Goal: Task Accomplishment & Management: Use online tool/utility

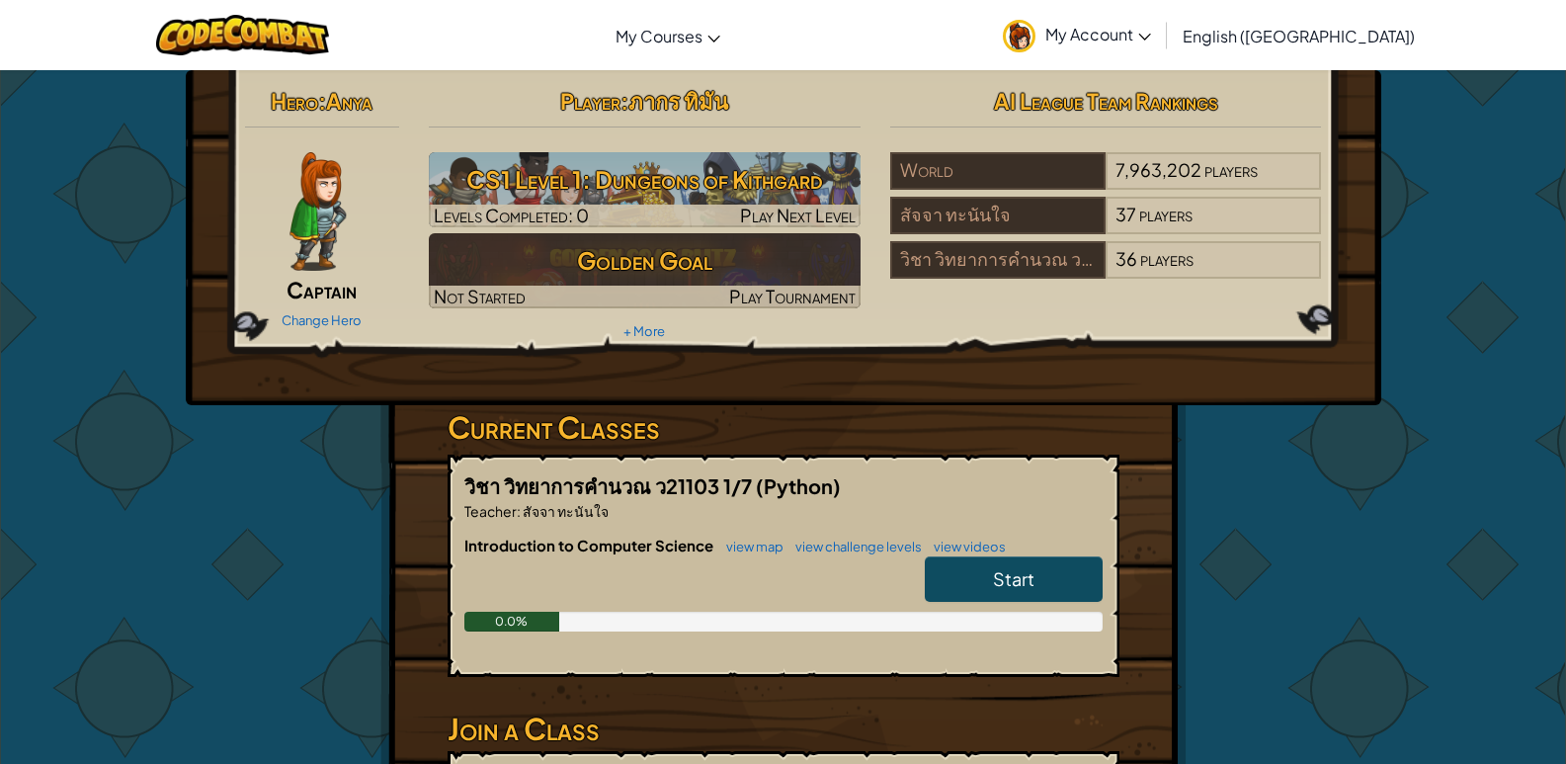
click at [977, 580] on link "Start" at bounding box center [1014, 578] width 178 height 45
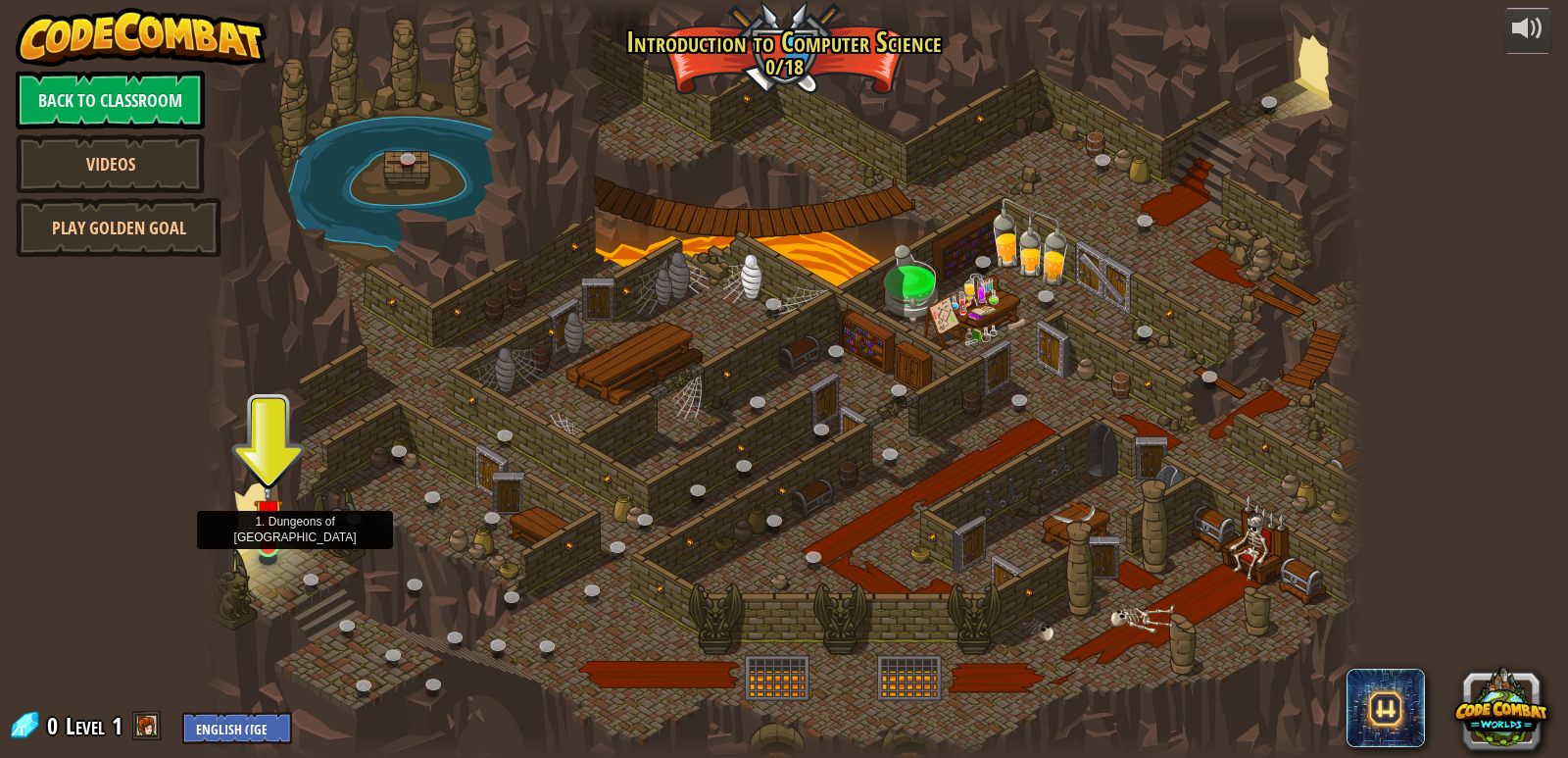
click at [270, 546] on img at bounding box center [269, 513] width 30 height 67
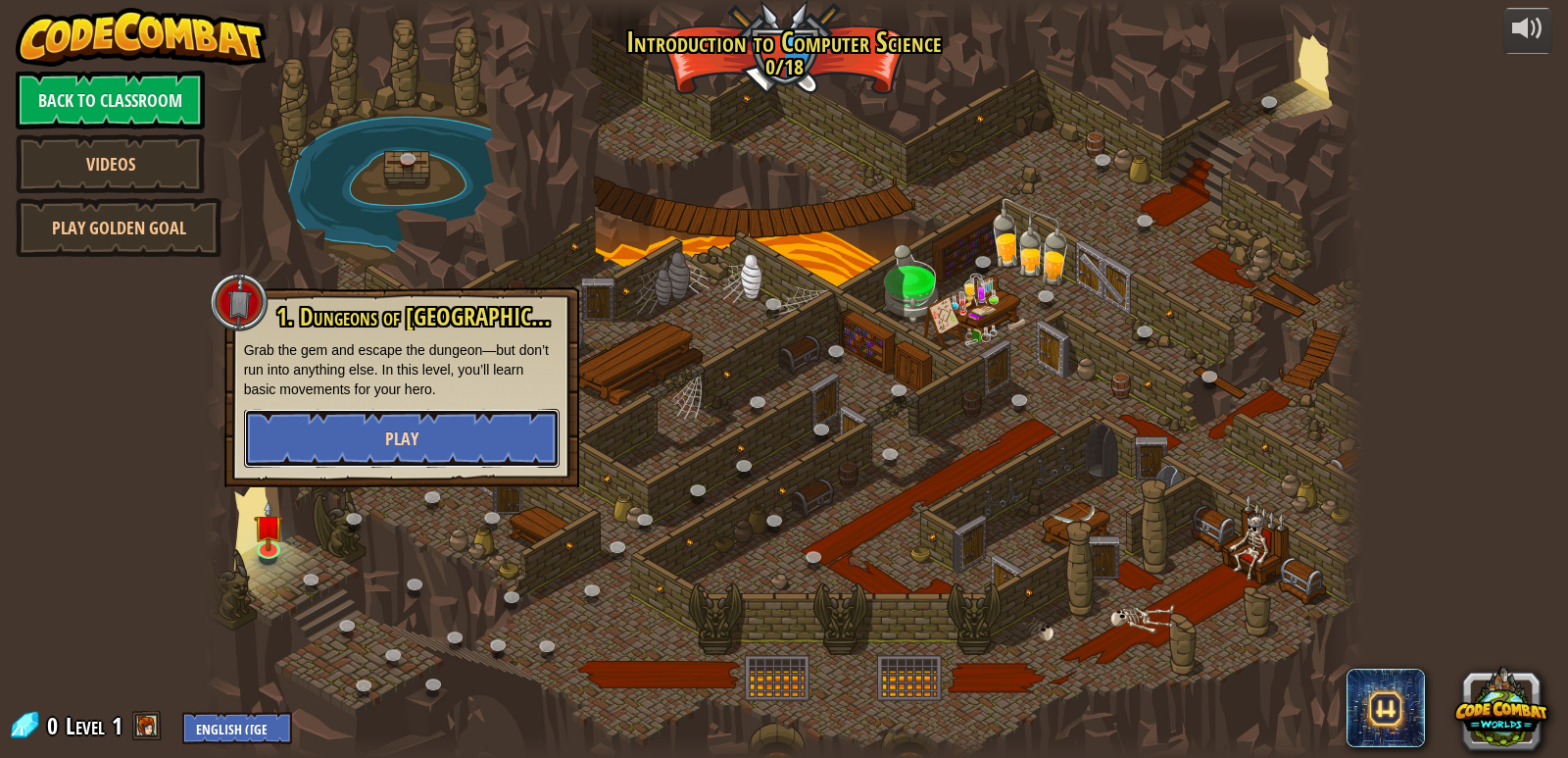
click at [449, 424] on button "Play" at bounding box center [402, 438] width 315 height 59
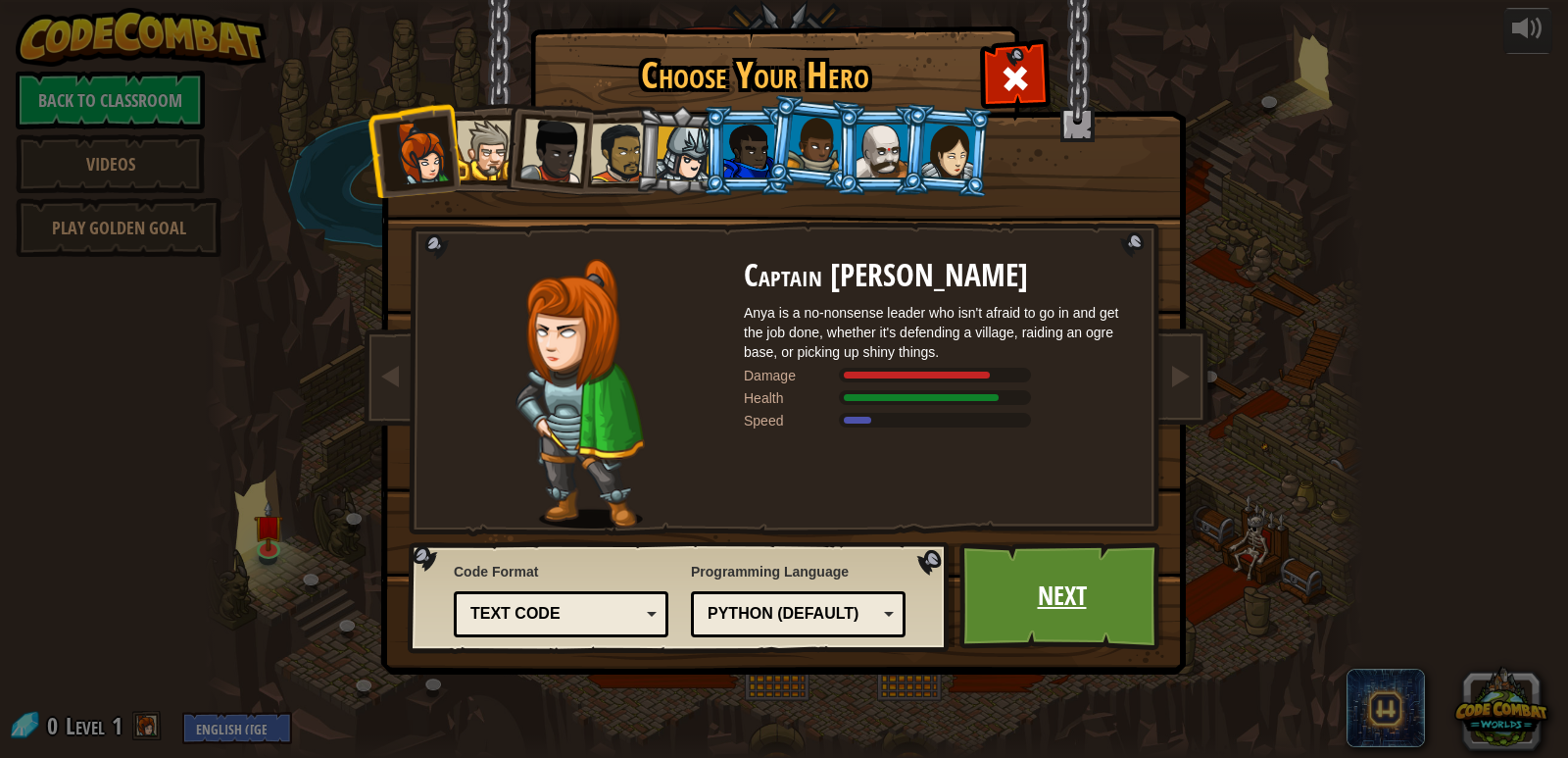
click at [1063, 584] on link "Next" at bounding box center [1061, 595] width 204 height 108
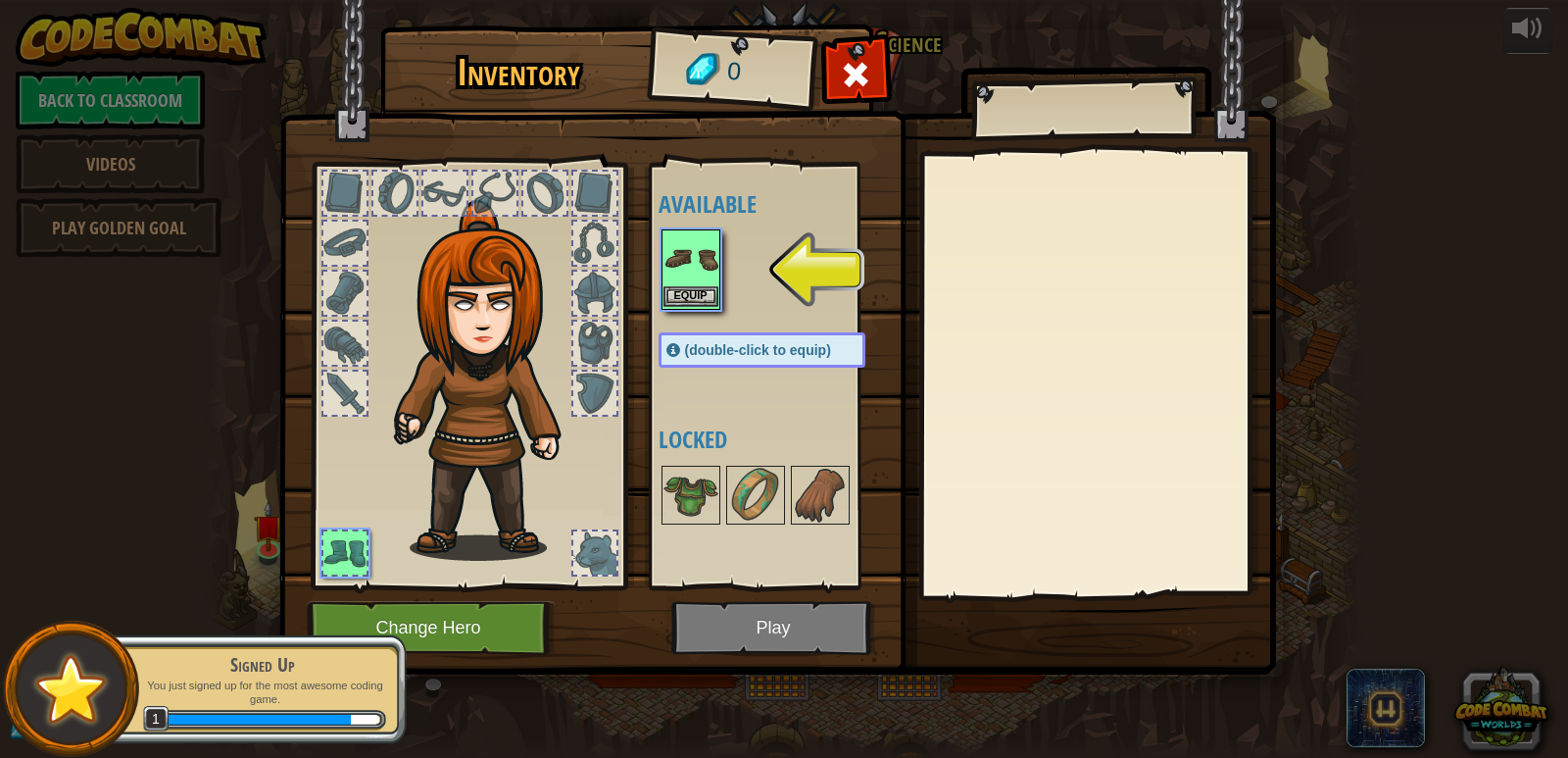
click at [701, 267] on img at bounding box center [690, 258] width 55 height 55
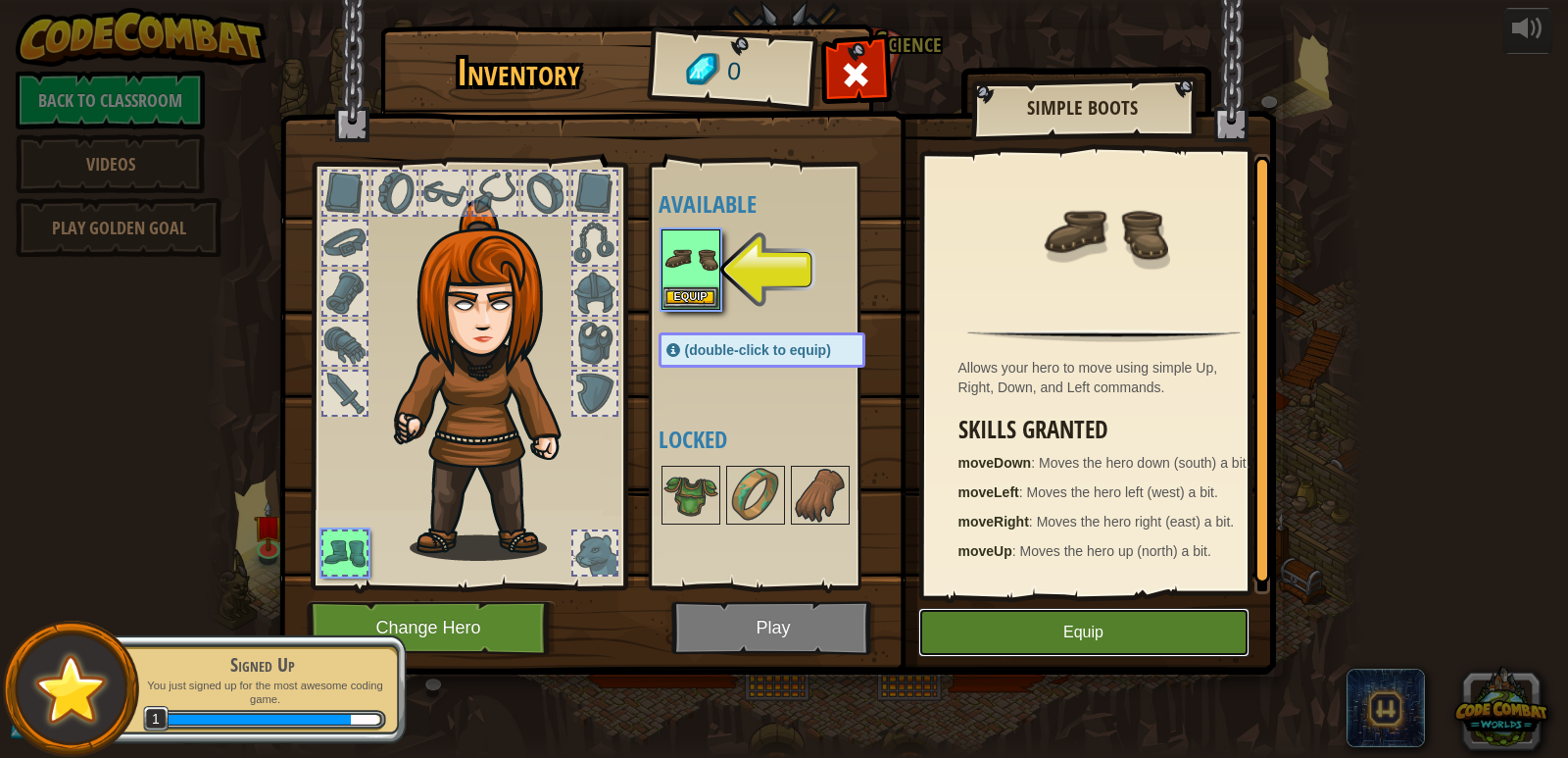
click at [1045, 640] on button "Equip" at bounding box center [1084, 631] width 331 height 49
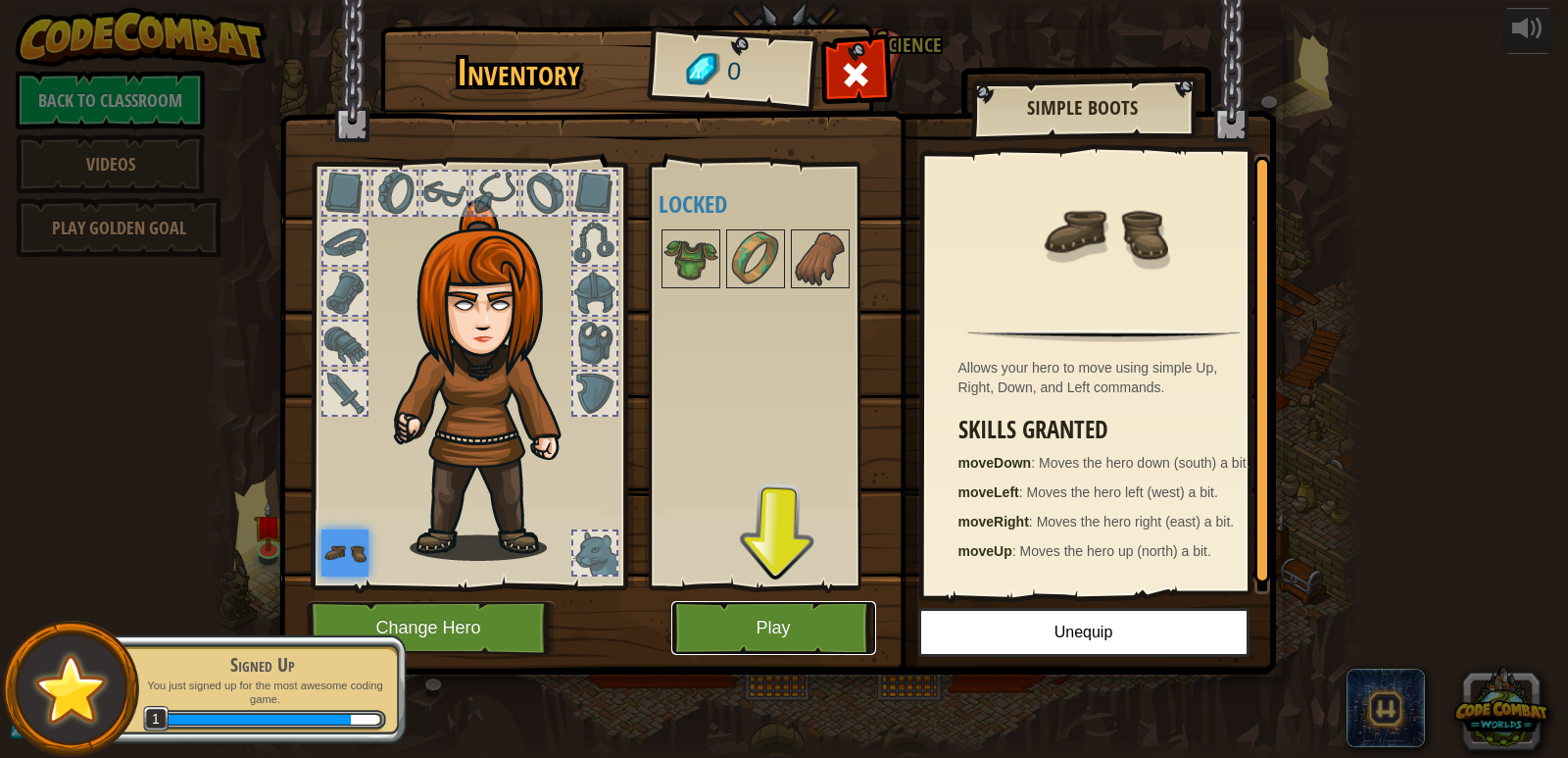
click at [781, 624] on button "Play" at bounding box center [774, 628] width 204 height 54
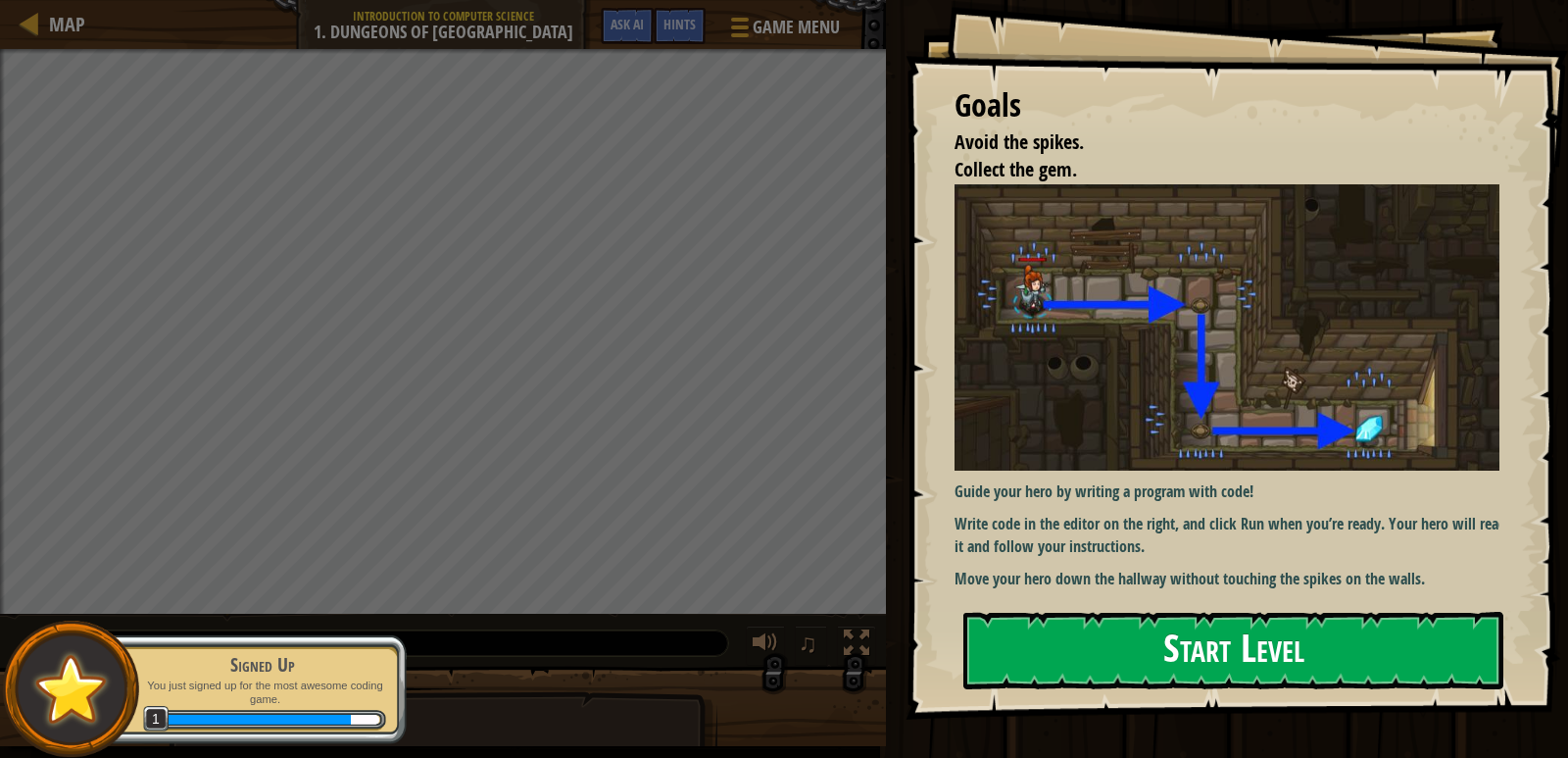
click at [1146, 675] on button "Start Level" at bounding box center [1233, 650] width 540 height 77
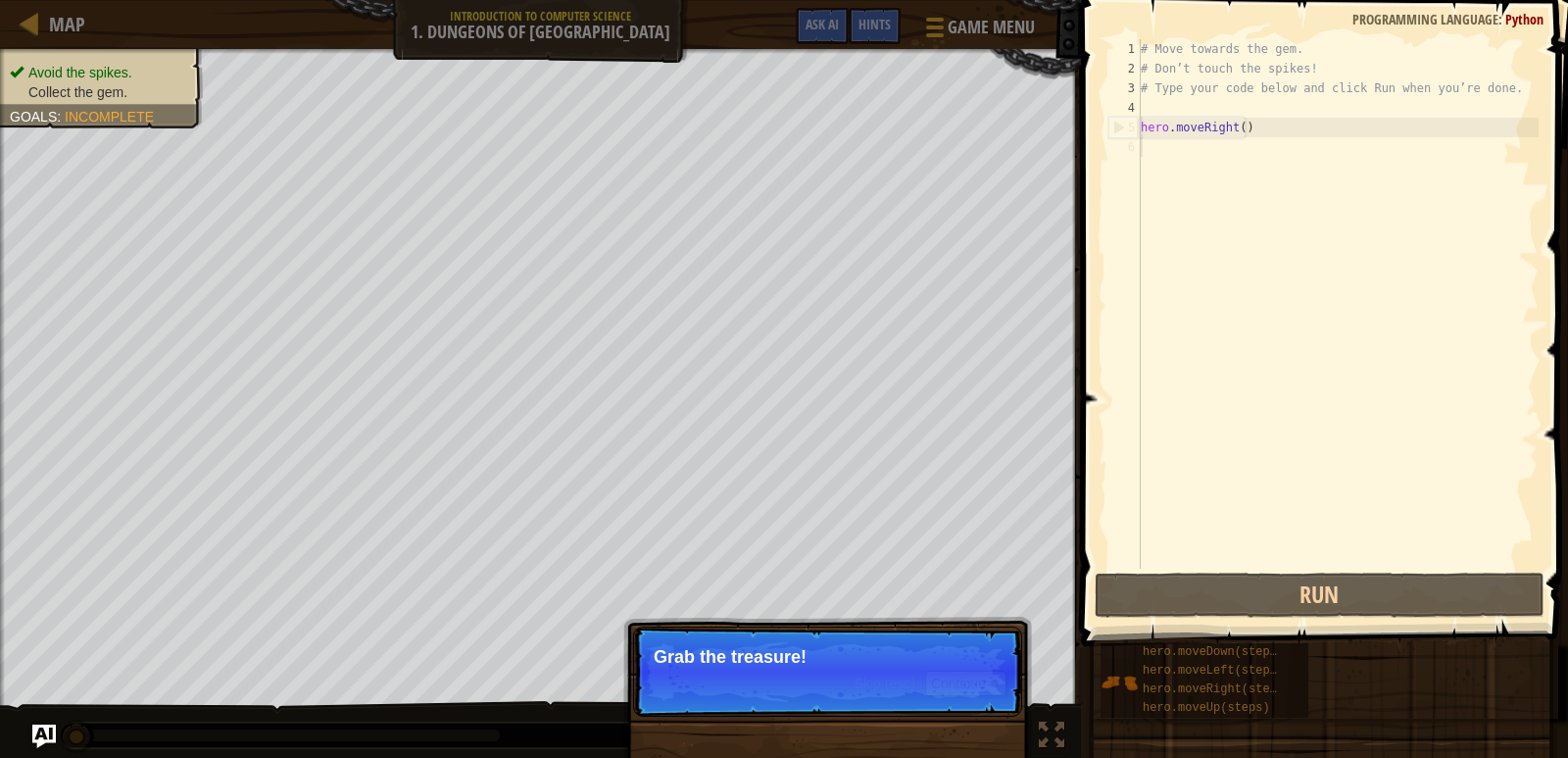
click at [1178, 155] on div "# Move towards the gem. # Don’t touch the spikes! # Type your code below and cl…" at bounding box center [1337, 323] width 402 height 568
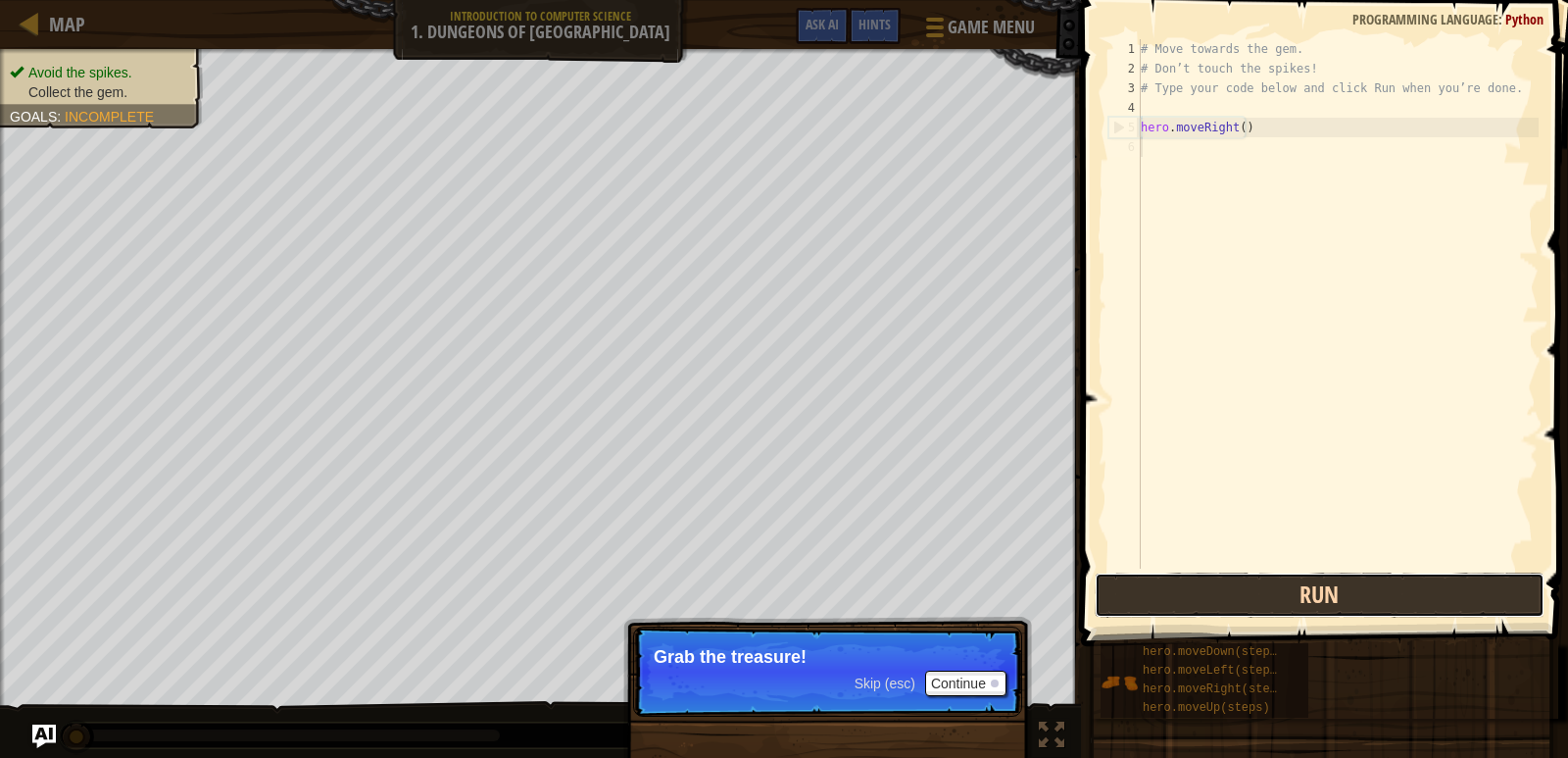
click at [1293, 614] on button "Run" at bounding box center [1318, 594] width 449 height 45
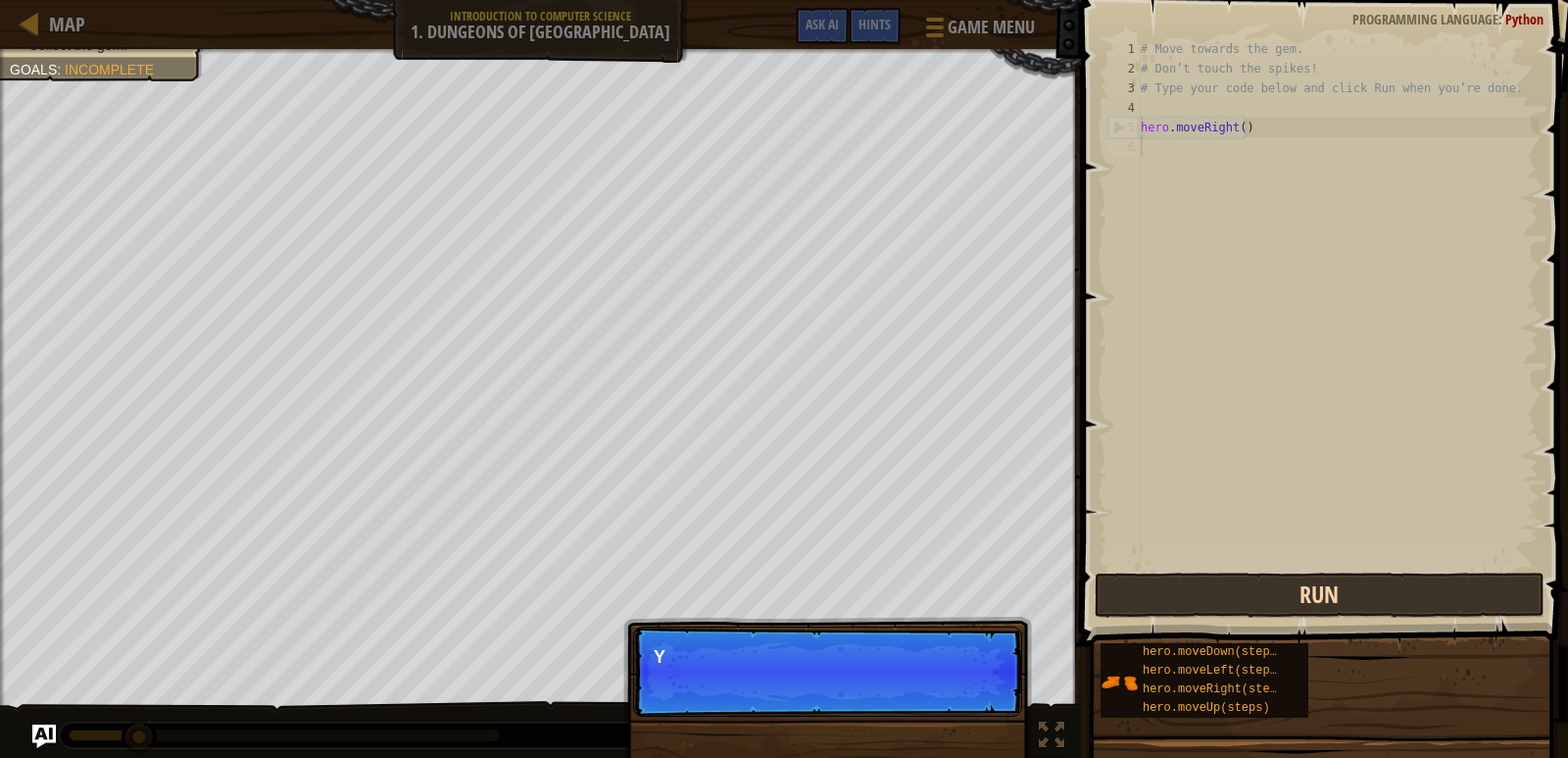
scroll to position [9, 0]
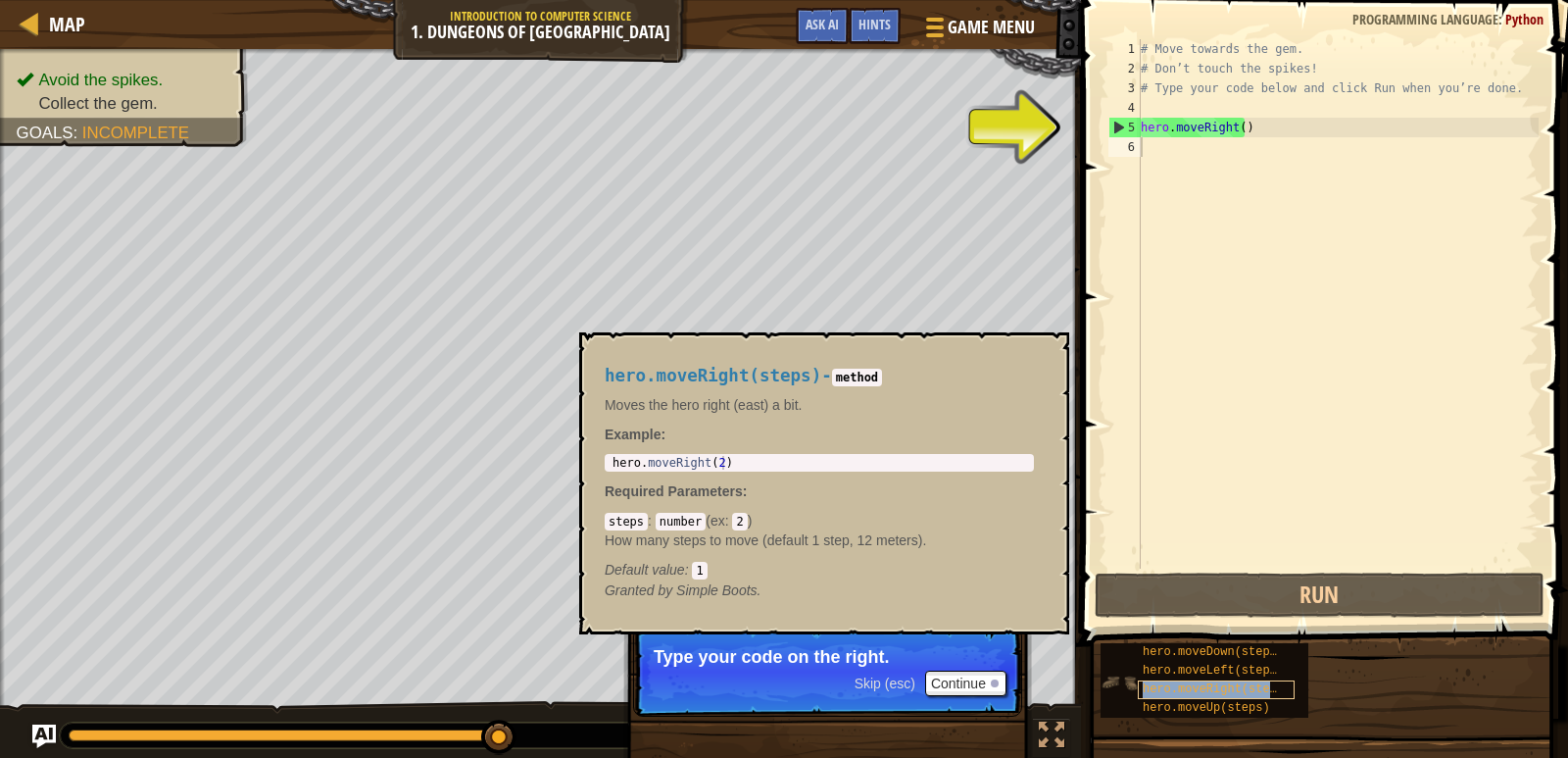
click at [1210, 682] on div "hero.moveRight(steps)" at bounding box center [1216, 690] width 157 height 19
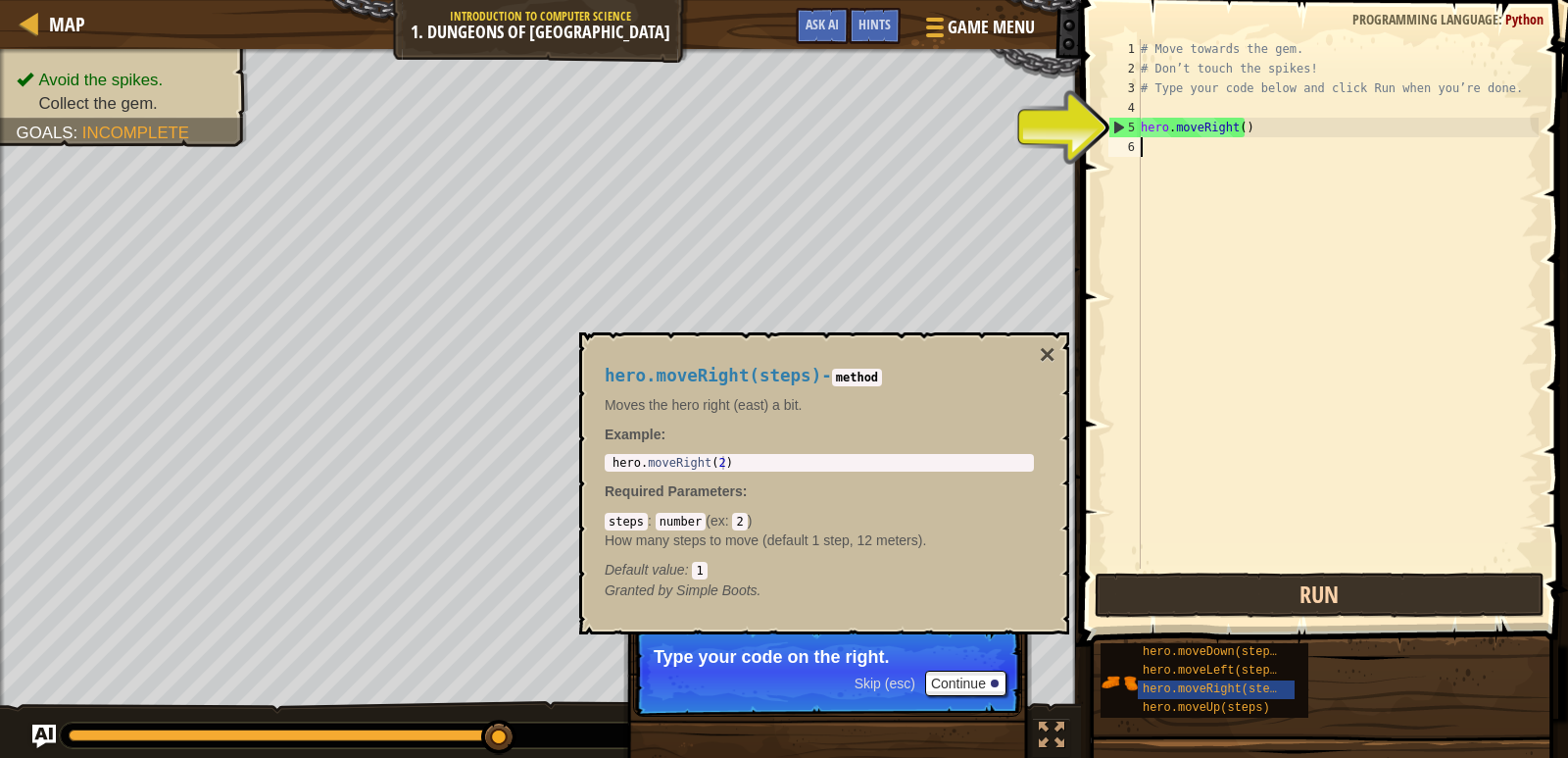
type textarea "h"
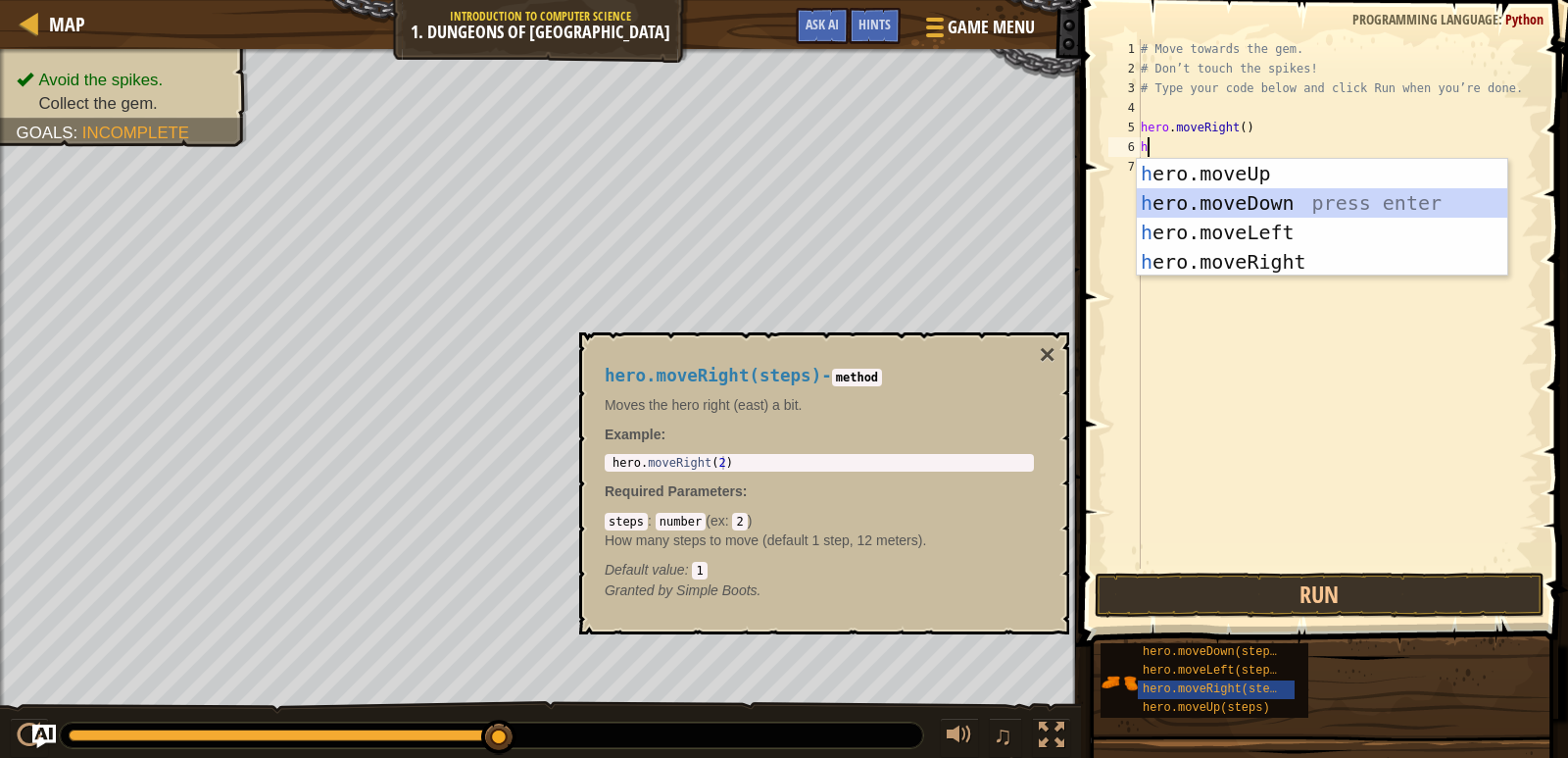
click at [1231, 210] on div "h ero.moveUp press enter h ero.moveDown press enter h ero.moveLeft press enter …" at bounding box center [1321, 247] width 370 height 177
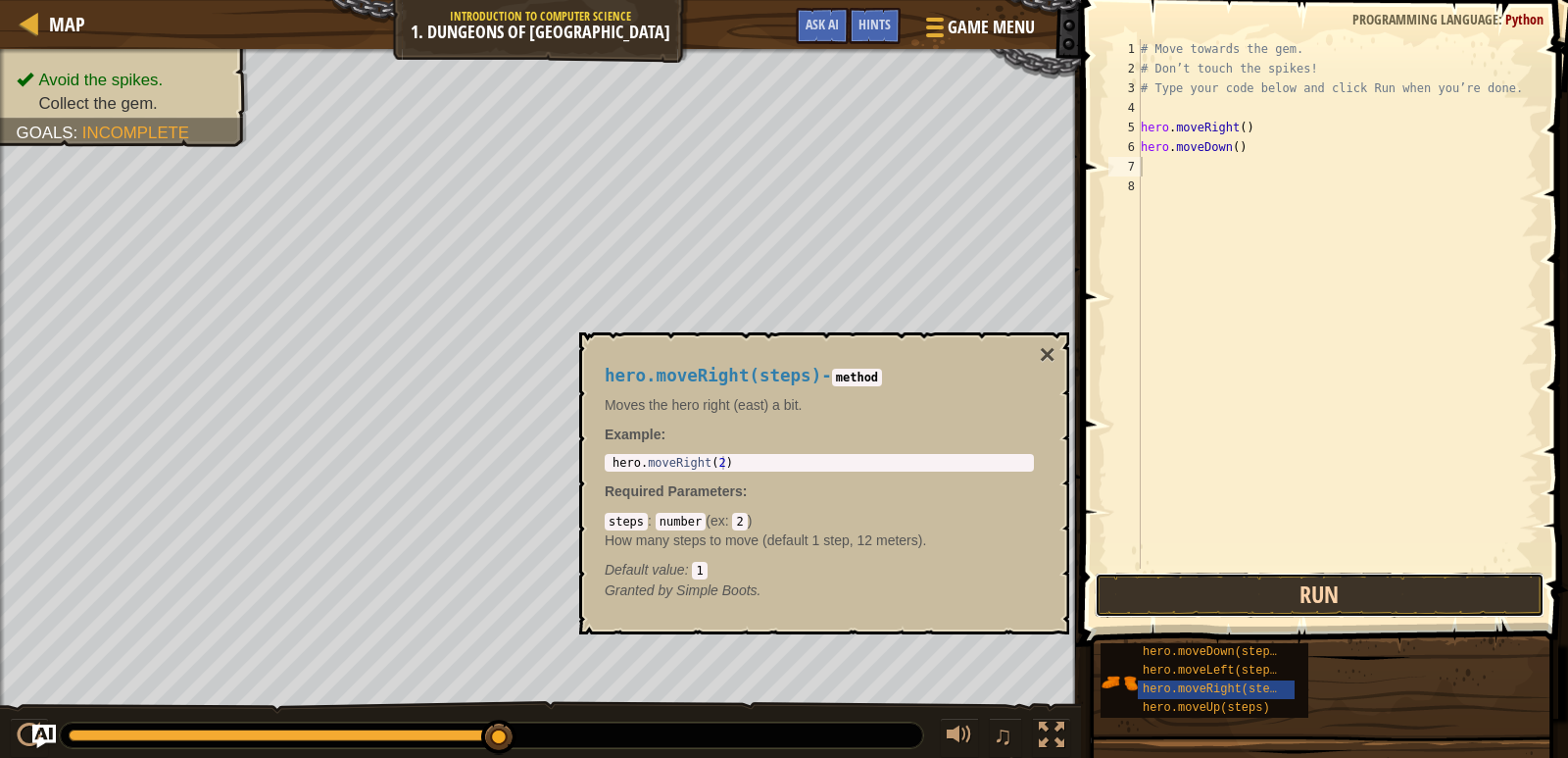
click at [1230, 593] on button "Run" at bounding box center [1318, 594] width 449 height 45
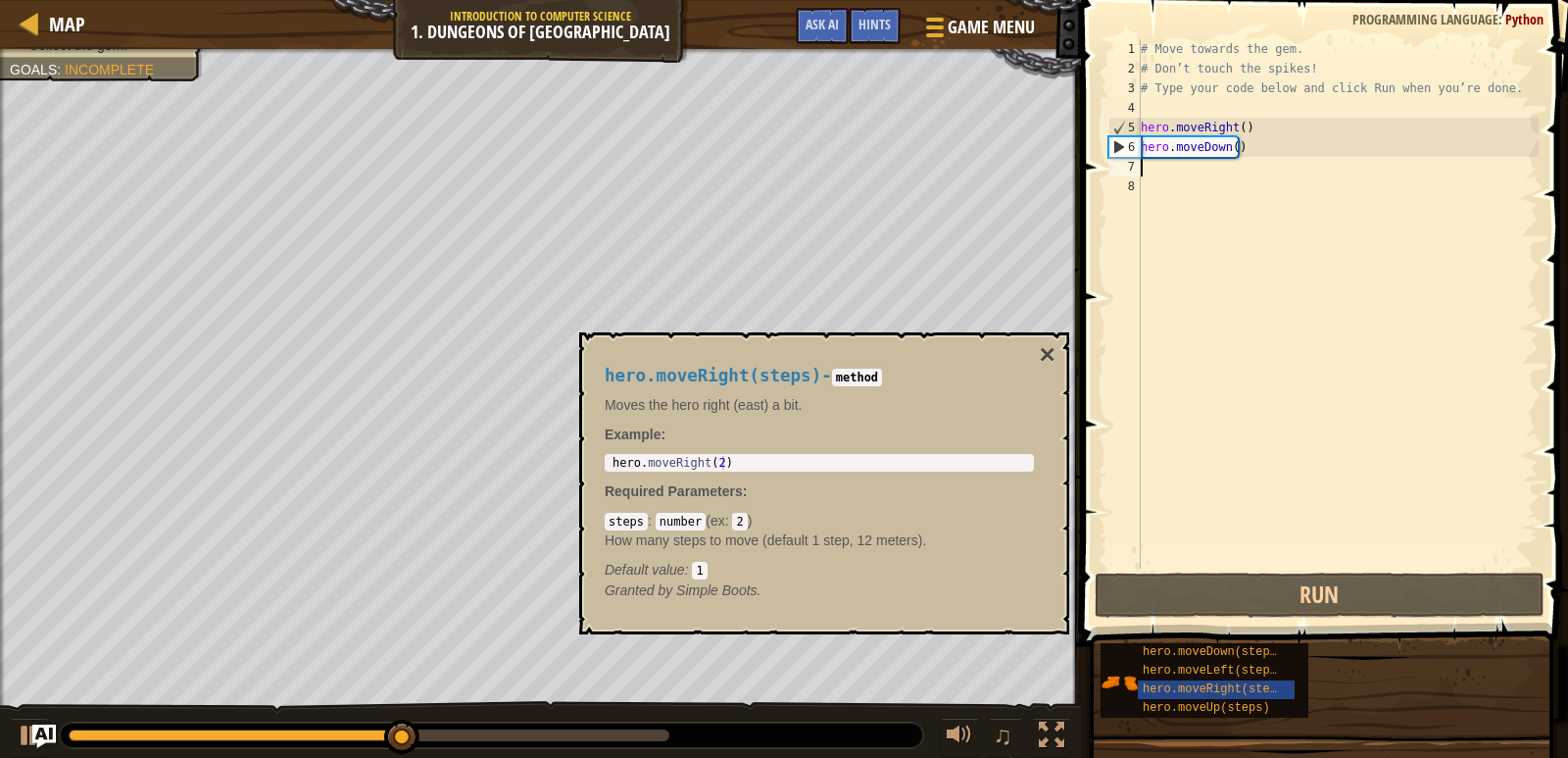
type textarea "h"
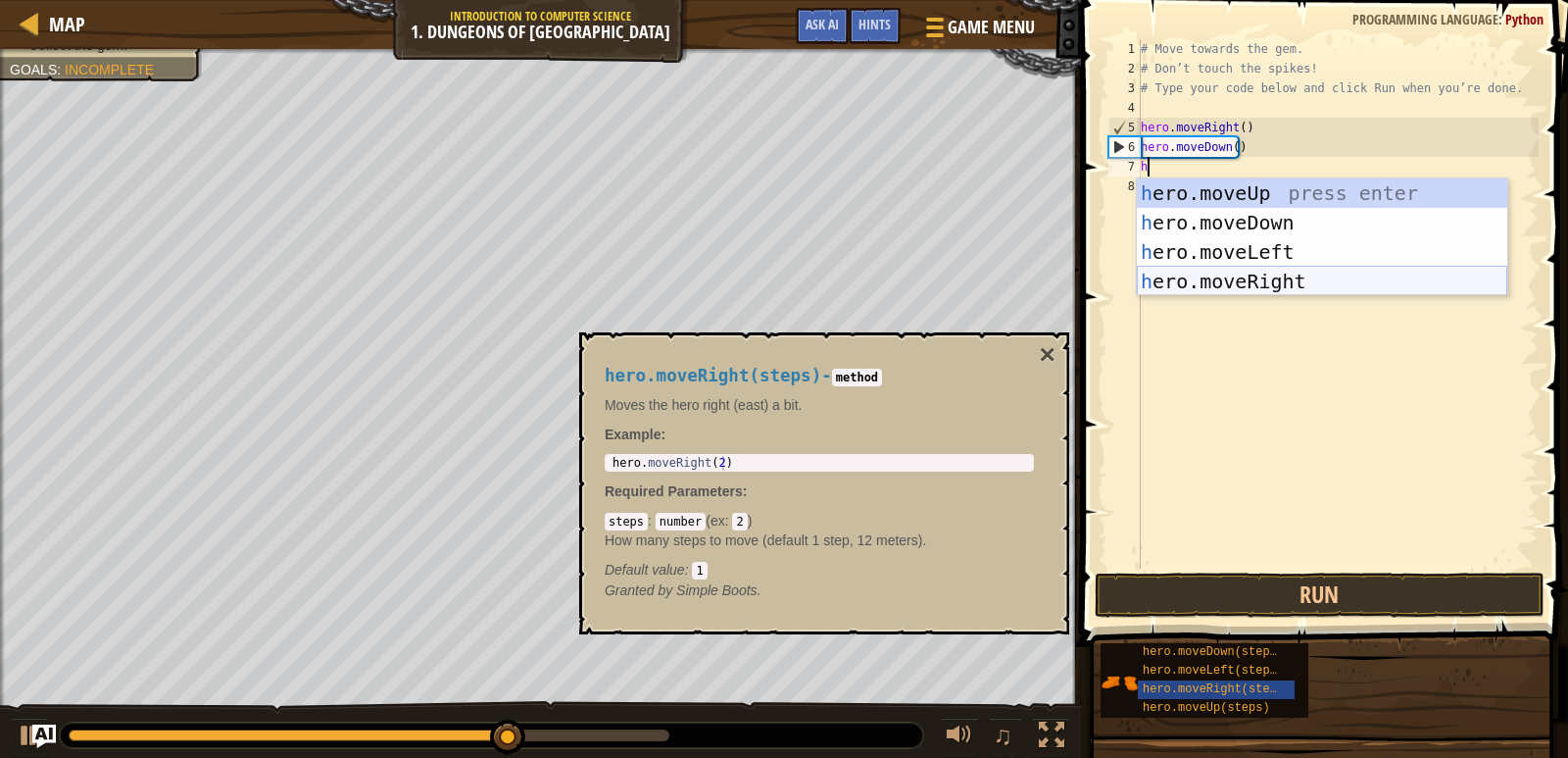
click at [1231, 284] on div "h ero.moveUp press enter h ero.moveDown press enter h ero.moveLeft press enter …" at bounding box center [1321, 267] width 370 height 177
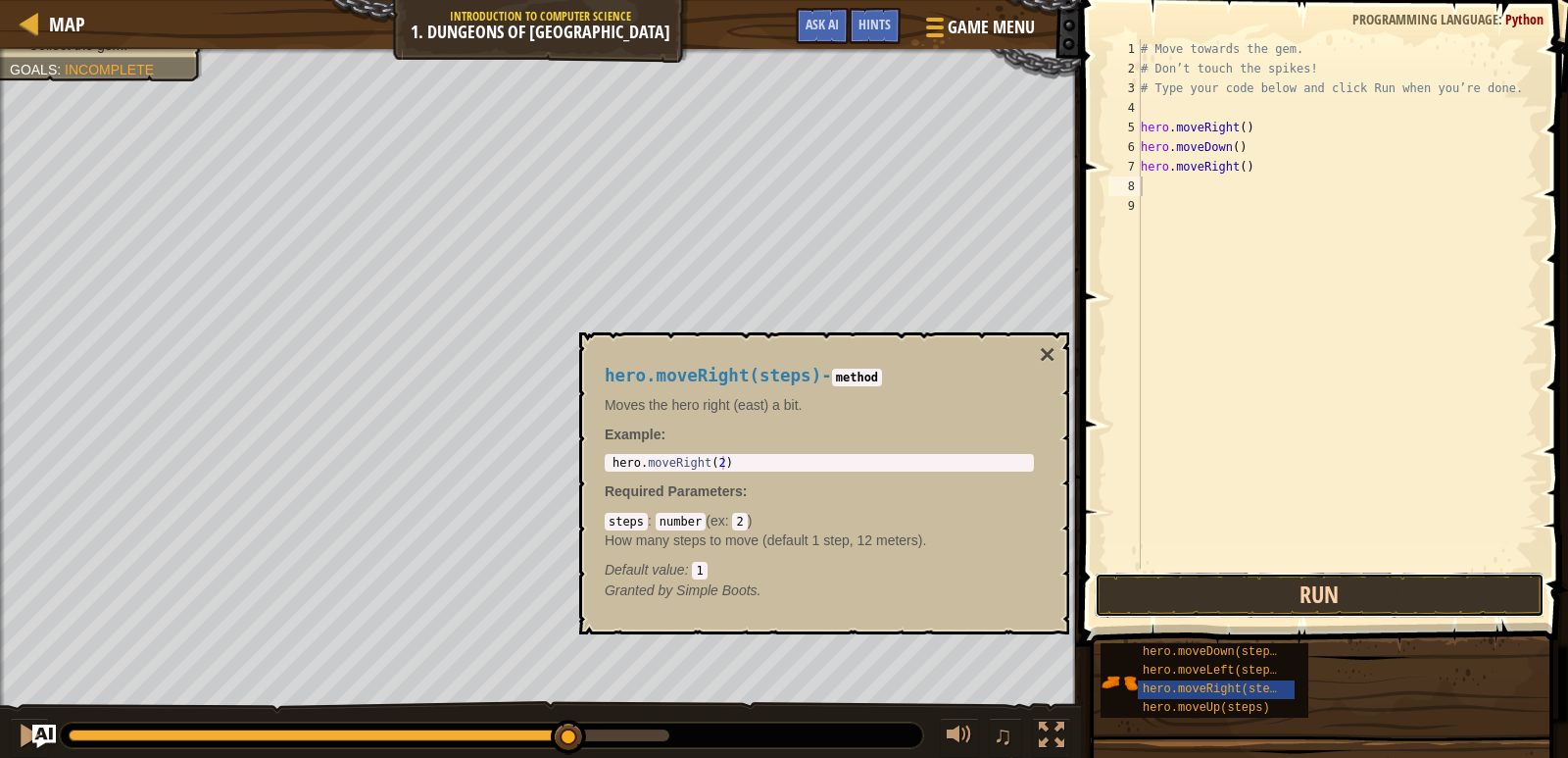
click at [1273, 589] on button "Run" at bounding box center [1318, 594] width 449 height 45
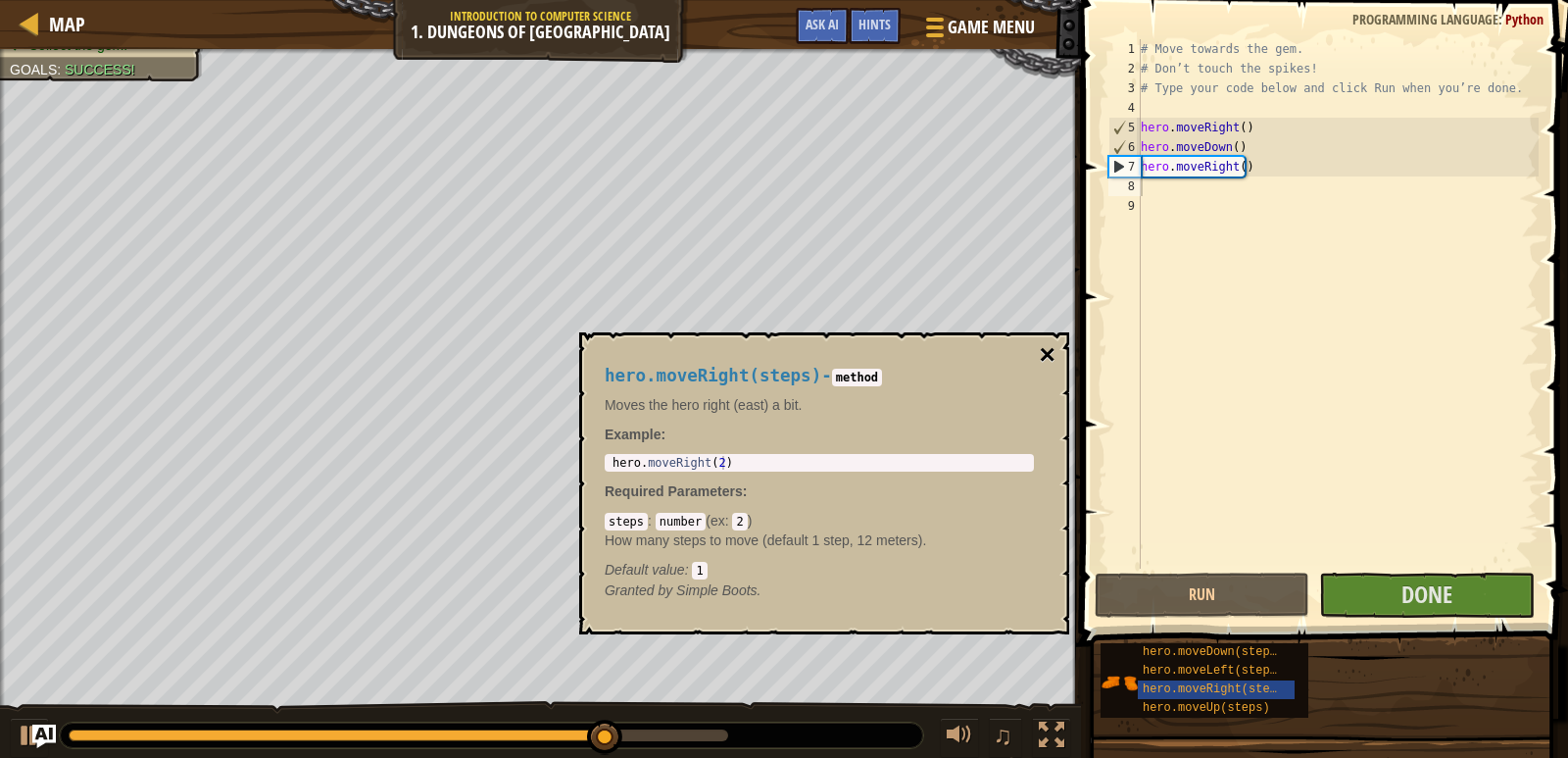
click at [1045, 361] on button "×" at bounding box center [1047, 355] width 16 height 28
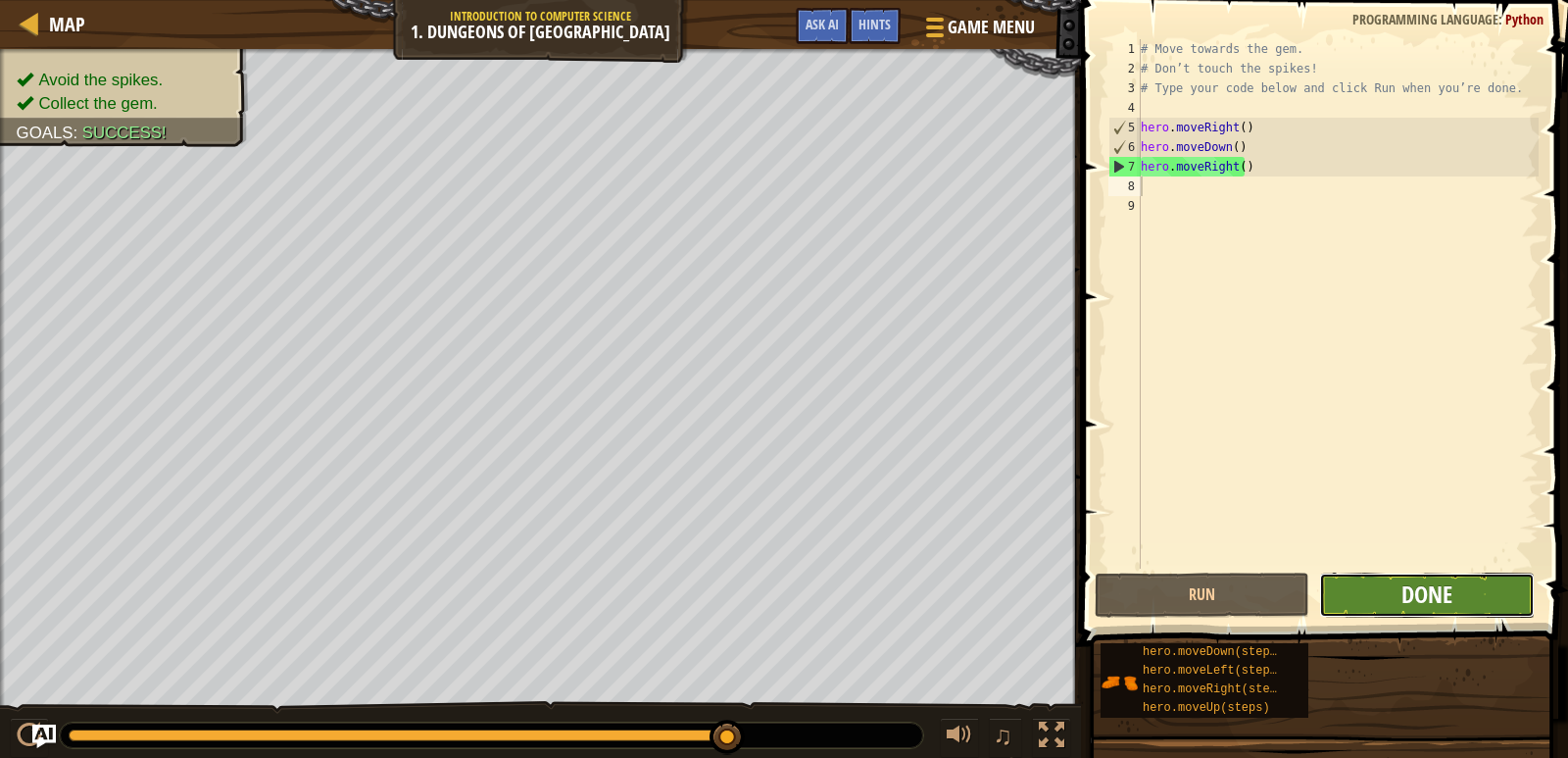
click at [1447, 598] on span "Done" at bounding box center [1426, 594] width 51 height 32
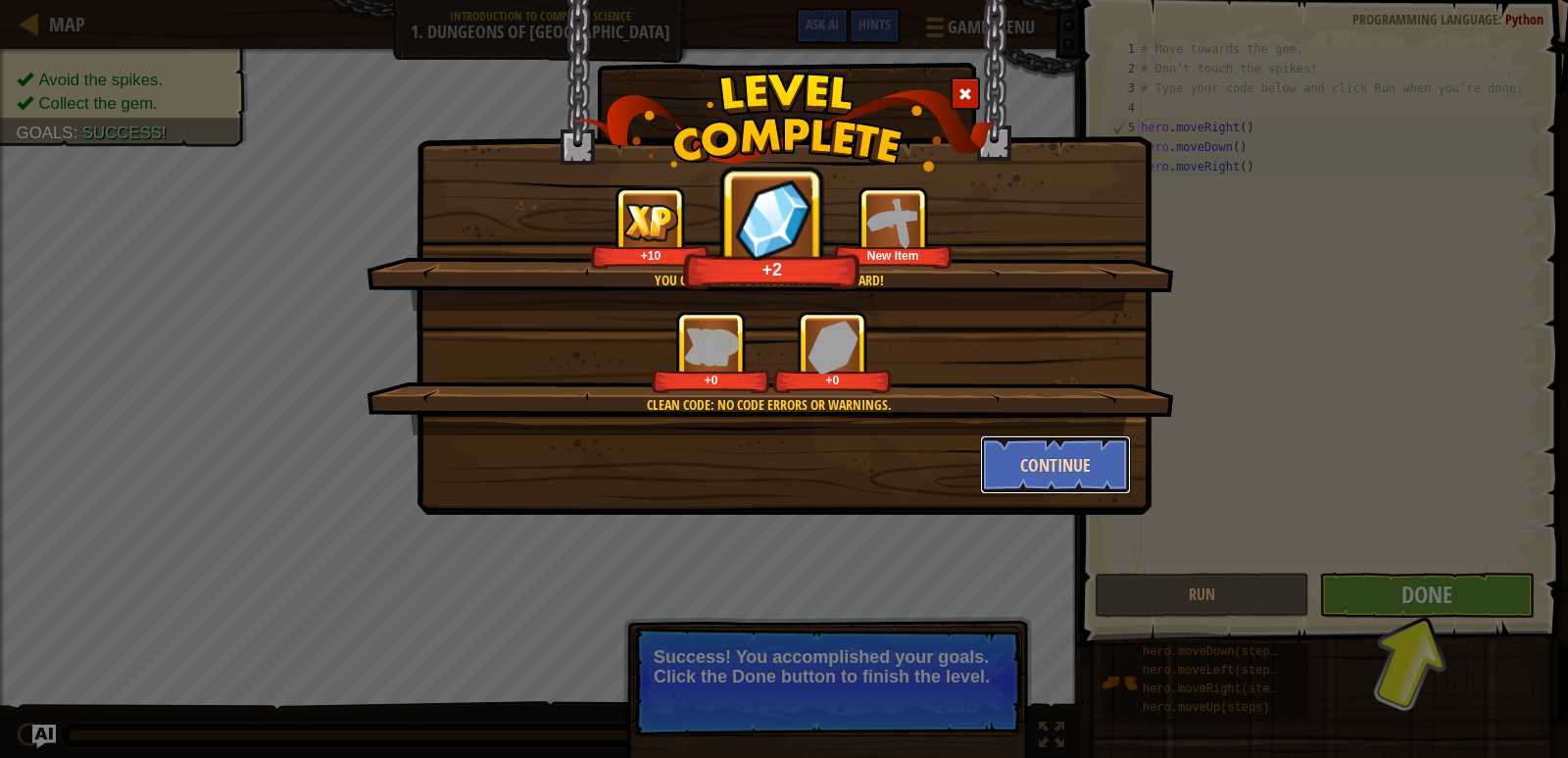
click at [1046, 456] on button "Continue" at bounding box center [1055, 464] width 152 height 59
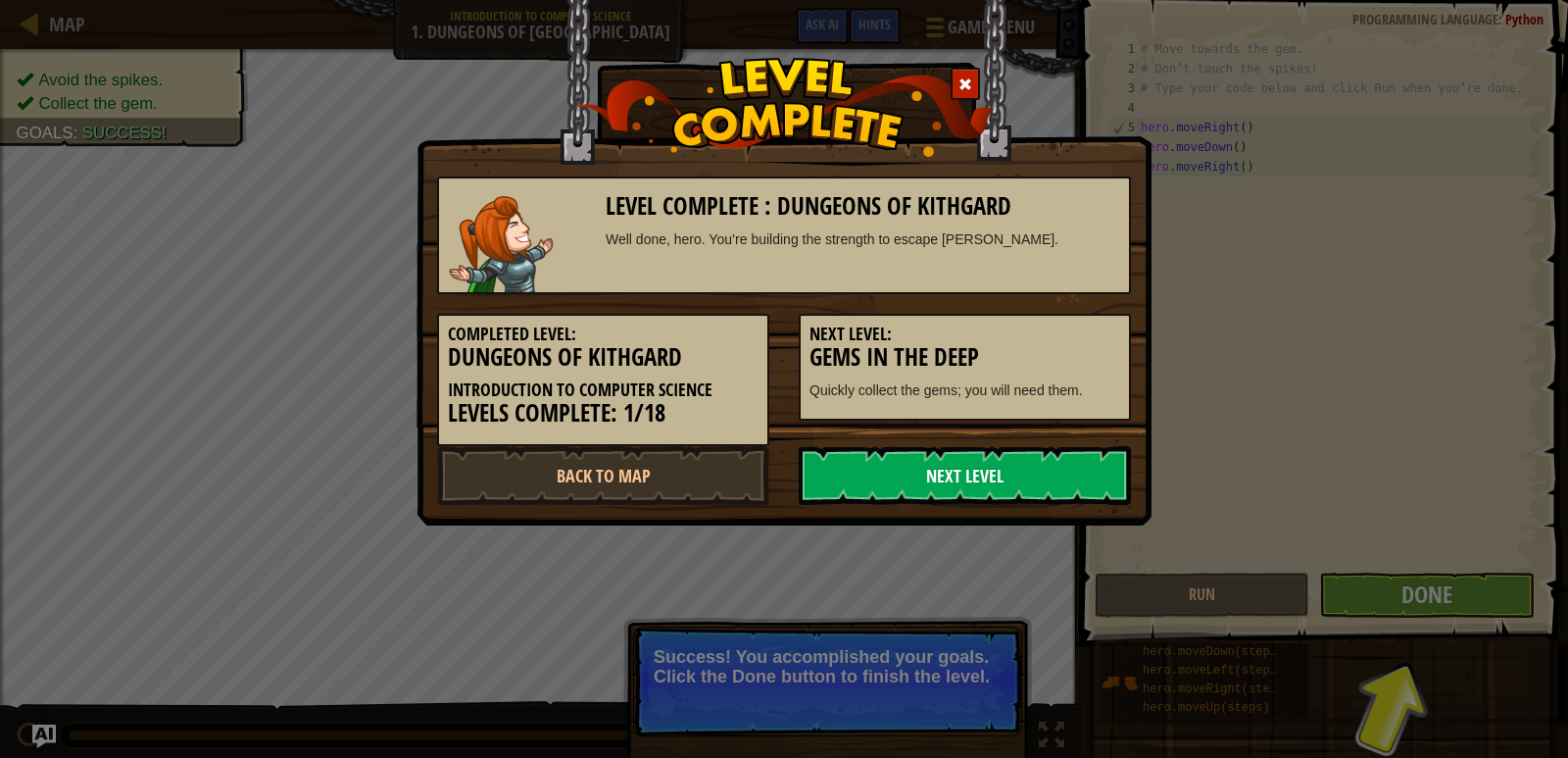
click at [1060, 489] on link "Next Level" at bounding box center [964, 474] width 332 height 59
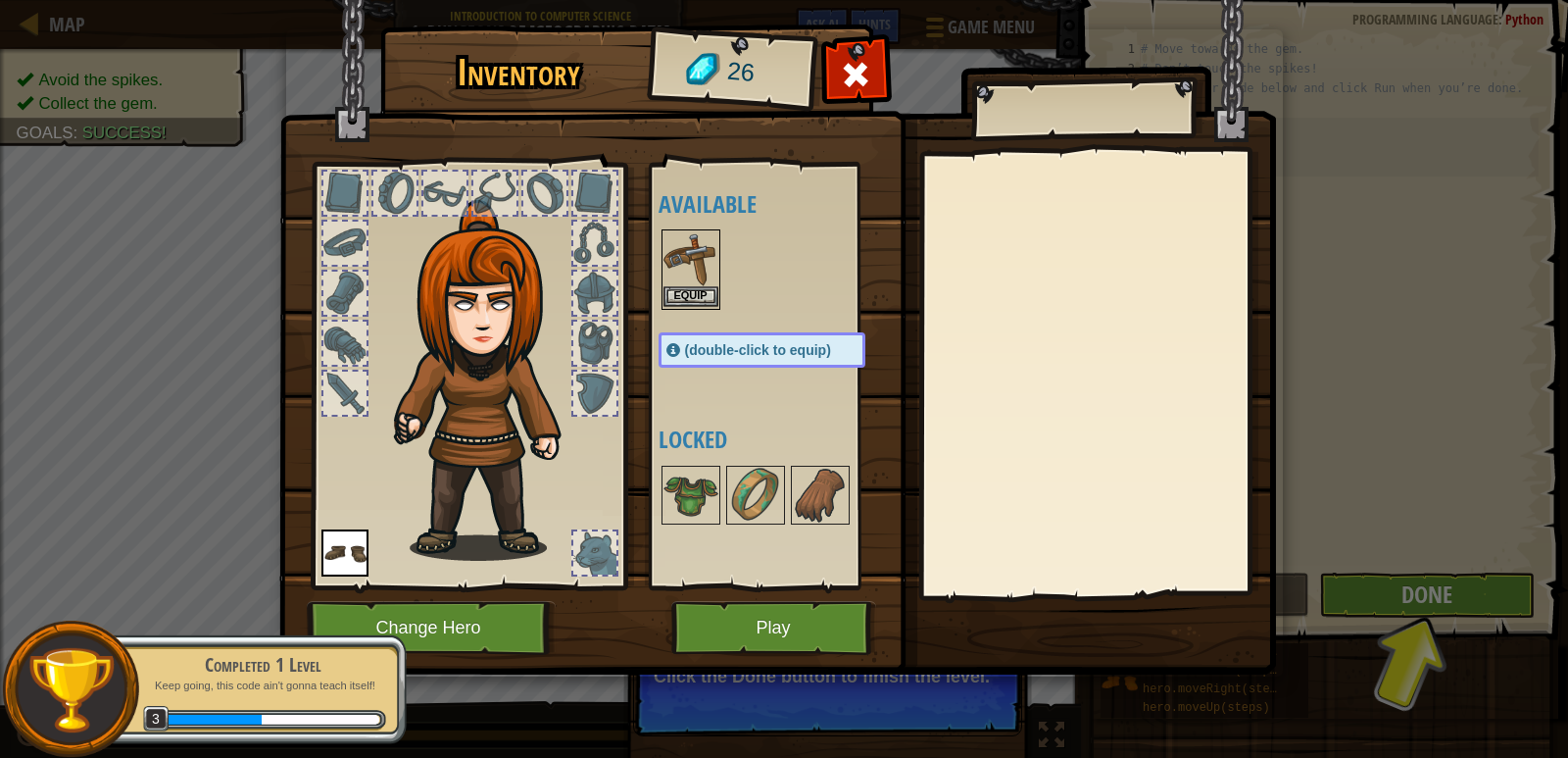
click at [678, 285] on img at bounding box center [690, 258] width 55 height 55
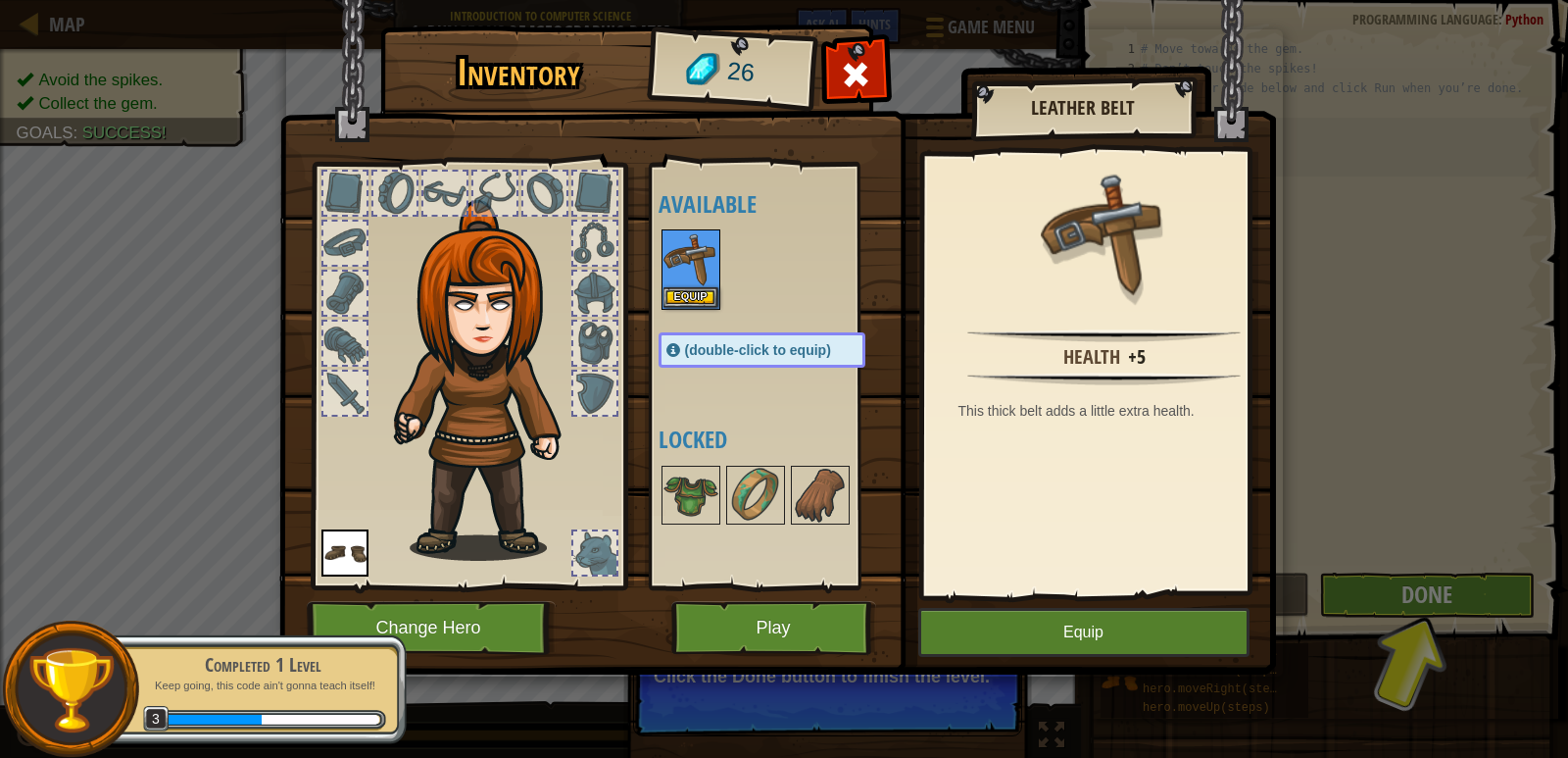
click at [982, 599] on img at bounding box center [778, 317] width 997 height 711
click at [1014, 624] on button "Equip" at bounding box center [1084, 631] width 331 height 49
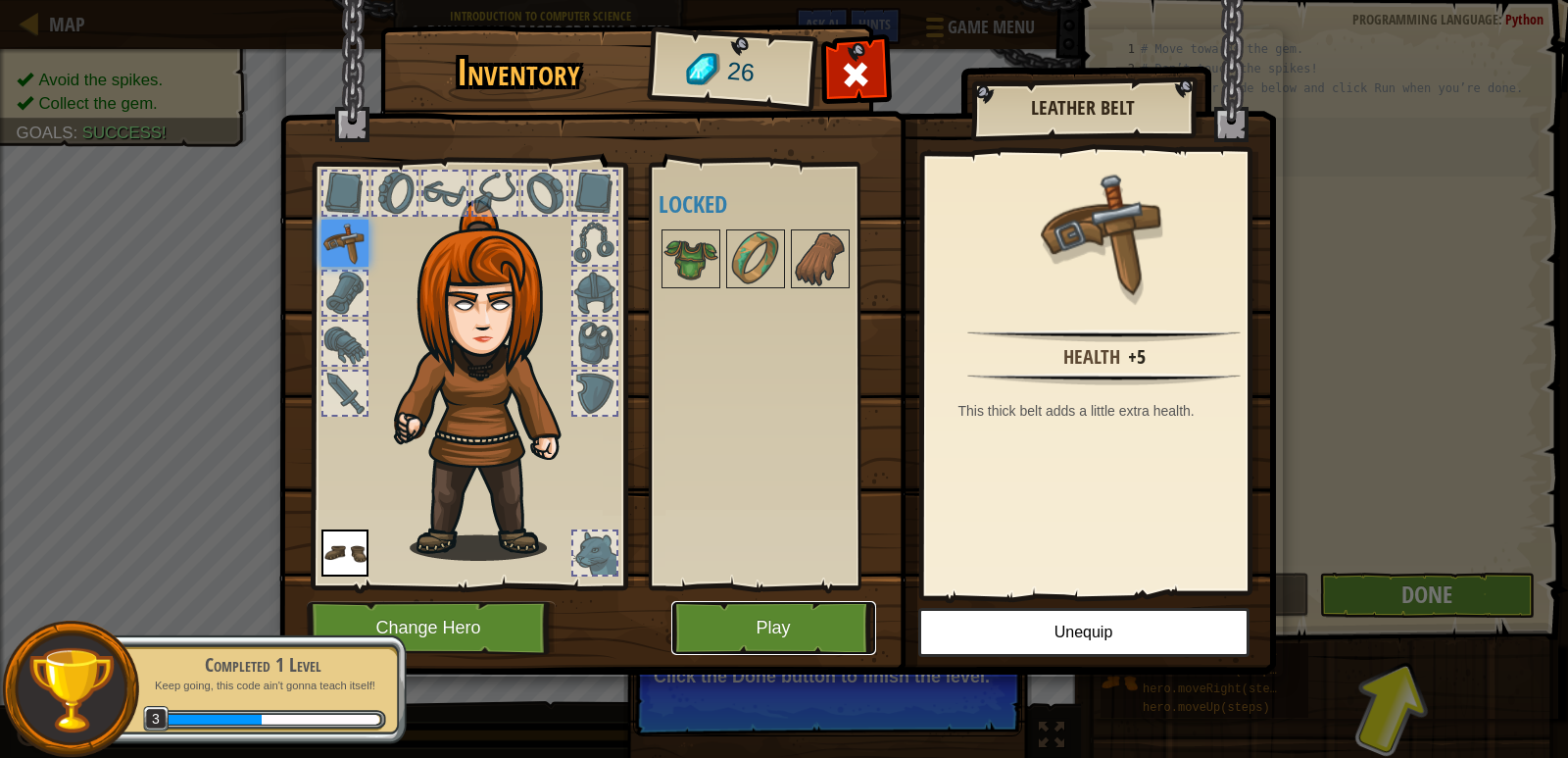
click at [820, 607] on button "Play" at bounding box center [774, 628] width 204 height 54
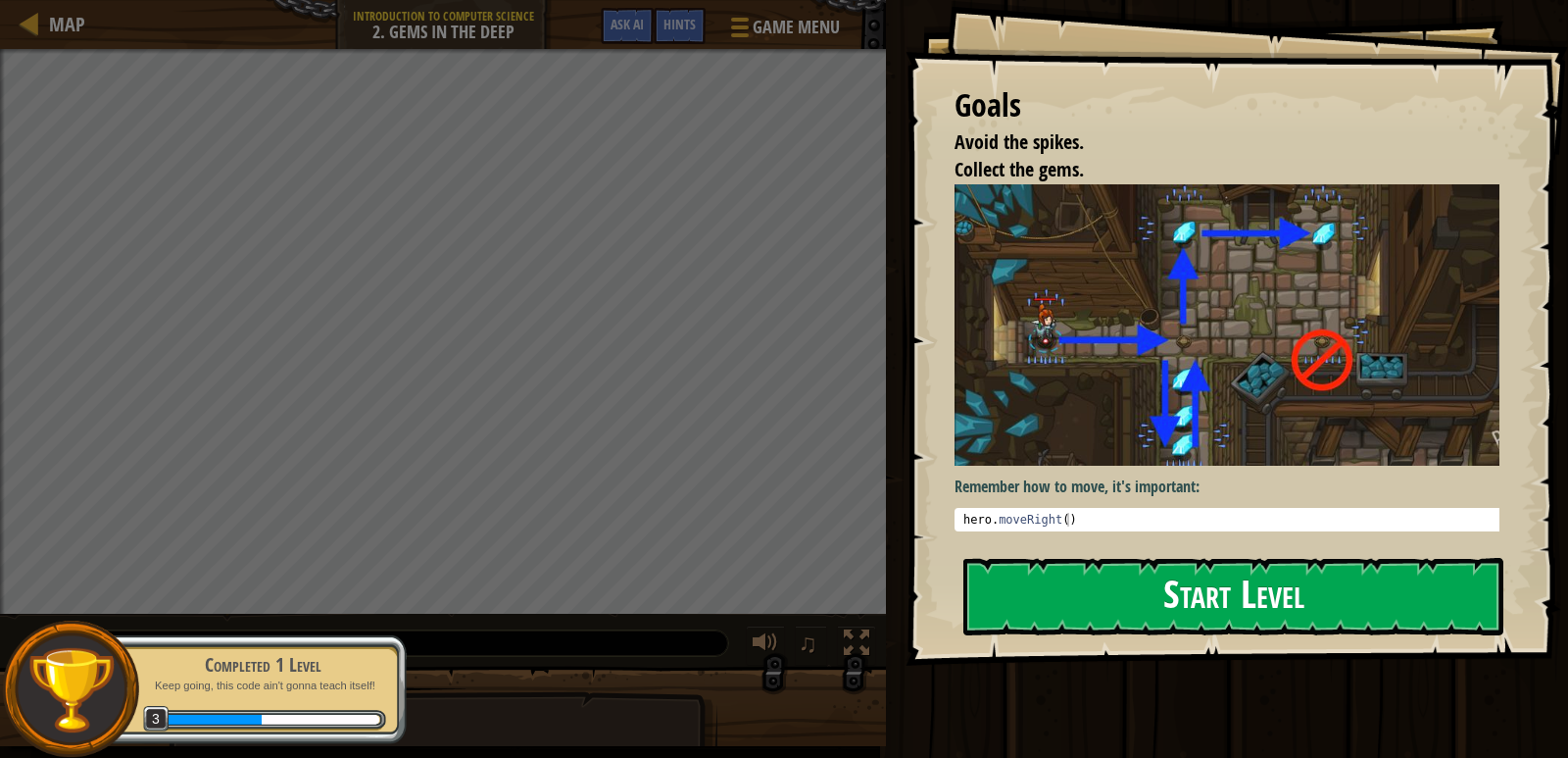
click at [1146, 633] on button "Start Level" at bounding box center [1233, 596] width 540 height 77
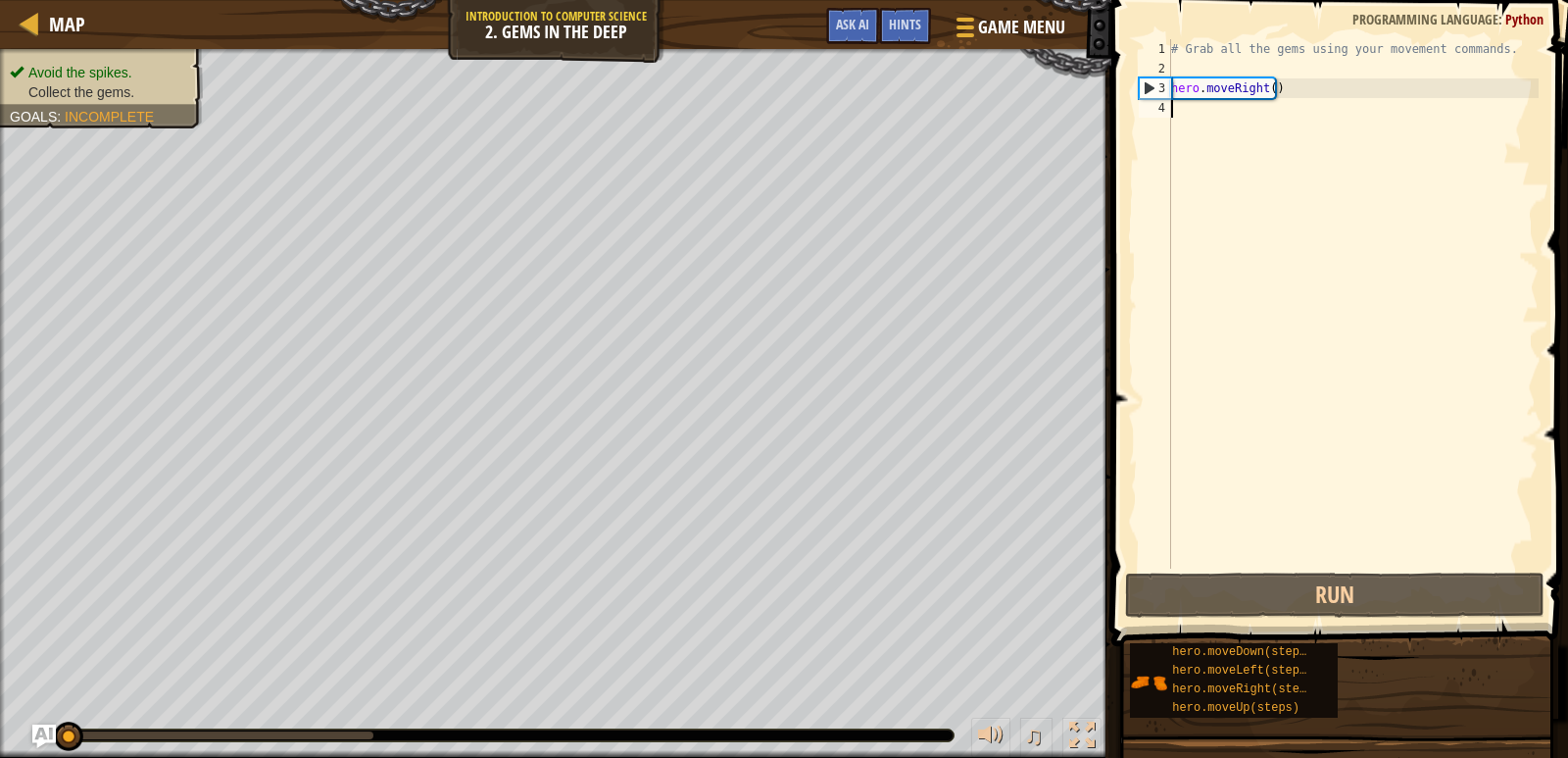
type textarea "h"
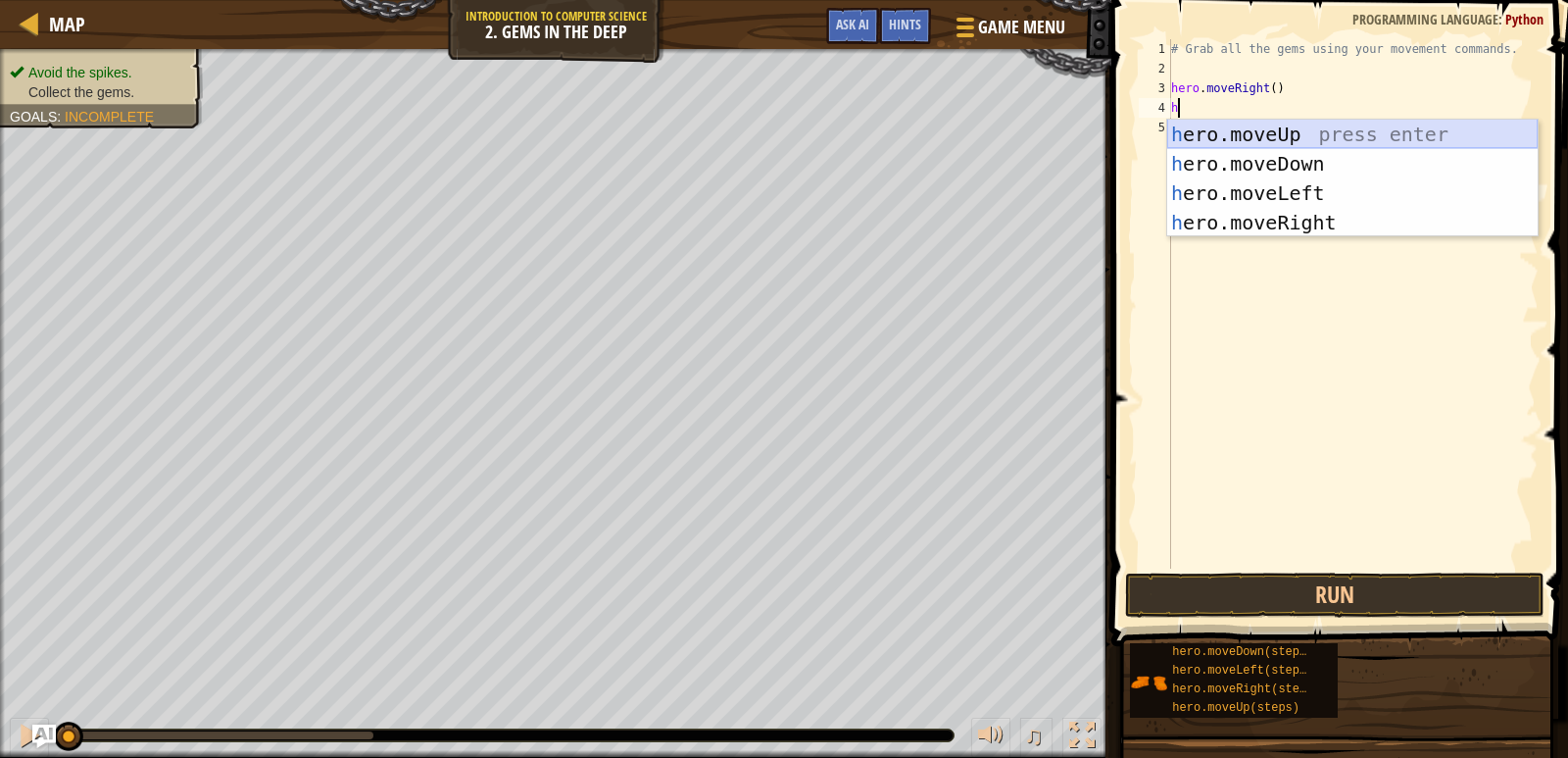
click at [1246, 130] on div "h ero.moveUp press enter h ero.moveDown press enter h ero.moveLeft press enter …" at bounding box center [1352, 208] width 370 height 177
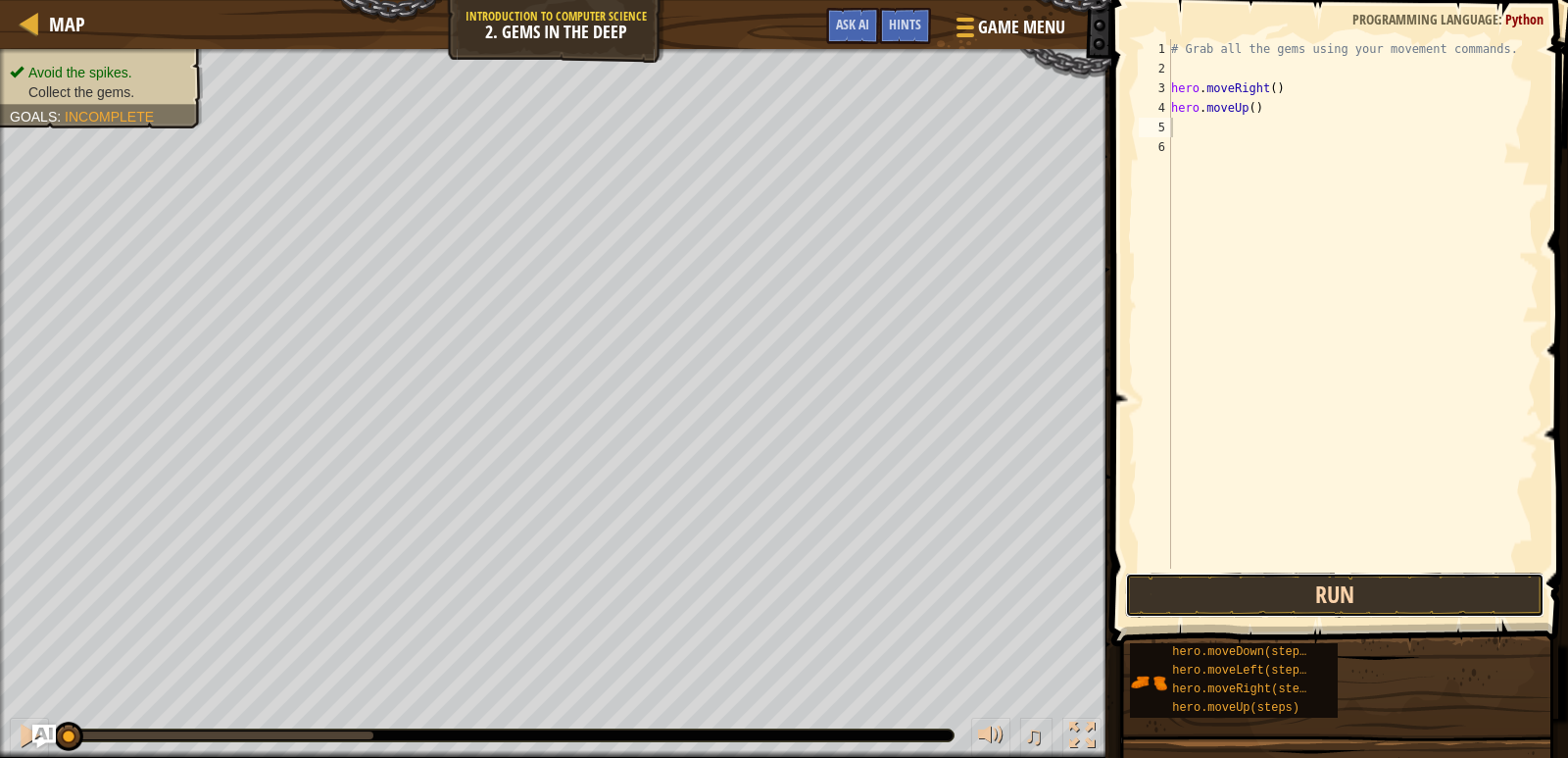
click at [1282, 585] on button "Run" at bounding box center [1335, 594] width 421 height 45
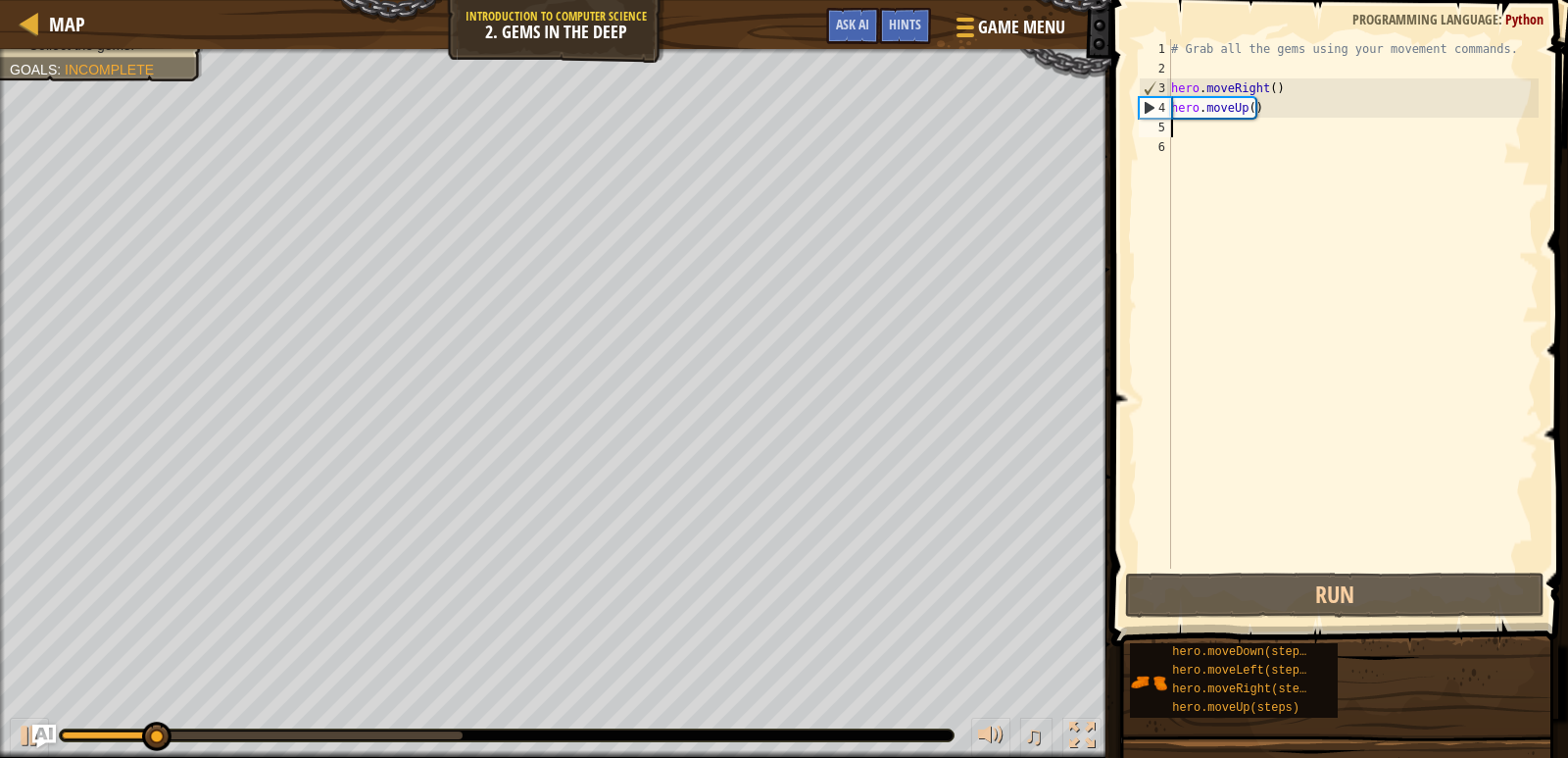
type textarea "h"
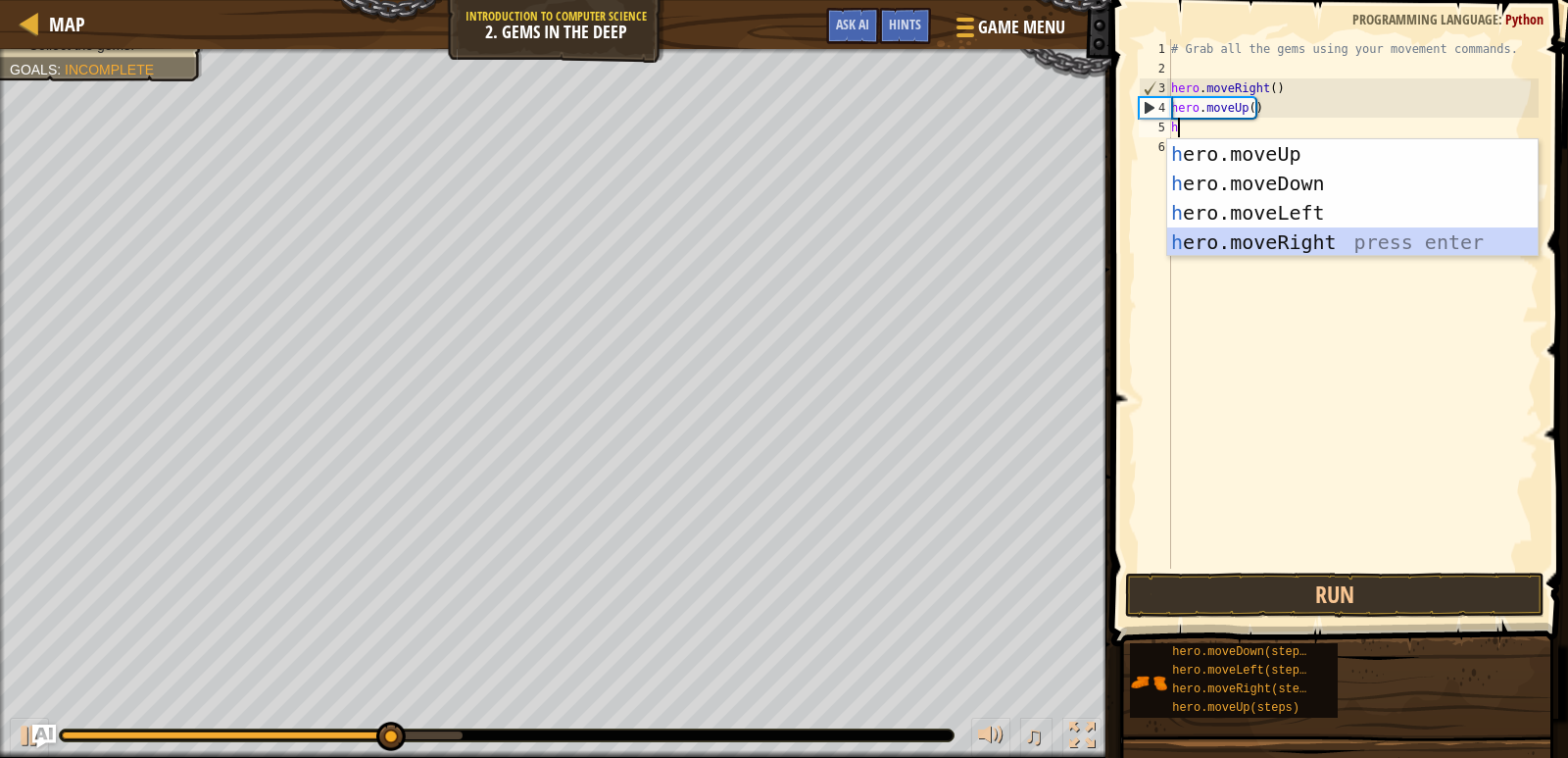
click at [1201, 231] on div "h ero.moveUp press enter h ero.moveDown press enter h ero.moveLeft press enter …" at bounding box center [1352, 227] width 370 height 177
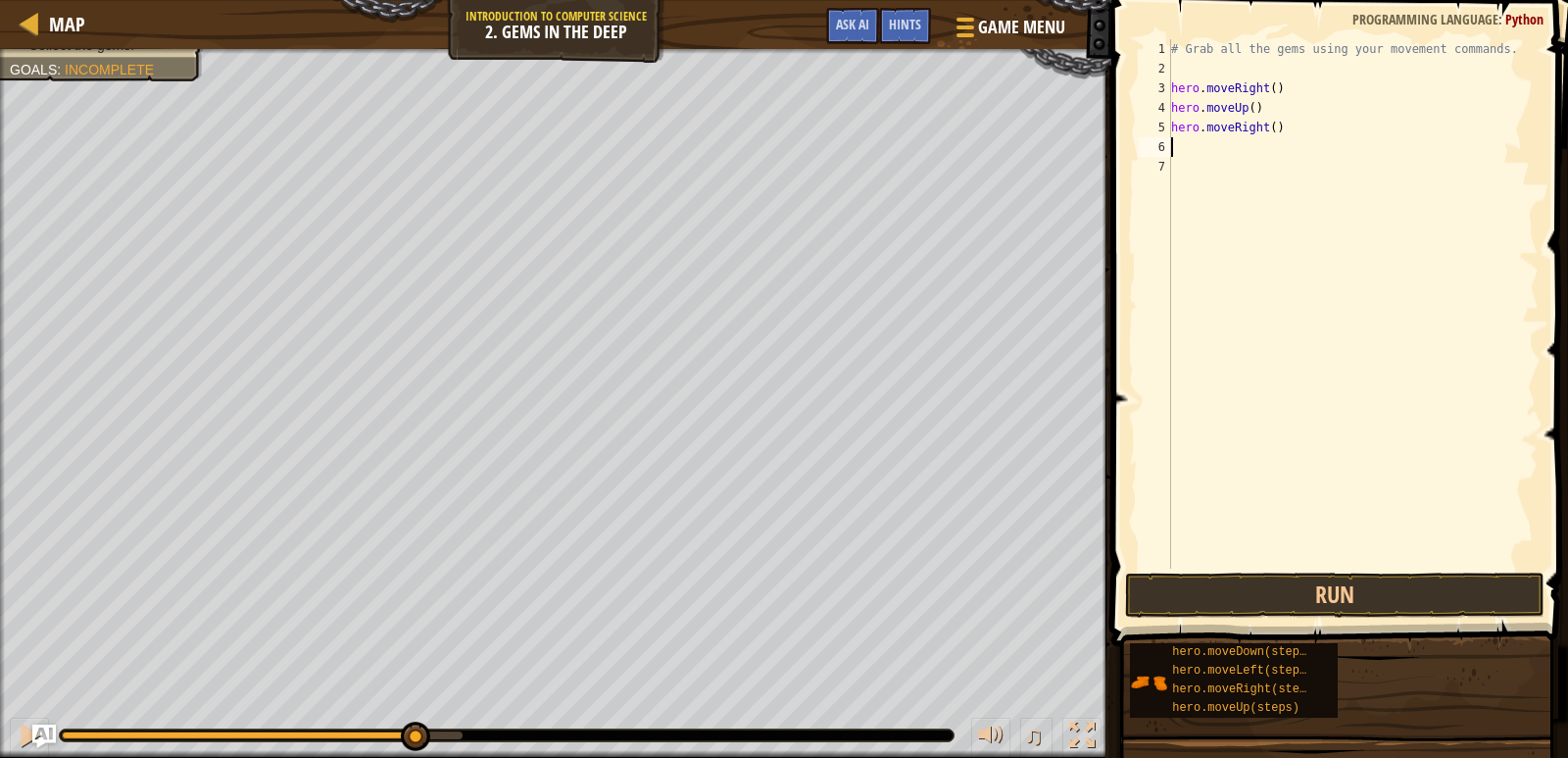
type textarea "h"
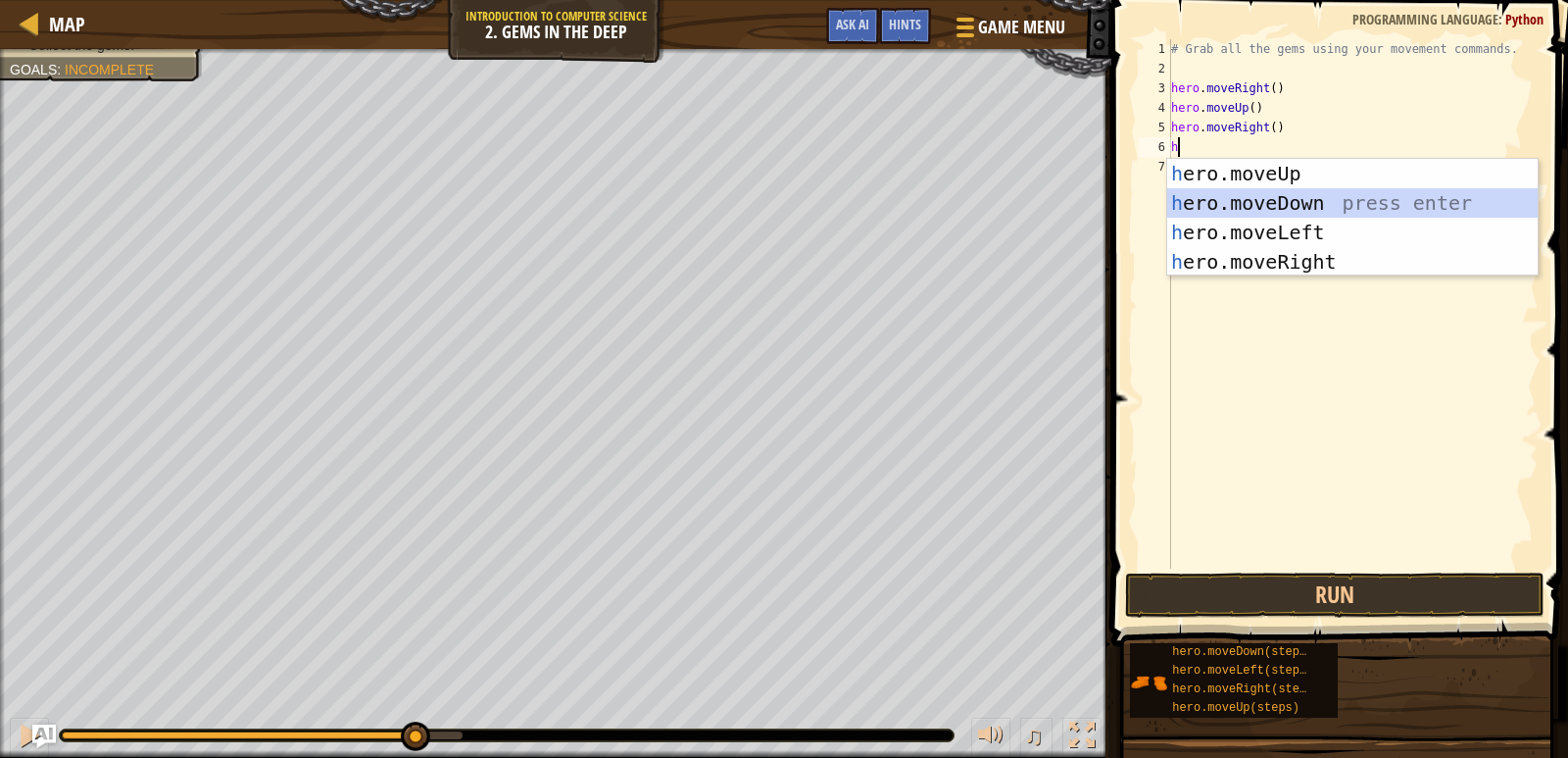
click at [1348, 211] on div "h ero.moveUp press enter h ero.moveDown press enter h ero.moveLeft press enter …" at bounding box center [1352, 247] width 370 height 177
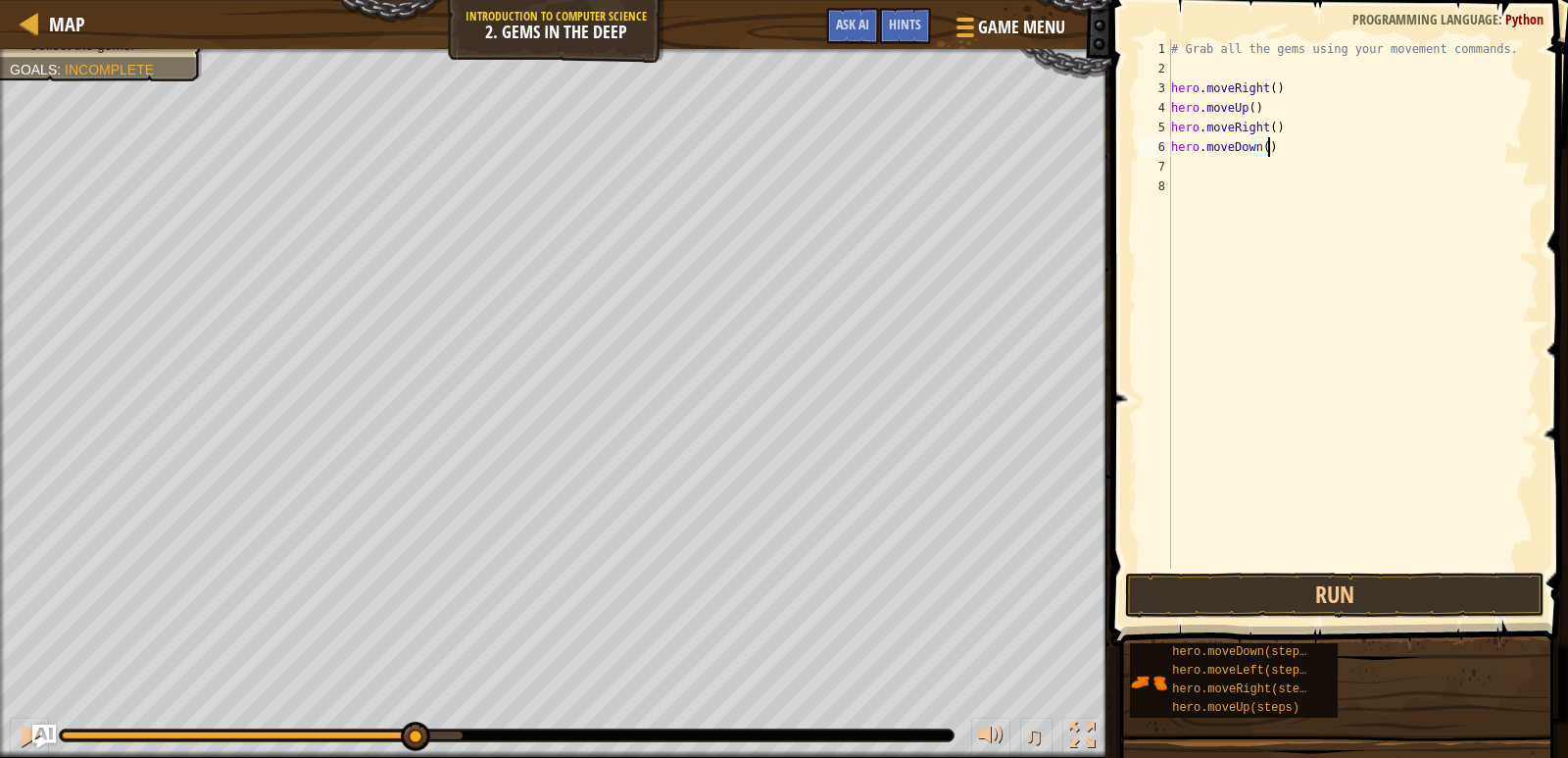
click at [1270, 144] on div "# Grab all the gems using your movement commands. hero . moveRight ( ) hero . m…" at bounding box center [1353, 323] width 371 height 568
type textarea "h"
click at [1369, 591] on button "Run" at bounding box center [1335, 594] width 421 height 45
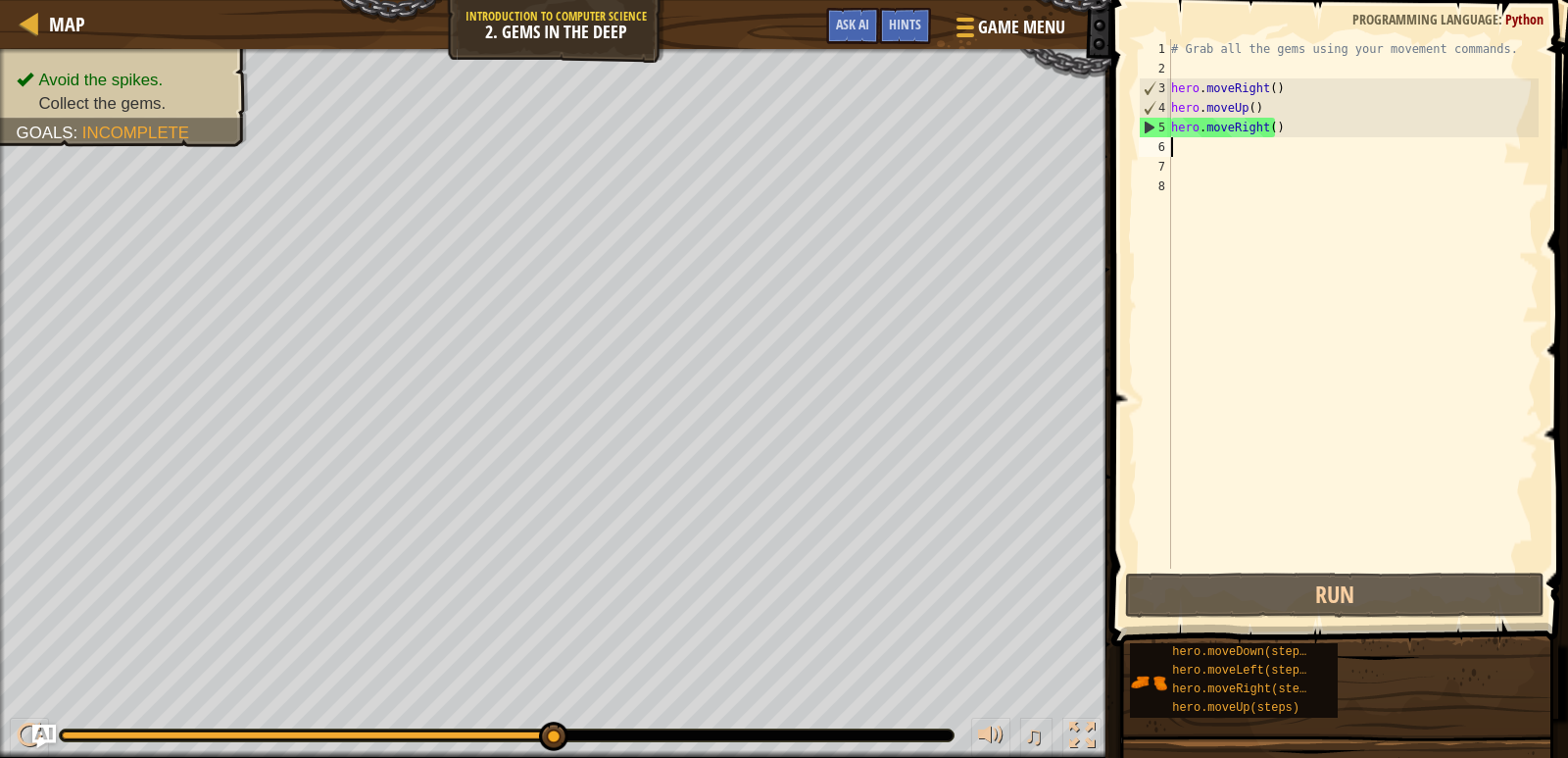
click at [1303, 140] on div "# Grab all the gems using your movement commands. hero . moveRight ( ) hero . m…" at bounding box center [1353, 323] width 371 height 568
click at [1302, 133] on div "# Grab all the gems using your movement commands. hero . moveRight ( ) hero . m…" at bounding box center [1353, 323] width 371 height 568
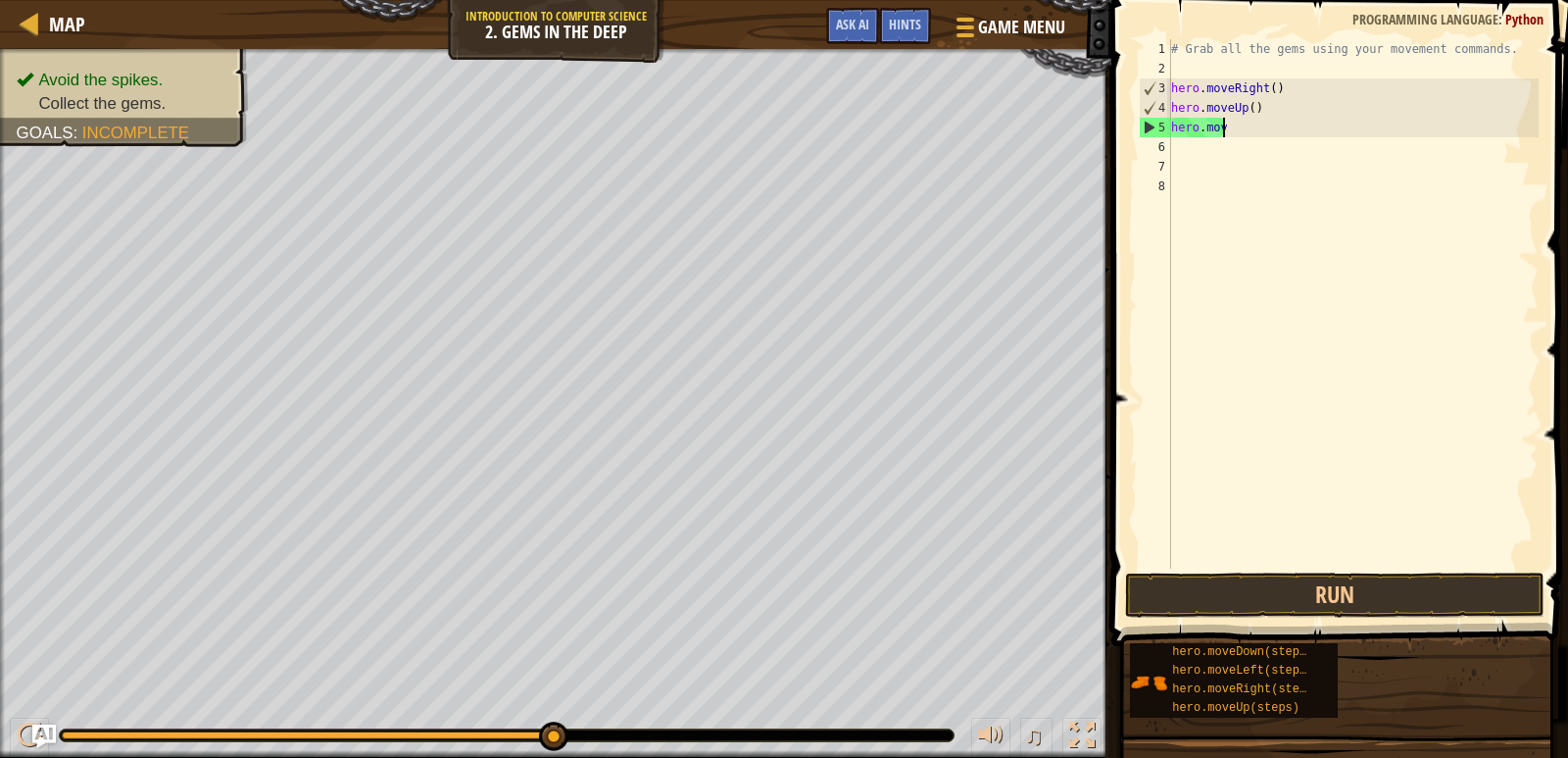
type textarea "h"
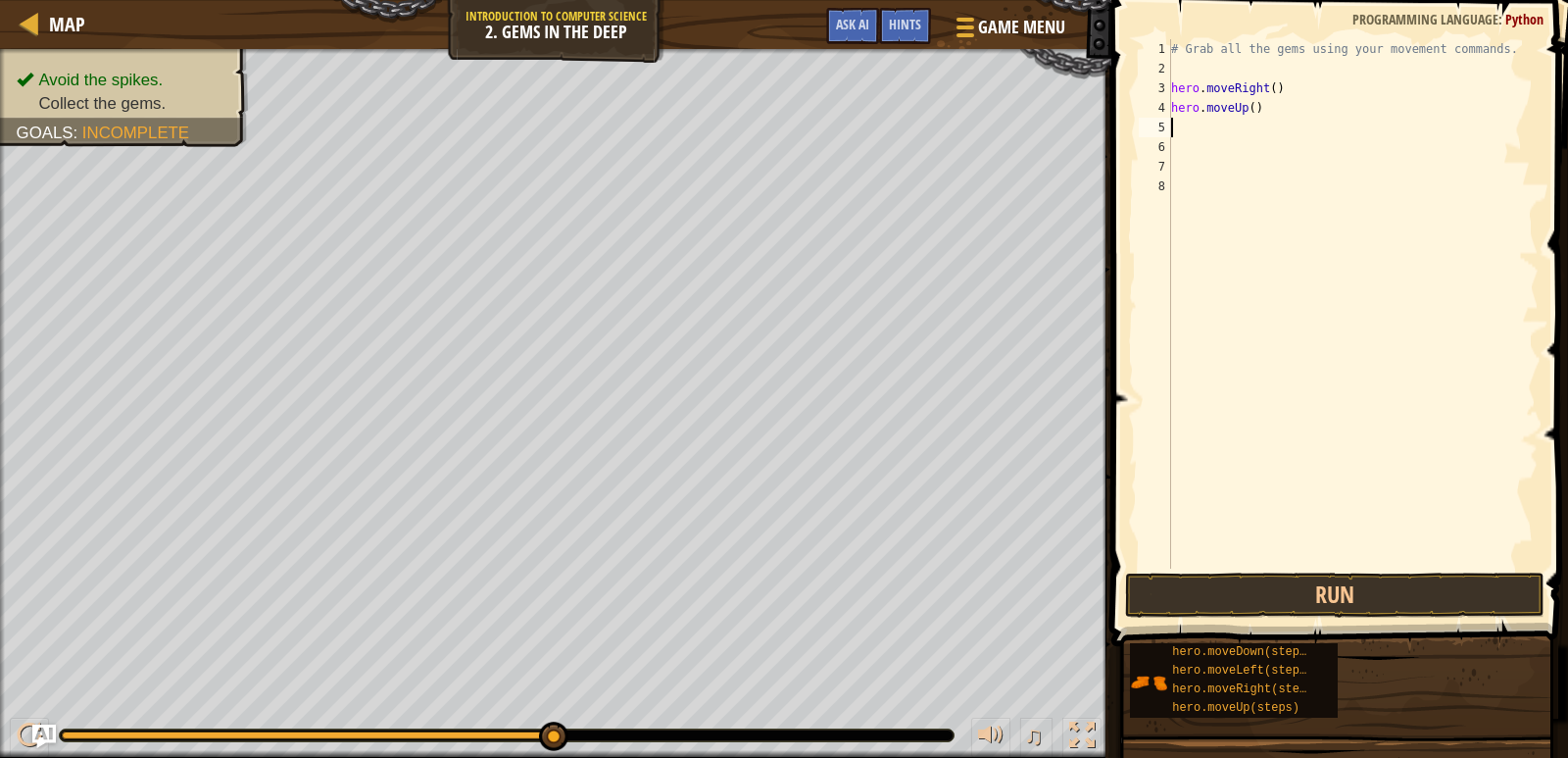
click at [1264, 112] on div "# Grab all the gems using your movement commands. hero . moveRight ( ) hero . m…" at bounding box center [1353, 323] width 371 height 568
type textarea "h"
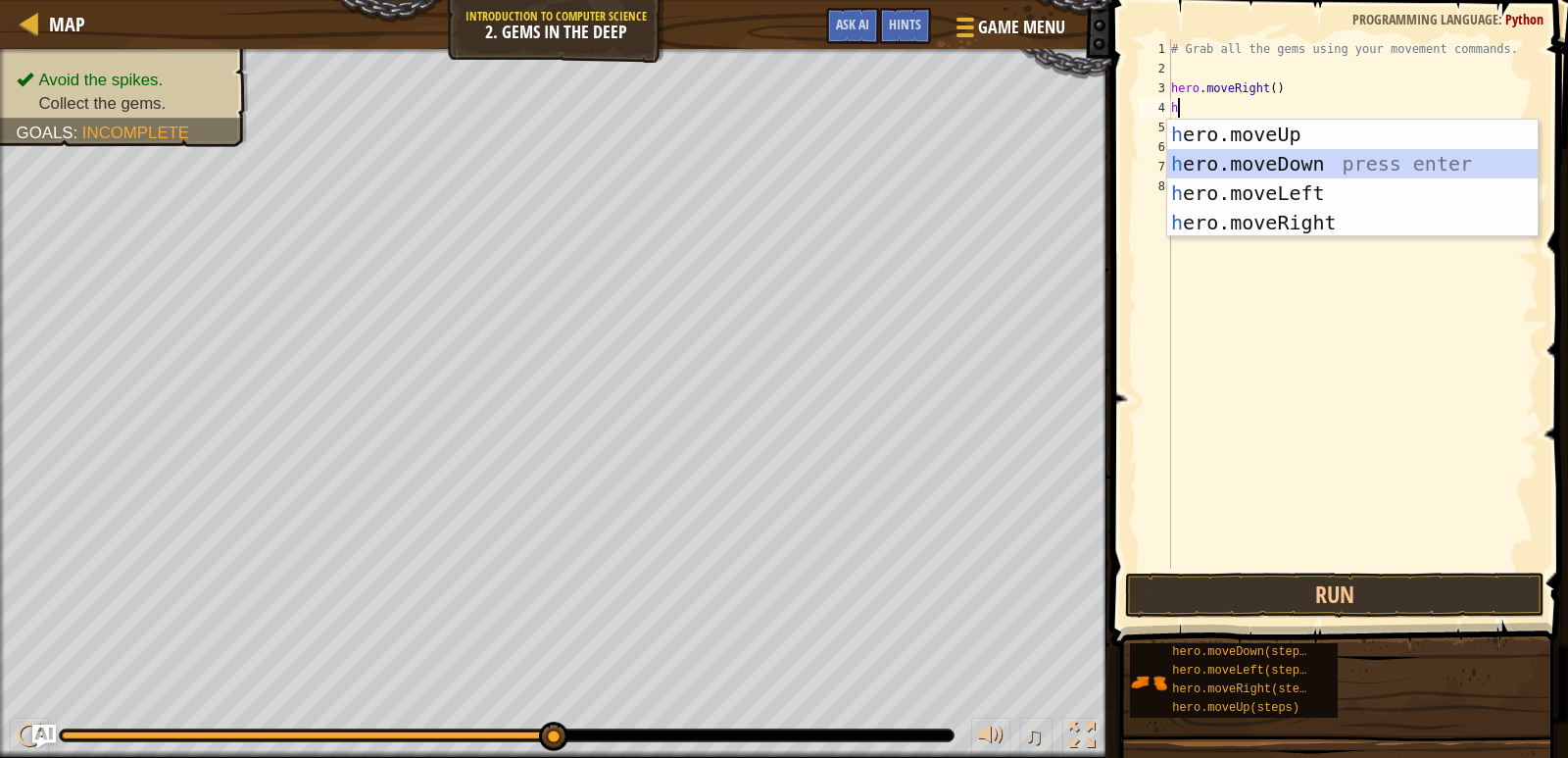
click at [1246, 157] on div "h ero.moveUp press enter h ero.moveDown press enter h ero.moveLeft press enter …" at bounding box center [1352, 208] width 370 height 177
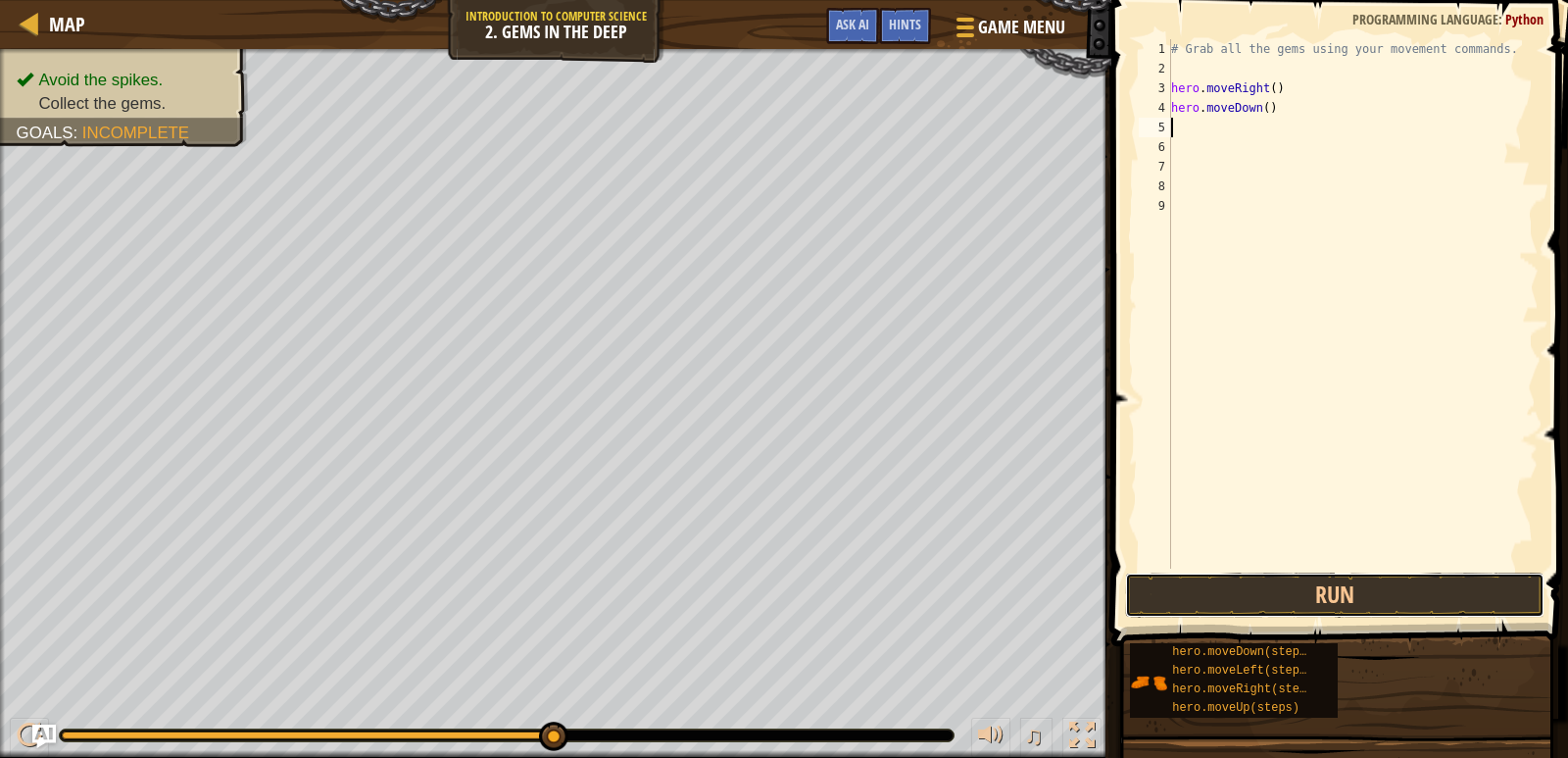
click at [1267, 607] on button "Run" at bounding box center [1335, 594] width 421 height 45
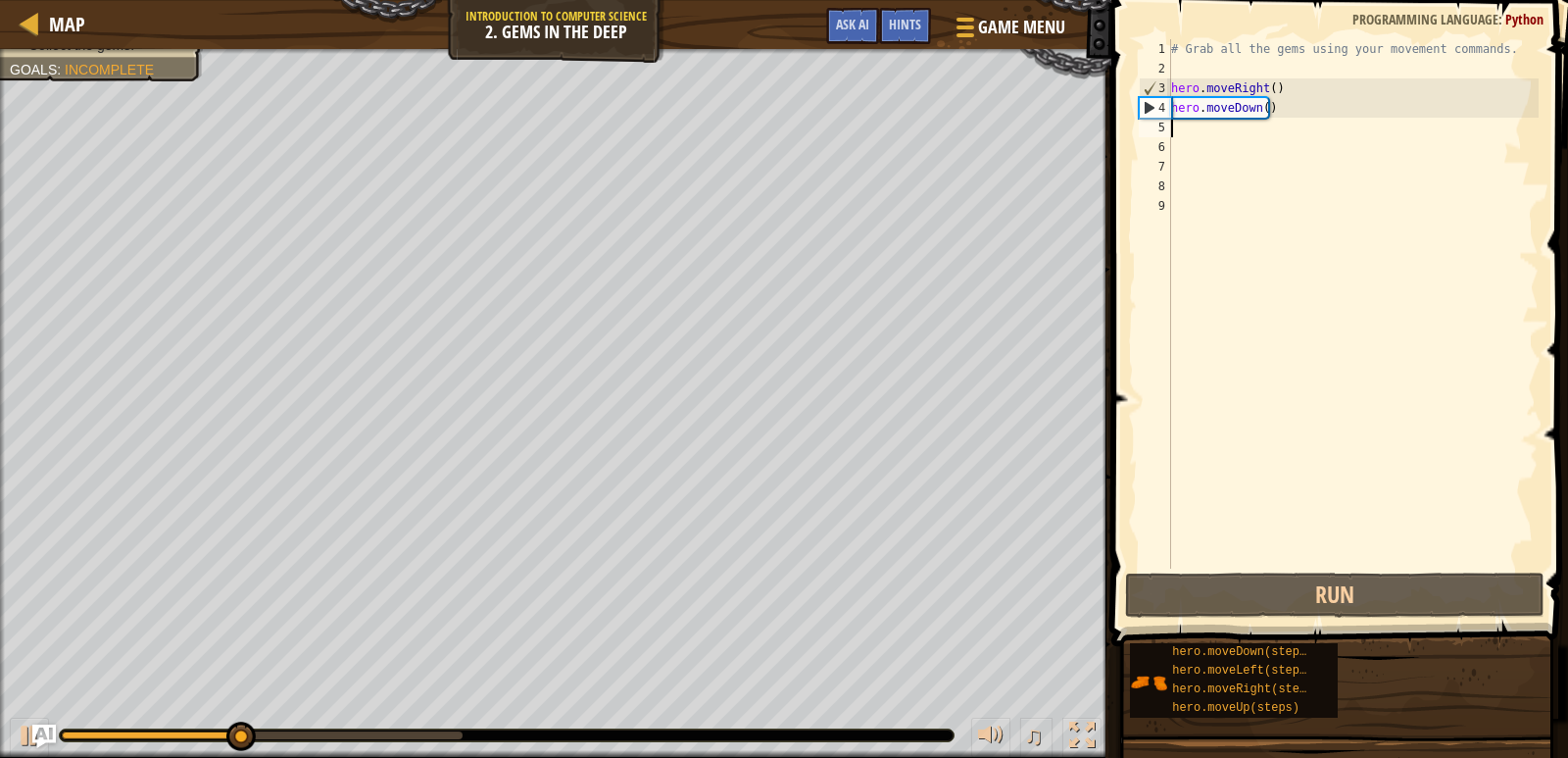
type textarea "h"
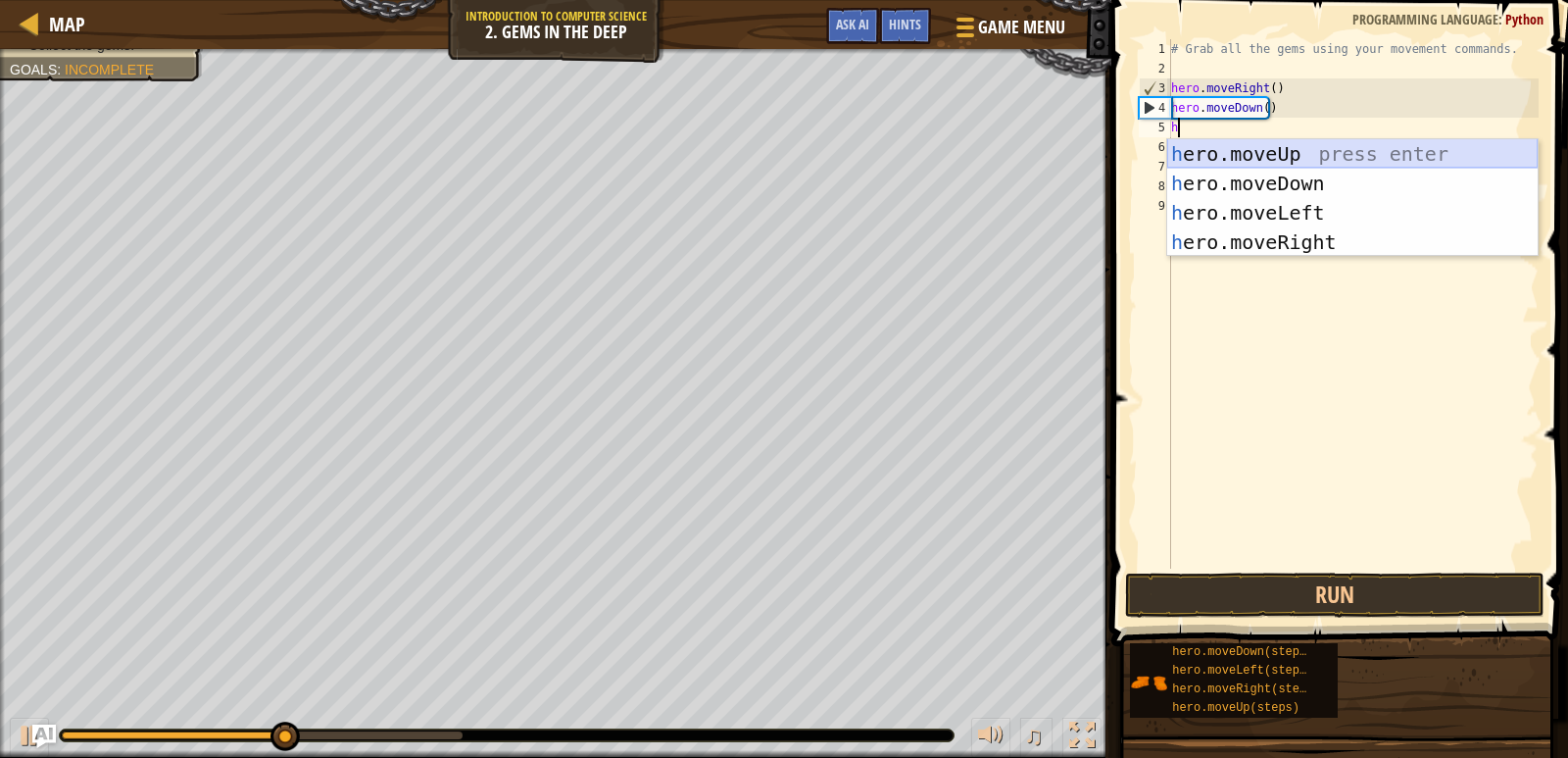
click at [1214, 151] on div "h ero.moveUp press enter h ero.moveDown press enter h ero.moveLeft press enter …" at bounding box center [1352, 227] width 370 height 177
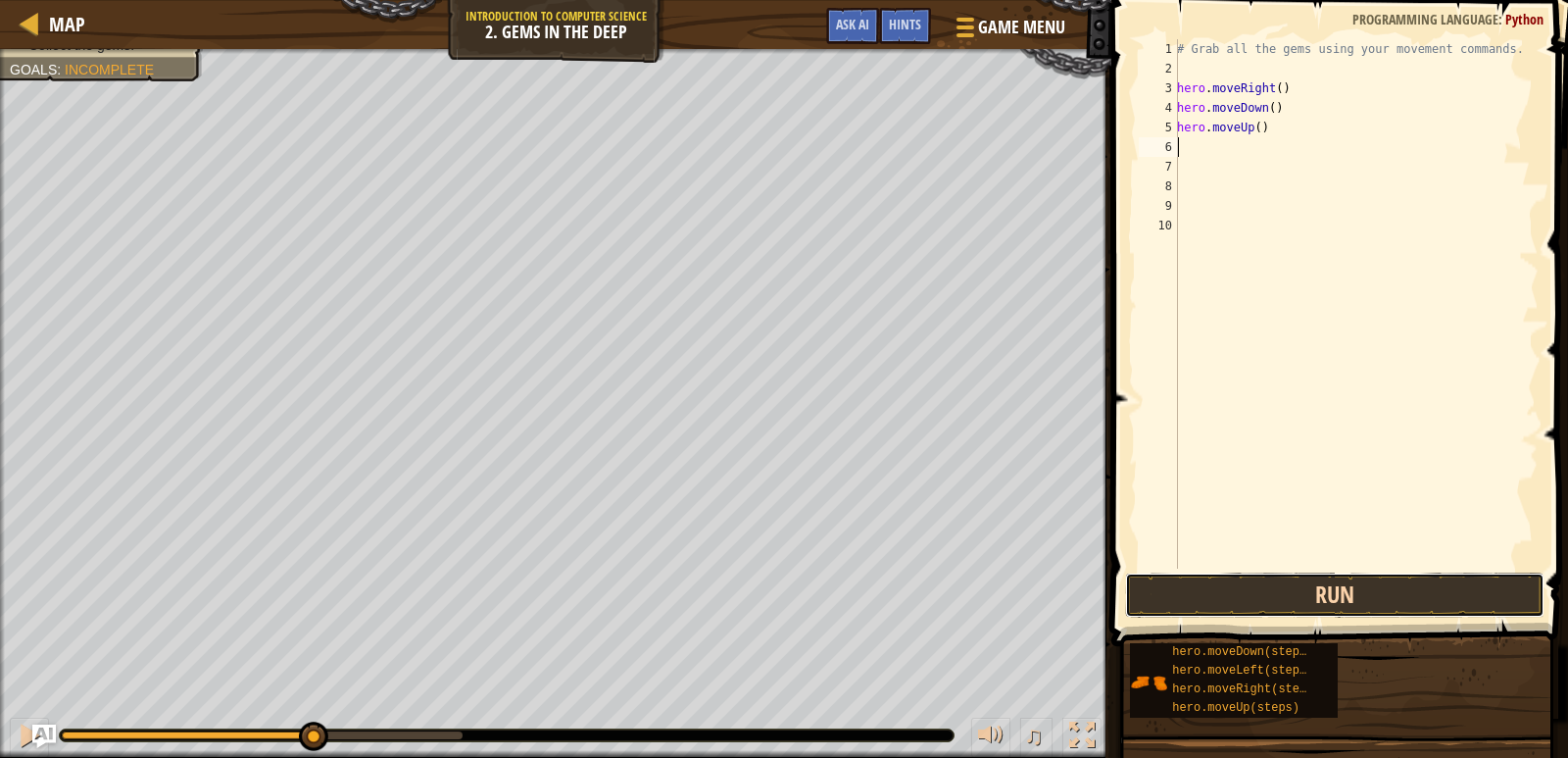
click at [1247, 597] on button "Run" at bounding box center [1335, 594] width 421 height 45
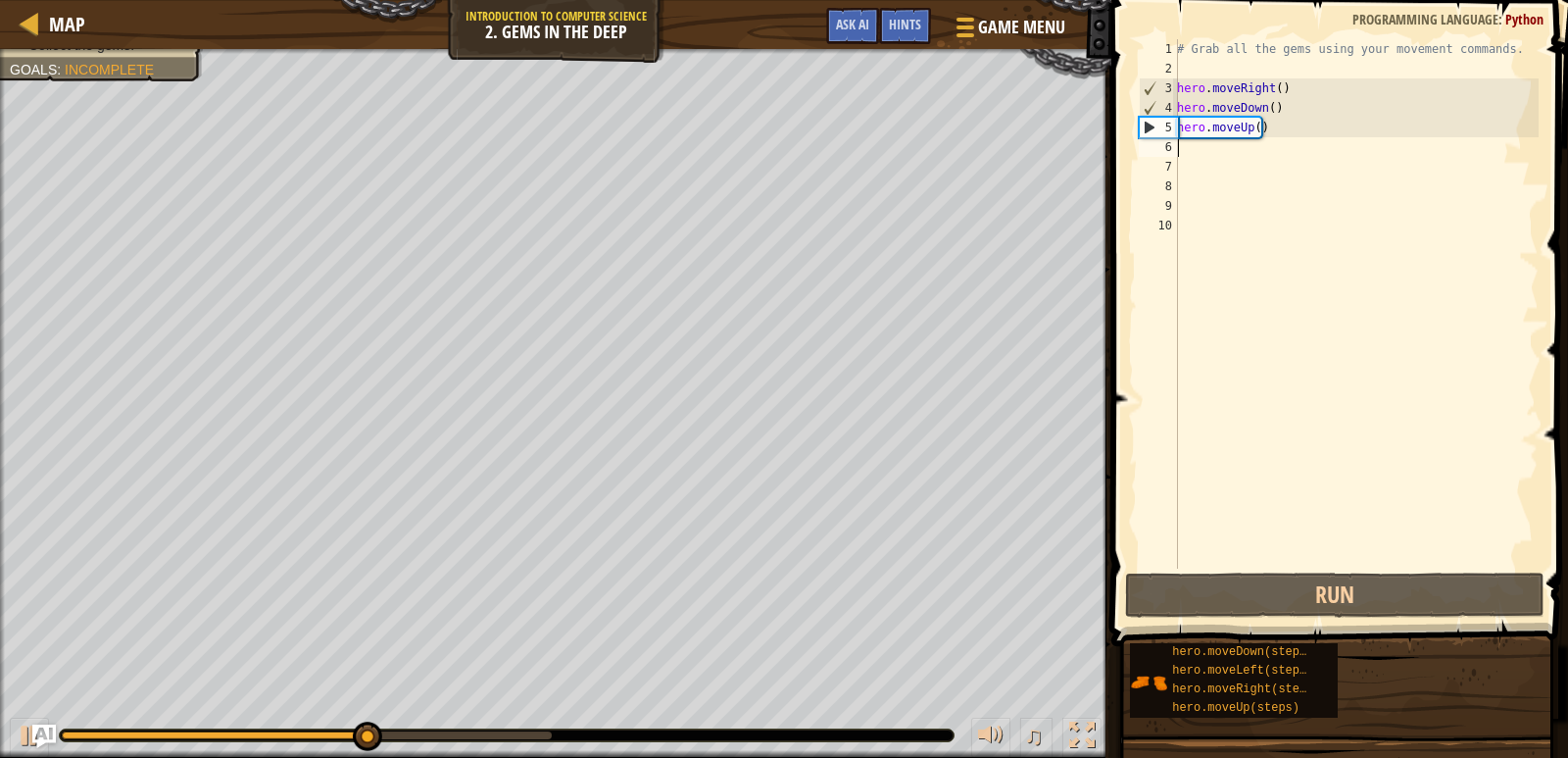
click at [1195, 154] on div "# Grab all the gems using your movement commands. hero . moveRight ( ) hero . m…" at bounding box center [1356, 323] width 365 height 568
type textarea "h"
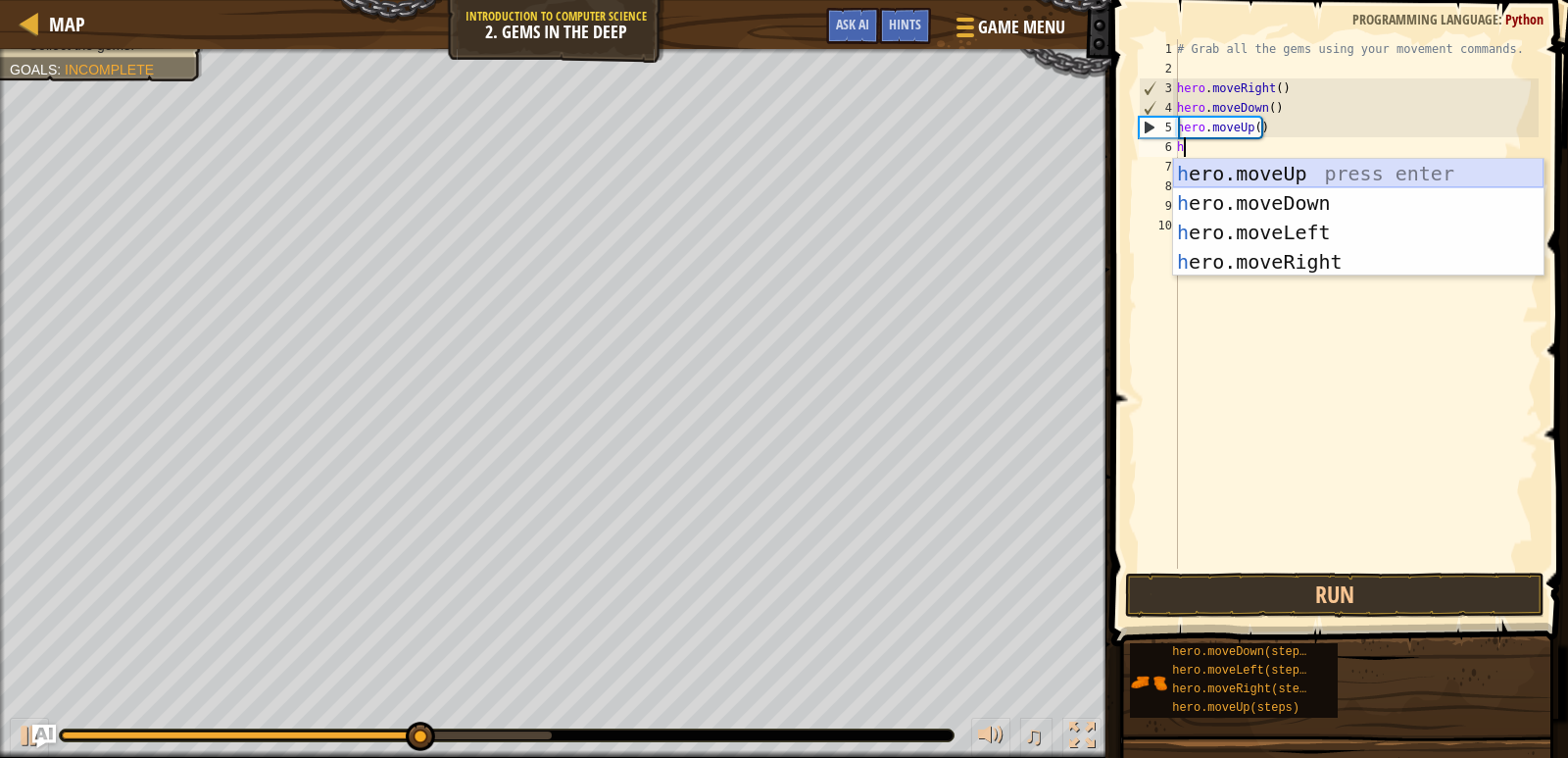
click at [1228, 173] on div "h ero.moveUp press enter h ero.moveDown press enter h ero.moveLeft press enter …" at bounding box center [1358, 247] width 370 height 177
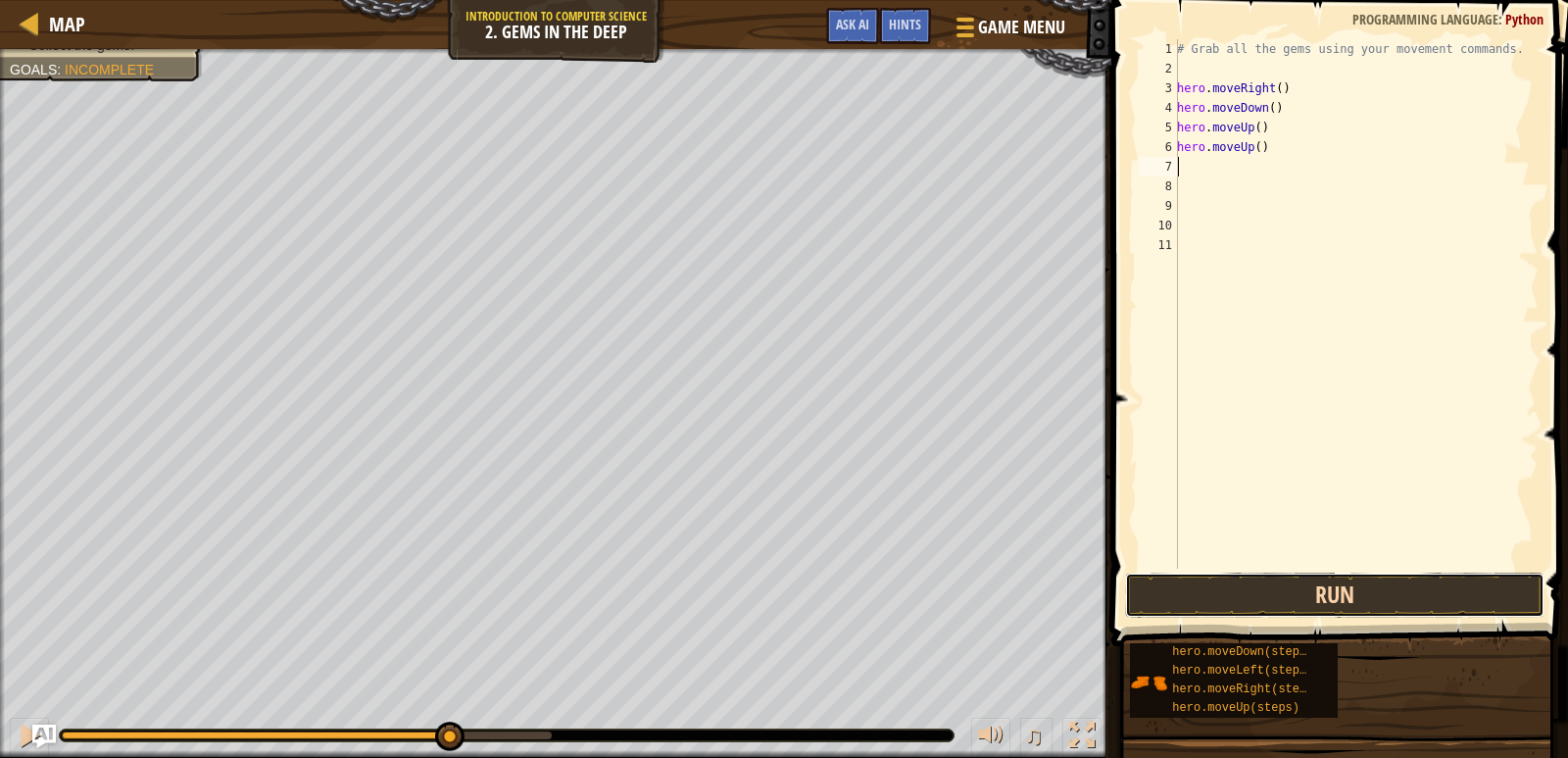
click at [1272, 597] on button "Run" at bounding box center [1335, 594] width 421 height 45
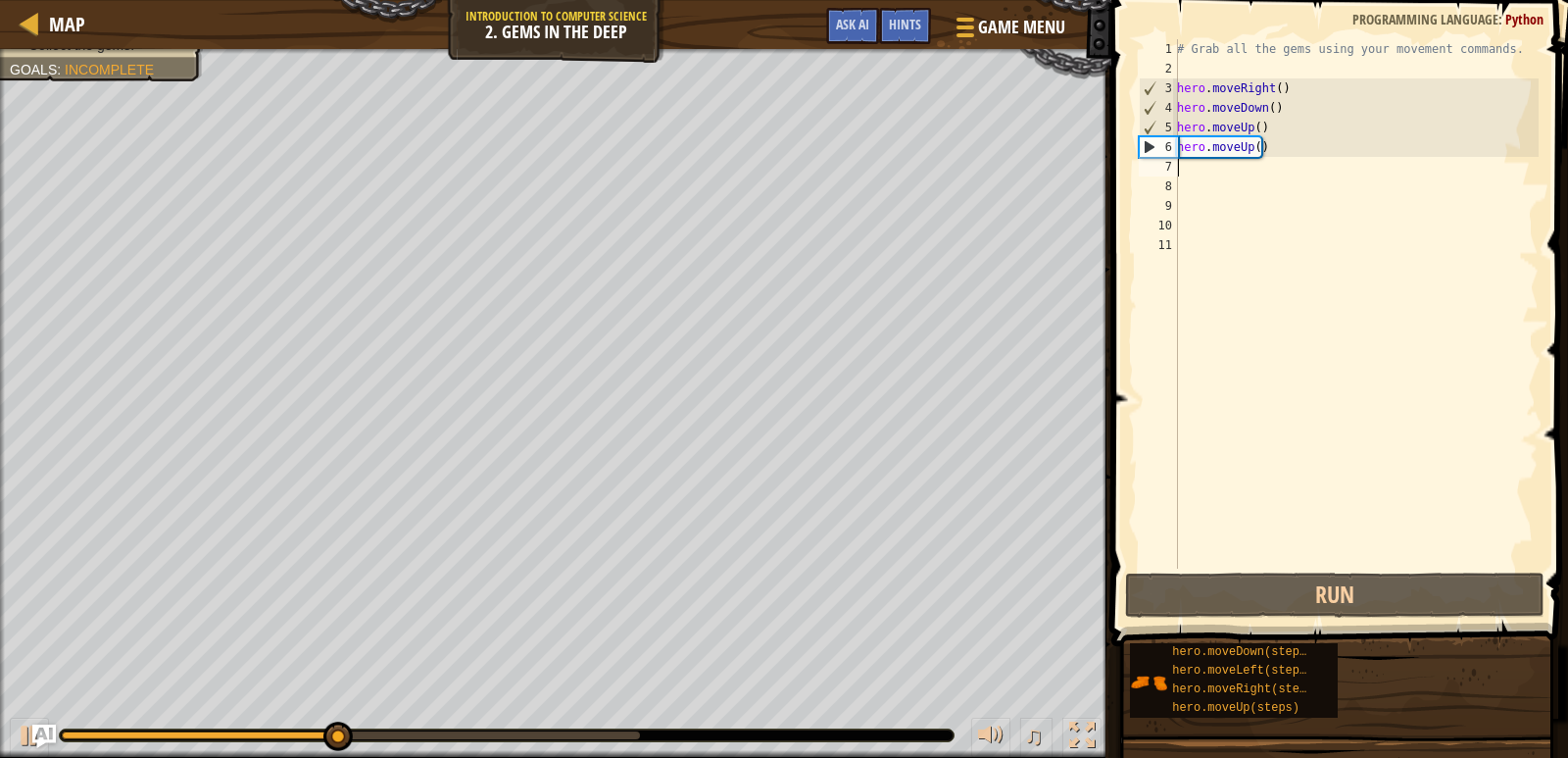
type textarea "h"
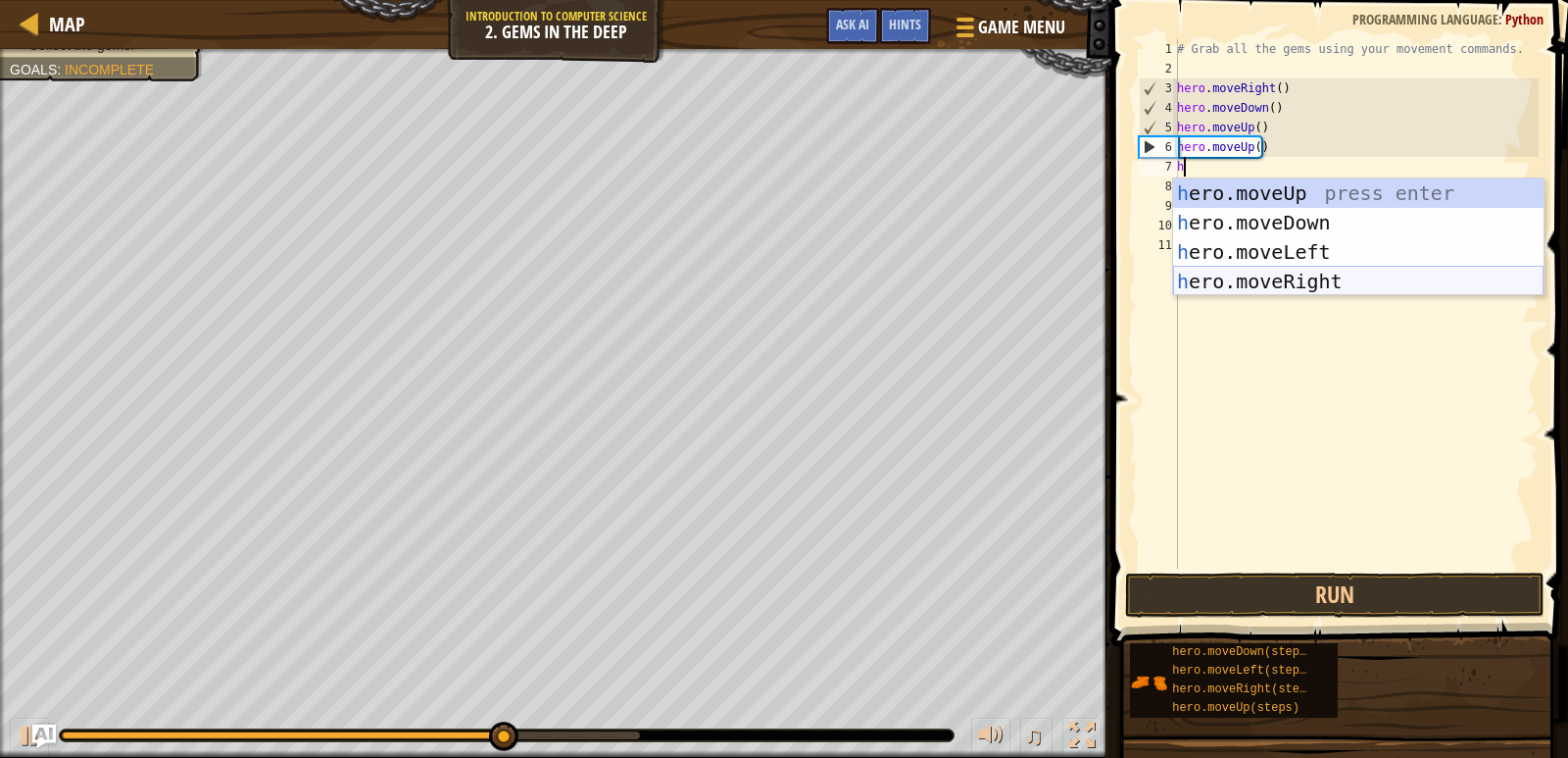
click at [1263, 287] on div "h ero.moveUp press enter h ero.moveDown press enter h ero.moveLeft press enter …" at bounding box center [1358, 267] width 370 height 177
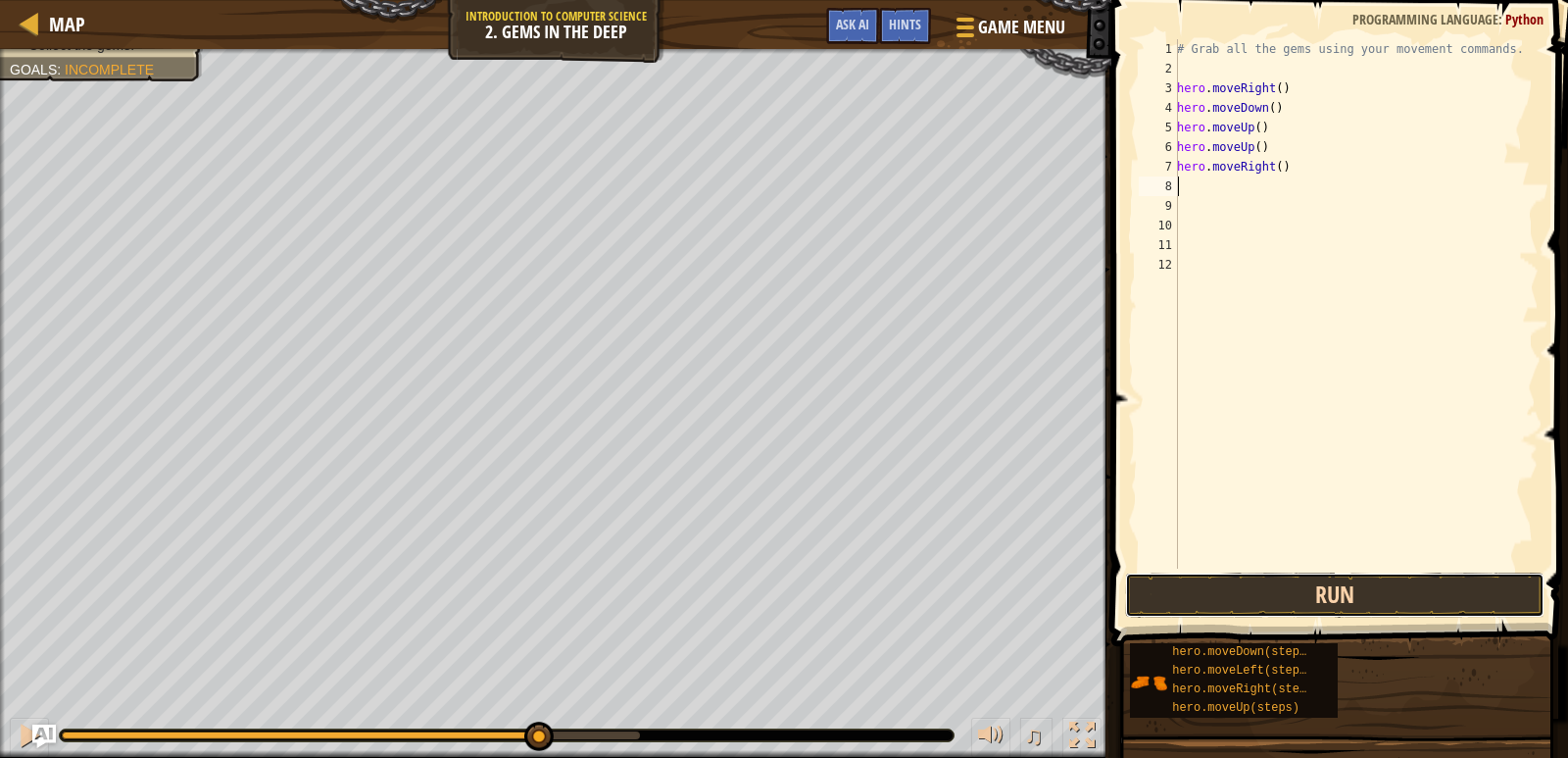
click at [1237, 593] on button "Run" at bounding box center [1335, 594] width 421 height 45
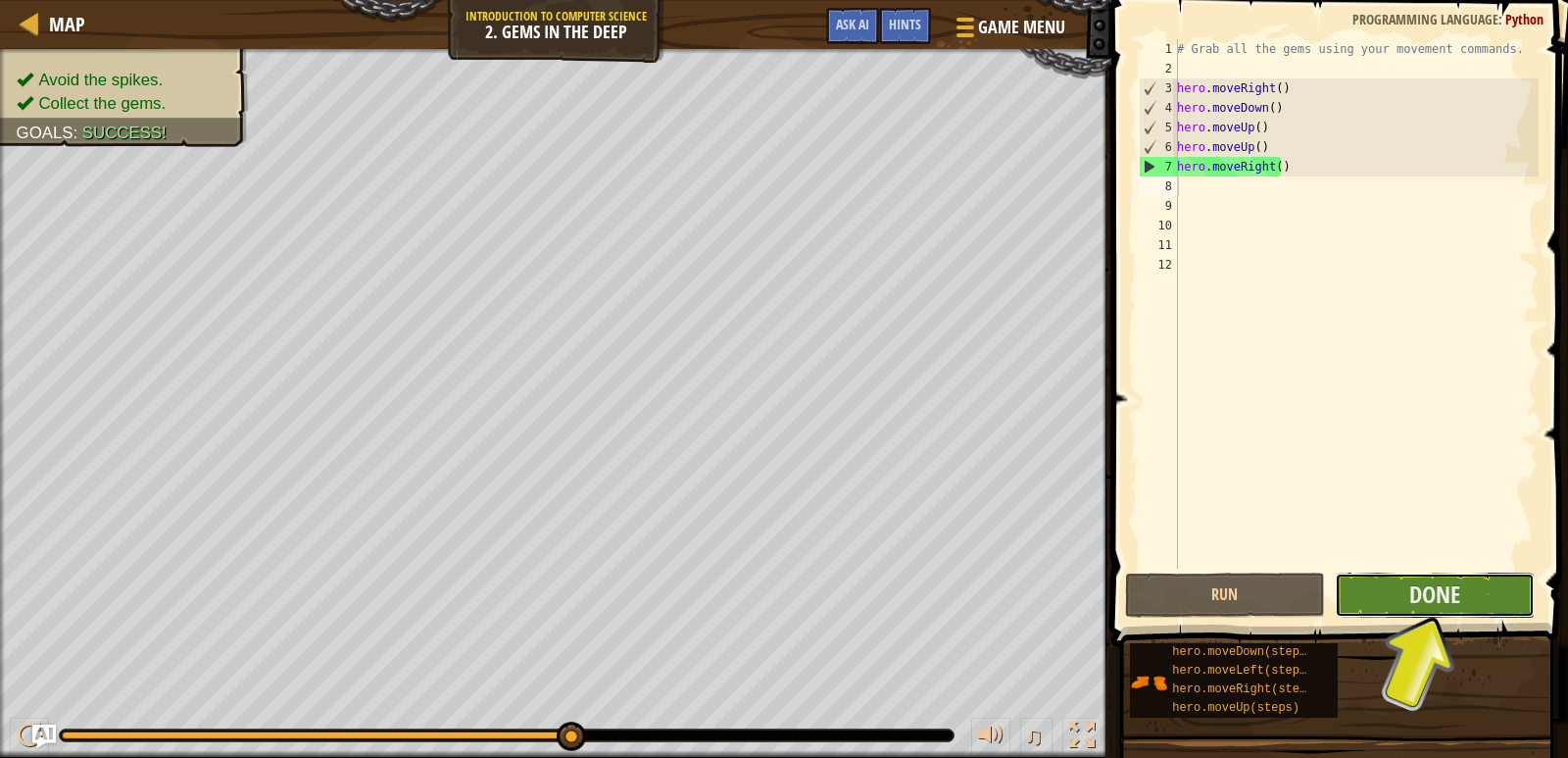
click at [1371, 600] on button "Done" at bounding box center [1435, 594] width 200 height 45
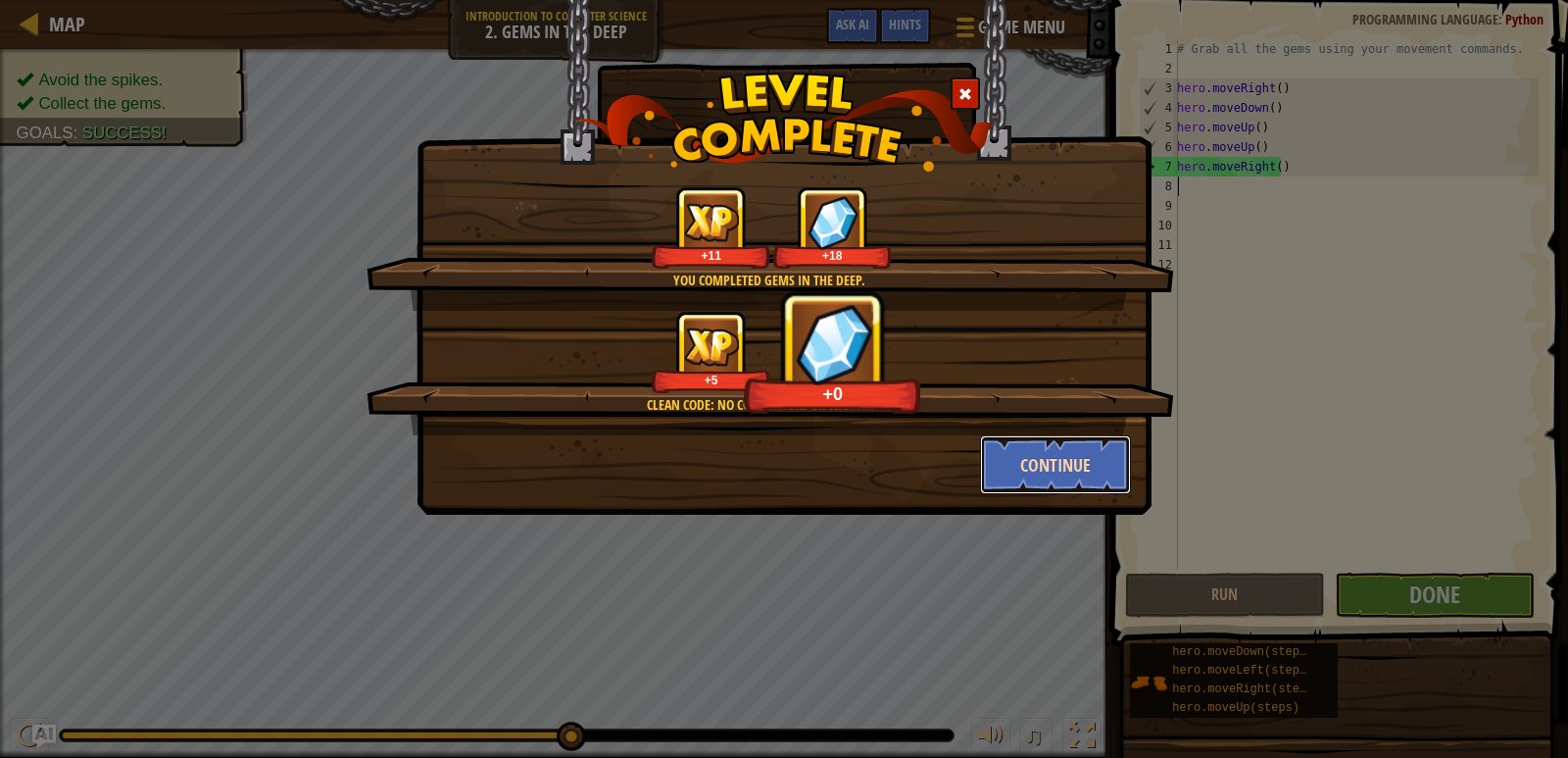
click at [1052, 470] on button "Continue" at bounding box center [1055, 464] width 152 height 59
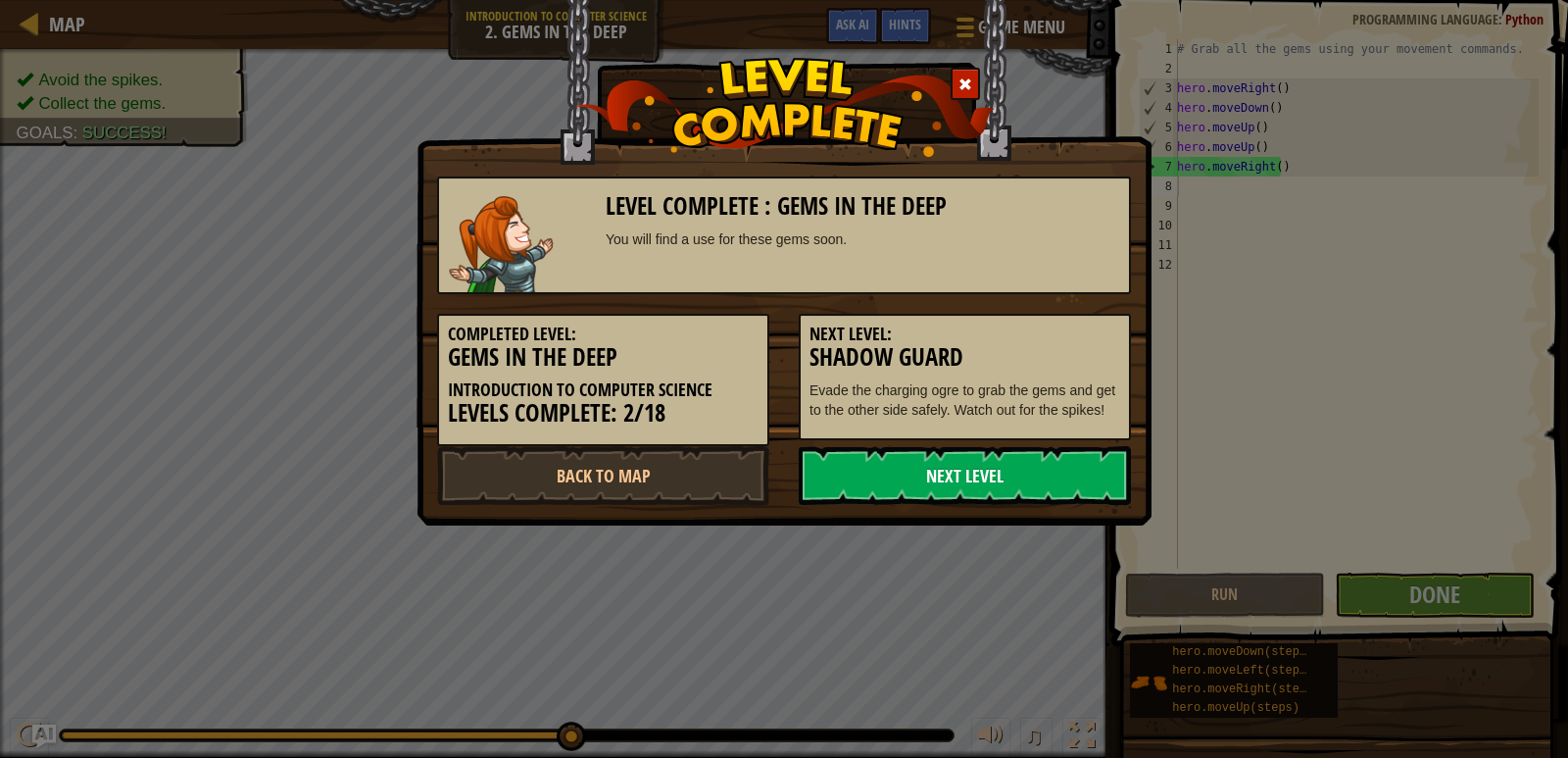
click at [1069, 477] on link "Next Level" at bounding box center [964, 474] width 332 height 59
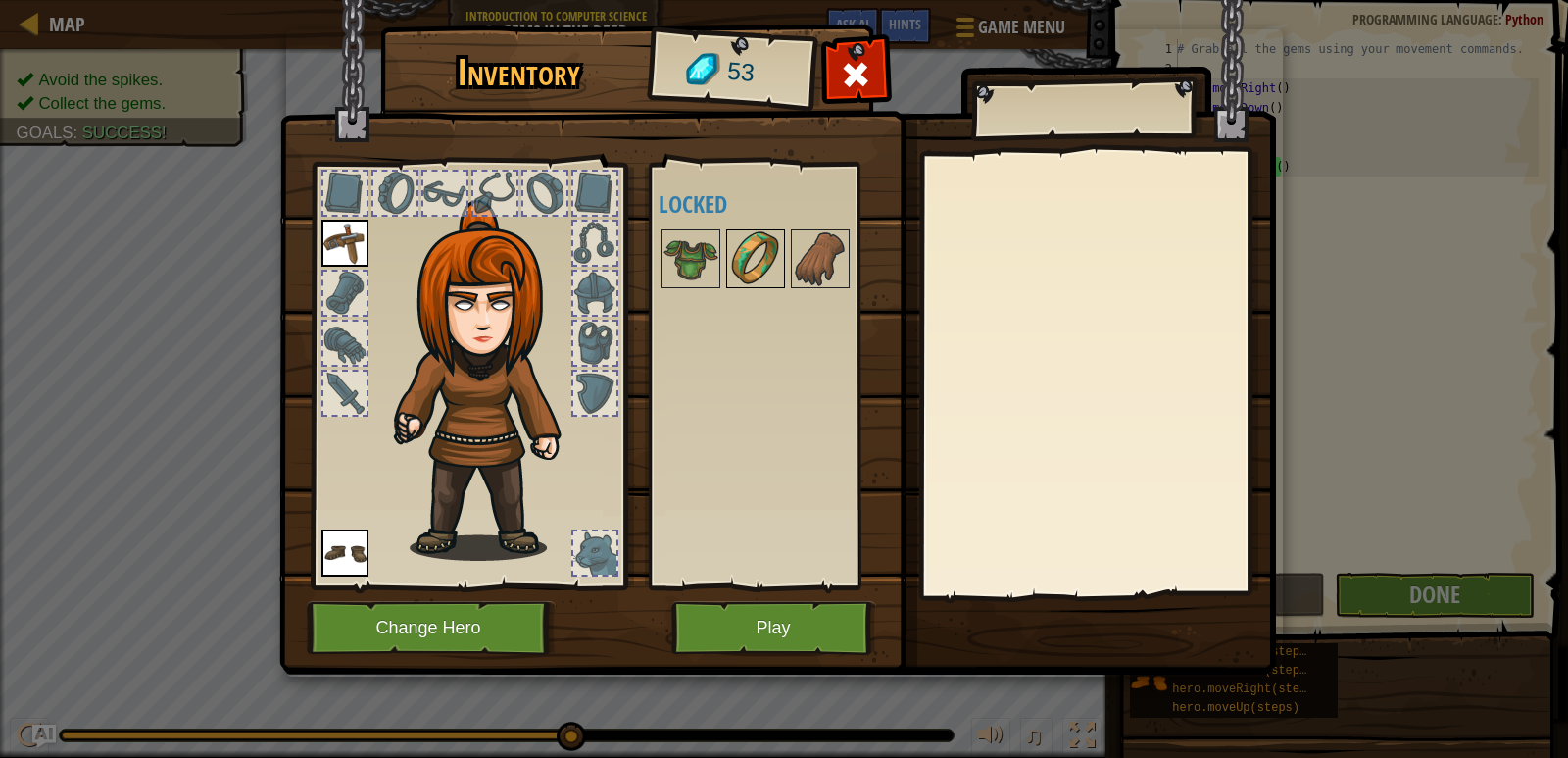
click at [761, 249] on img at bounding box center [755, 258] width 55 height 55
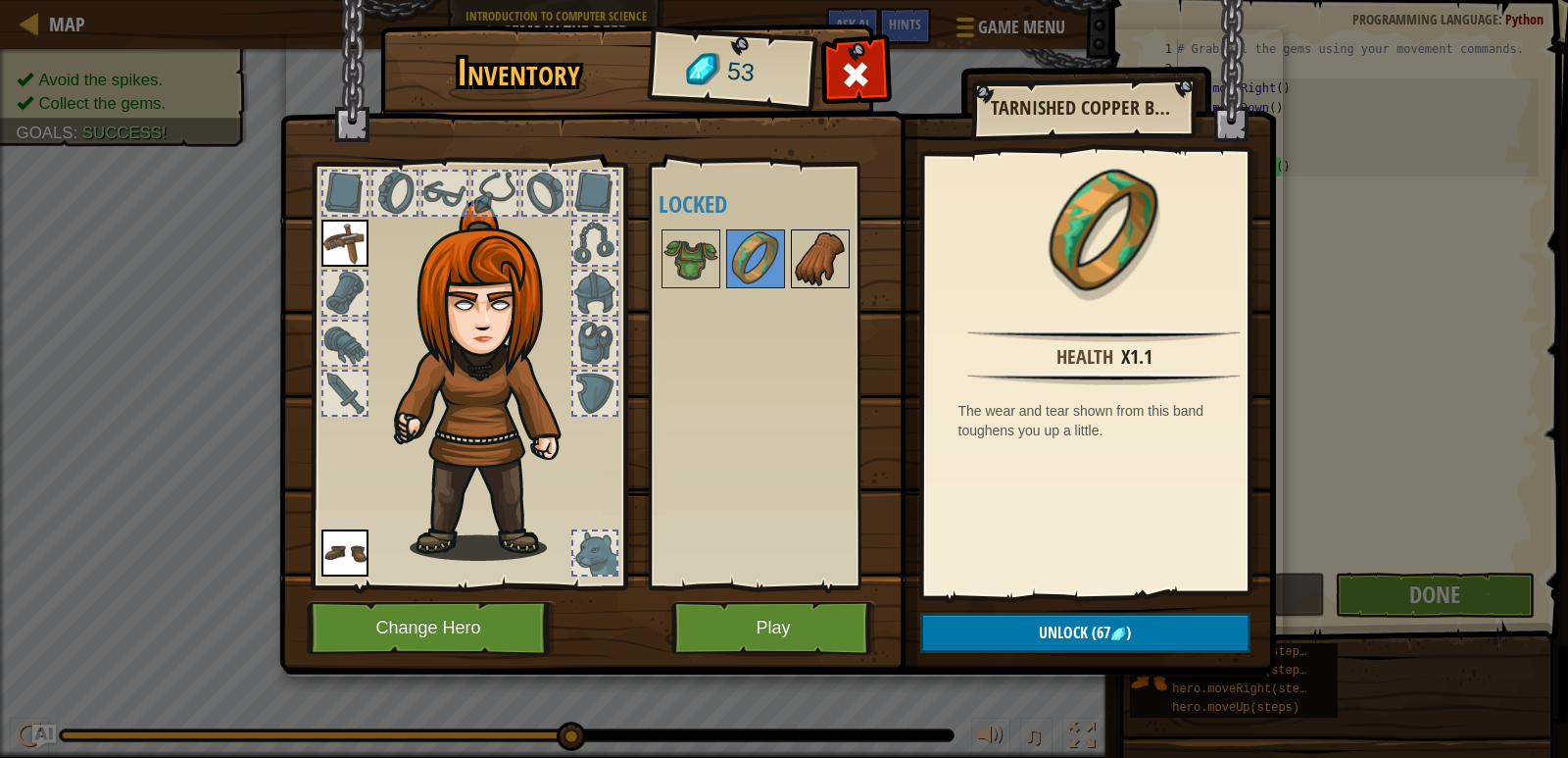
click at [834, 249] on img at bounding box center [819, 258] width 55 height 55
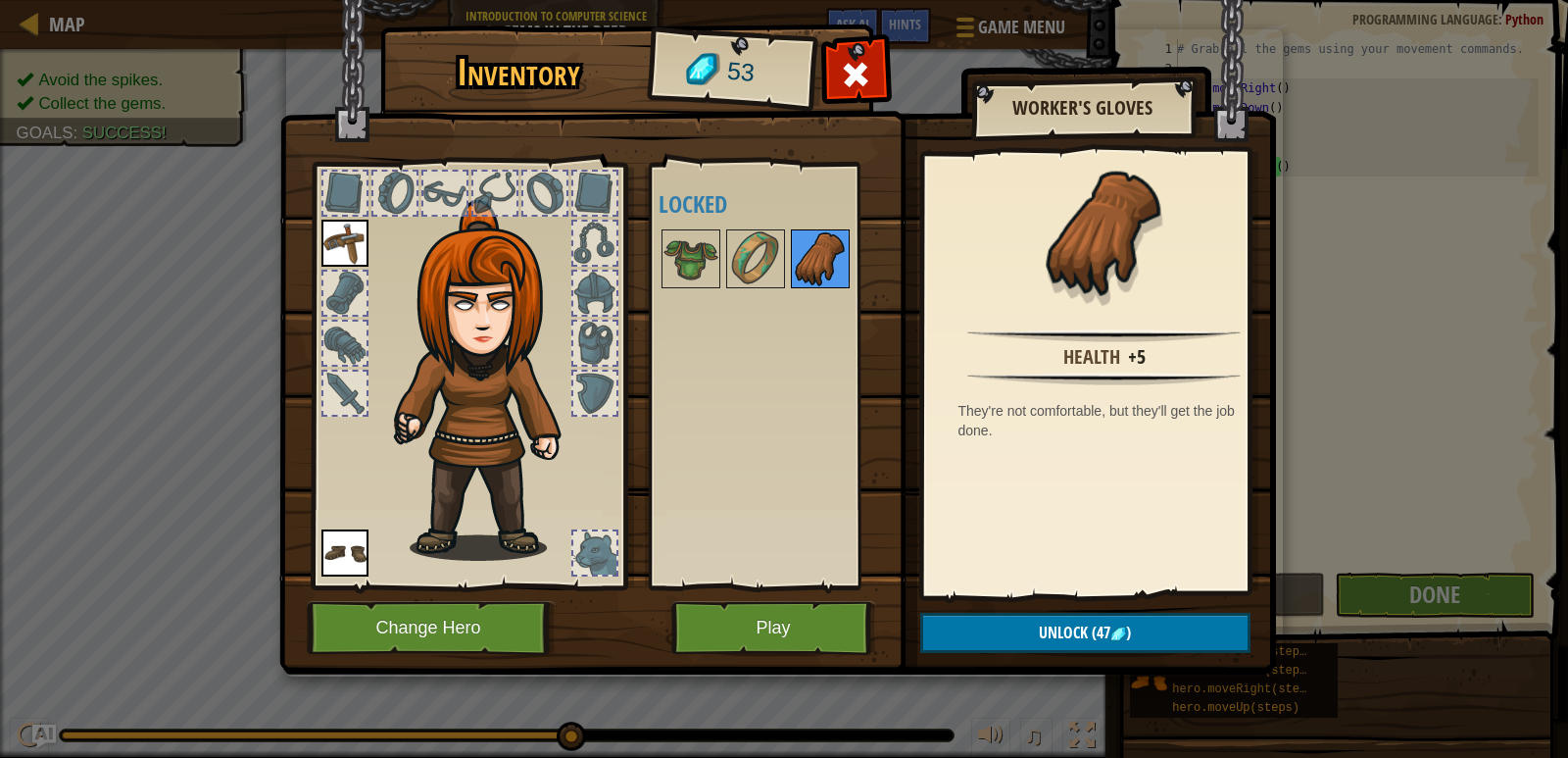
click at [793, 260] on img at bounding box center [819, 258] width 55 height 55
click at [710, 260] on img at bounding box center [690, 258] width 55 height 55
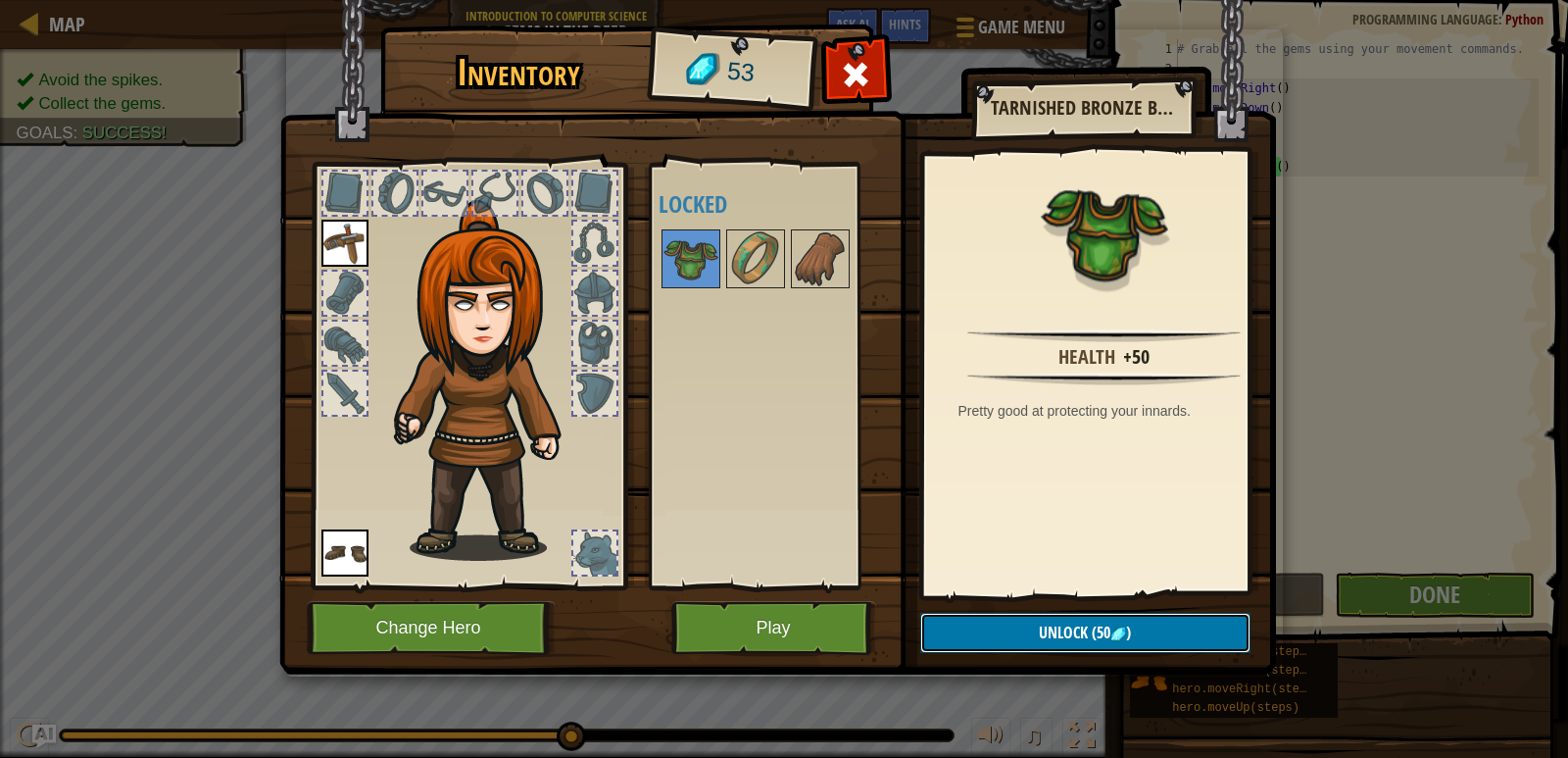
click at [1071, 617] on button "Unlock (50 )" at bounding box center [1085, 632] width 330 height 41
click at [1019, 623] on button "Confirm" at bounding box center [1085, 632] width 330 height 41
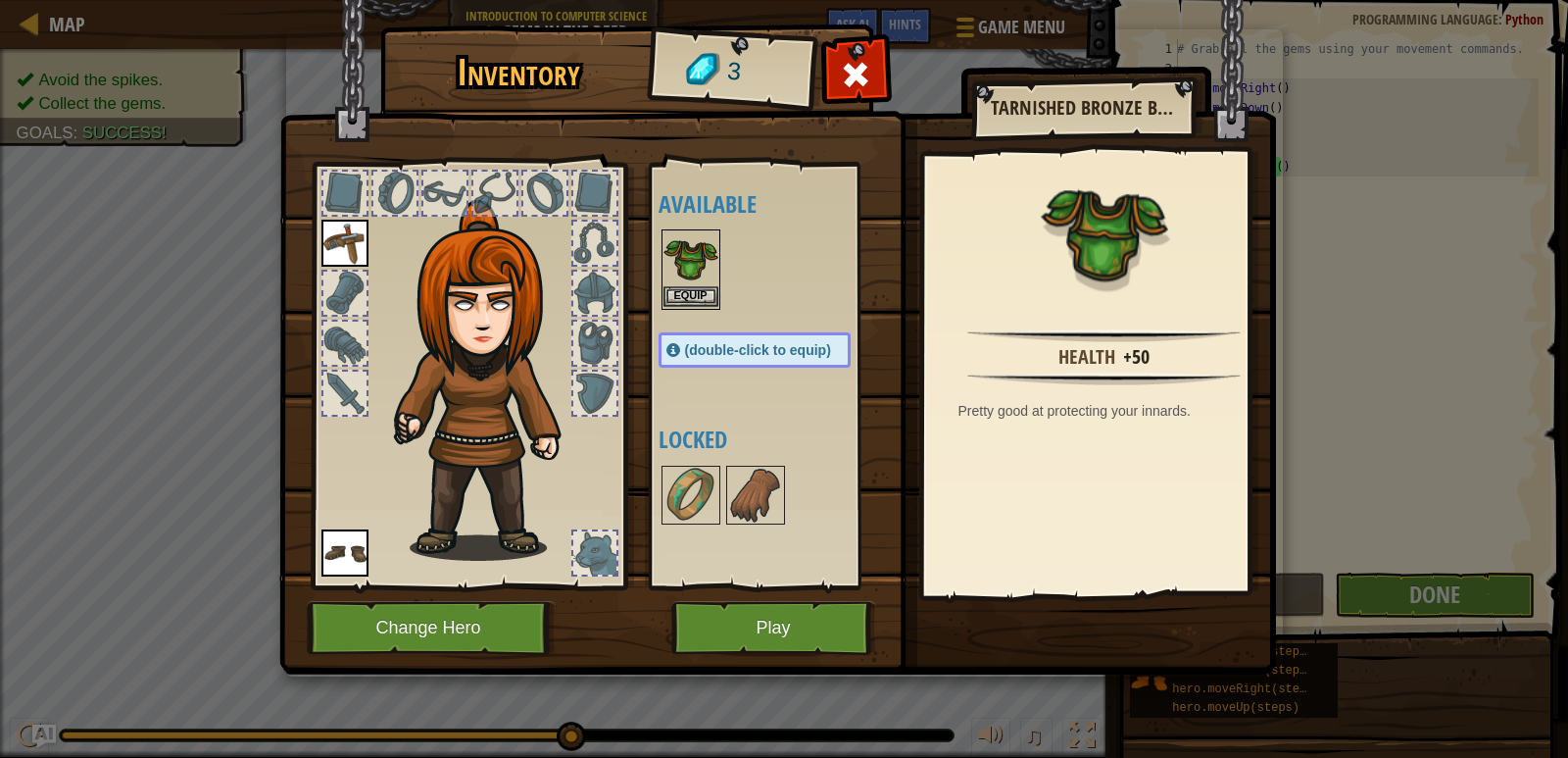
click at [681, 284] on img at bounding box center [690, 258] width 55 height 55
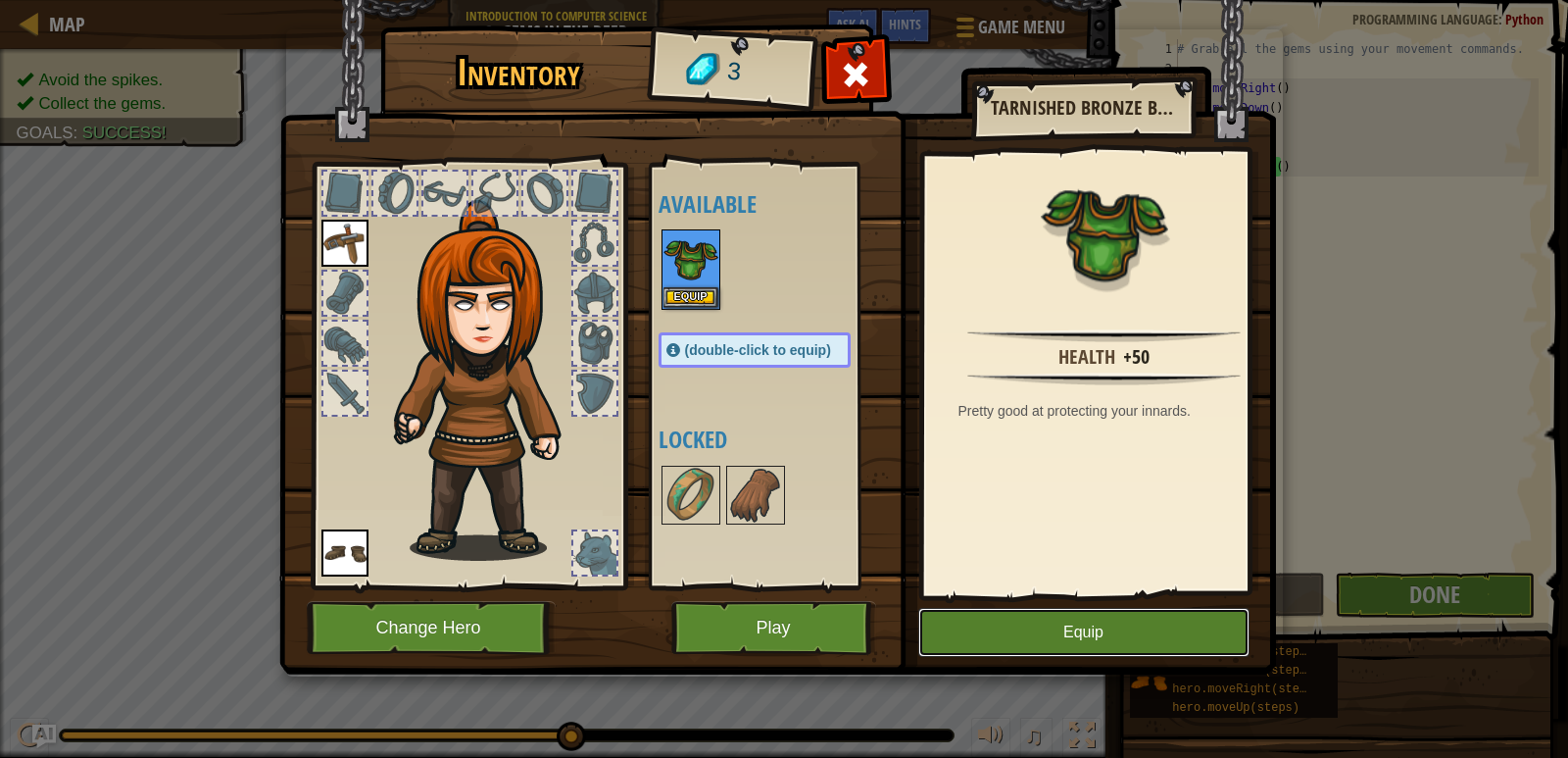
click at [1006, 635] on button "Equip" at bounding box center [1084, 631] width 331 height 49
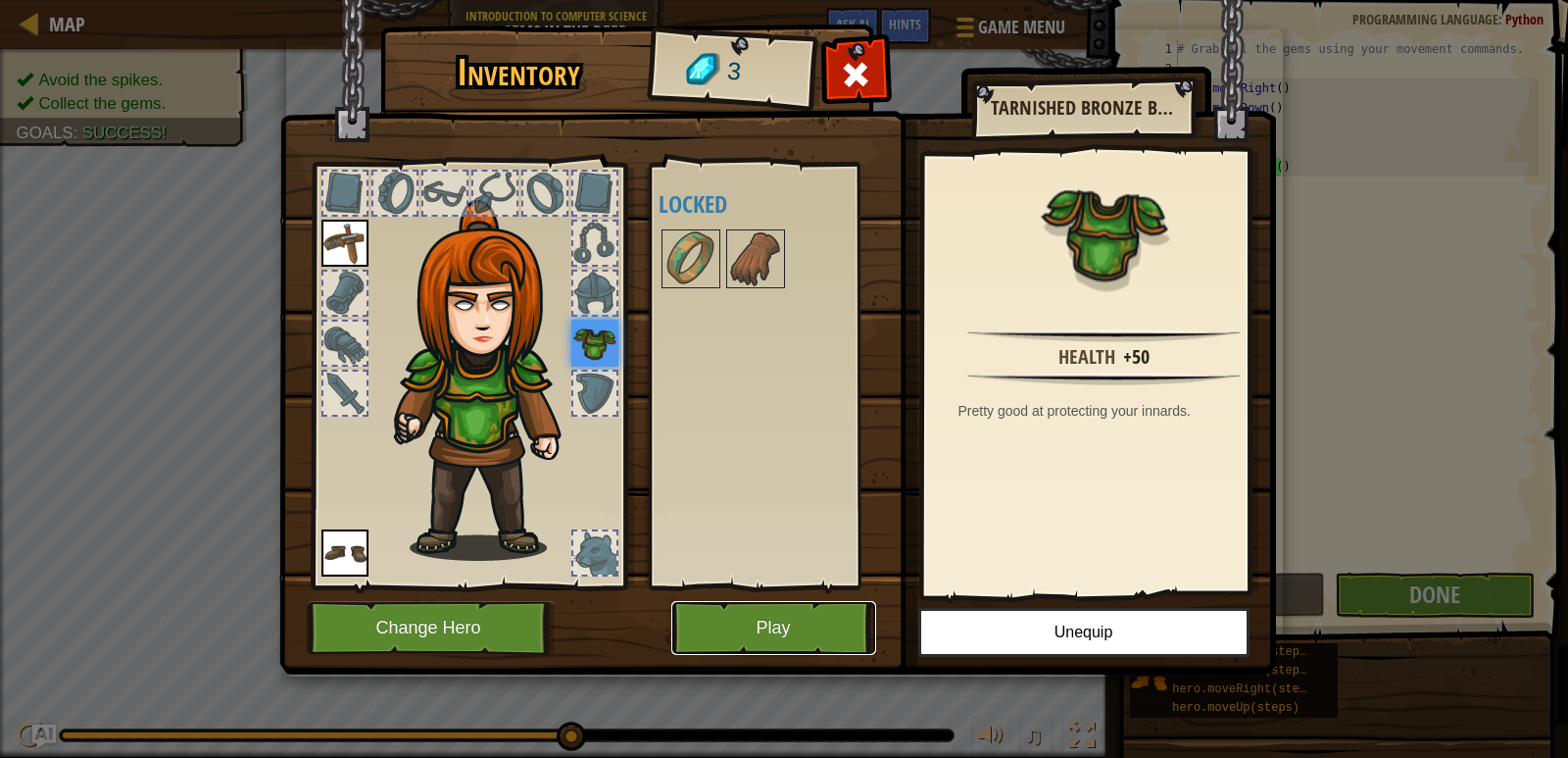
click at [829, 624] on button "Play" at bounding box center [774, 628] width 204 height 54
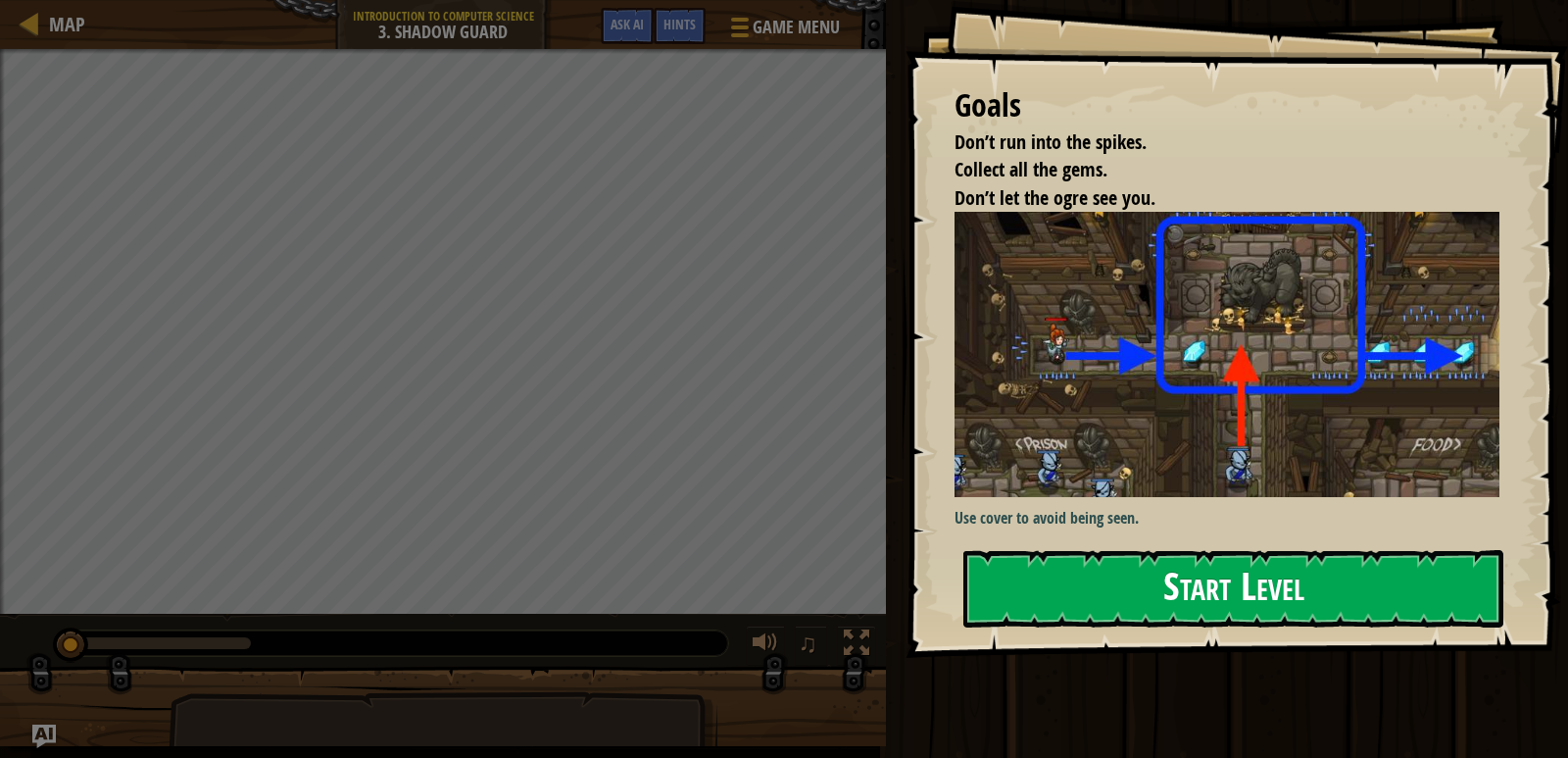
click at [1070, 564] on button "Start Level" at bounding box center [1233, 588] width 540 height 77
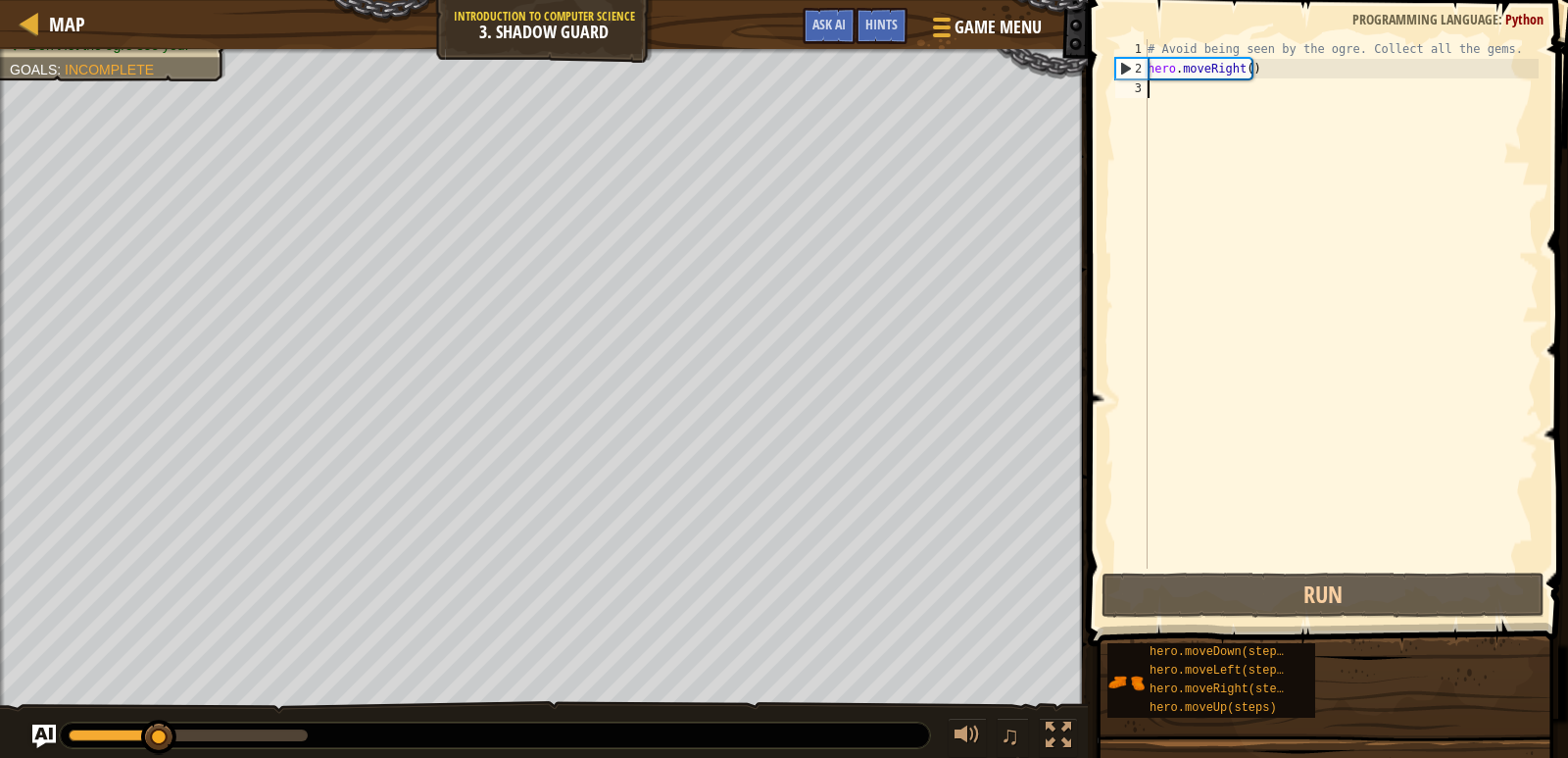
type textarea "h"
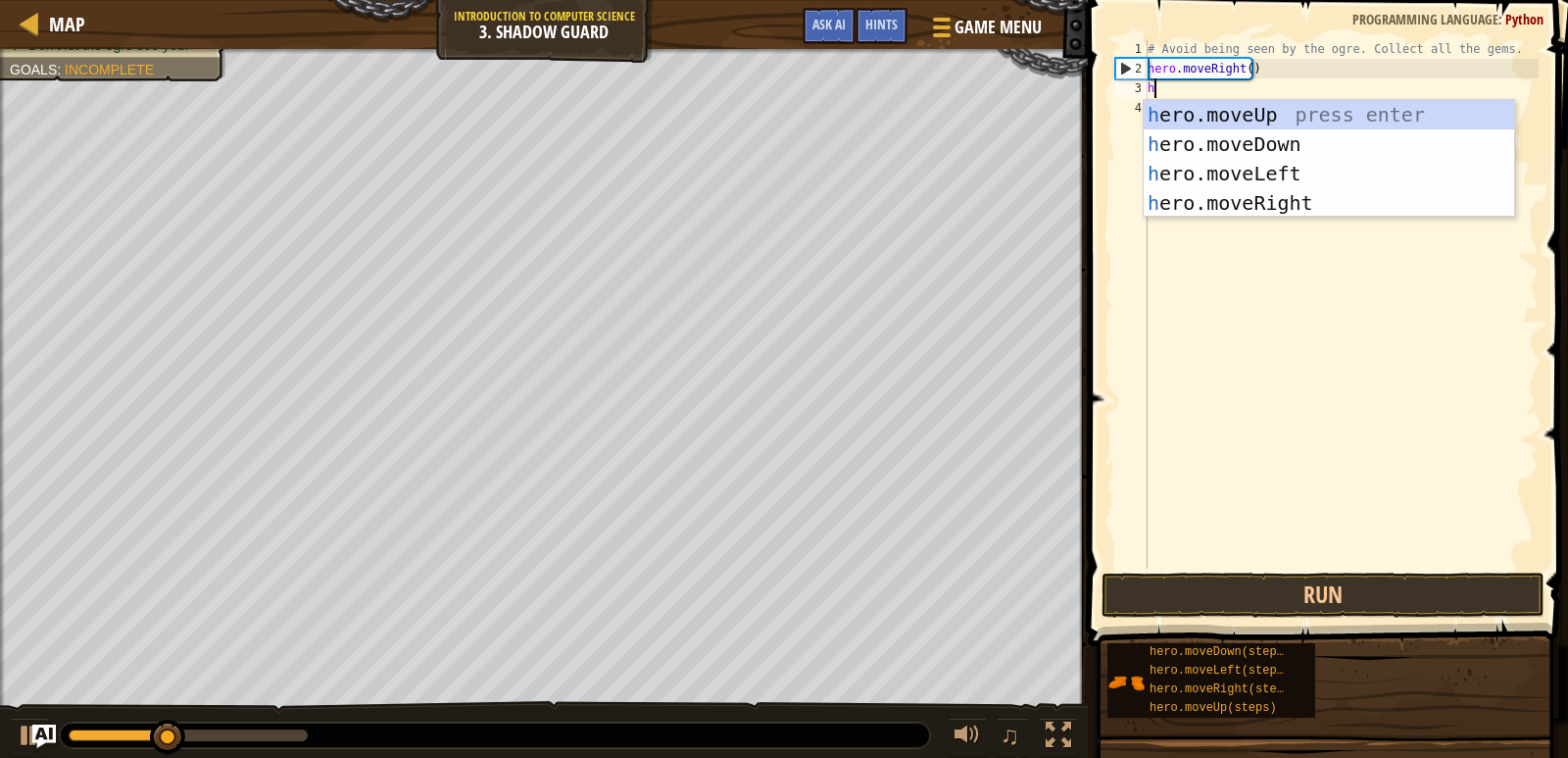
scroll to position [9, 0]
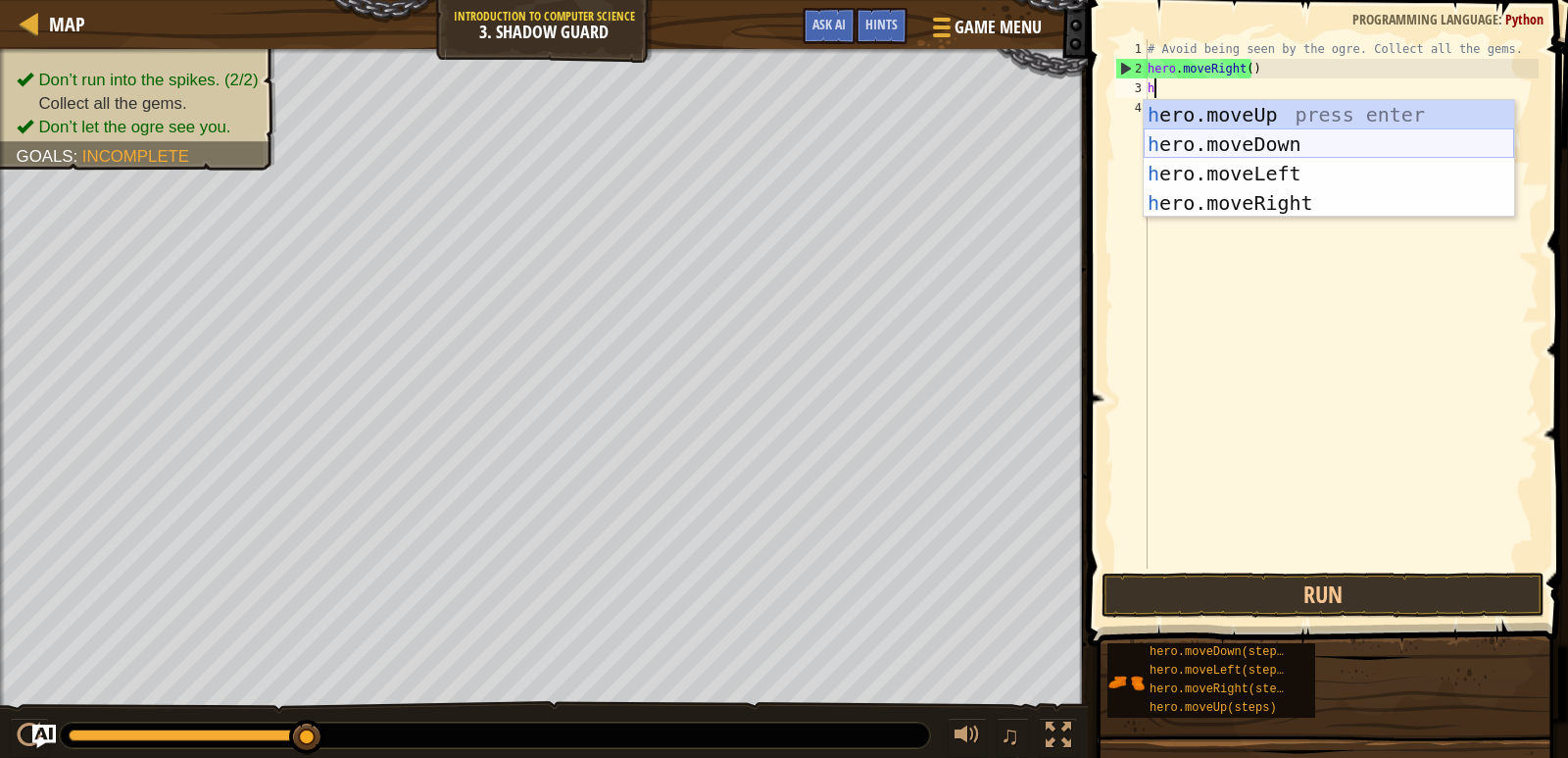
click at [1230, 144] on div "h ero.moveUp press enter h ero.moveDown press enter h ero.moveLeft press enter …" at bounding box center [1328, 189] width 370 height 177
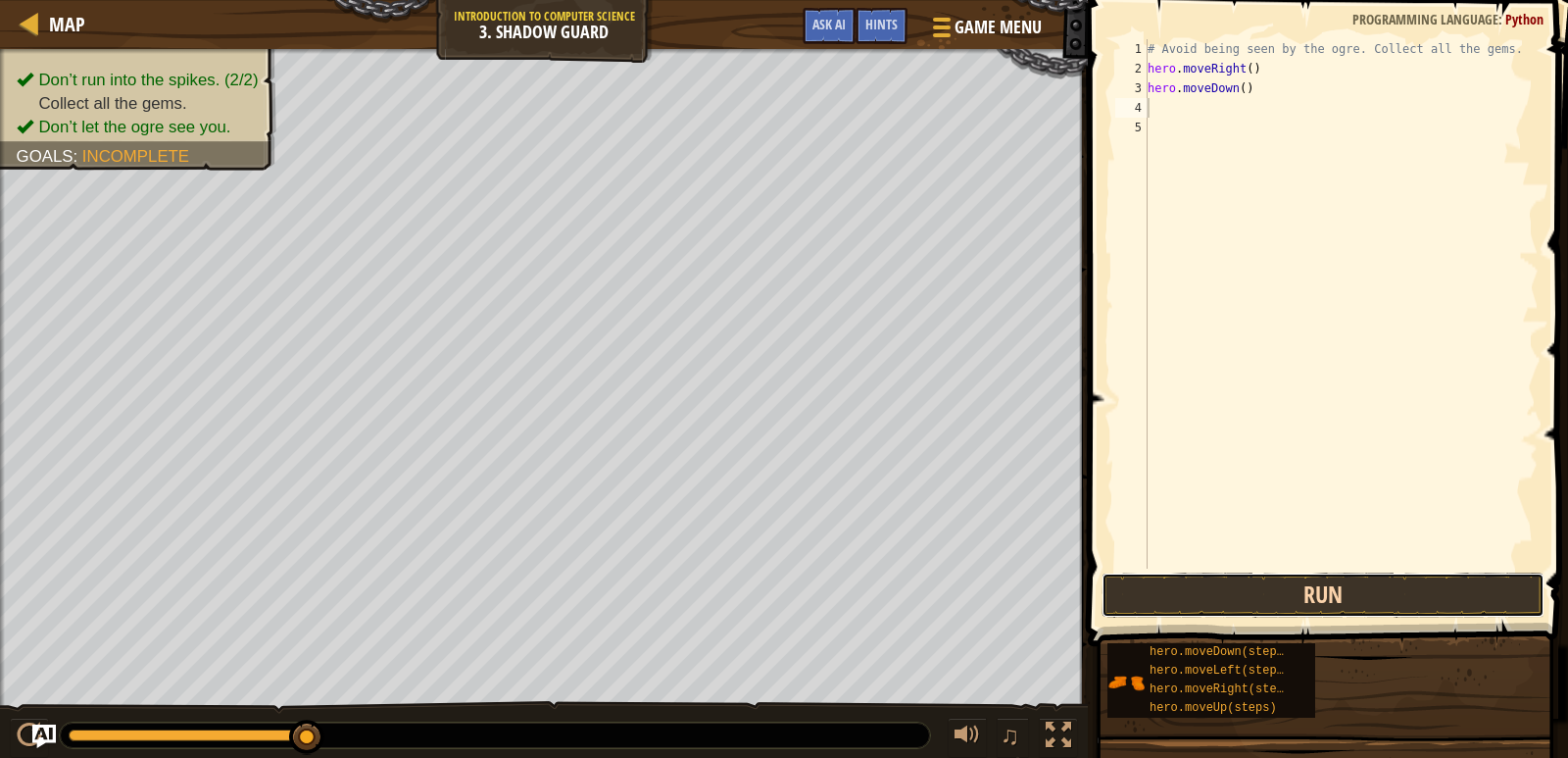
click at [1162, 603] on button "Run" at bounding box center [1322, 594] width 443 height 45
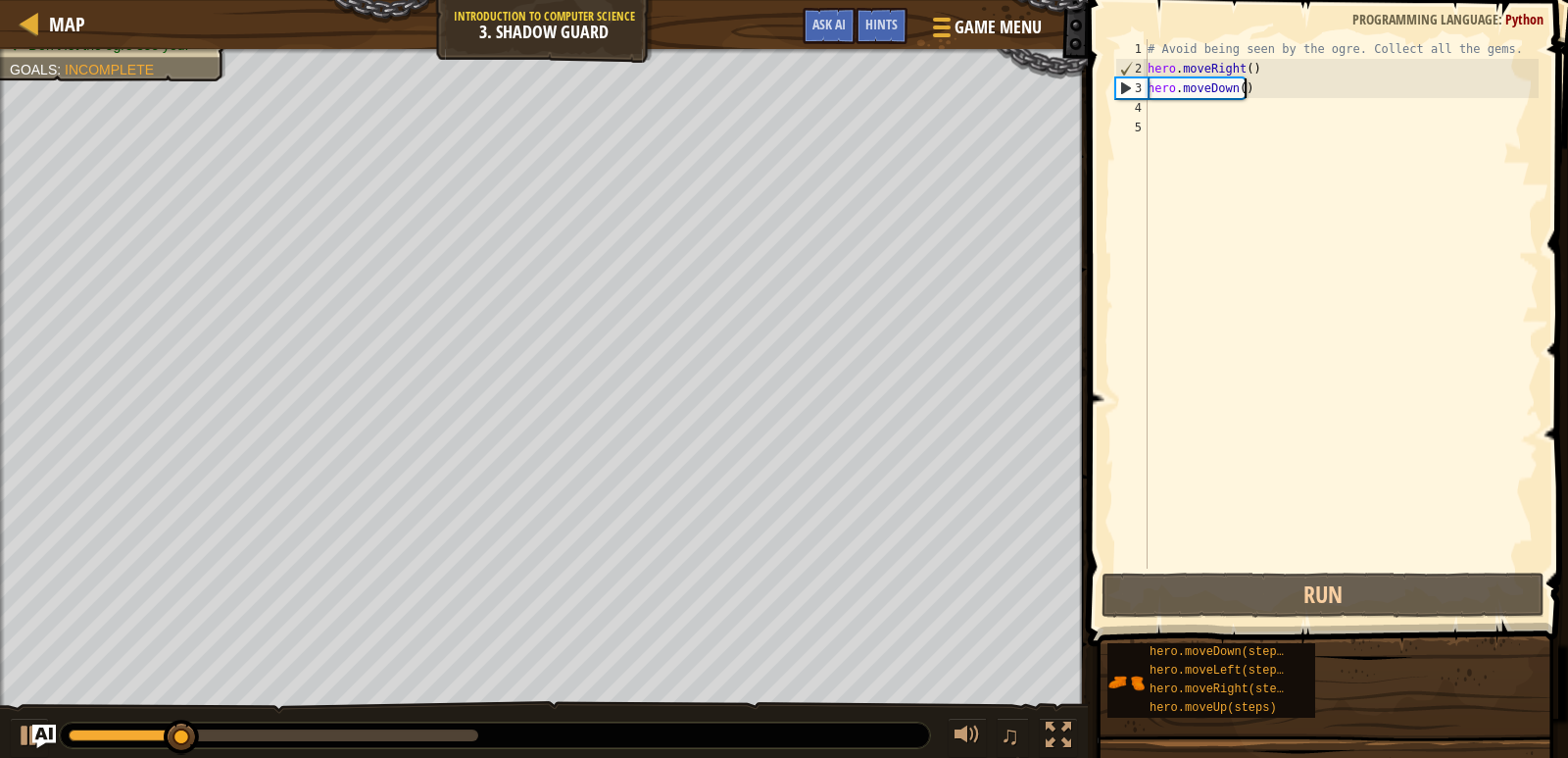
click at [1266, 89] on div "# Avoid being seen by the ogre. Collect all the gems. hero . moveRight ( ) hero…" at bounding box center [1341, 323] width 395 height 568
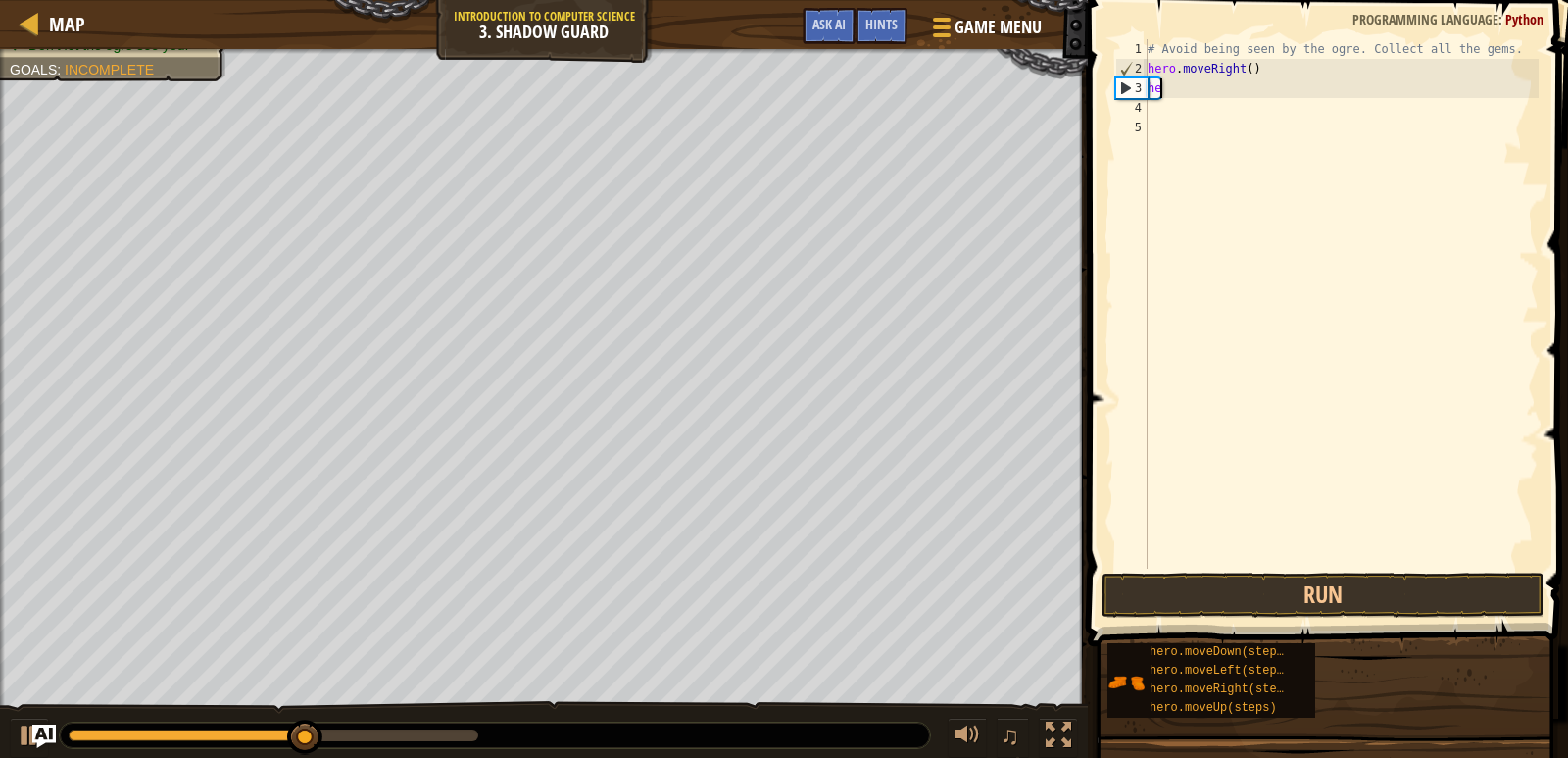
type textarea "h"
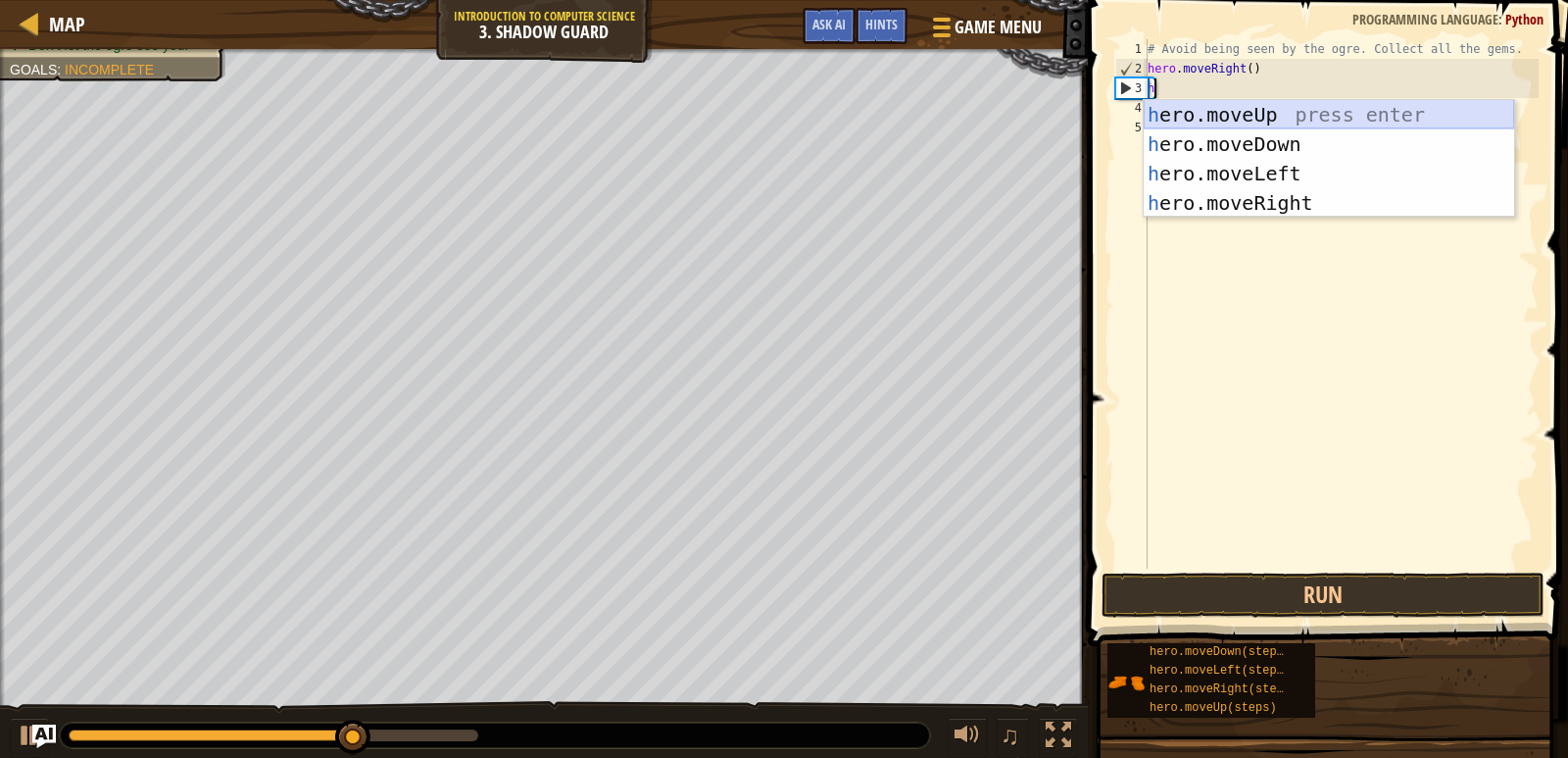
click at [1282, 101] on div "h ero.moveUp press enter h ero.moveDown press enter h ero.moveLeft press enter …" at bounding box center [1328, 189] width 370 height 177
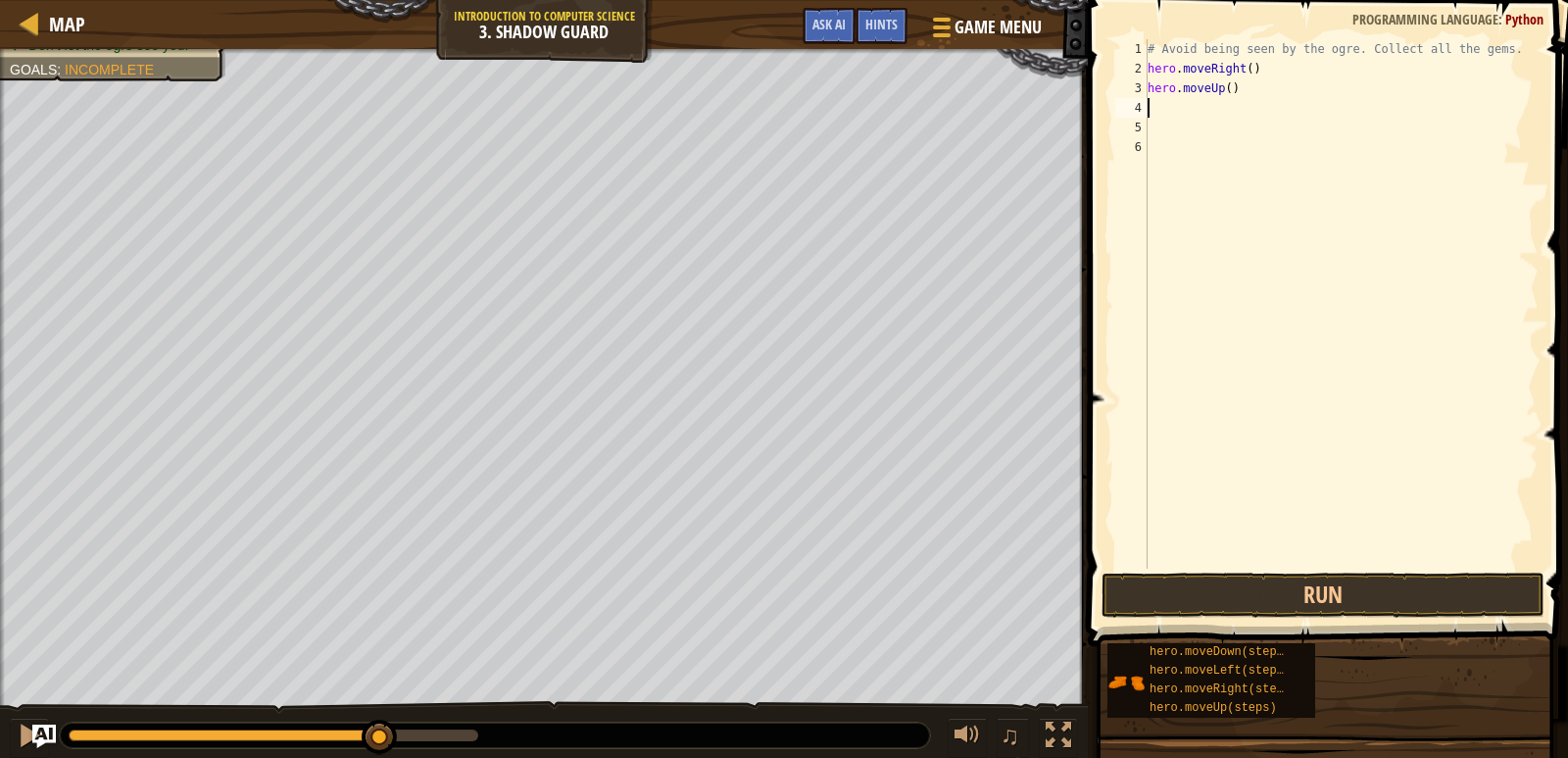
type textarea "h"
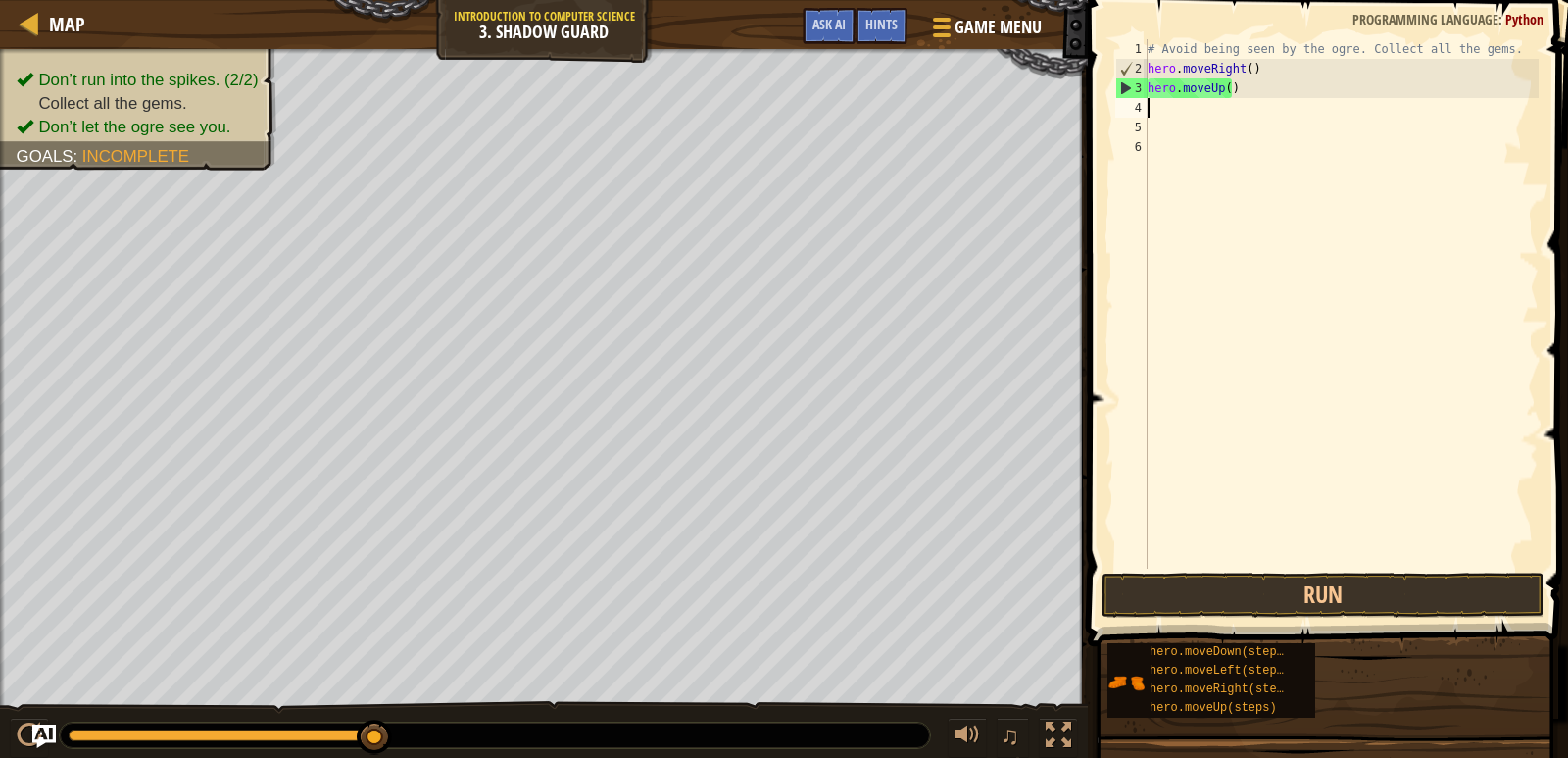
type textarea "h"
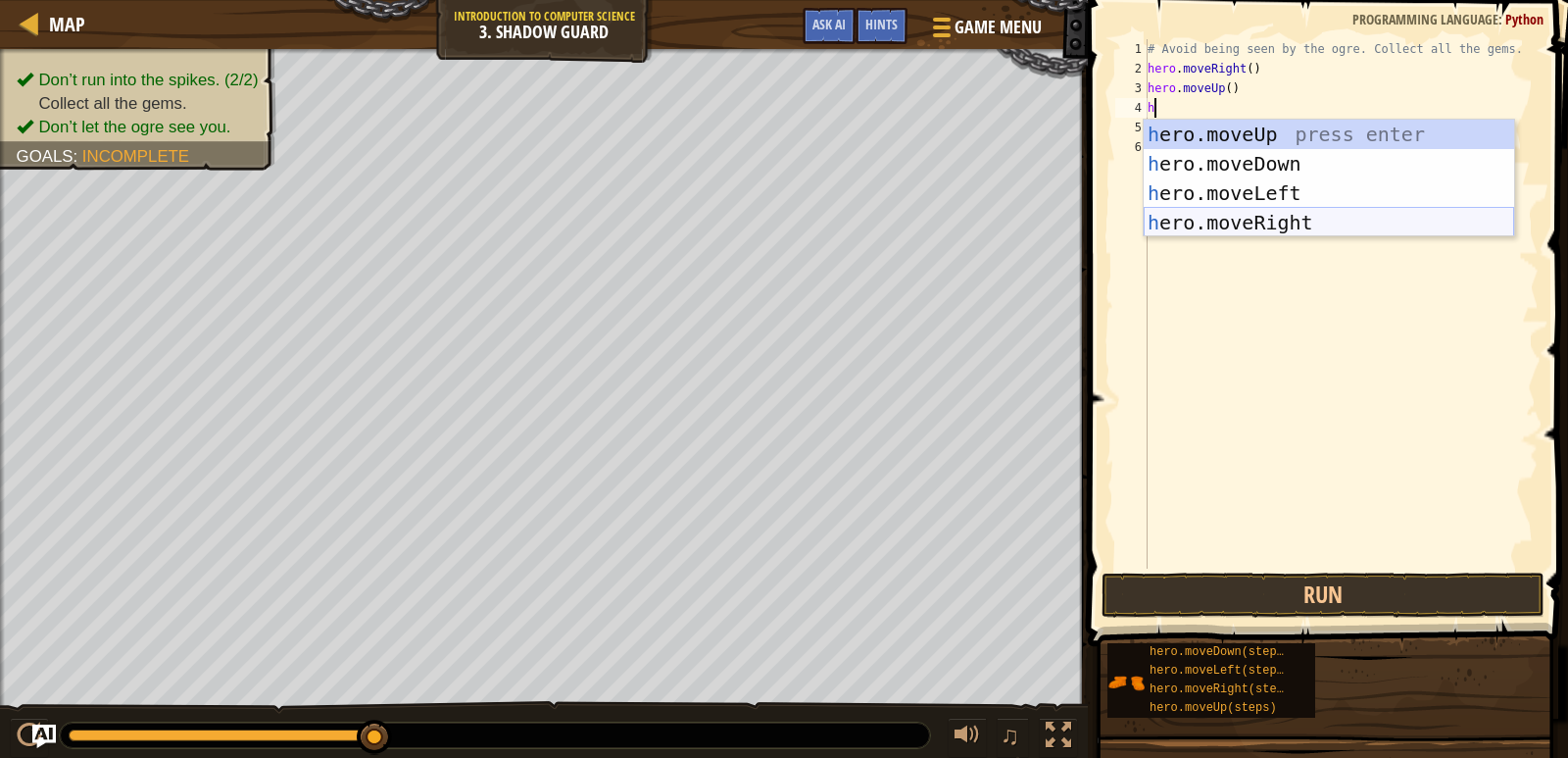
click at [1208, 219] on div "h ero.moveUp press enter h ero.moveDown press enter h ero.moveLeft press enter …" at bounding box center [1328, 208] width 370 height 177
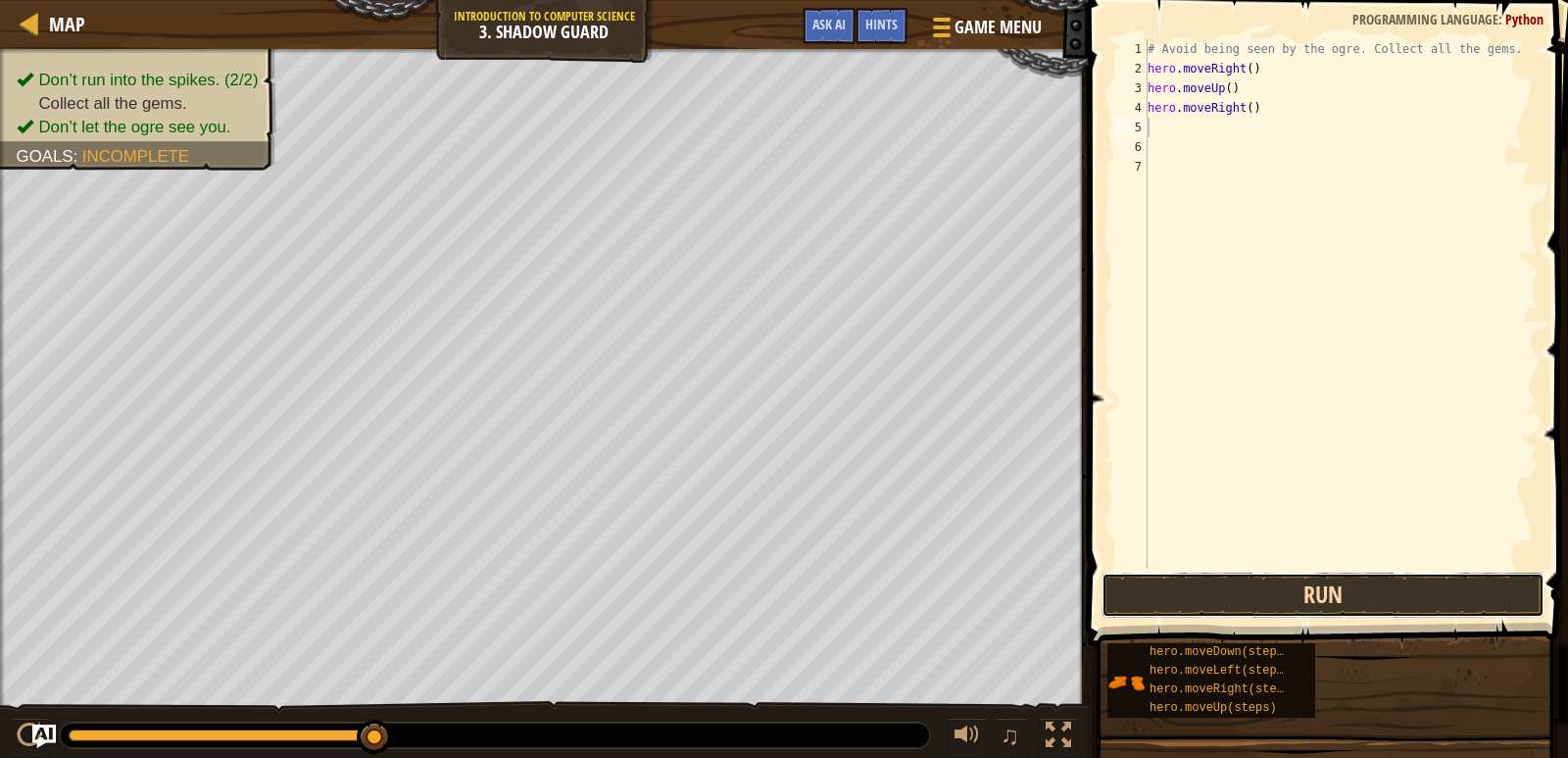
click at [1233, 604] on button "Run" at bounding box center [1322, 594] width 443 height 45
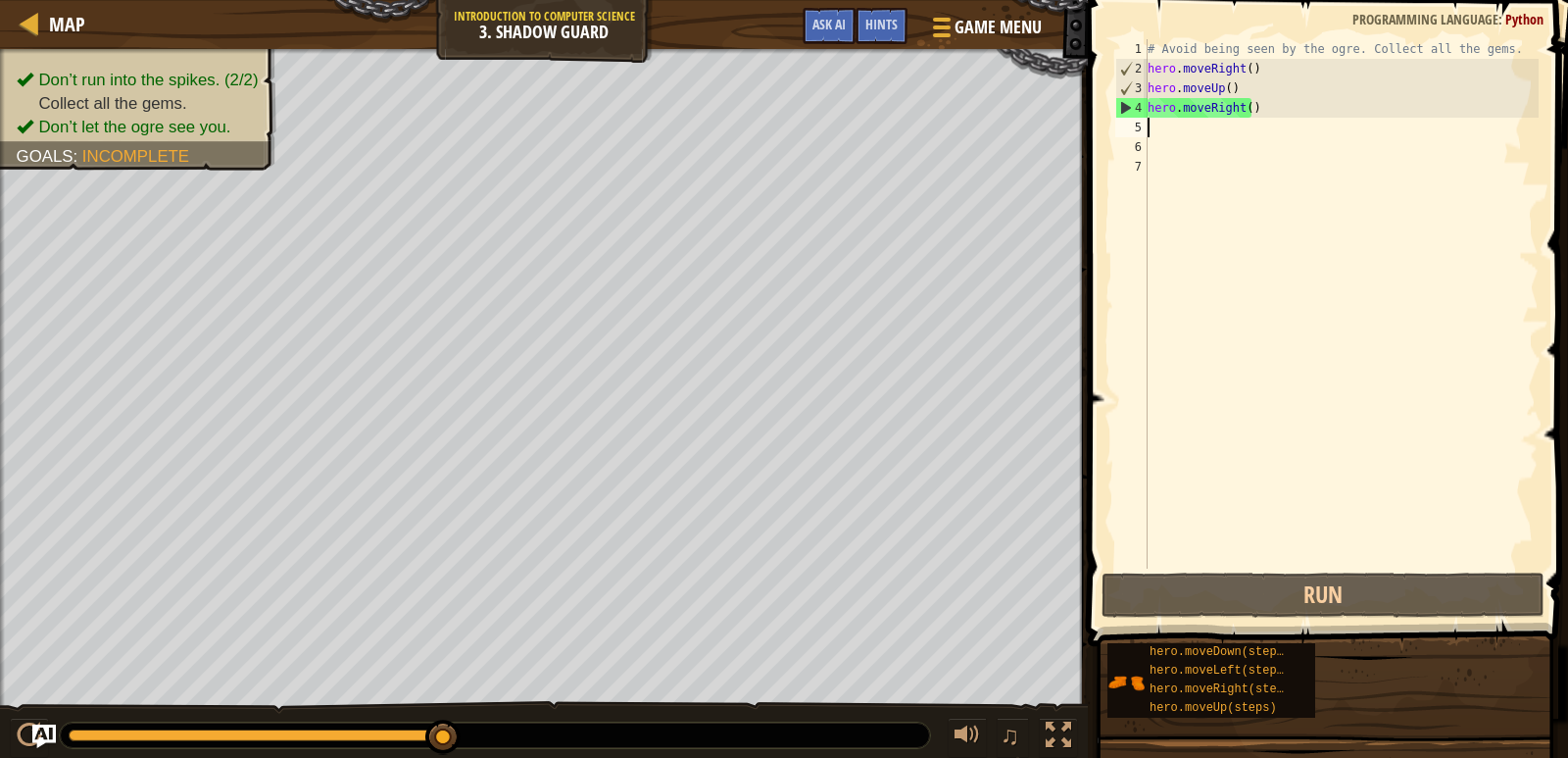
type textarea "h"
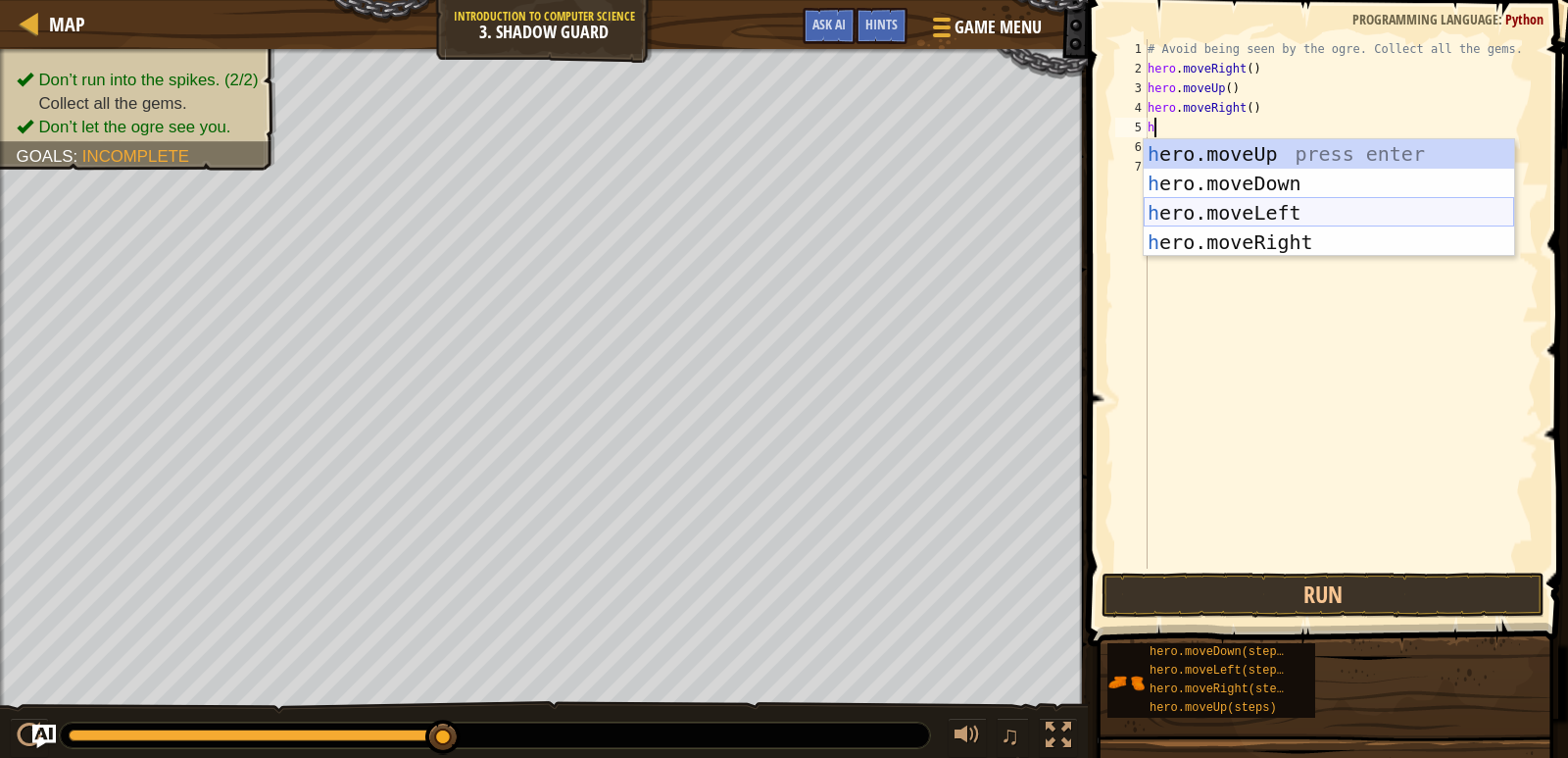
click at [1207, 202] on div "h ero.moveUp press enter h ero.moveDown press enter h ero.moveLeft press enter …" at bounding box center [1328, 227] width 370 height 177
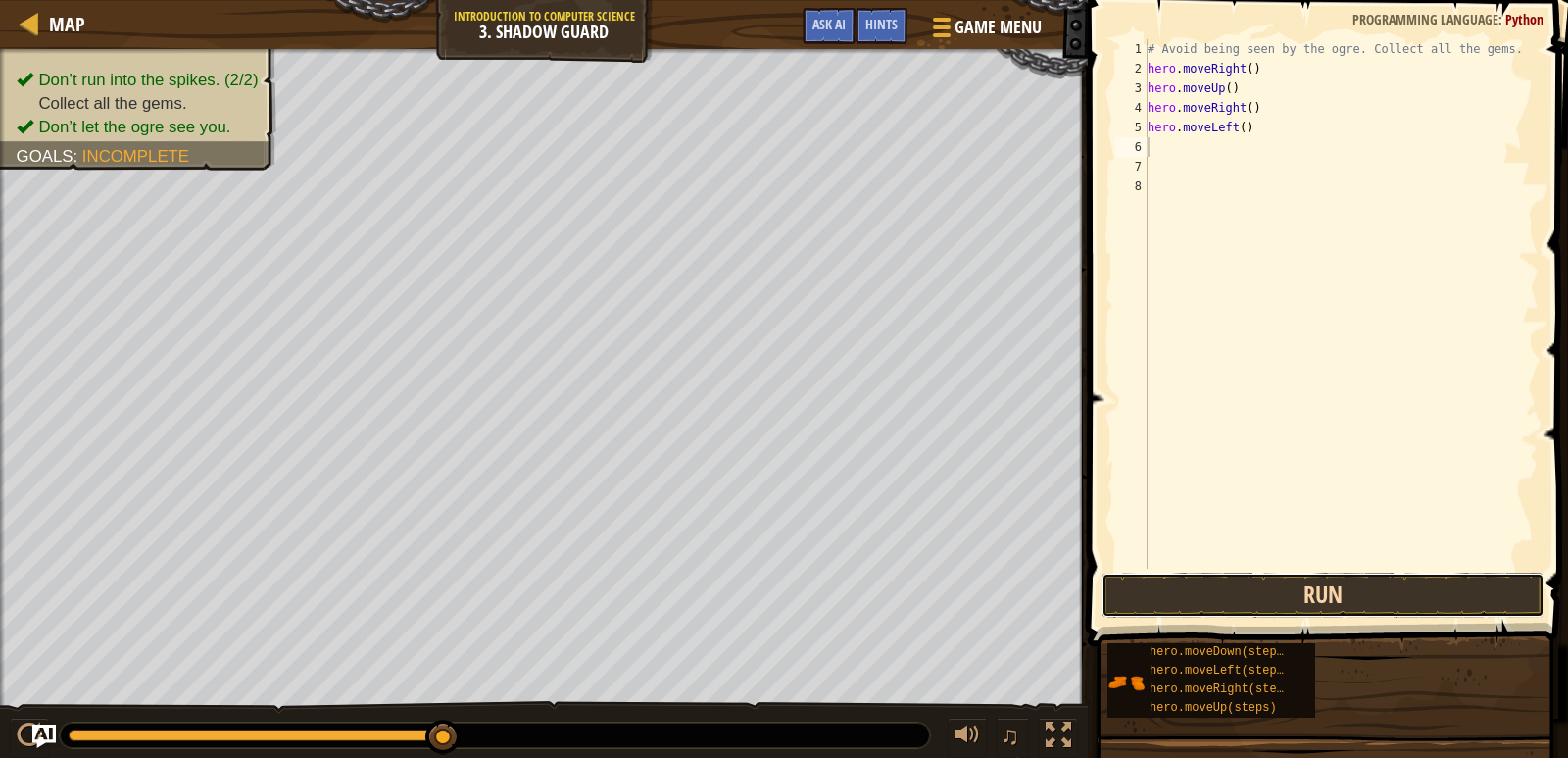
click at [1272, 601] on button "Run" at bounding box center [1322, 594] width 443 height 45
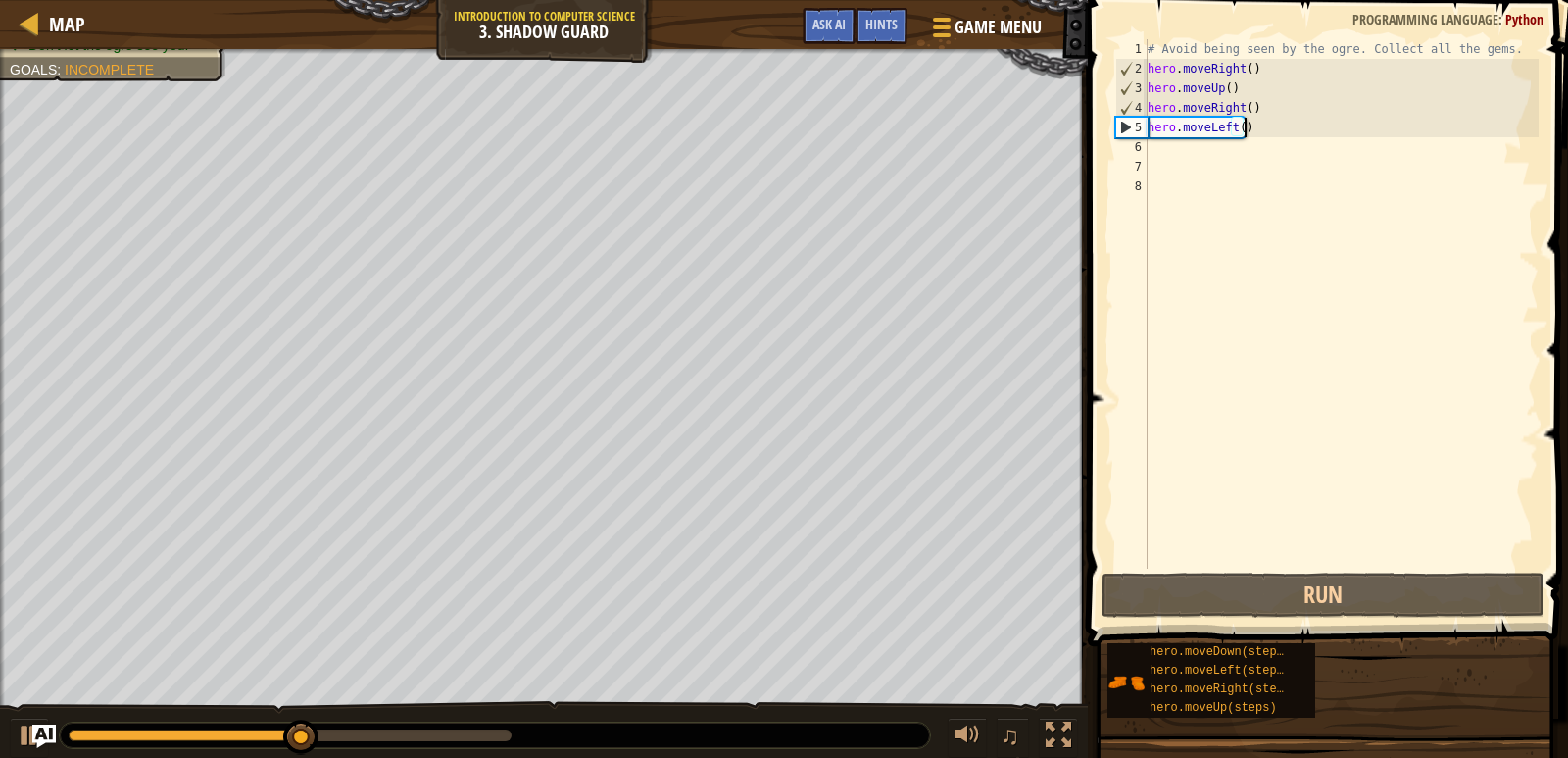
click at [1265, 125] on div "# Avoid being seen by the ogre. Collect all the gems. hero . moveRight ( ) hero…" at bounding box center [1341, 323] width 395 height 568
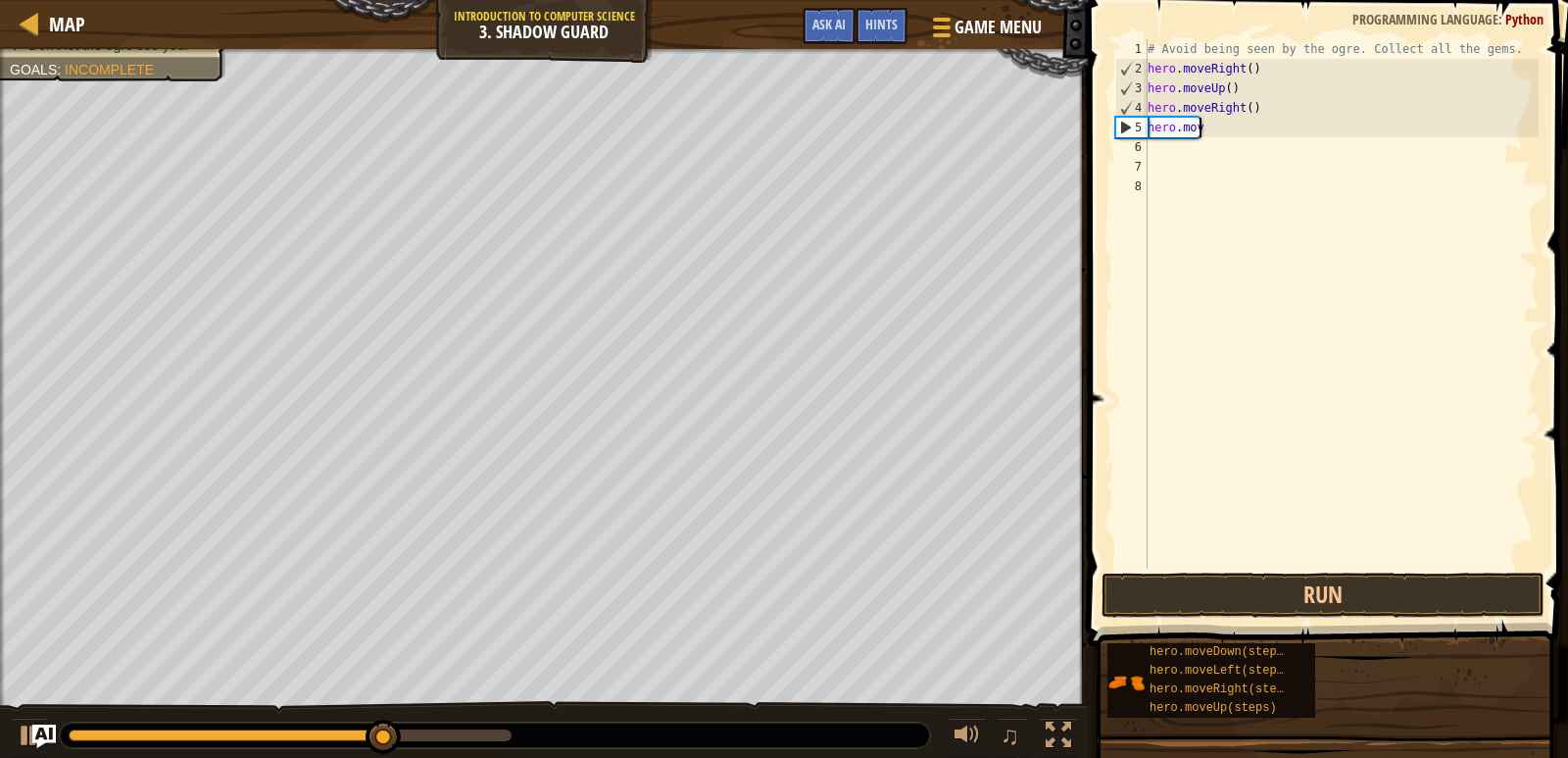
type textarea "h"
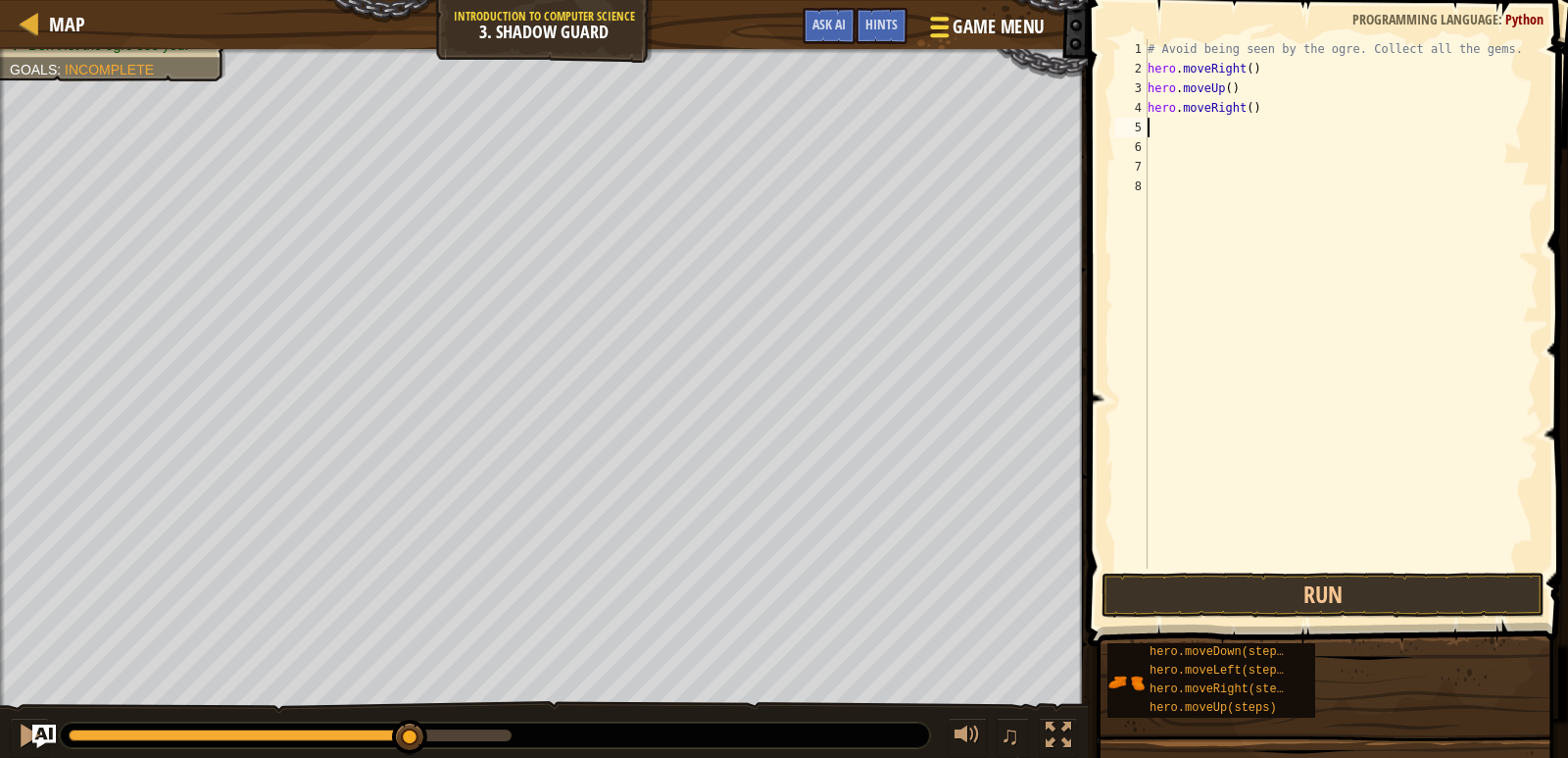
type textarea "h"
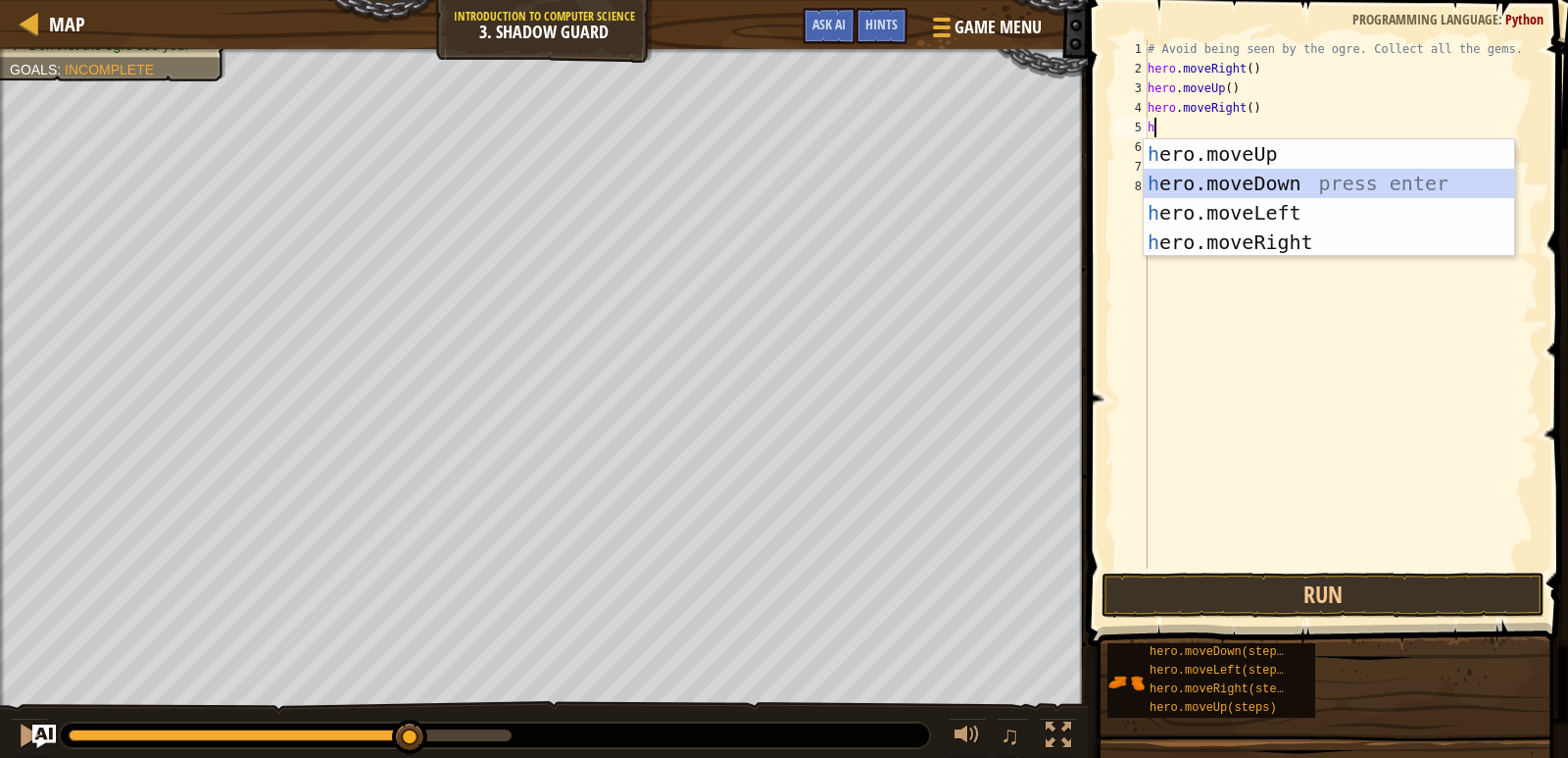
click at [1254, 183] on div "h ero.moveUp press enter h ero.moveDown press enter h ero.moveLeft press enter …" at bounding box center [1328, 227] width 370 height 177
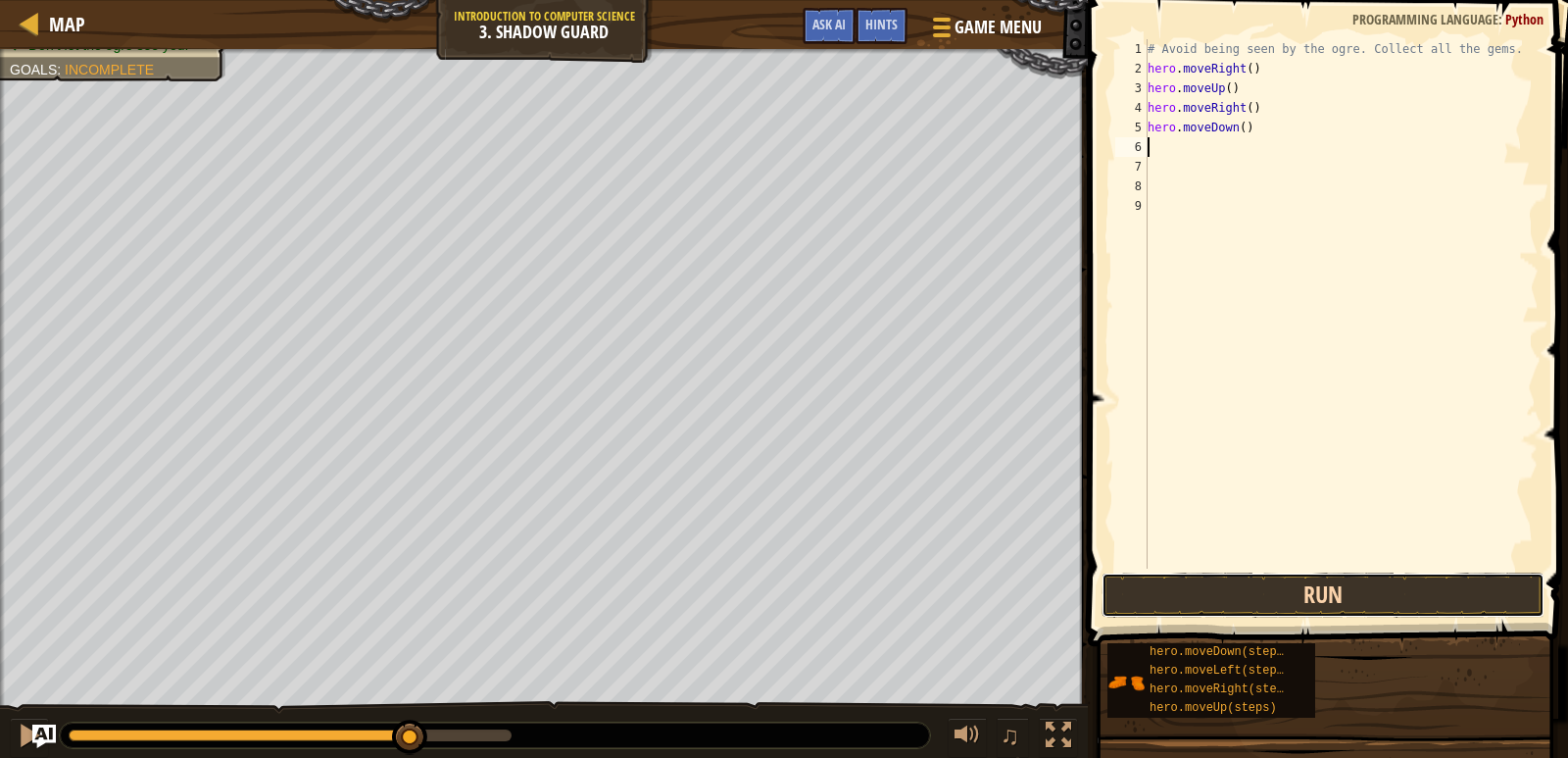
click at [1360, 582] on button "Run" at bounding box center [1322, 594] width 443 height 45
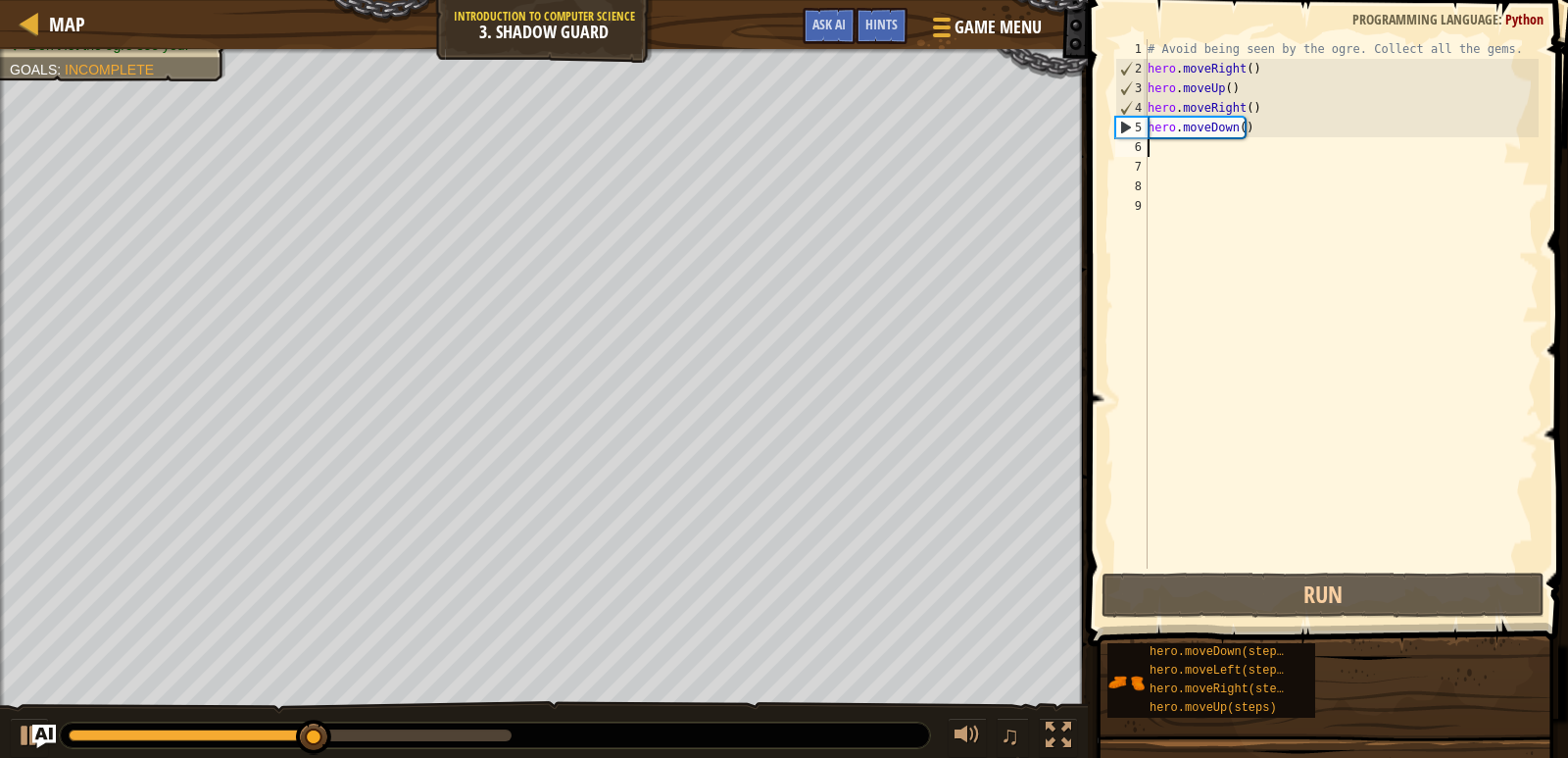
type textarea "h"
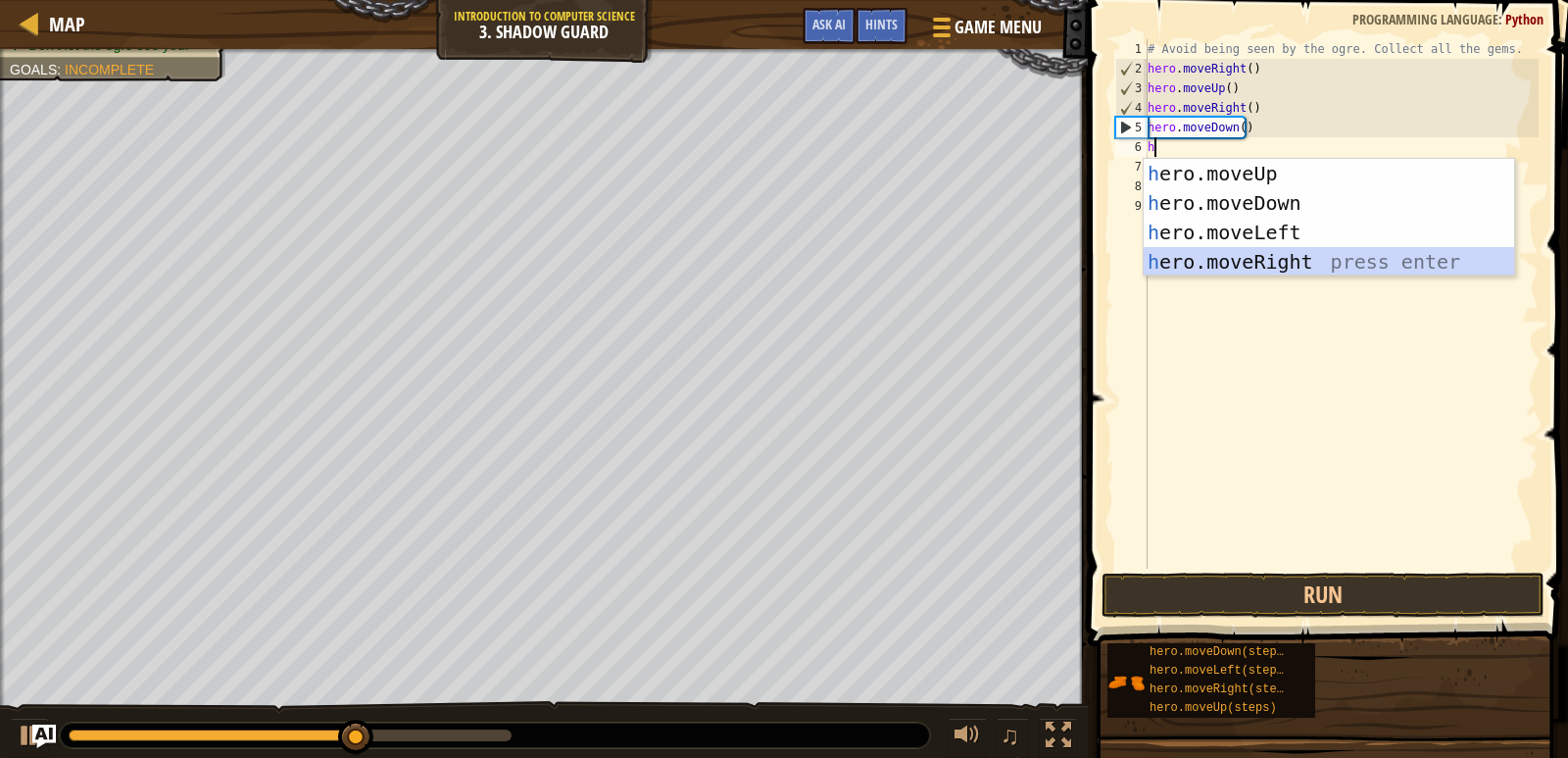
click at [1288, 262] on div "h ero.moveUp press enter h ero.moveDown press enter h ero.moveLeft press enter …" at bounding box center [1328, 247] width 370 height 177
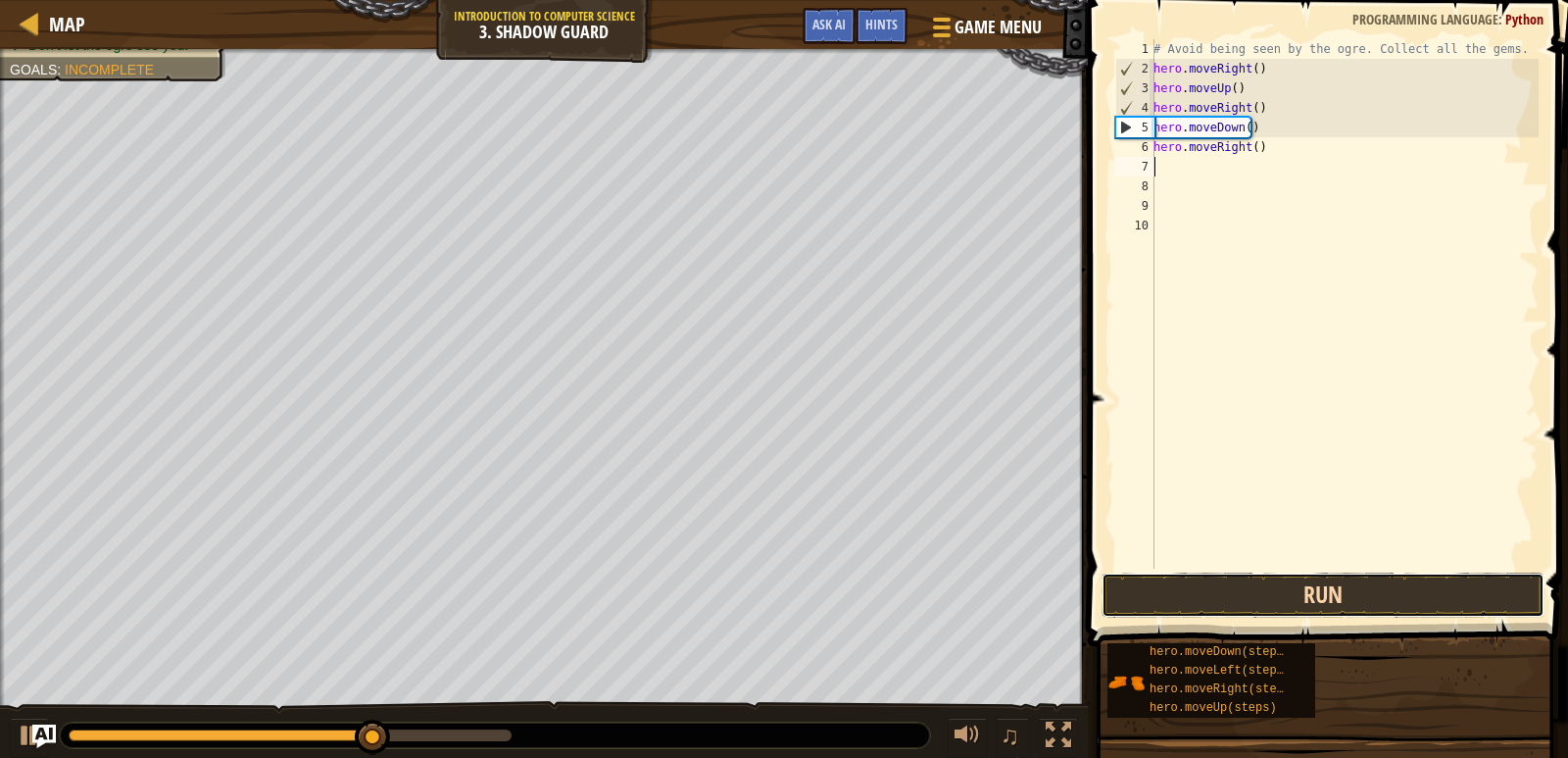
click at [1378, 597] on button "Run" at bounding box center [1322, 594] width 443 height 45
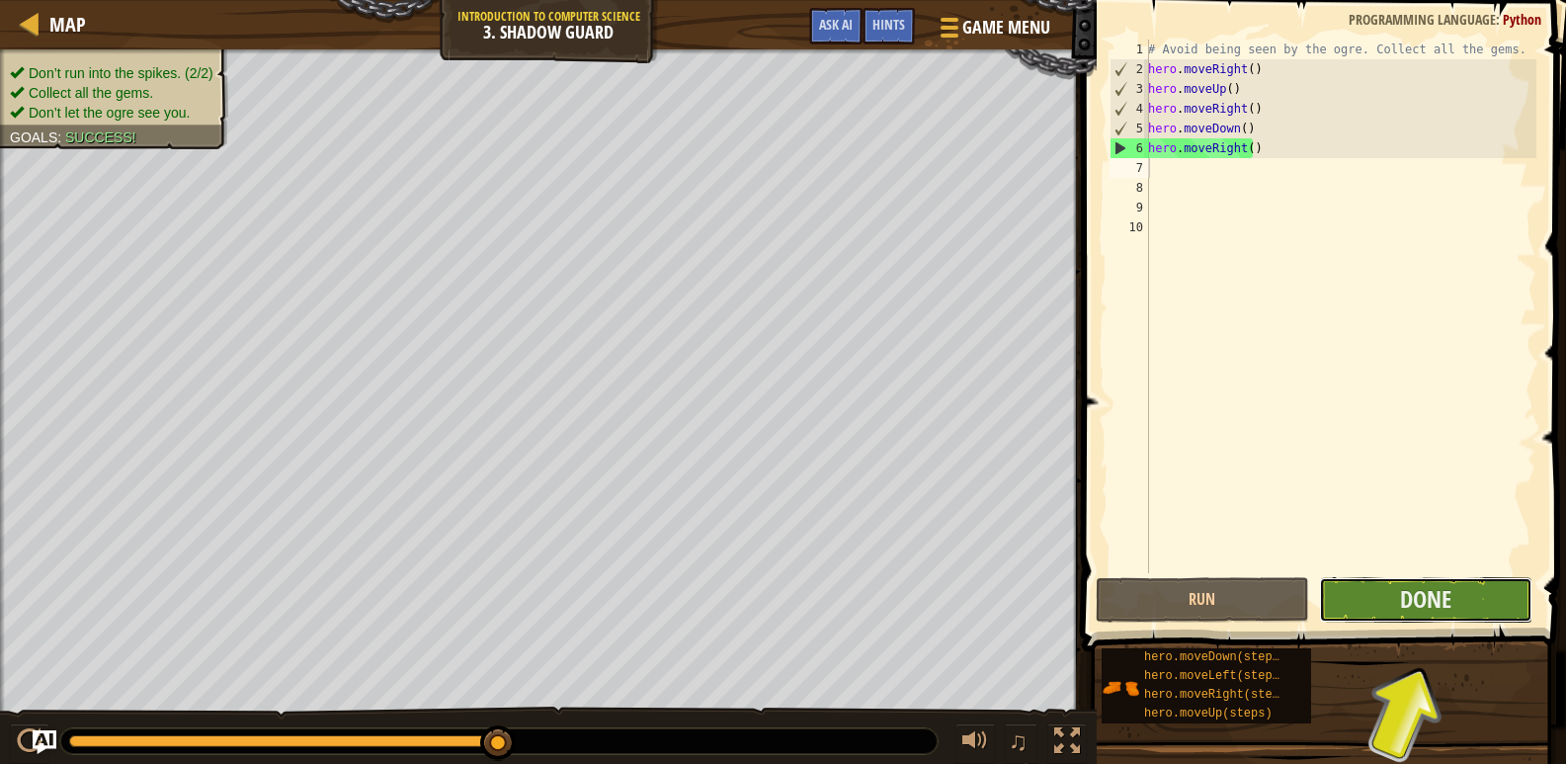
click at [1482, 578] on button "Done" at bounding box center [1425, 599] width 213 height 45
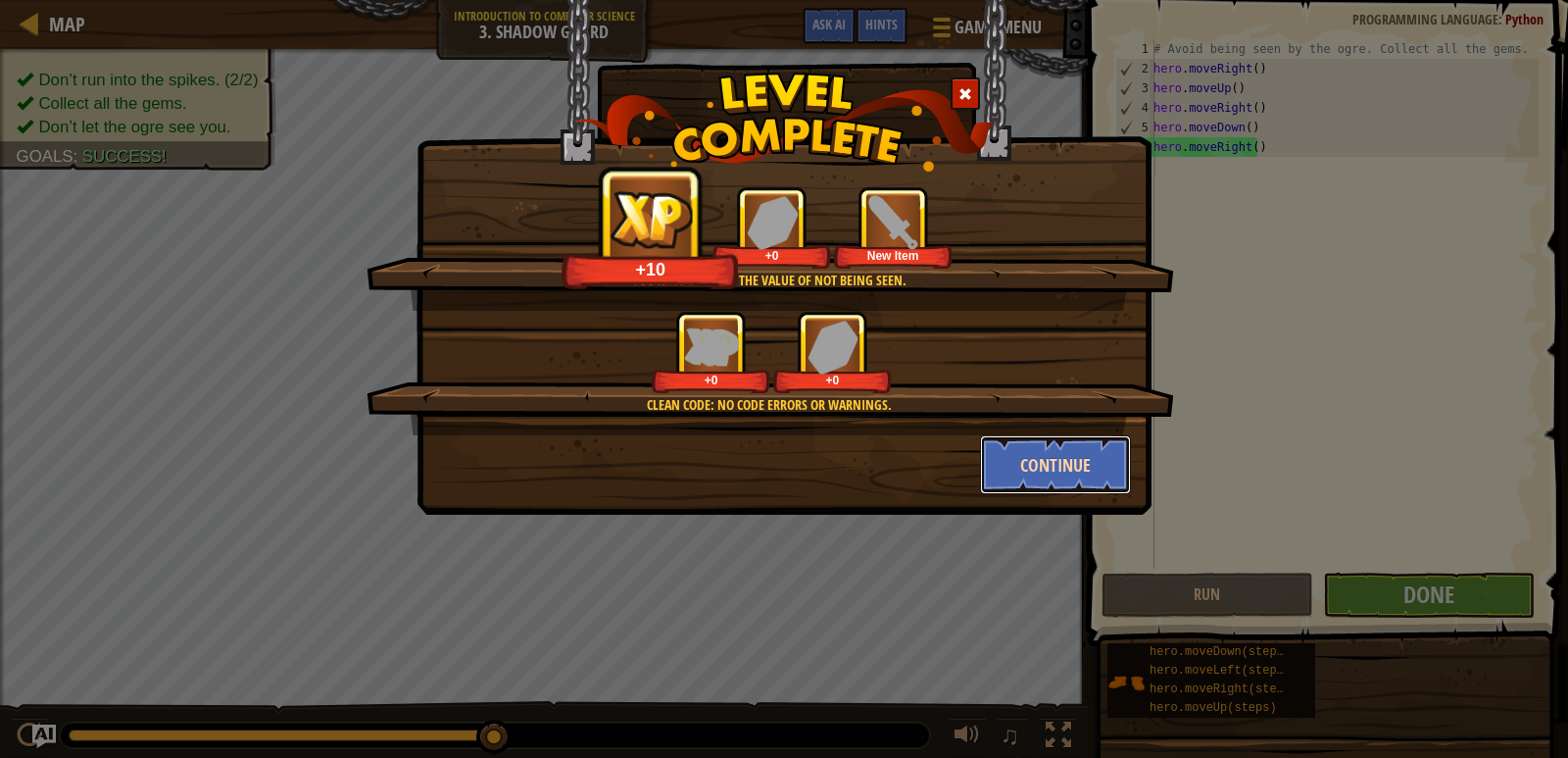
click at [1037, 448] on button "Continue" at bounding box center [1055, 464] width 152 height 59
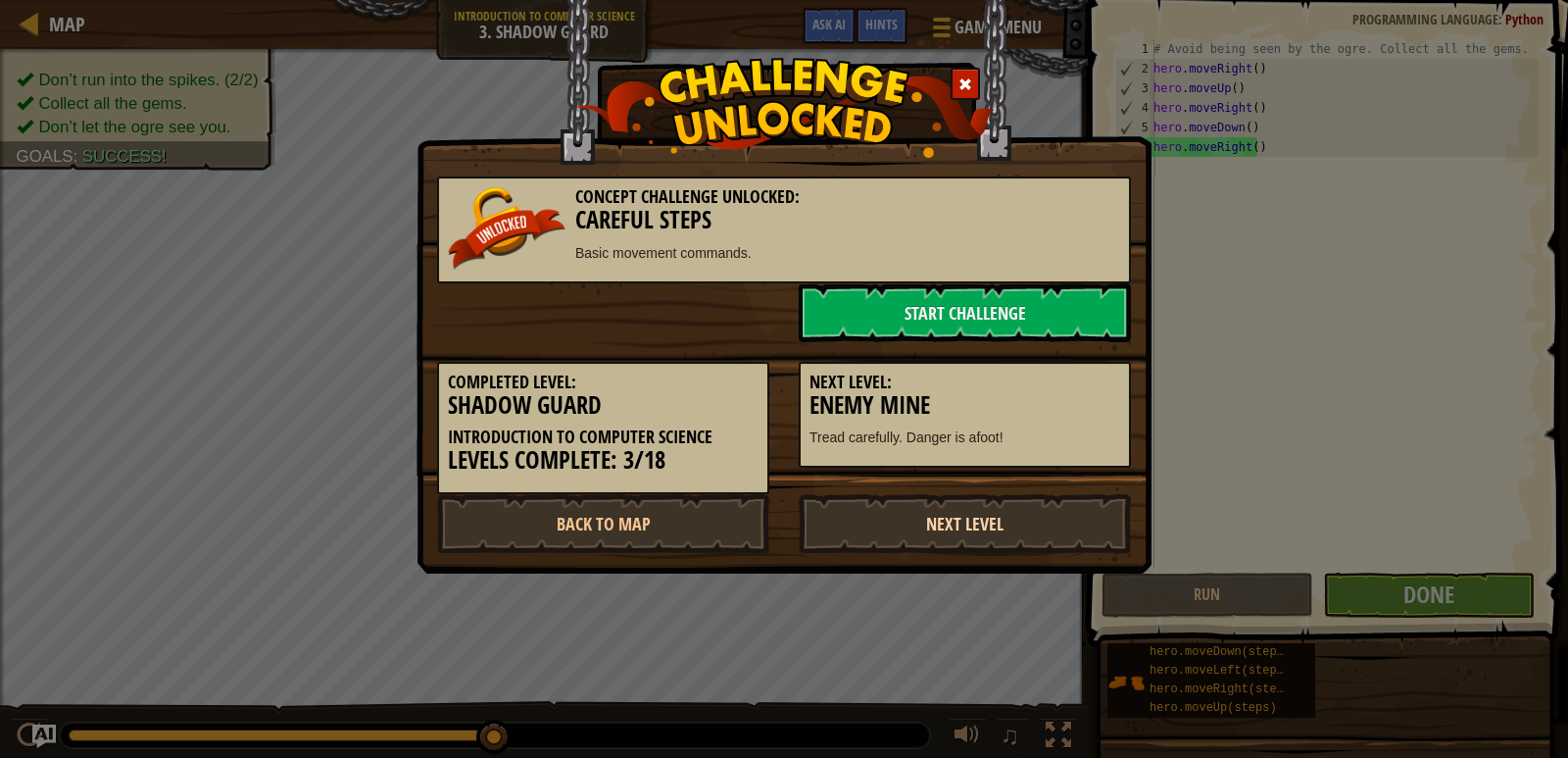
click at [1037, 522] on link "Next Level" at bounding box center [964, 523] width 332 height 59
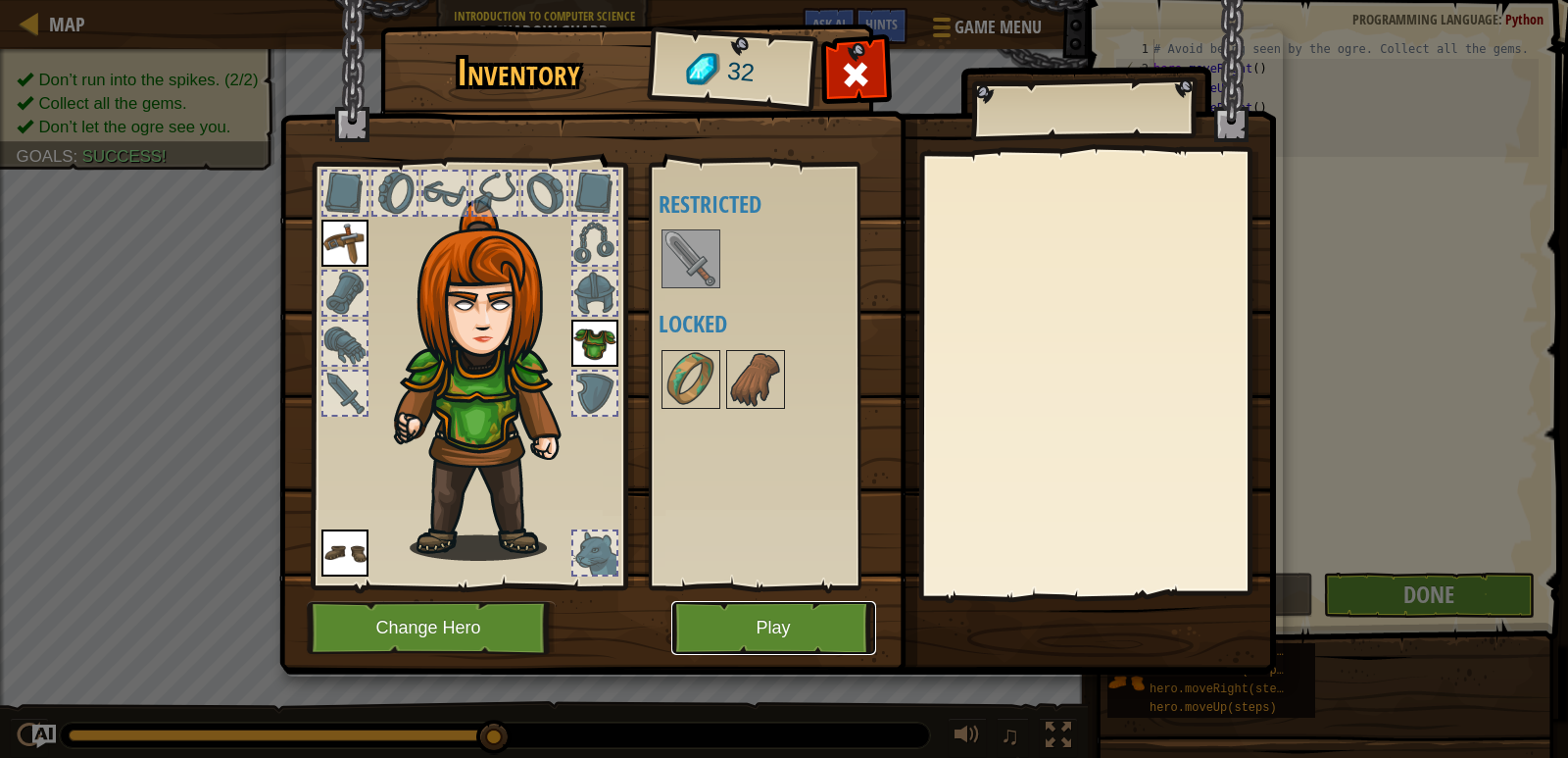
click at [769, 624] on button "Play" at bounding box center [774, 628] width 204 height 54
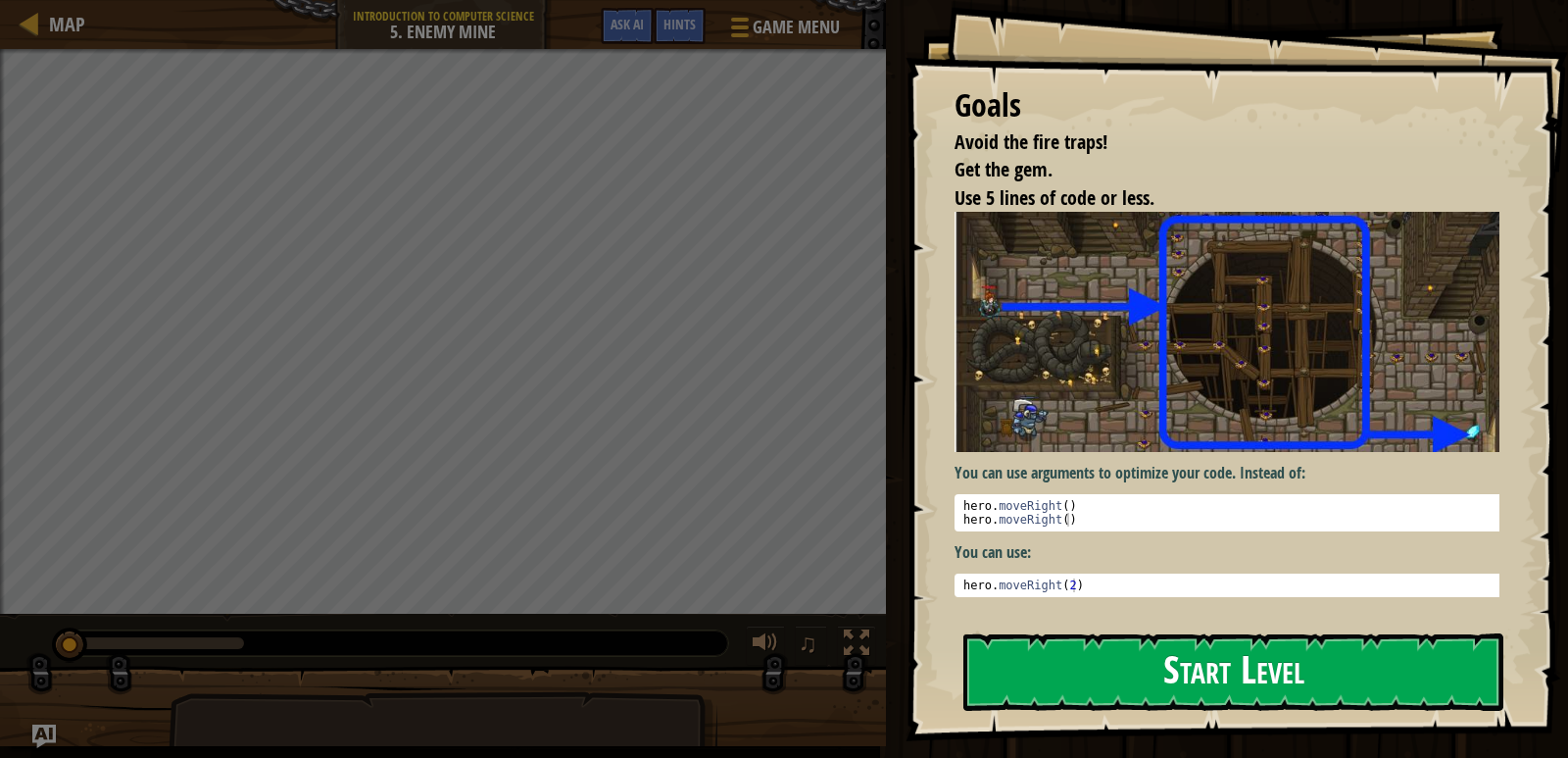
click at [1030, 647] on button "Start Level" at bounding box center [1233, 672] width 540 height 77
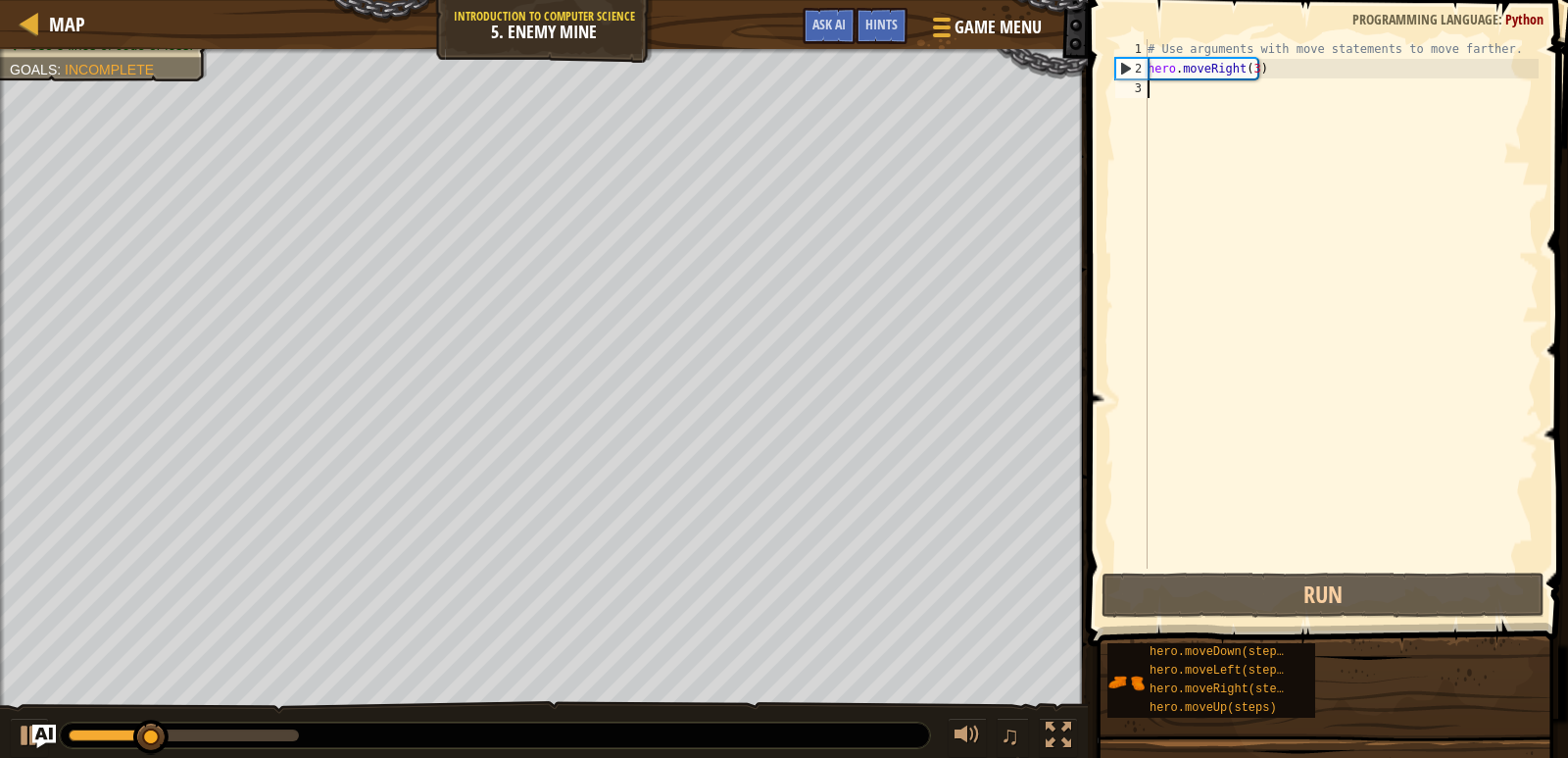
type textarea "h"
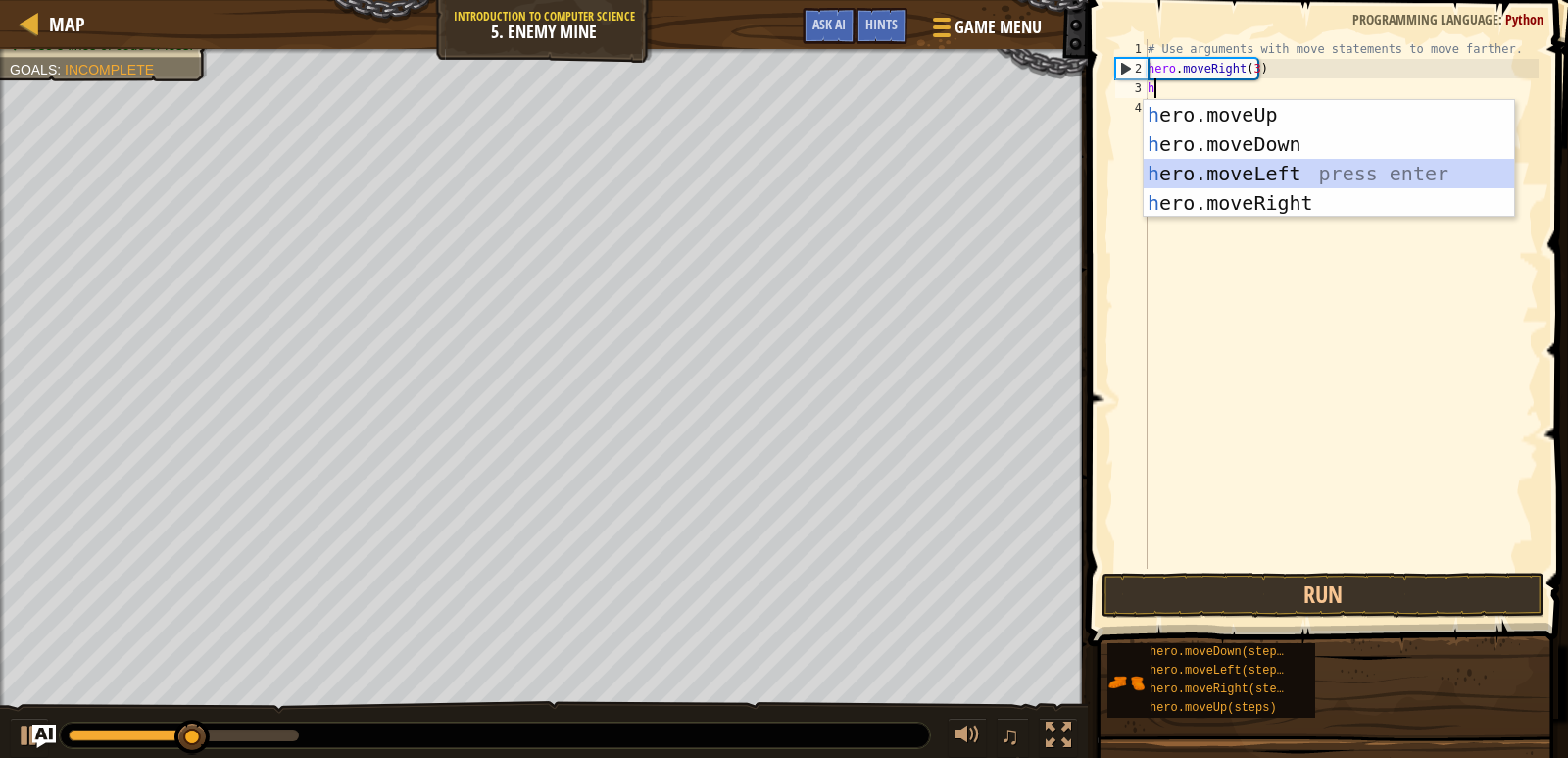
click at [1218, 176] on div "h ero.moveUp press enter h ero.moveDown press enter h ero.moveLeft press enter …" at bounding box center [1328, 189] width 370 height 177
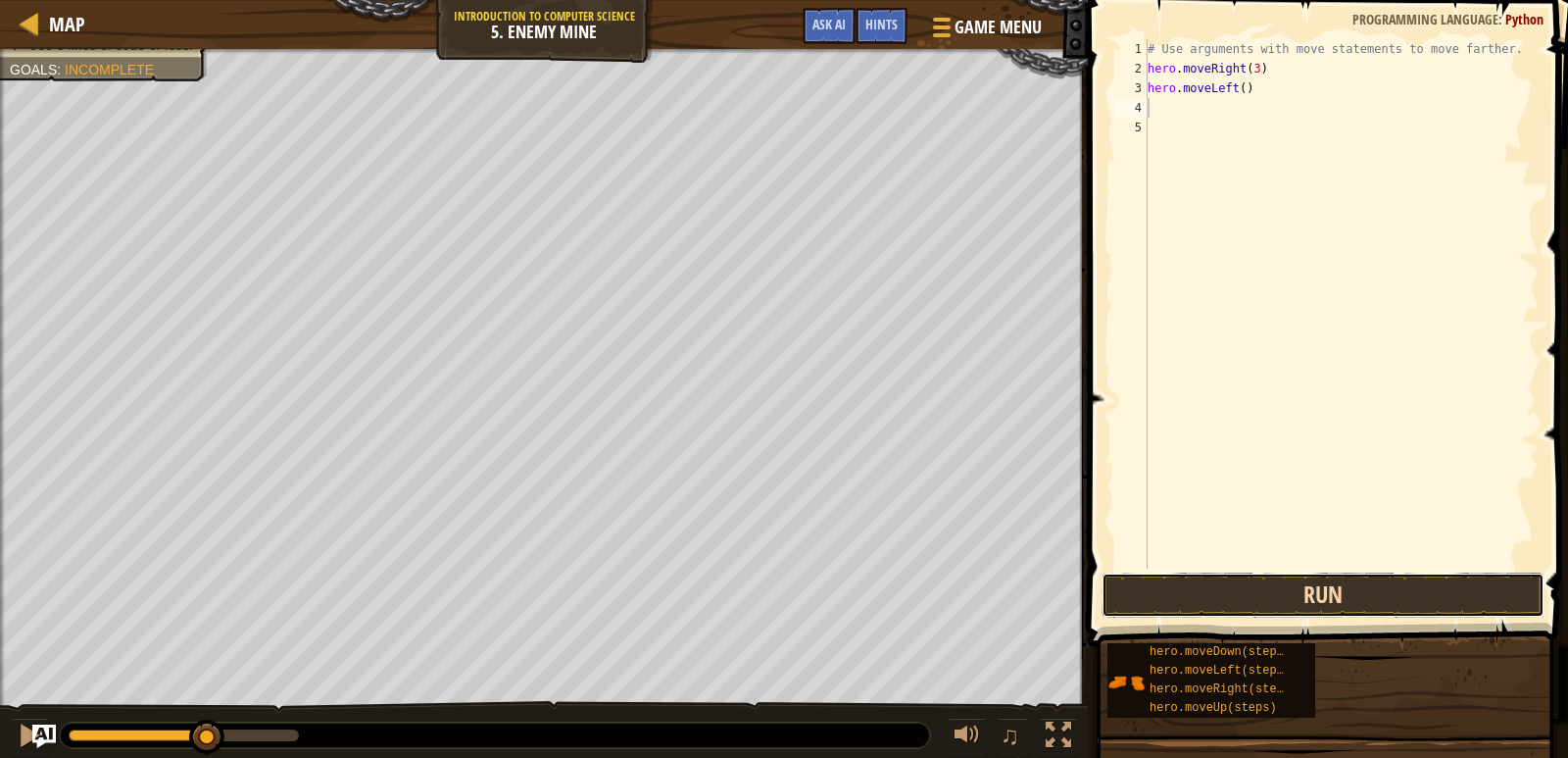
click at [1260, 607] on button "Run" at bounding box center [1322, 594] width 443 height 45
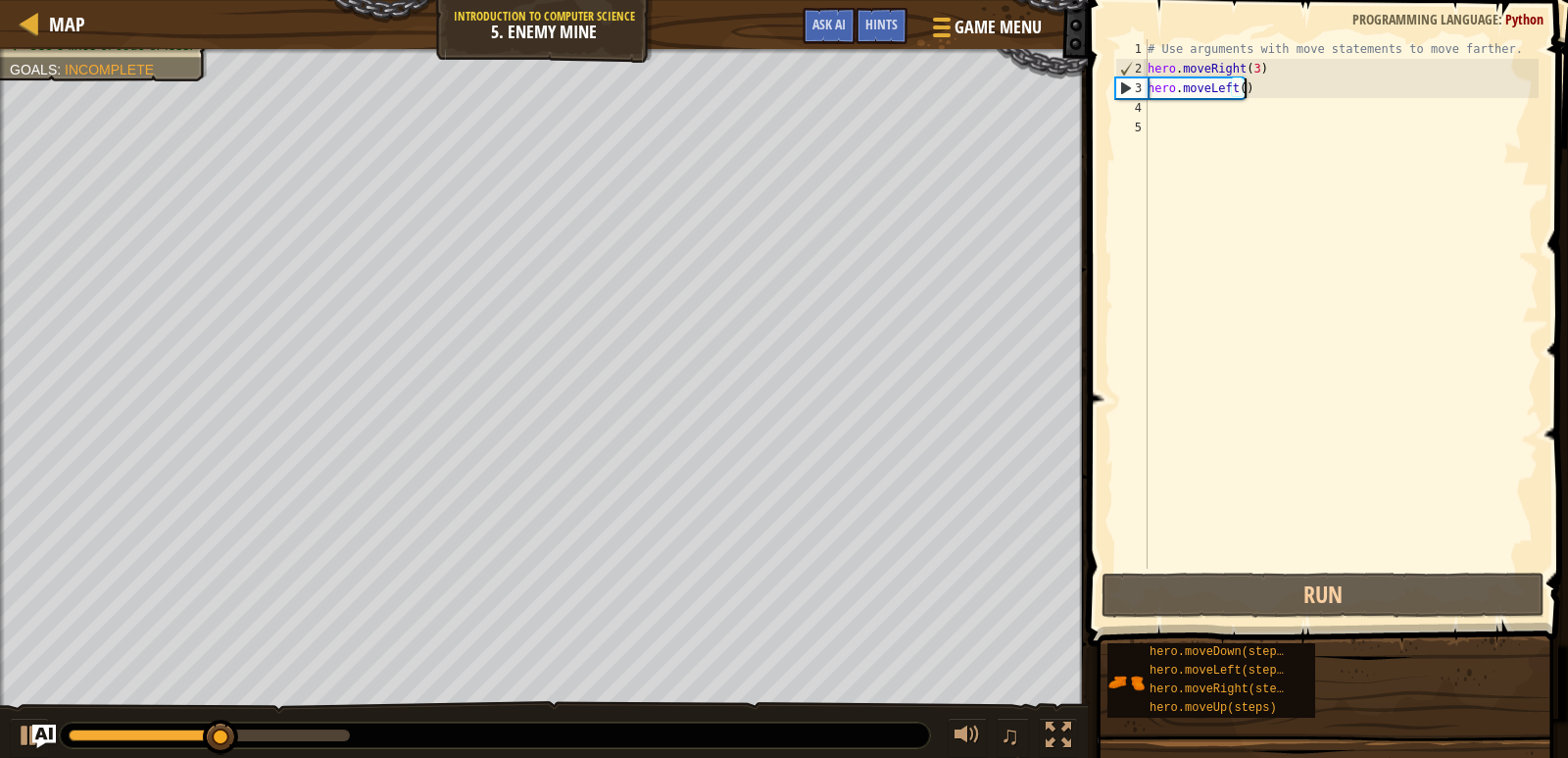
click at [1254, 88] on div "# Use arguments with move statements to move farther. hero . moveRight ( 3 ) he…" at bounding box center [1341, 323] width 395 height 568
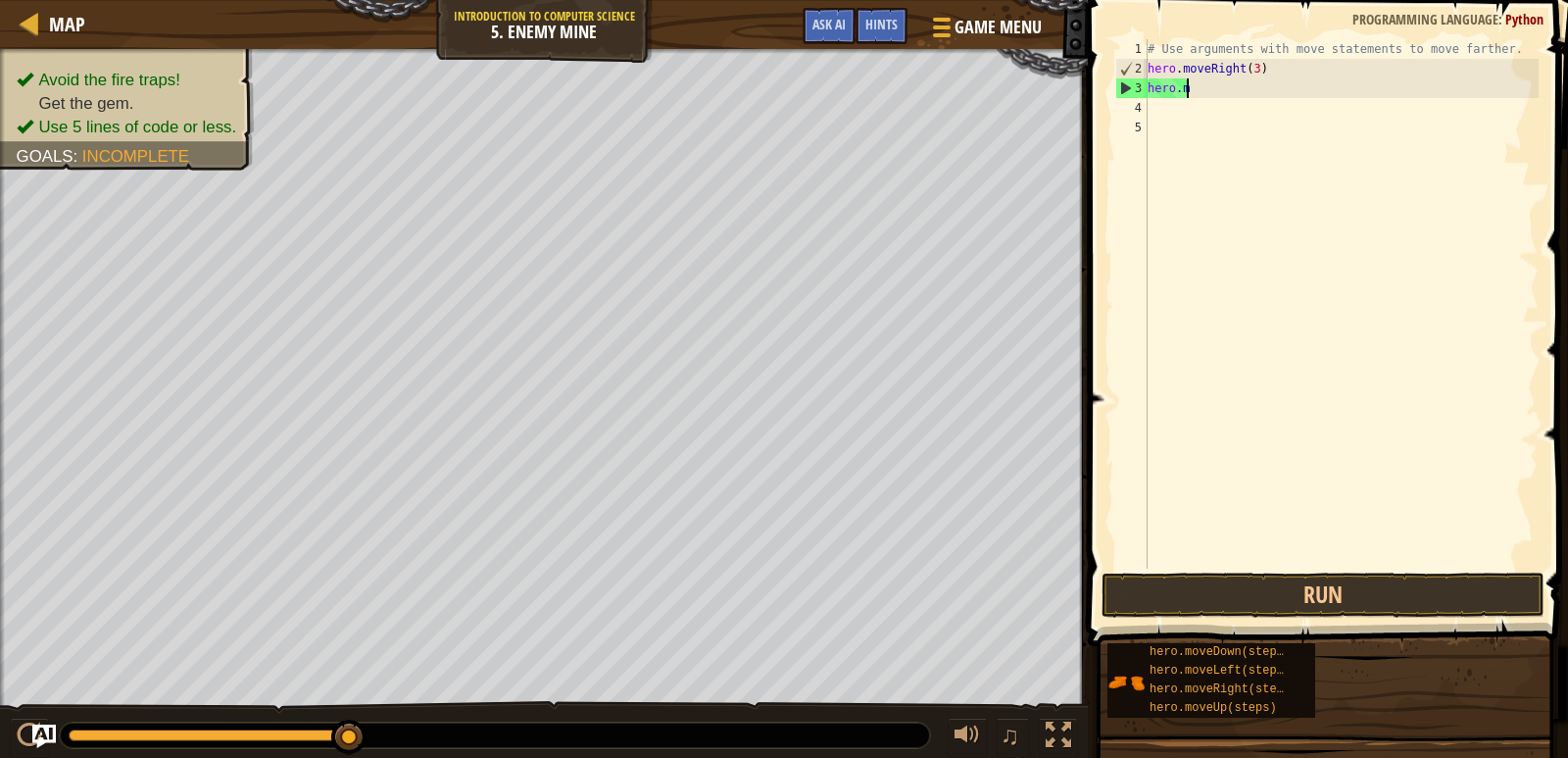
type textarea "h"
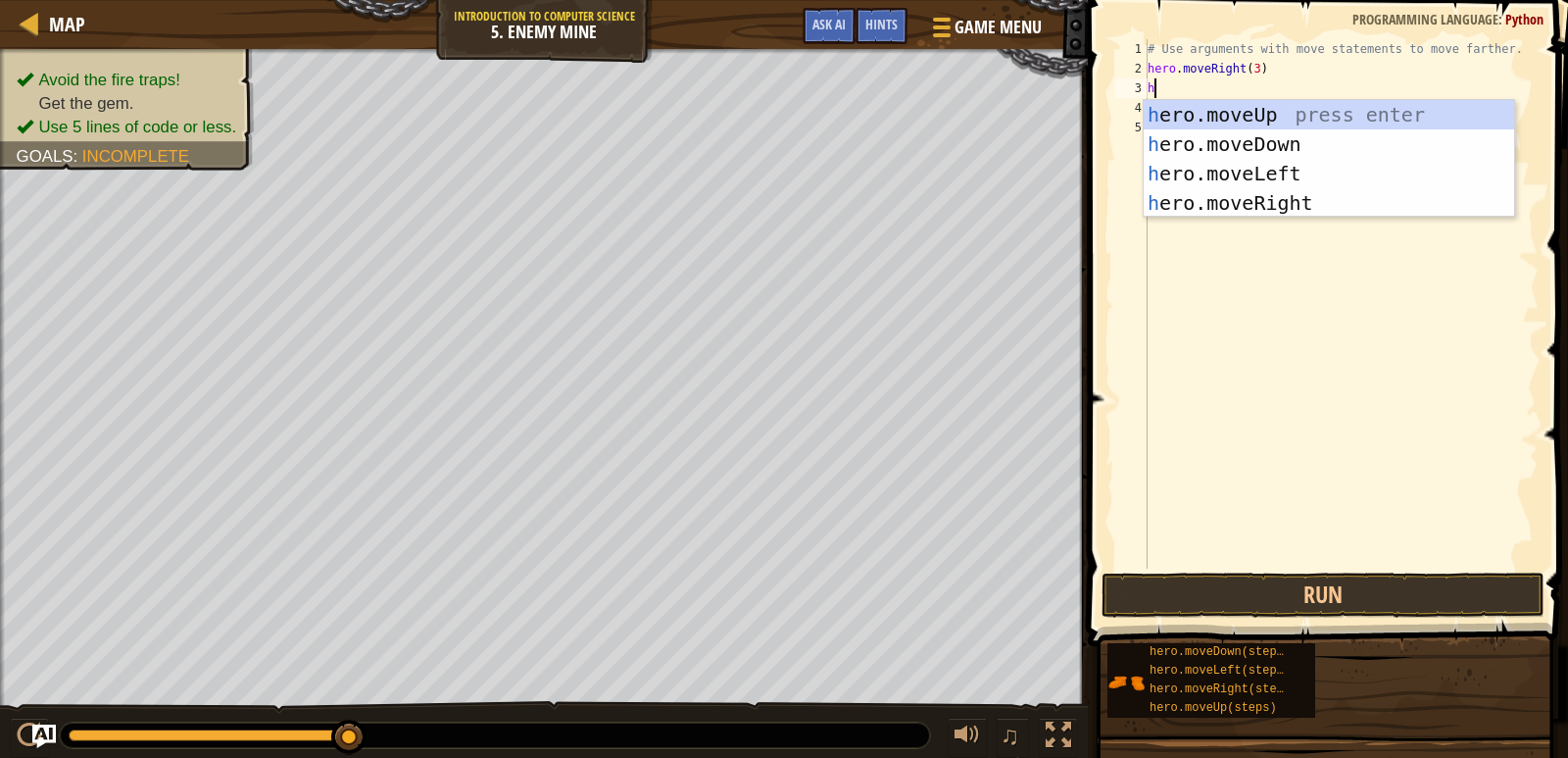
type textarea "h"
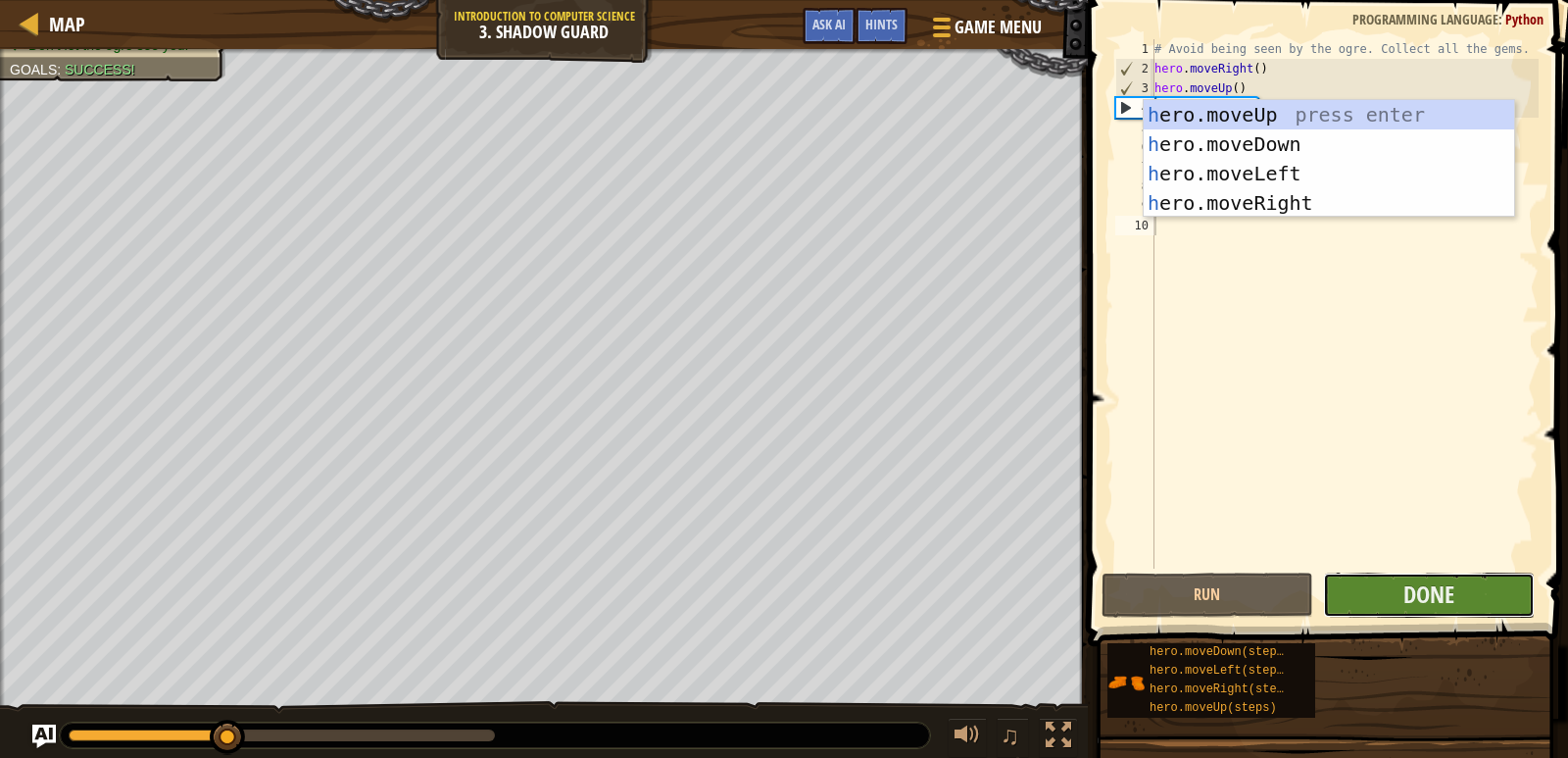
click at [1385, 597] on button "Done" at bounding box center [1428, 594] width 211 height 45
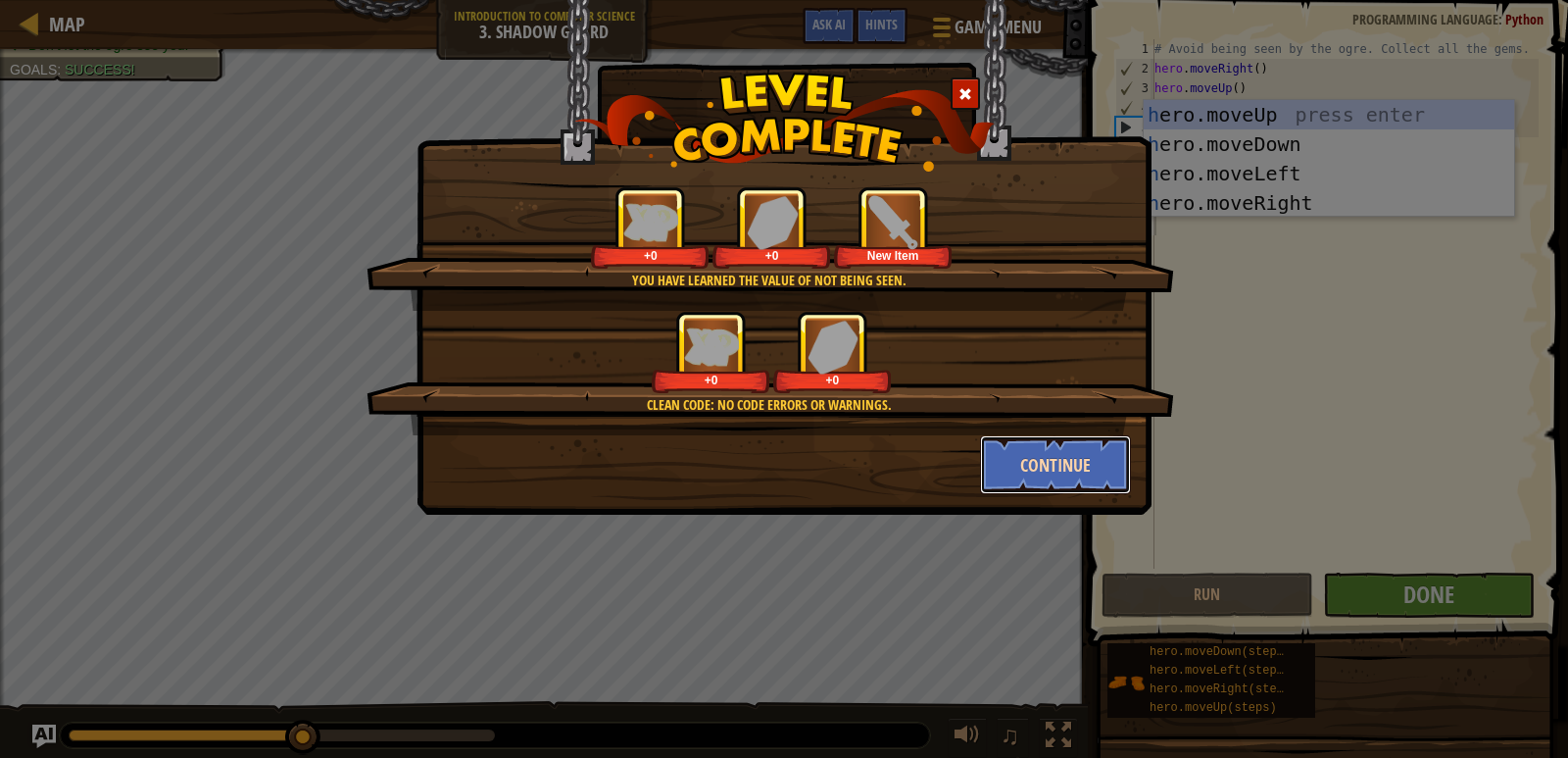
click at [1039, 458] on button "Continue" at bounding box center [1055, 464] width 152 height 59
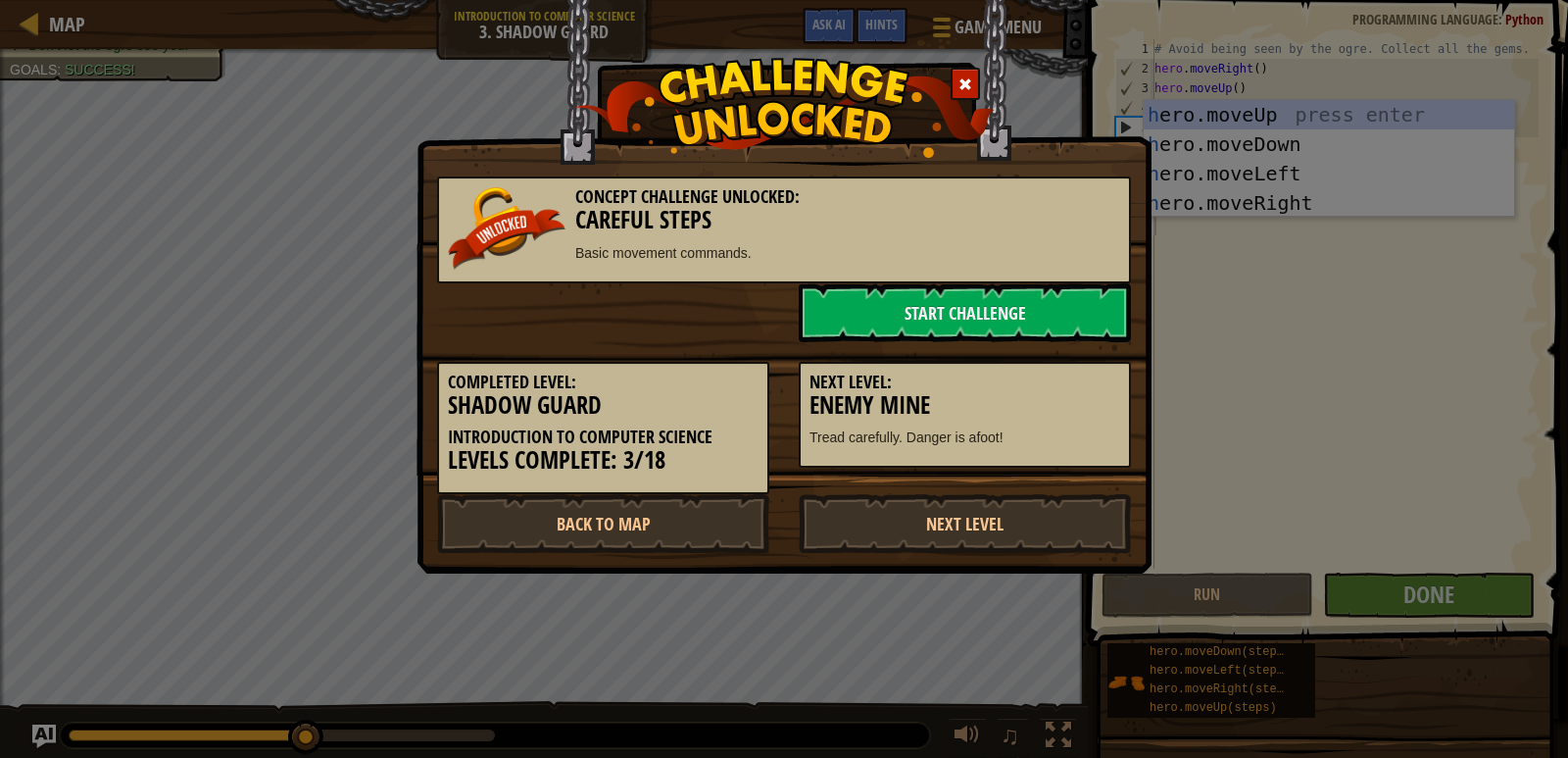
click at [1039, 458] on div "Next Level: Enemy Mine Tread carefully. Danger is afoot!" at bounding box center [964, 416] width 332 height 107
click at [956, 89] on div at bounding box center [965, 83] width 30 height 33
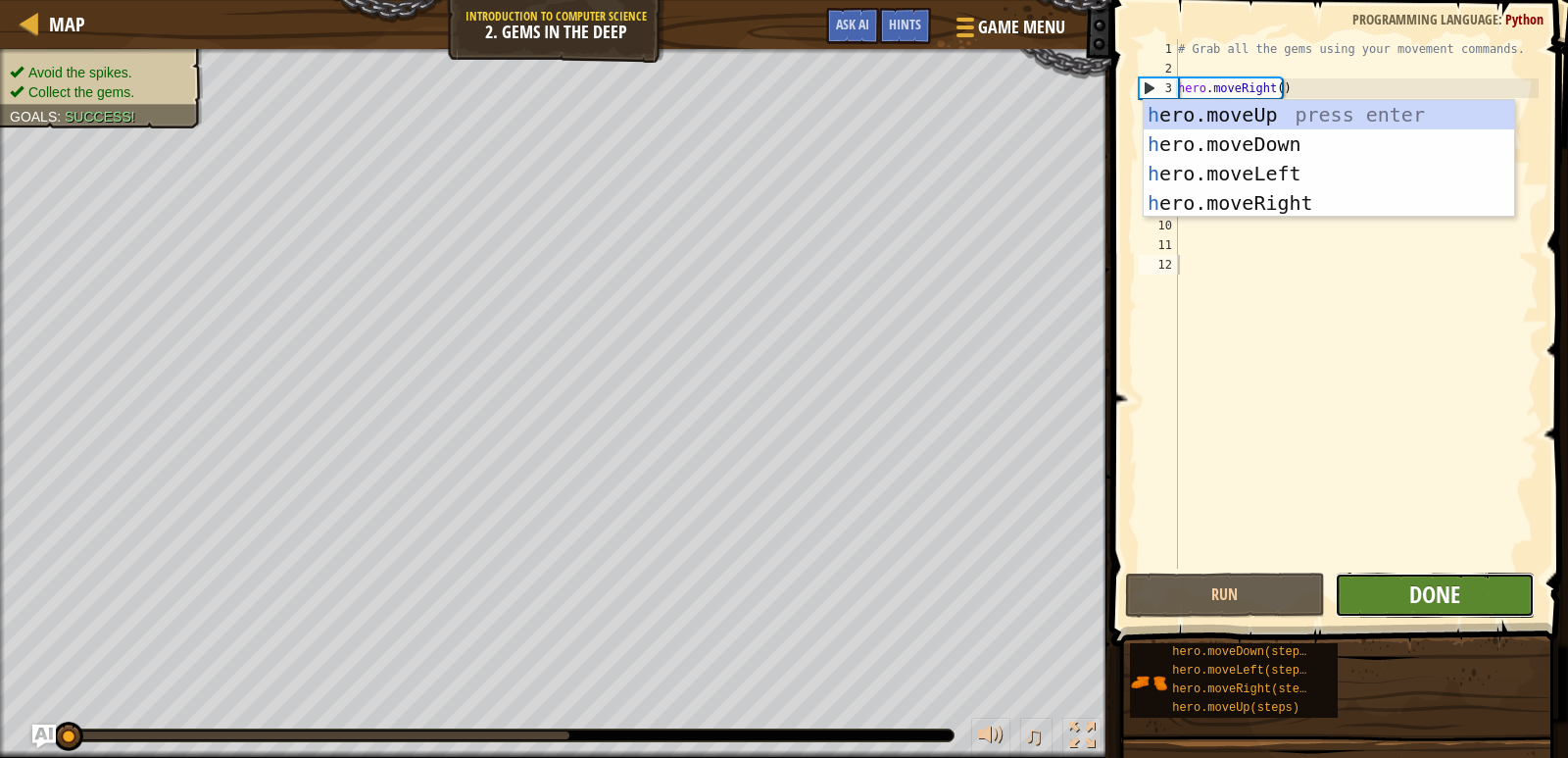
click at [1415, 604] on span "Done" at bounding box center [1434, 594] width 51 height 32
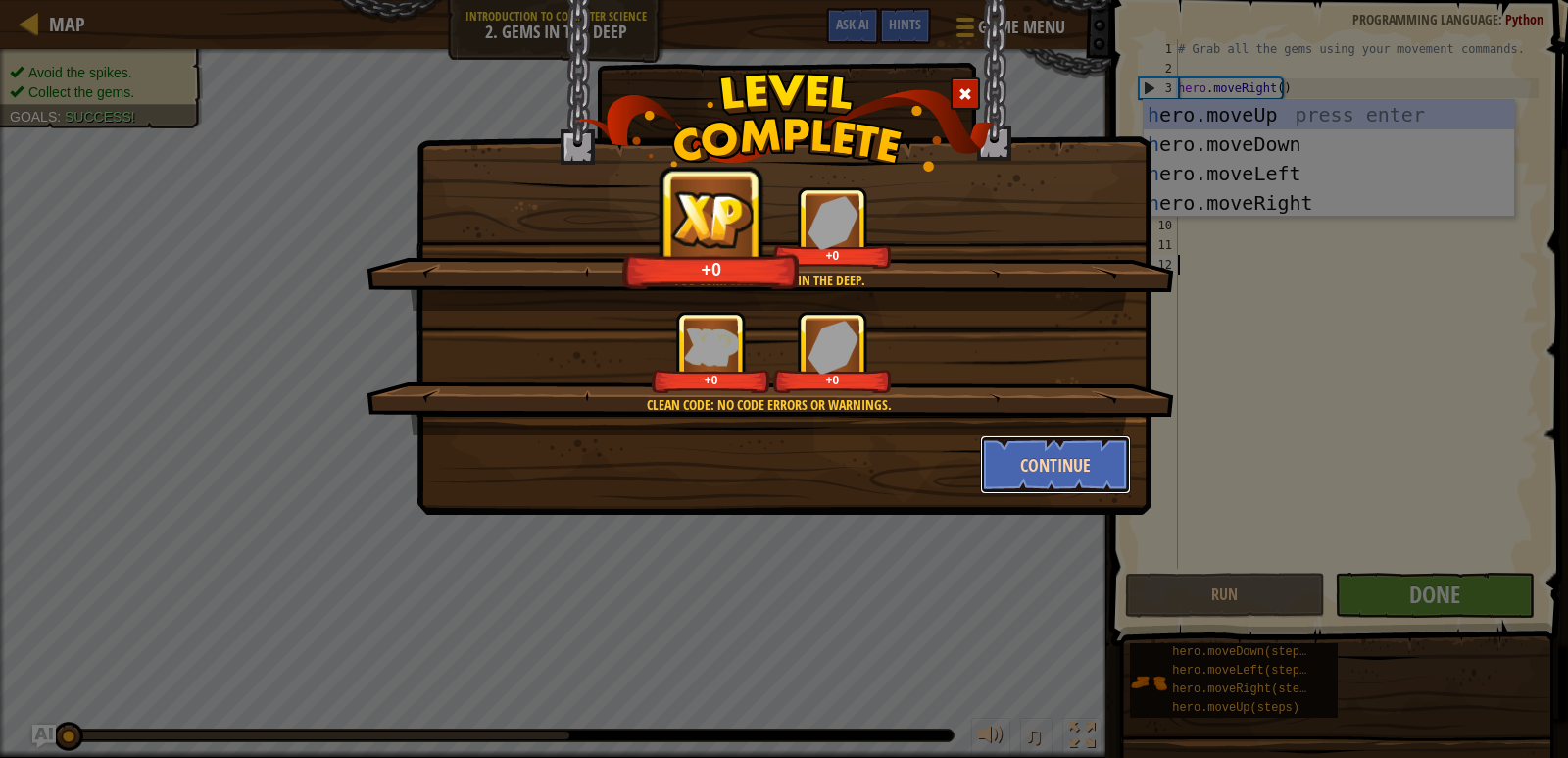
click at [1058, 478] on button "Continue" at bounding box center [1055, 464] width 152 height 59
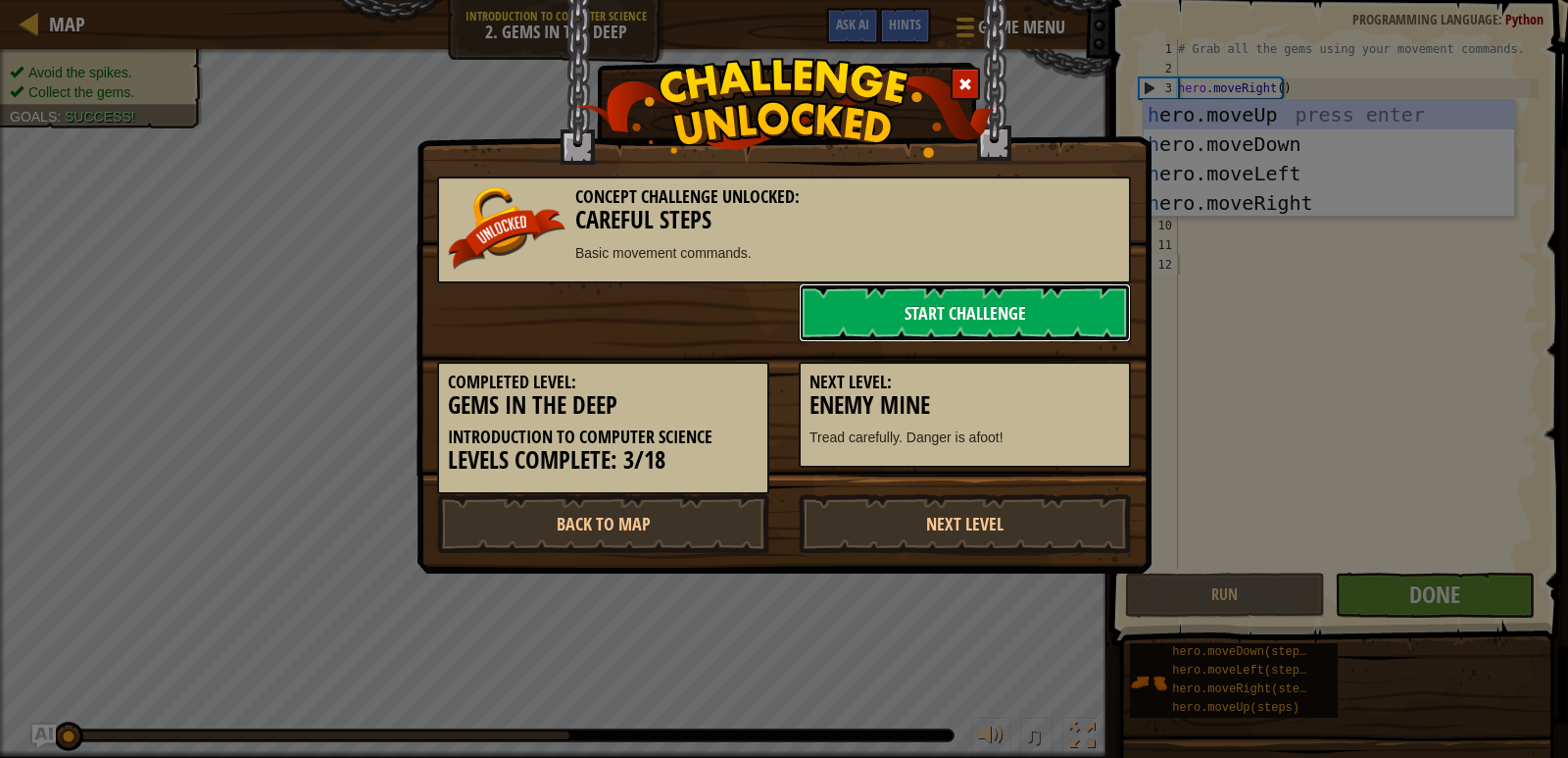
click at [931, 316] on link "Start Challenge" at bounding box center [964, 313] width 332 height 59
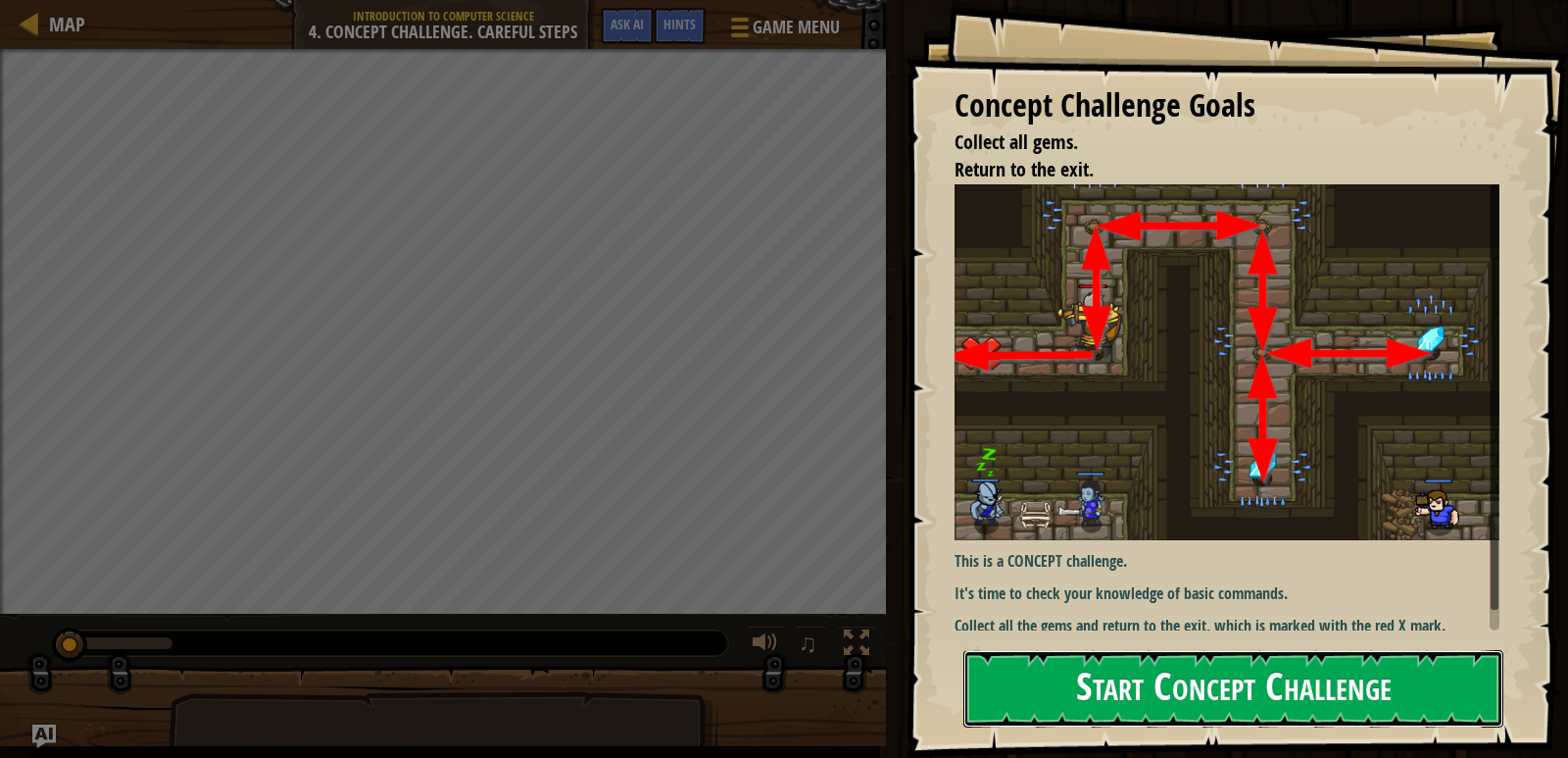
click at [988, 690] on button "Start Concept Challenge" at bounding box center [1233, 689] width 540 height 77
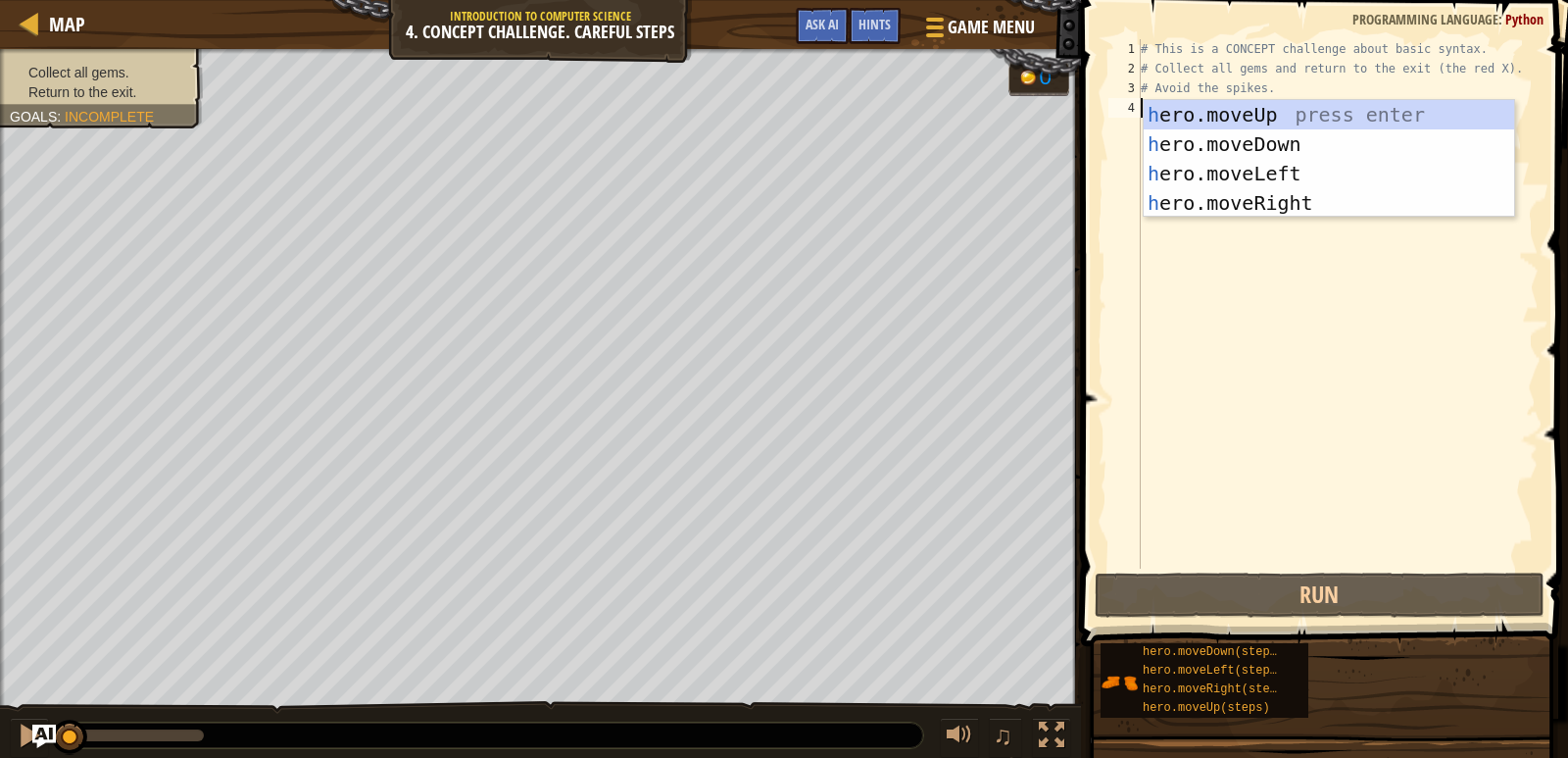
click at [1257, 292] on div "# This is a CONCEPT challenge about basic syntax. # Collect all gems and return…" at bounding box center [1337, 323] width 402 height 568
click at [1251, 144] on div "h ero.moveUp press enter h ero.moveDown press enter h ero.moveLeft press enter …" at bounding box center [1328, 189] width 370 height 177
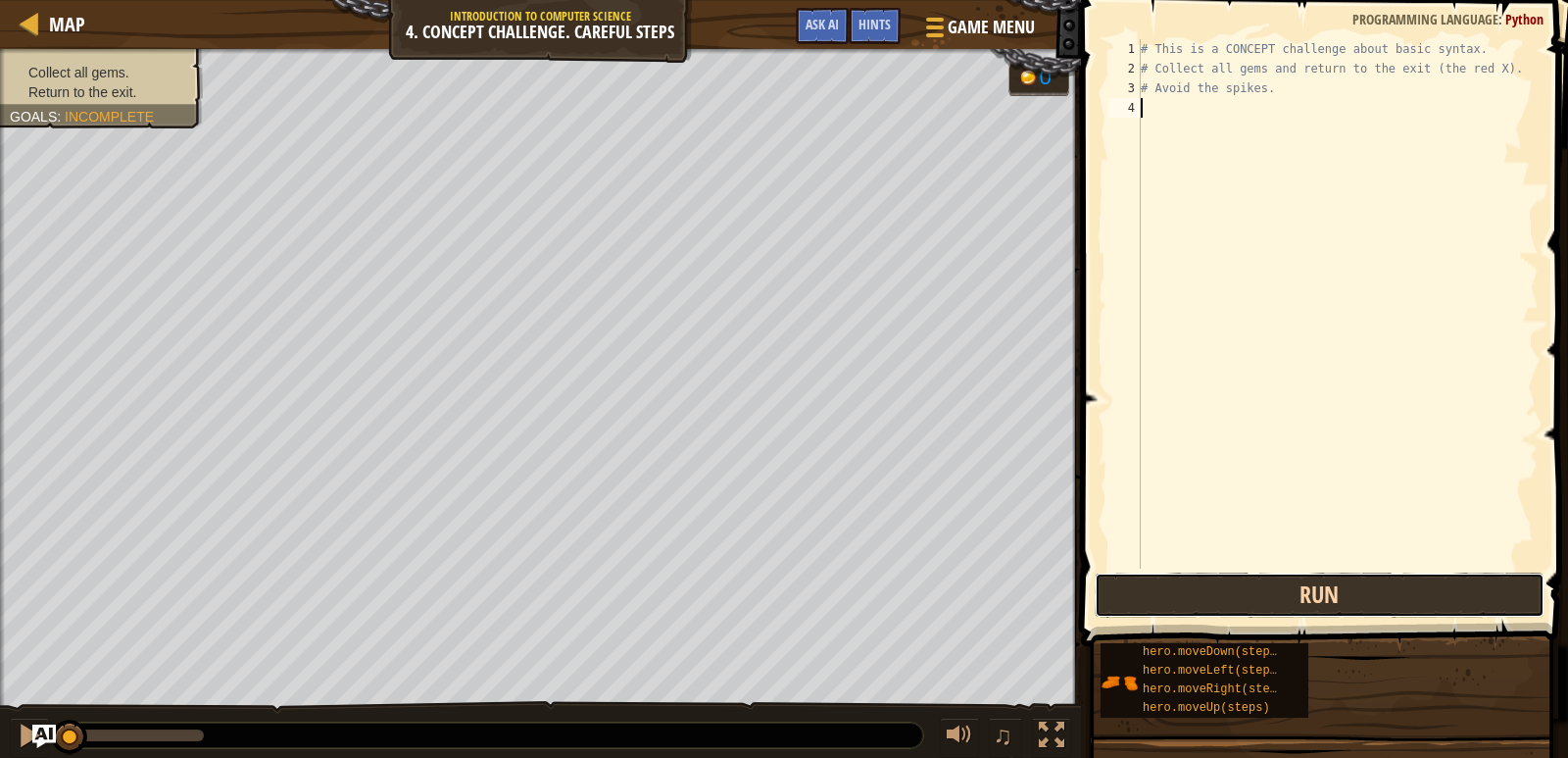
click at [1130, 593] on button "Run" at bounding box center [1318, 594] width 449 height 45
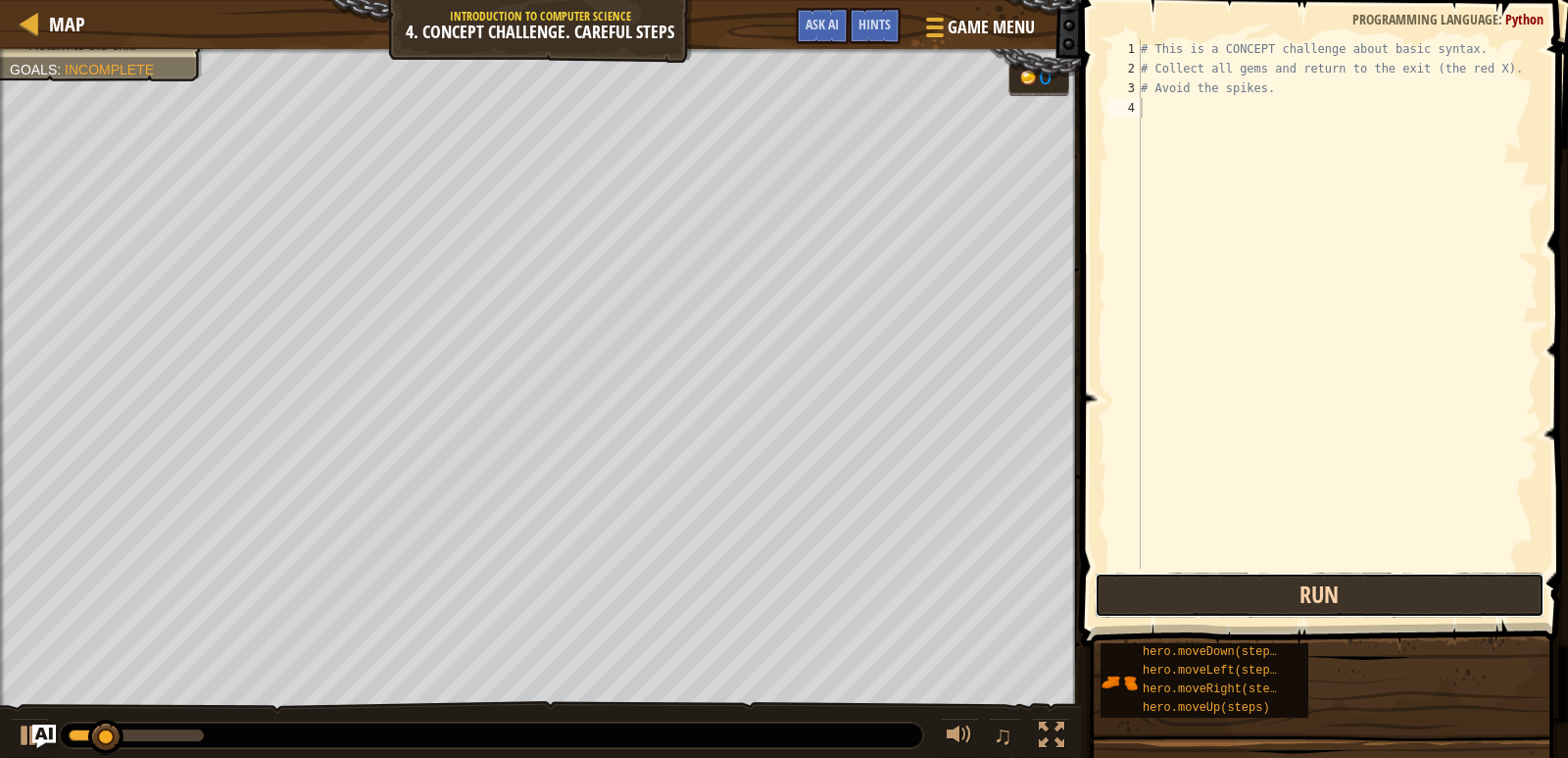
click at [1184, 595] on button "Run" at bounding box center [1318, 594] width 449 height 45
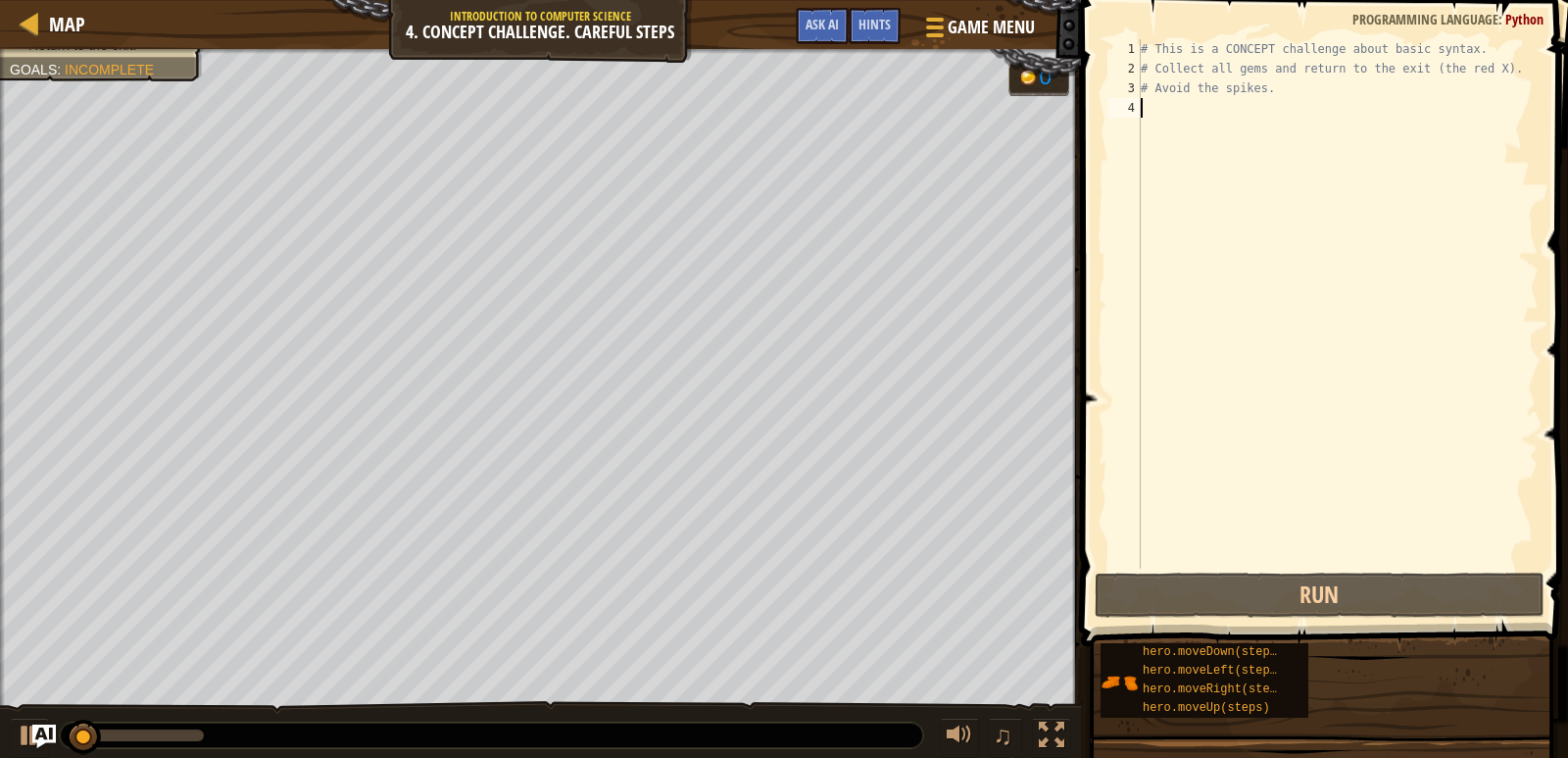
type textarea "h"
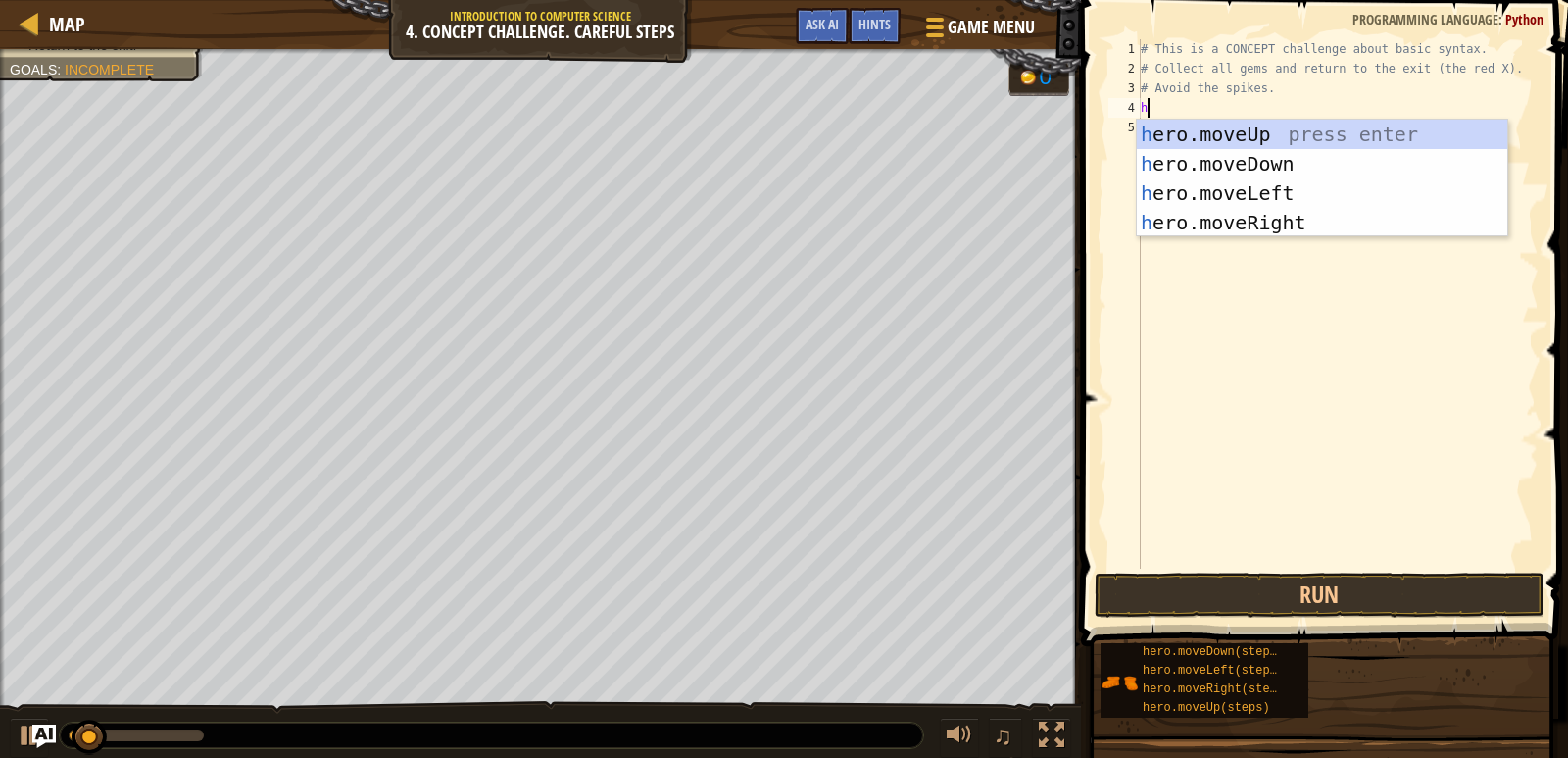
scroll to position [9, 0]
click at [1252, 124] on div "h ero.moveUp press enter h ero.moveDown press enter h ero.moveLeft press enter …" at bounding box center [1321, 208] width 370 height 177
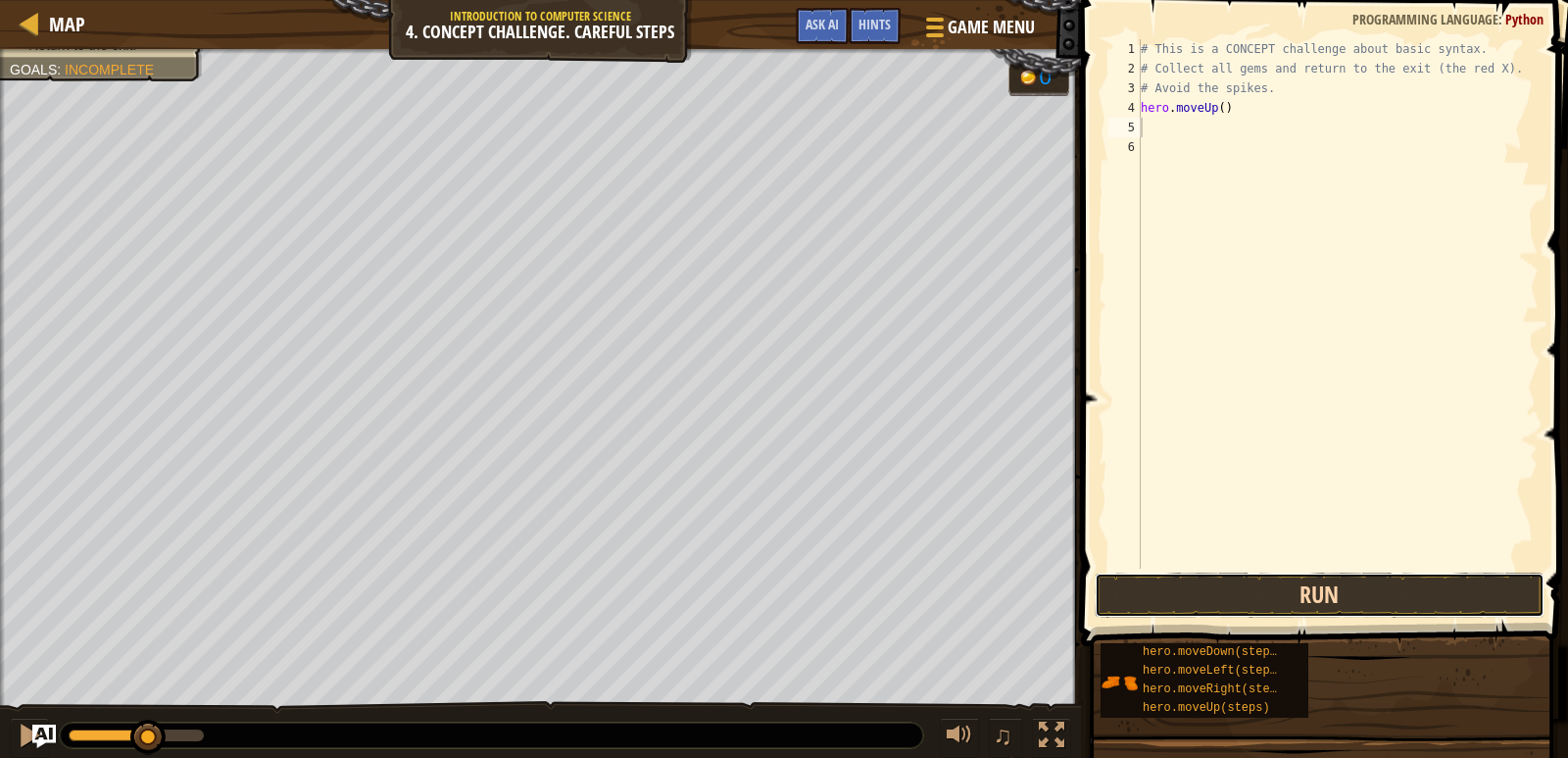
click at [1247, 586] on button "Run" at bounding box center [1318, 594] width 449 height 45
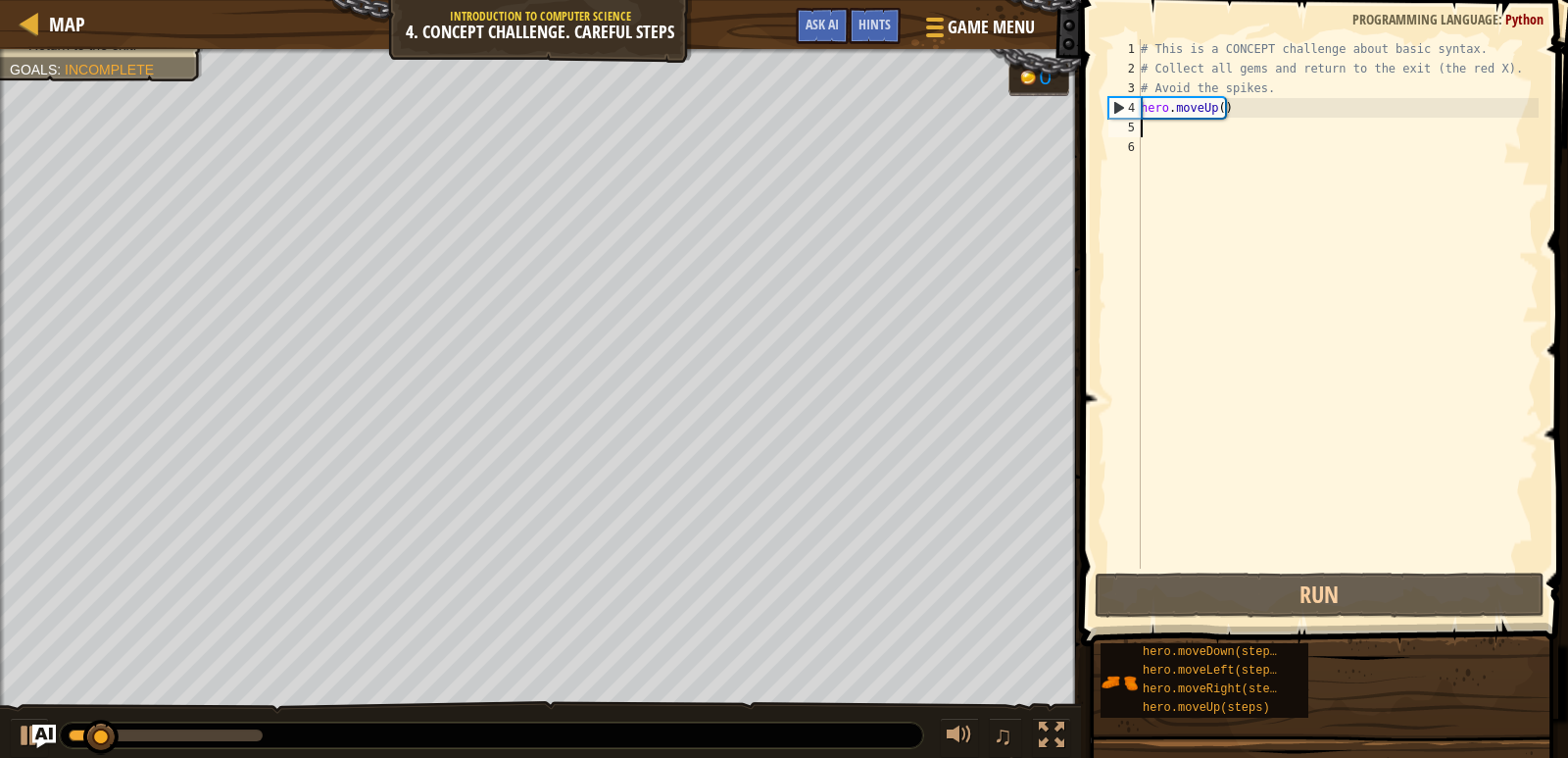
type textarea "h"
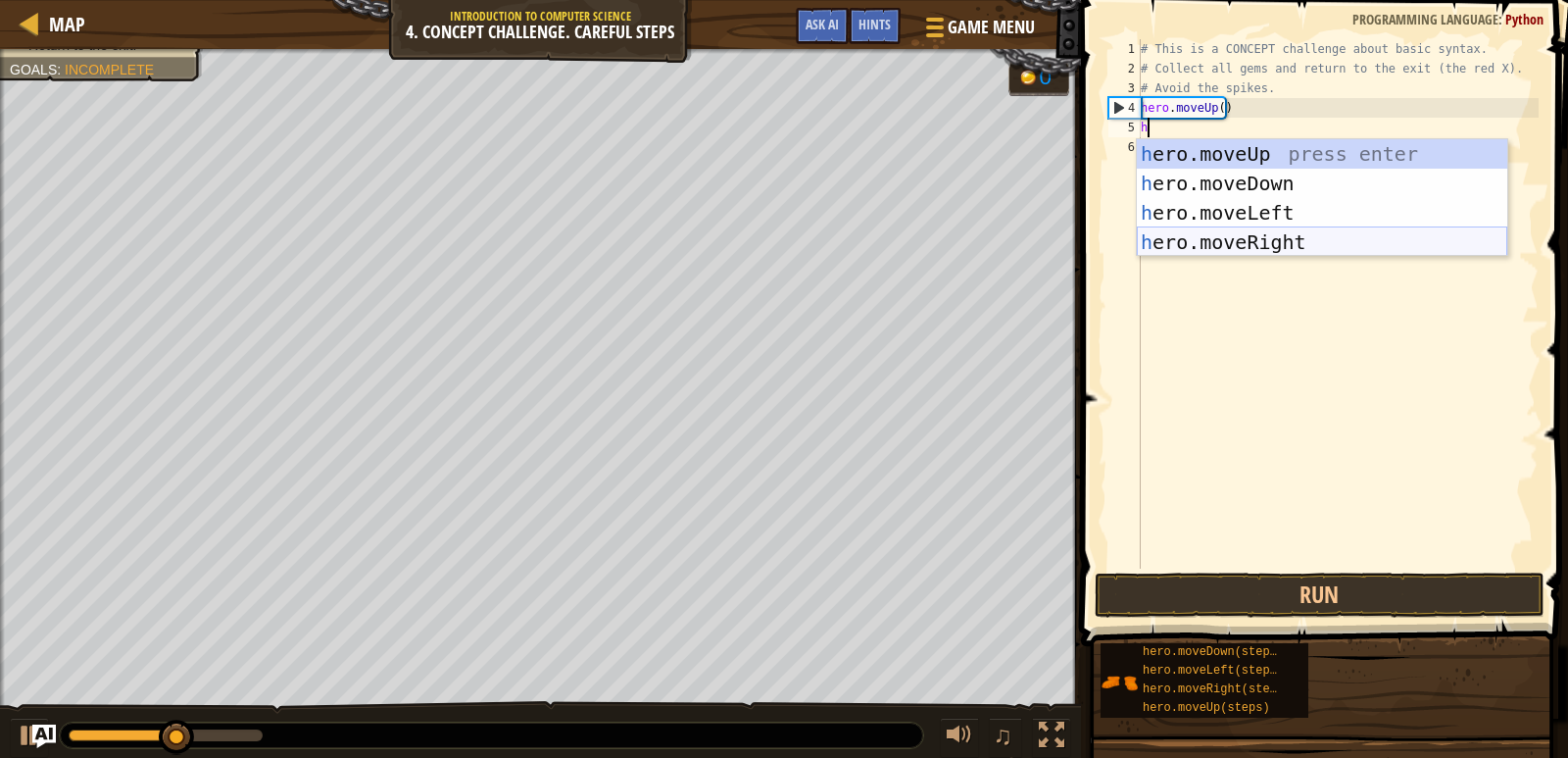
click at [1222, 241] on div "h ero.moveUp press enter h ero.moveDown press enter h ero.moveLeft press enter …" at bounding box center [1321, 227] width 370 height 177
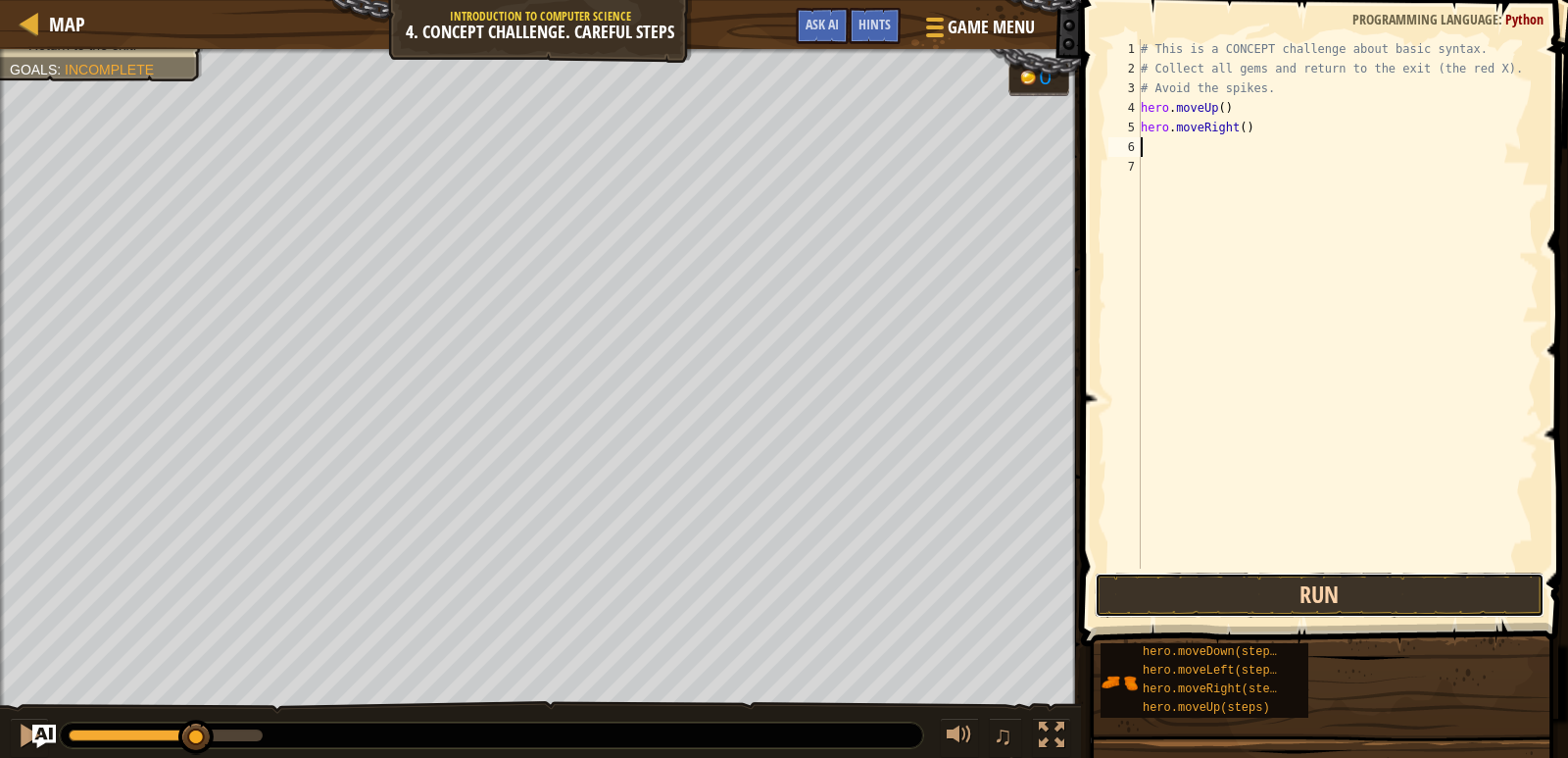
click at [1324, 597] on button "Run" at bounding box center [1318, 594] width 449 height 45
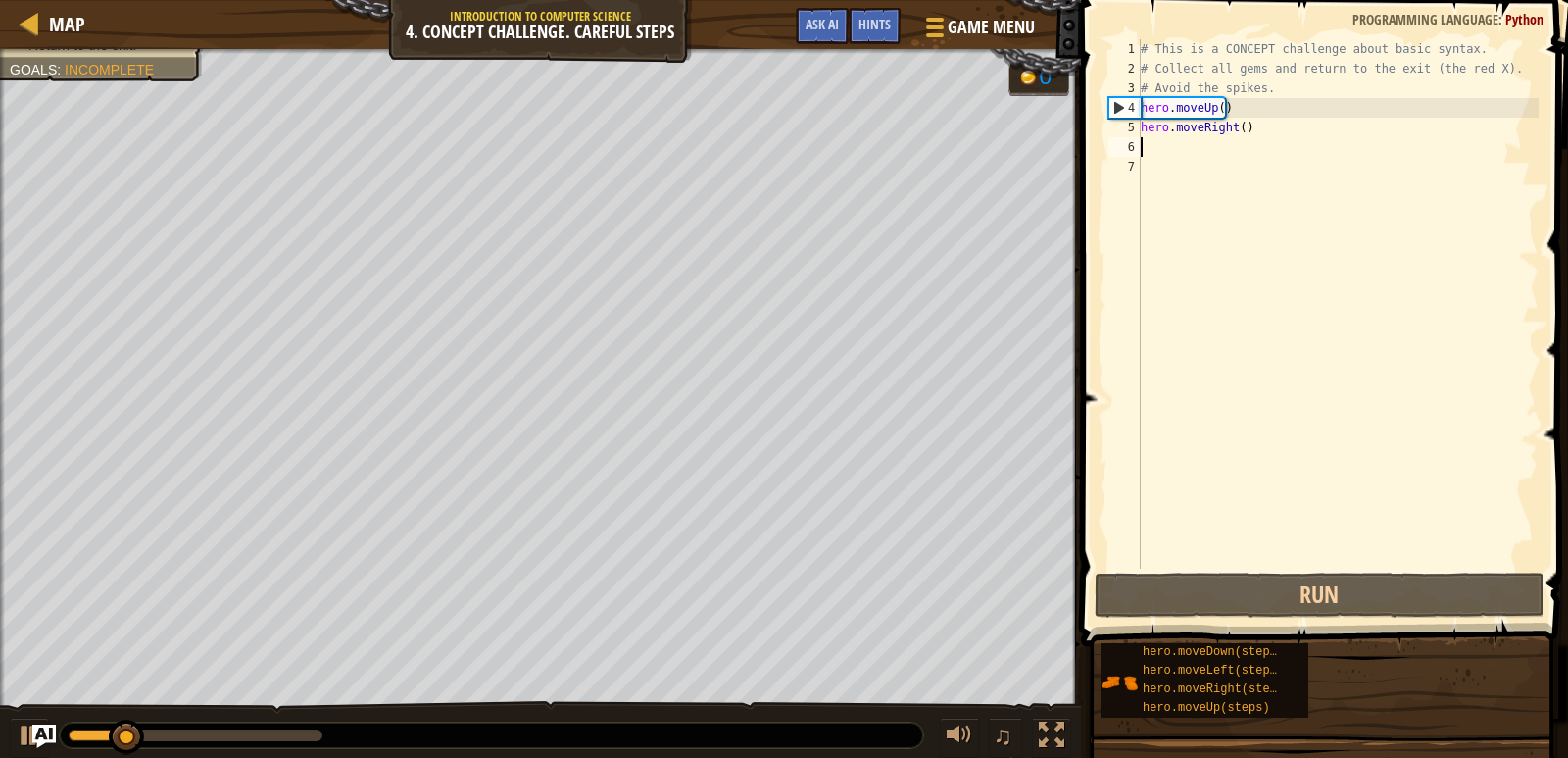
type textarea "h"
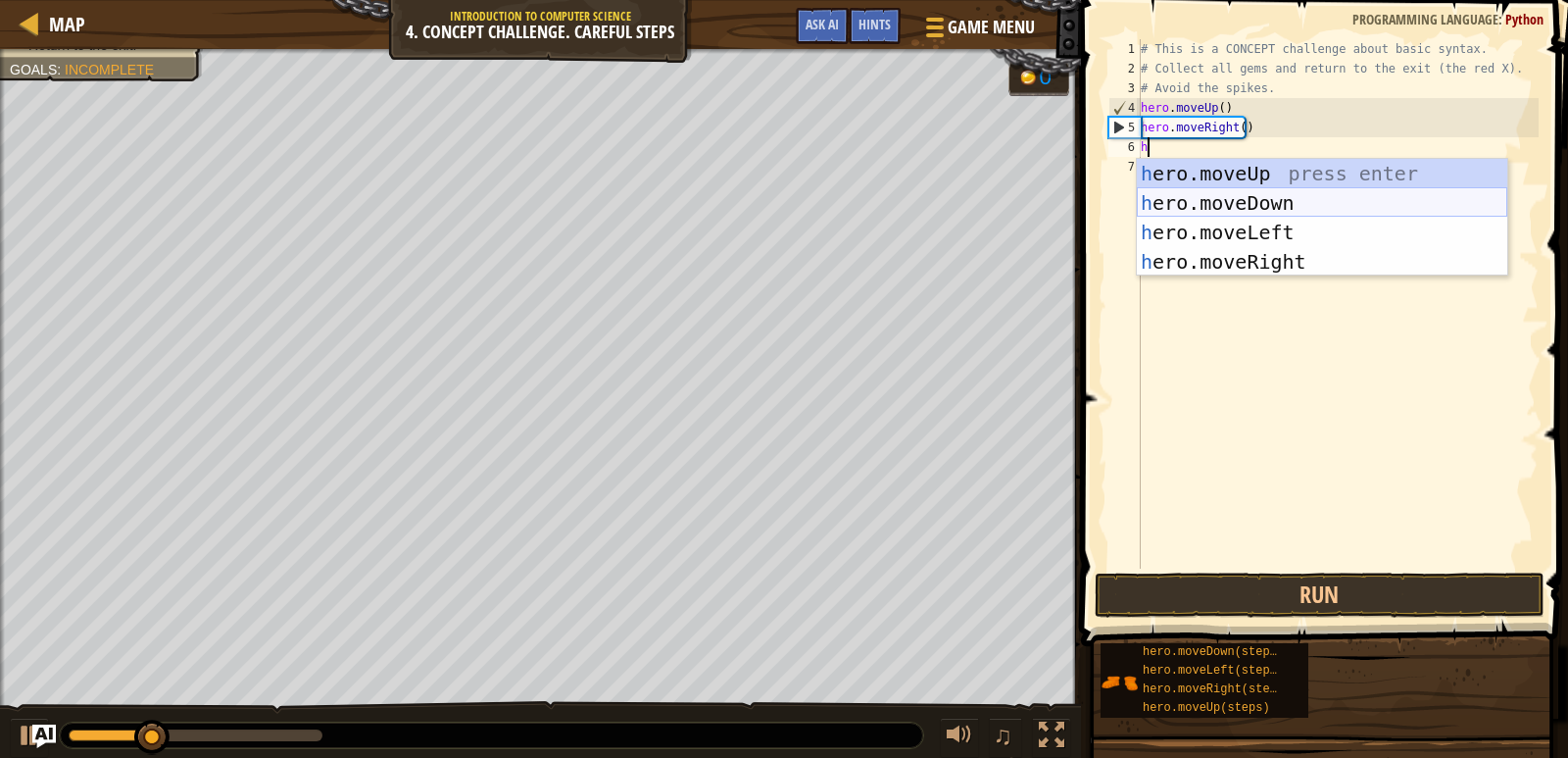
click at [1209, 204] on div "h ero.moveUp press enter h ero.moveDown press enter h ero.moveLeft press enter …" at bounding box center [1321, 247] width 370 height 177
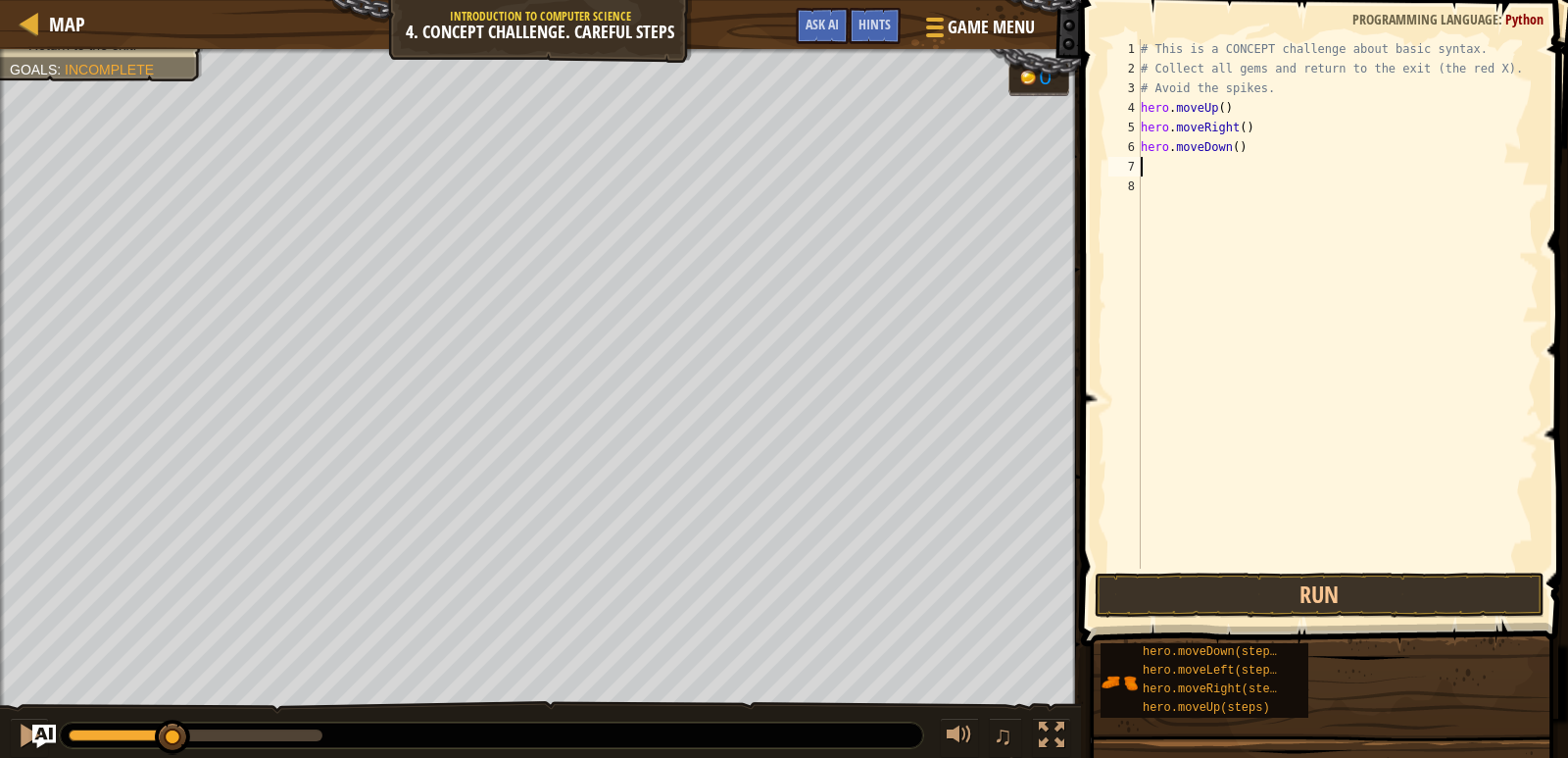
click at [1197, 163] on div "# This is a CONCEPT challenge about basic syntax. # Collect all gems and return…" at bounding box center [1337, 323] width 402 height 568
type textarea "h"
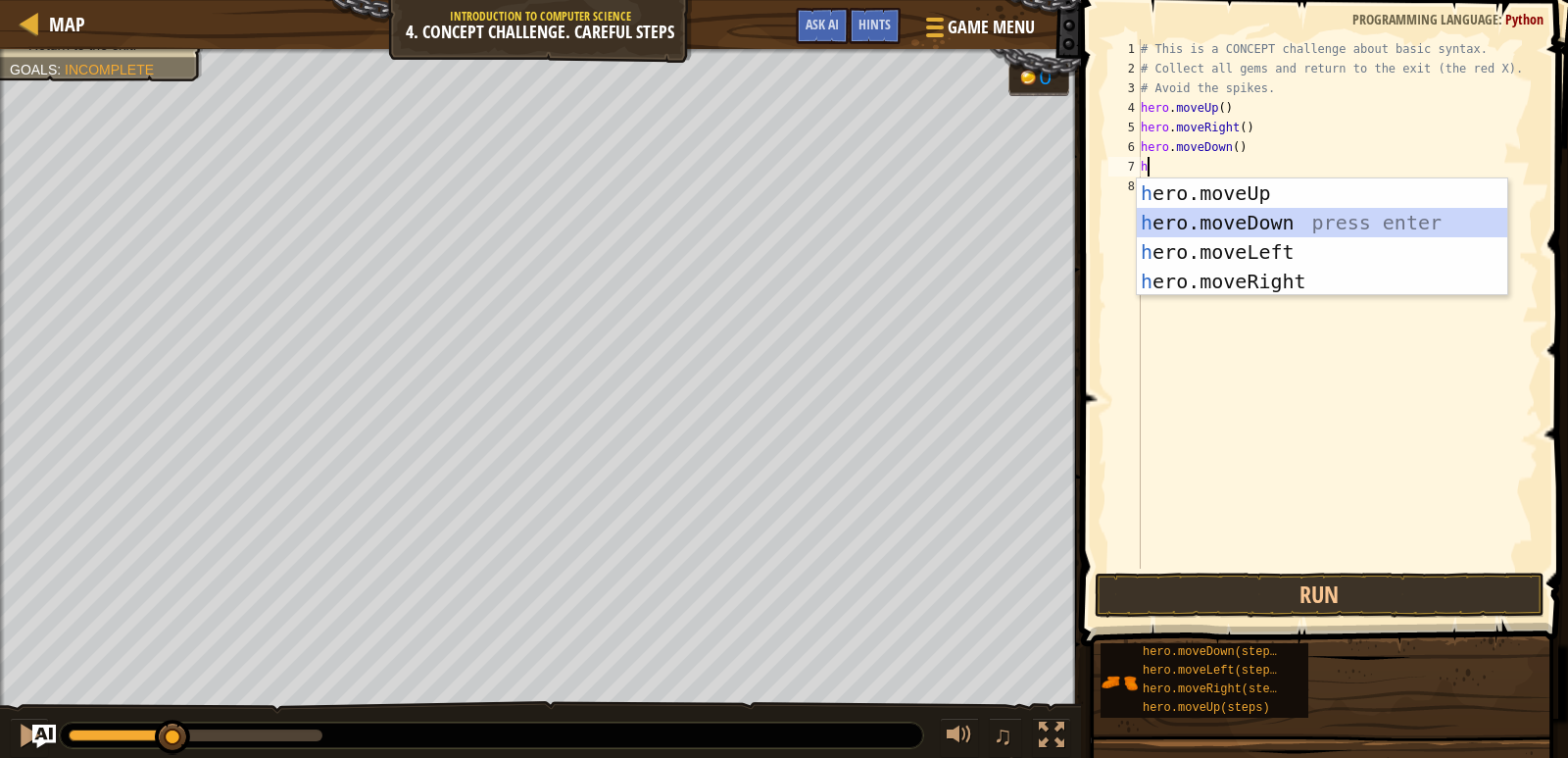
click at [1216, 210] on div "h ero.moveUp press enter h ero.moveDown press enter h ero.moveLeft press enter …" at bounding box center [1321, 267] width 370 height 177
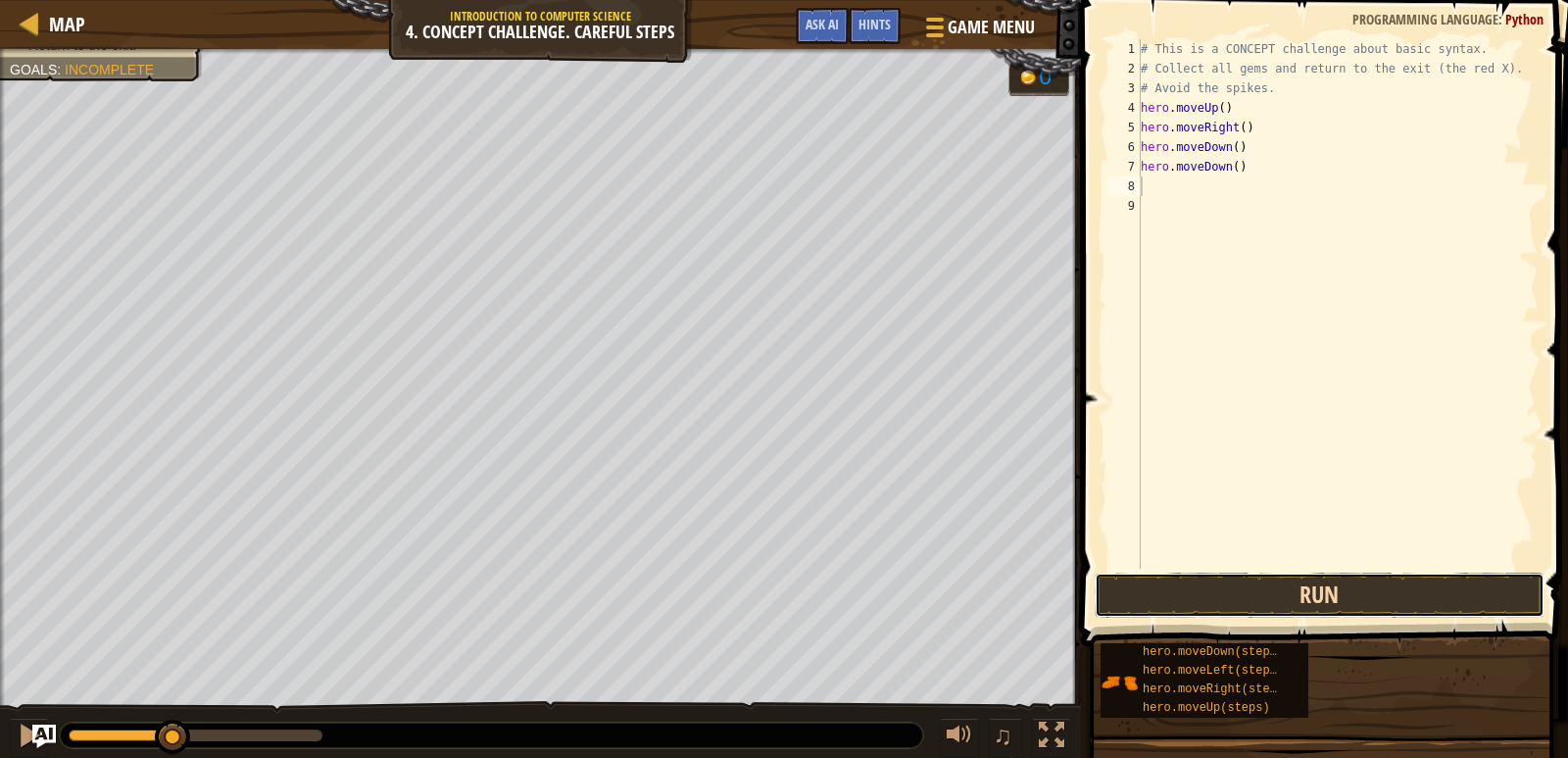
click at [1289, 576] on button "Run" at bounding box center [1318, 594] width 449 height 45
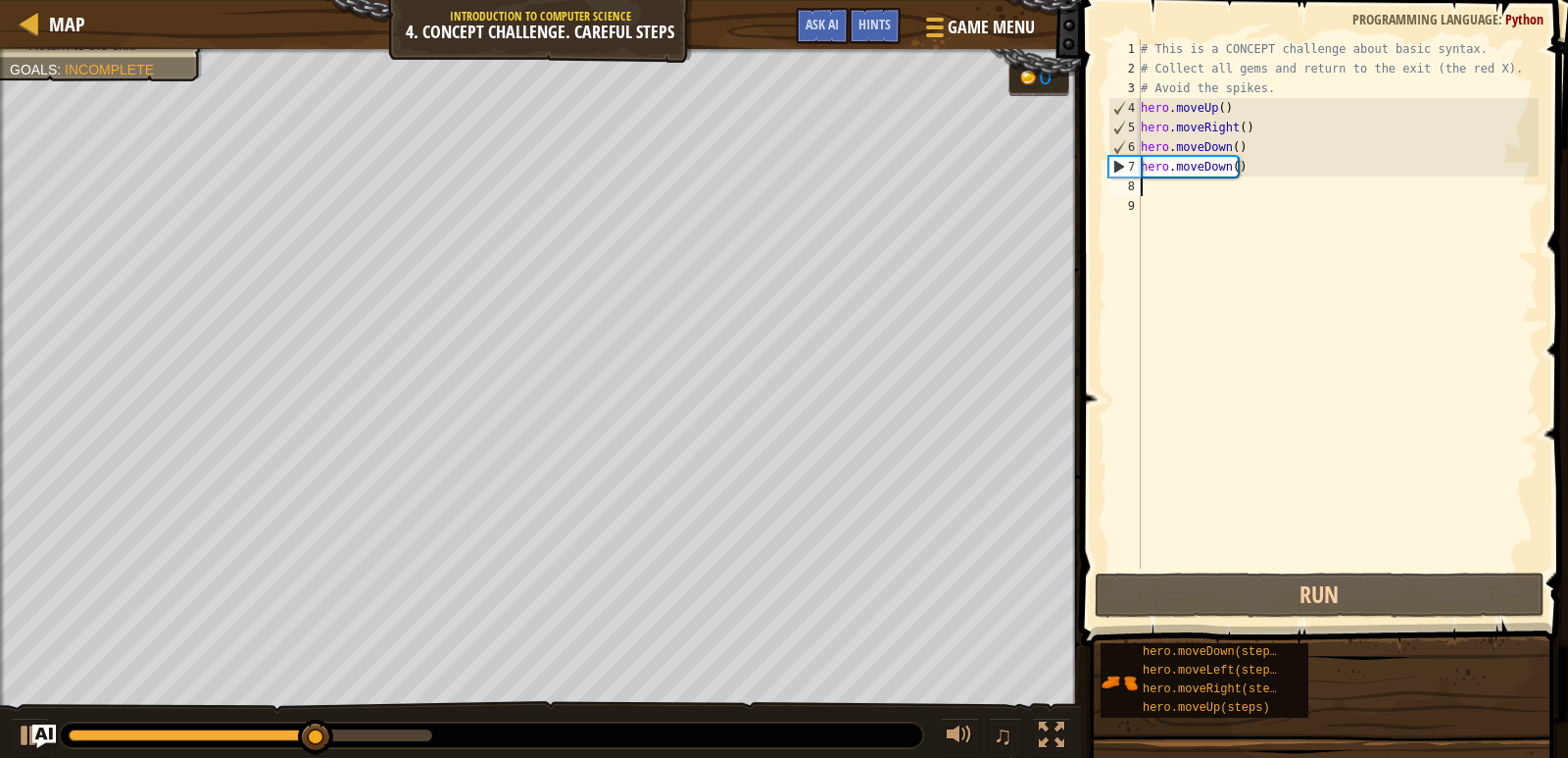
type textarea "h"
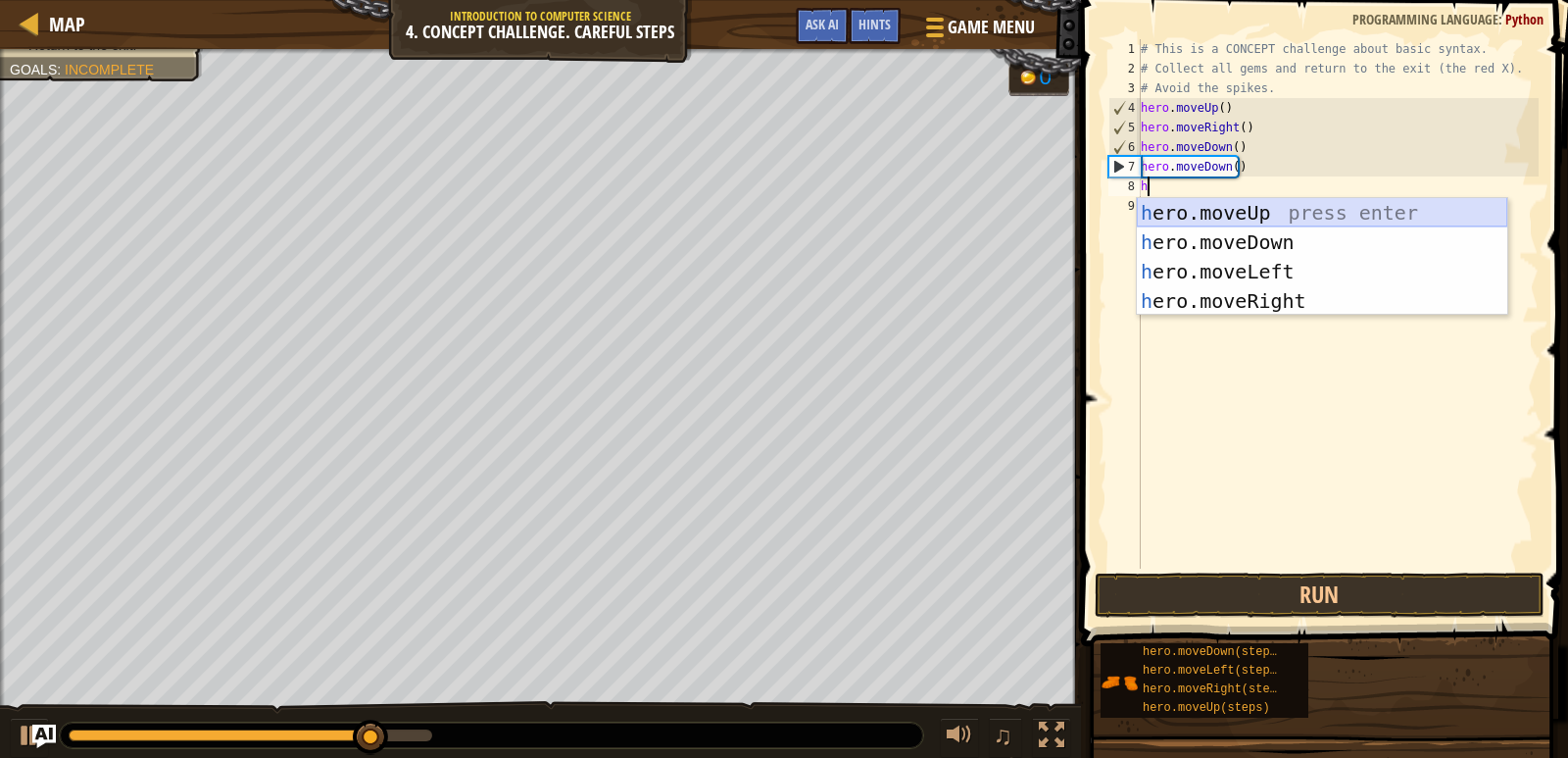
click at [1245, 210] on div "h ero.moveUp press enter h ero.moveDown press enter h ero.moveLeft press enter …" at bounding box center [1321, 287] width 370 height 177
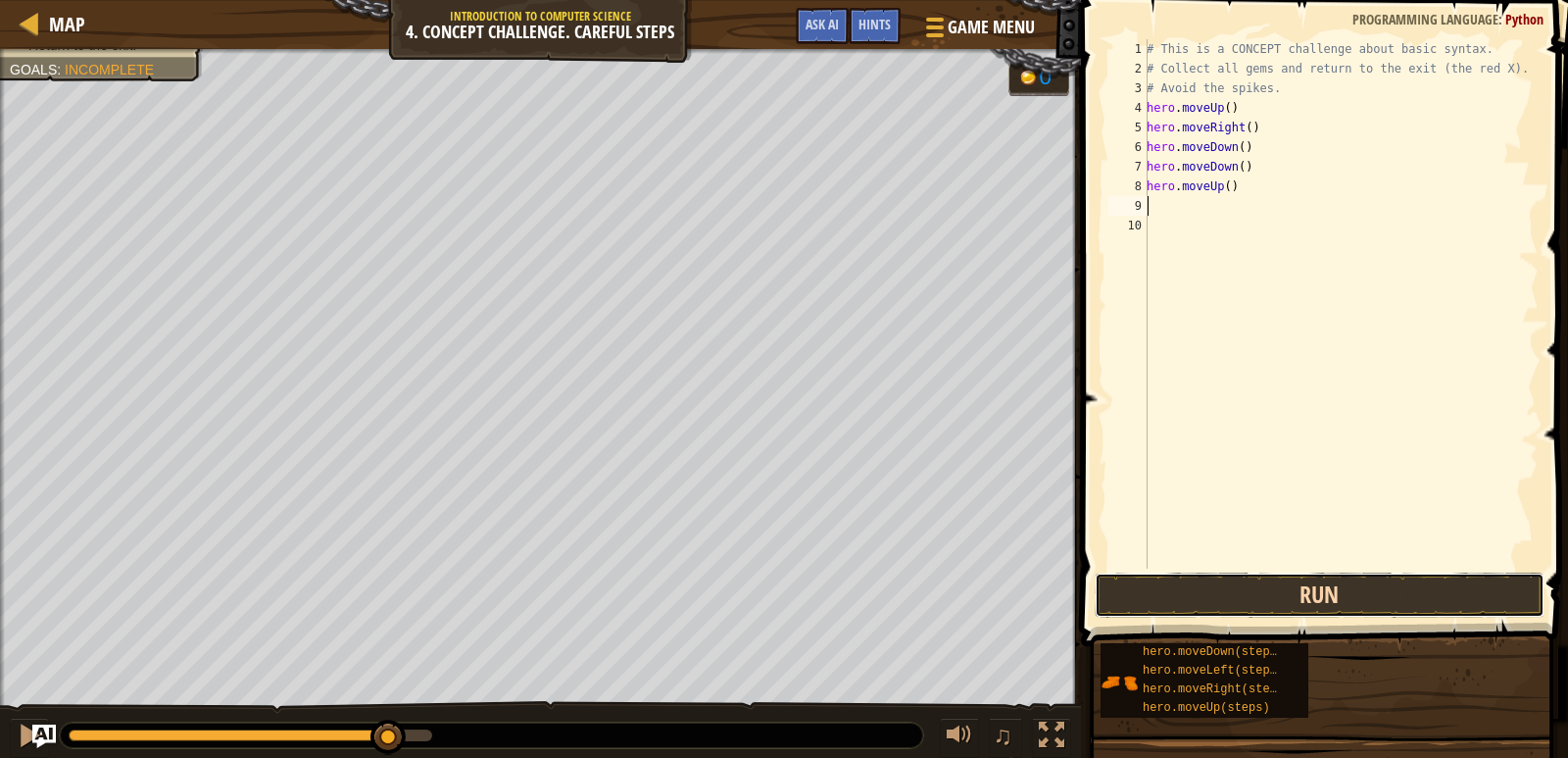
click at [1226, 589] on button "Run" at bounding box center [1318, 594] width 449 height 45
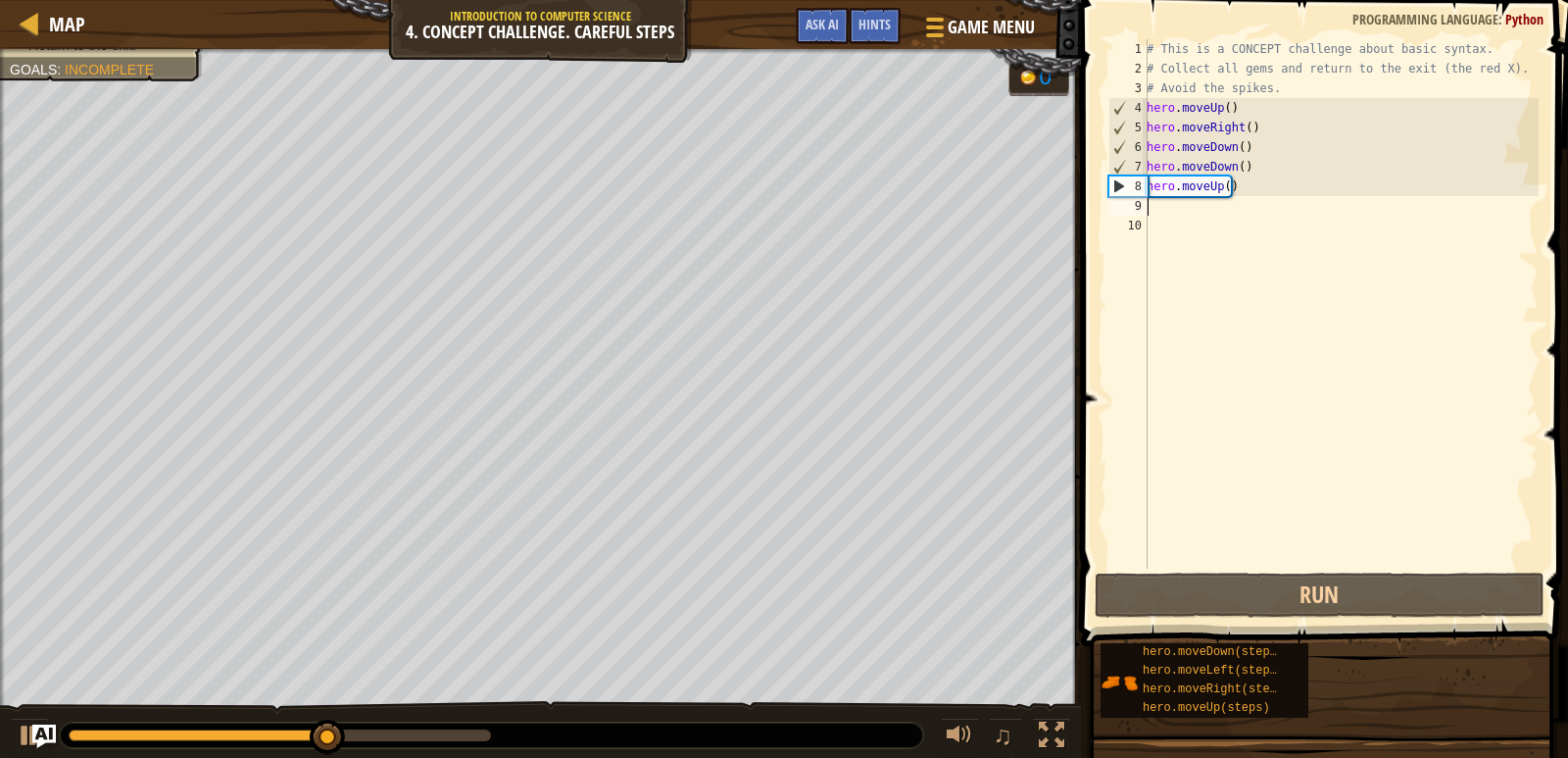
type textarea "h"
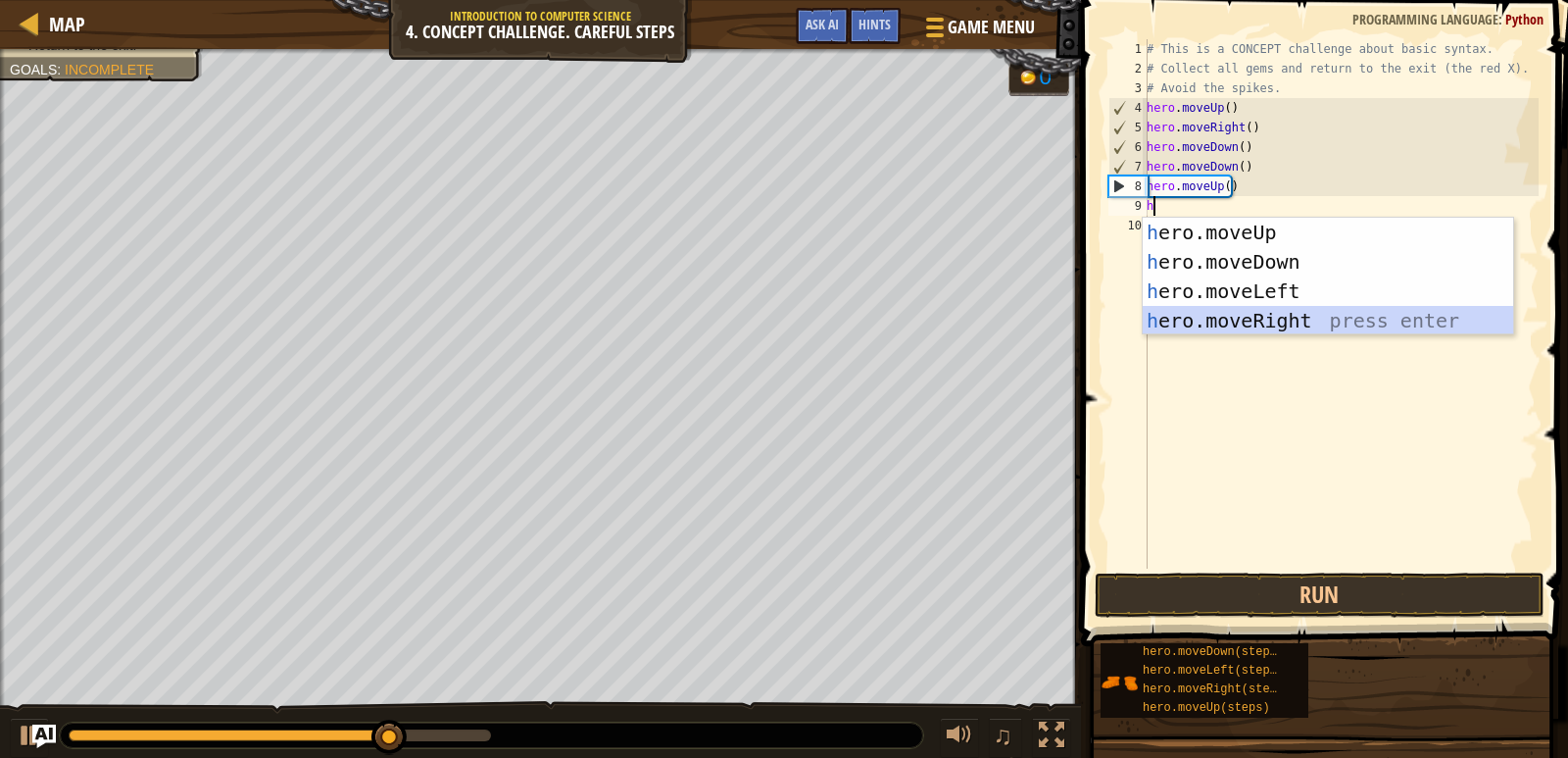
click at [1220, 322] on div "h ero.moveUp press enter h ero.moveDown press enter h ero.moveLeft press enter …" at bounding box center [1327, 306] width 370 height 177
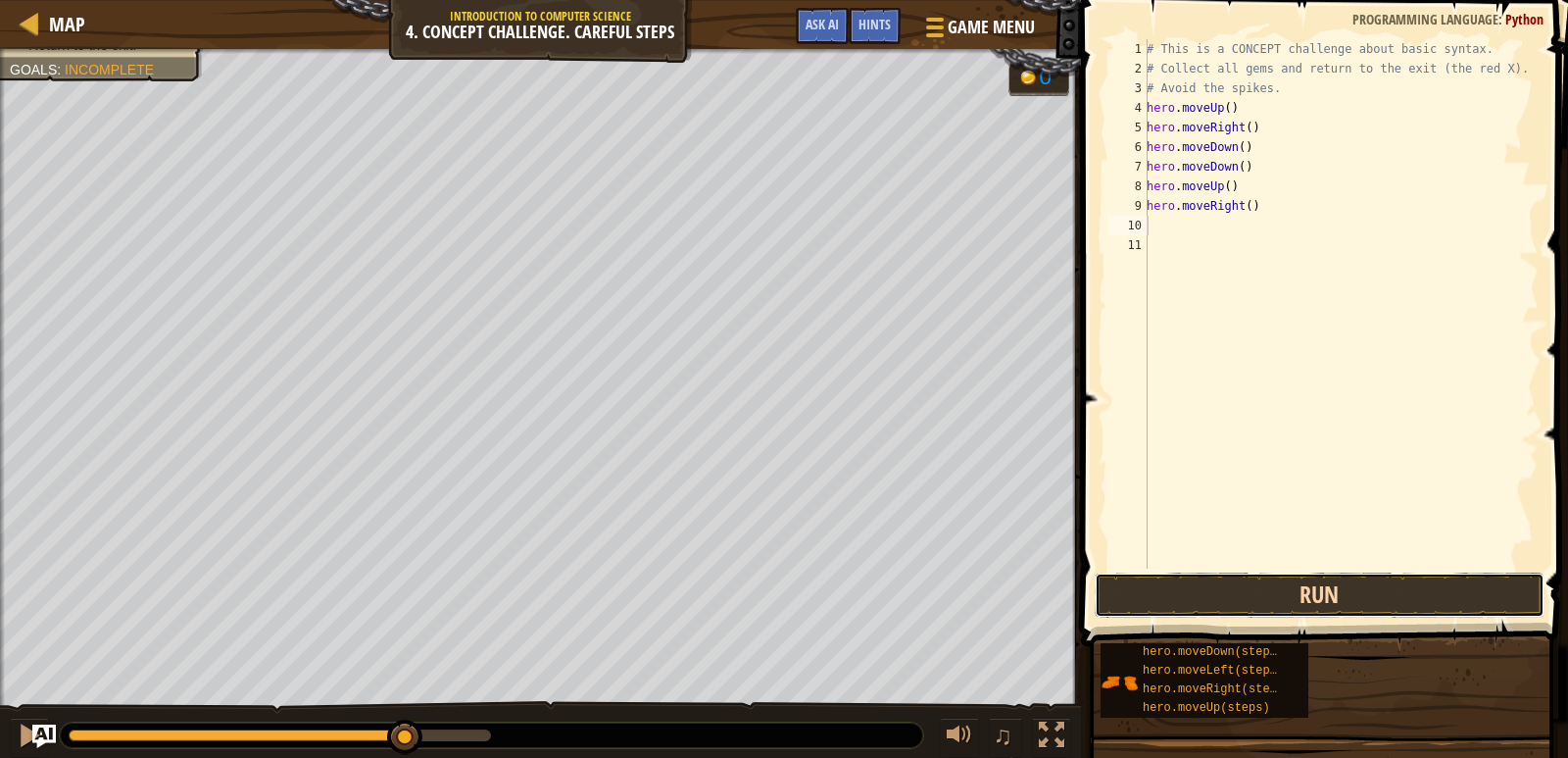
click at [1184, 596] on button "Run" at bounding box center [1318, 594] width 449 height 45
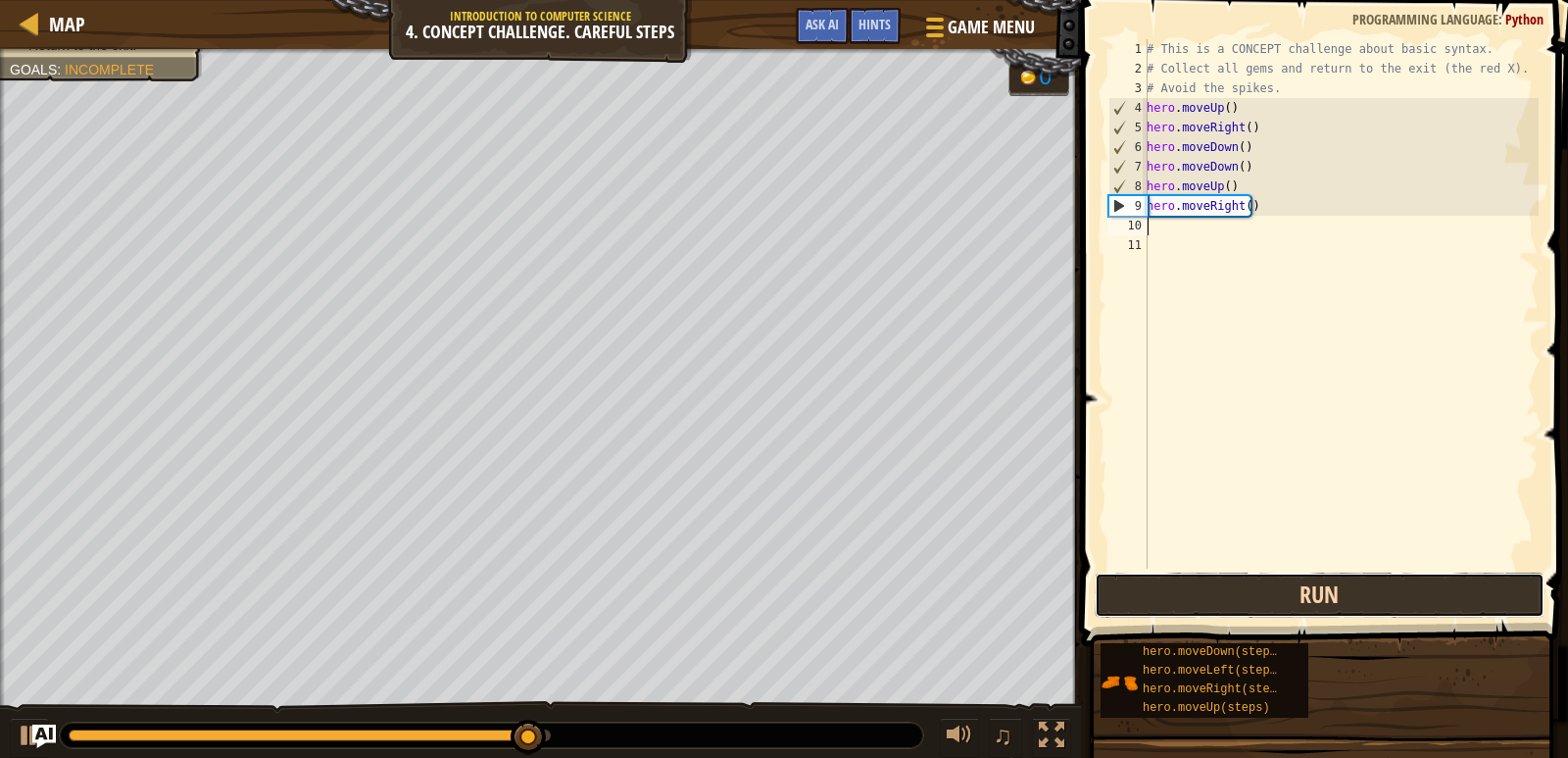
click at [1229, 602] on button "Run" at bounding box center [1318, 594] width 449 height 45
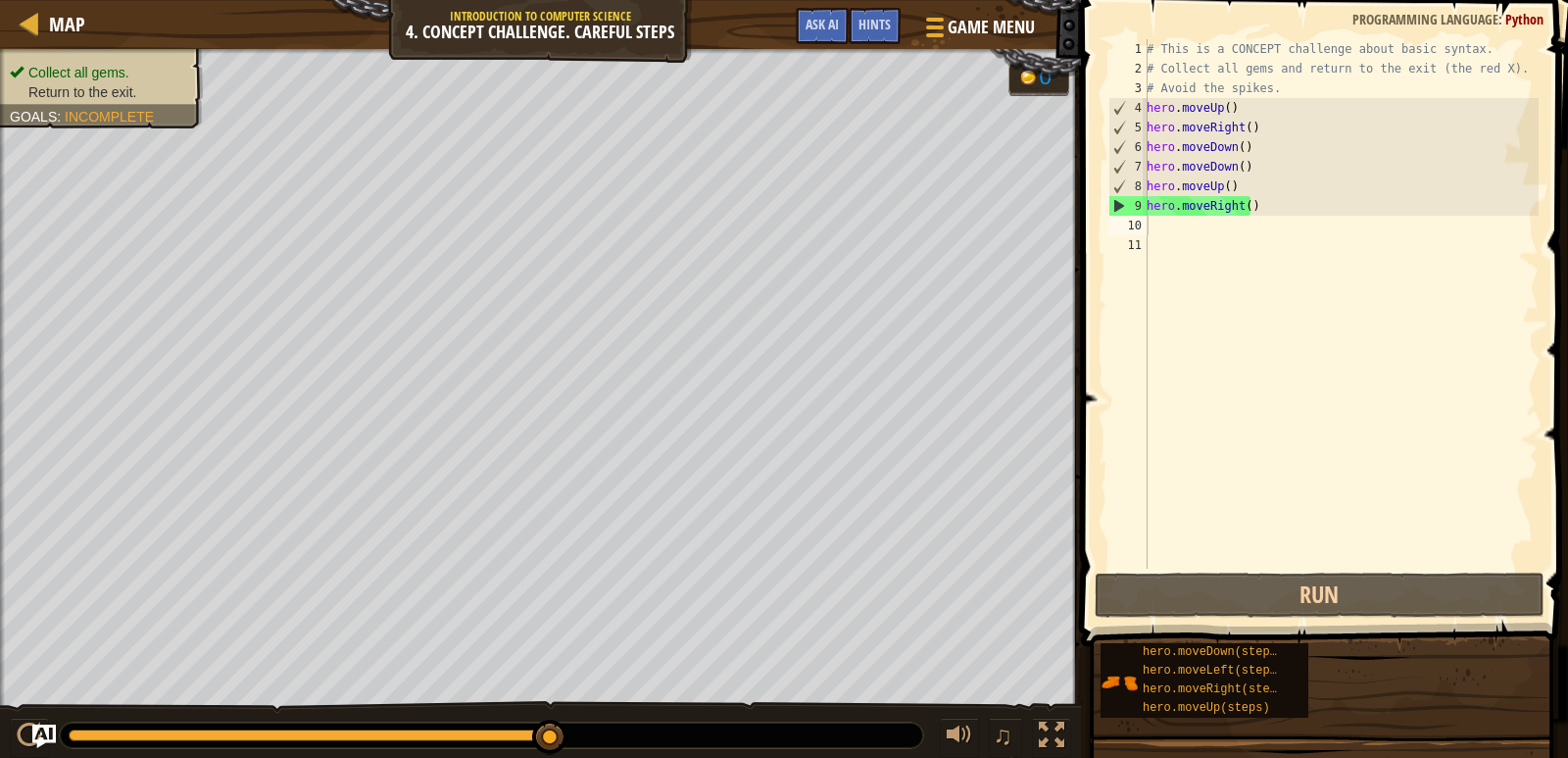
click at [124, 67] on span "Collect all gems." at bounding box center [79, 72] width 101 height 16
click at [115, 98] on span "Return to the exit." at bounding box center [83, 92] width 109 height 16
click at [15, 72] on icon at bounding box center [17, 71] width 14 height 14
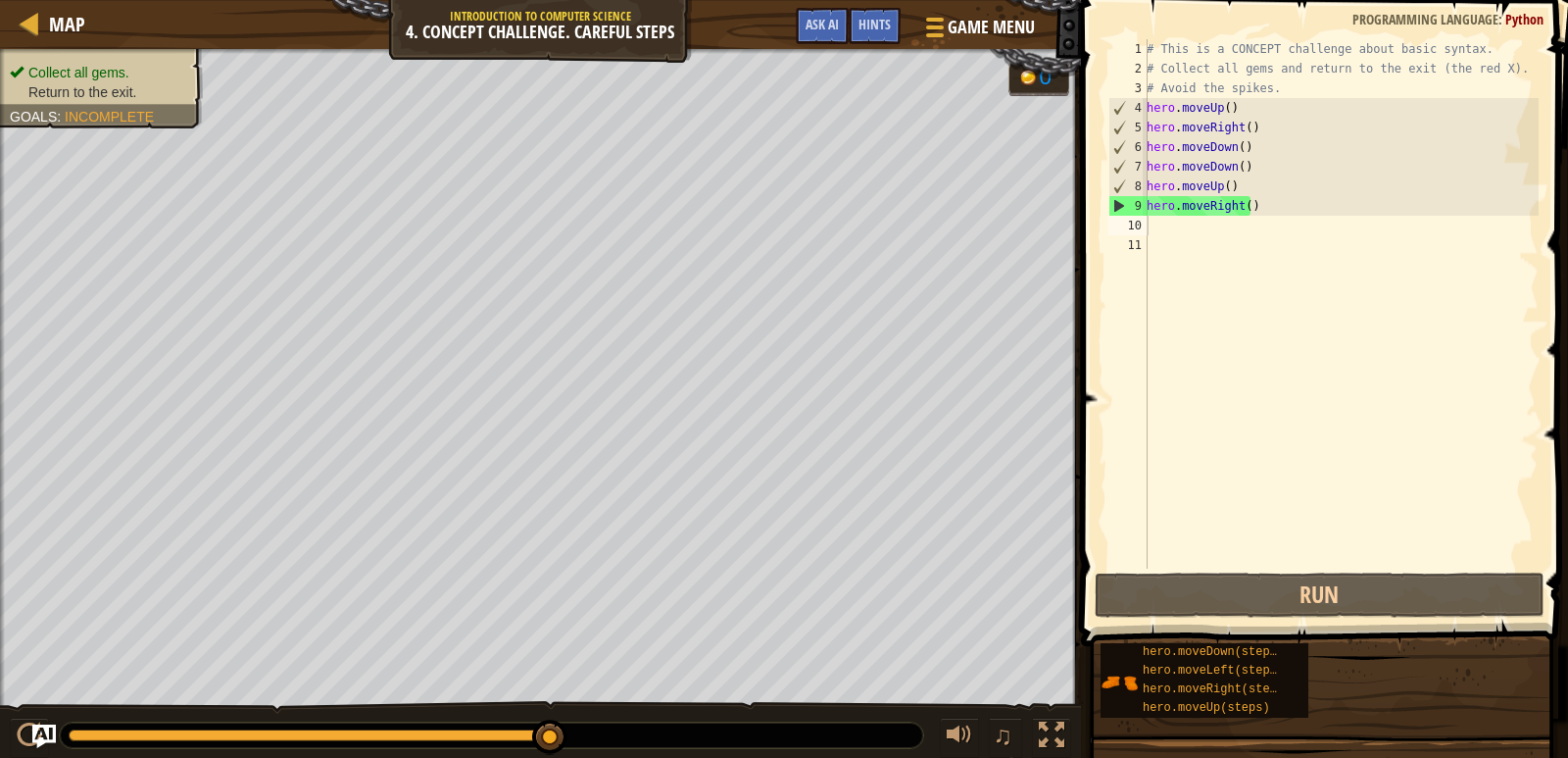
click at [16, 88] on li "Return to the exit." at bounding box center [99, 92] width 179 height 20
click at [44, 92] on span "Return to the exit." at bounding box center [83, 92] width 109 height 16
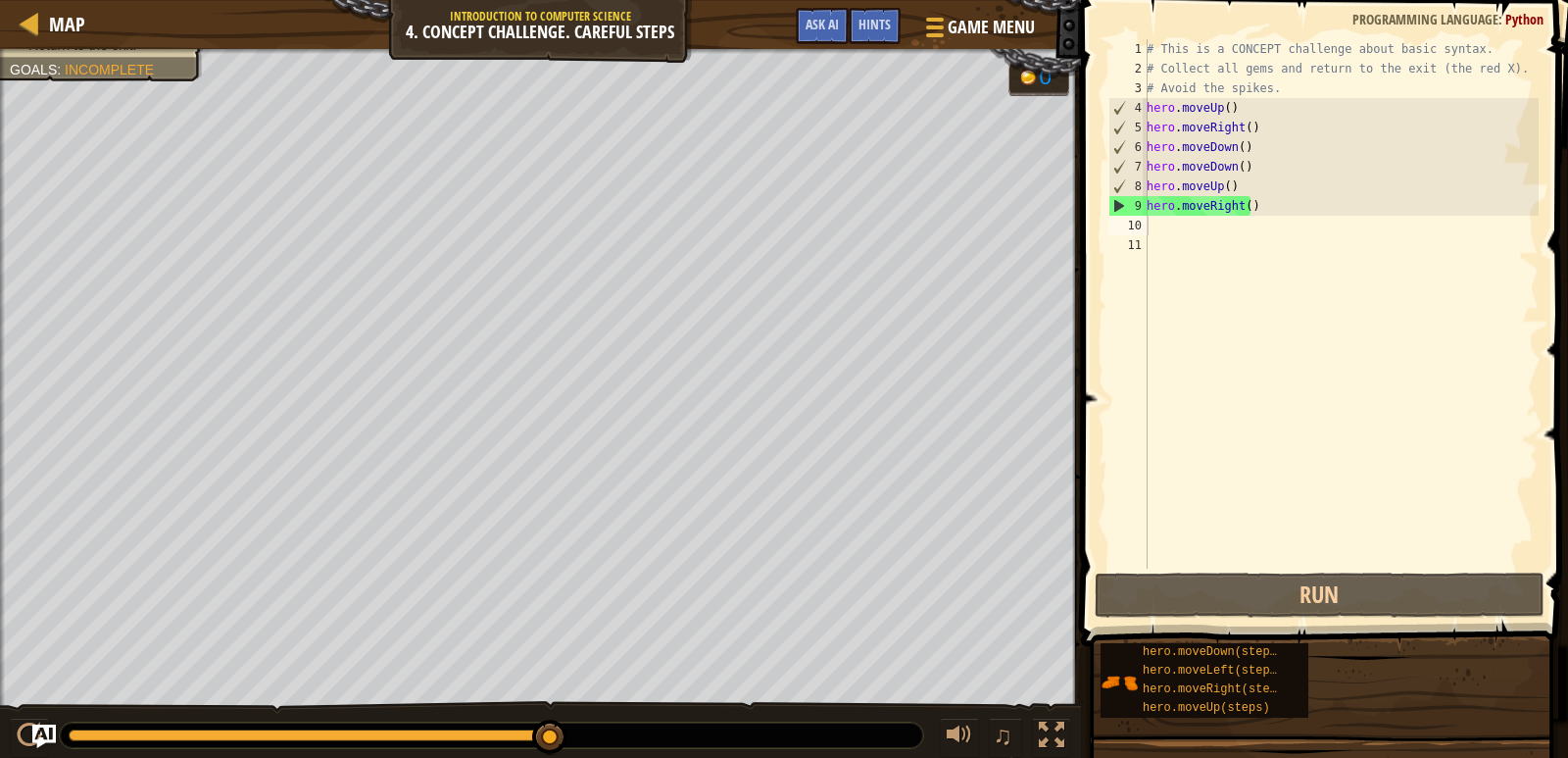
drag, startPoint x: 1353, startPoint y: 544, endPoint x: 1374, endPoint y: 509, distance: 40.8
click at [1362, 525] on div "# This is a CONCEPT challenge about basic syntax. # Collect all gems and return…" at bounding box center [1340, 323] width 396 height 568
click at [1382, 512] on div "# This is a CONCEPT challenge about basic syntax. # Collect all gems and return…" at bounding box center [1340, 323] width 396 height 568
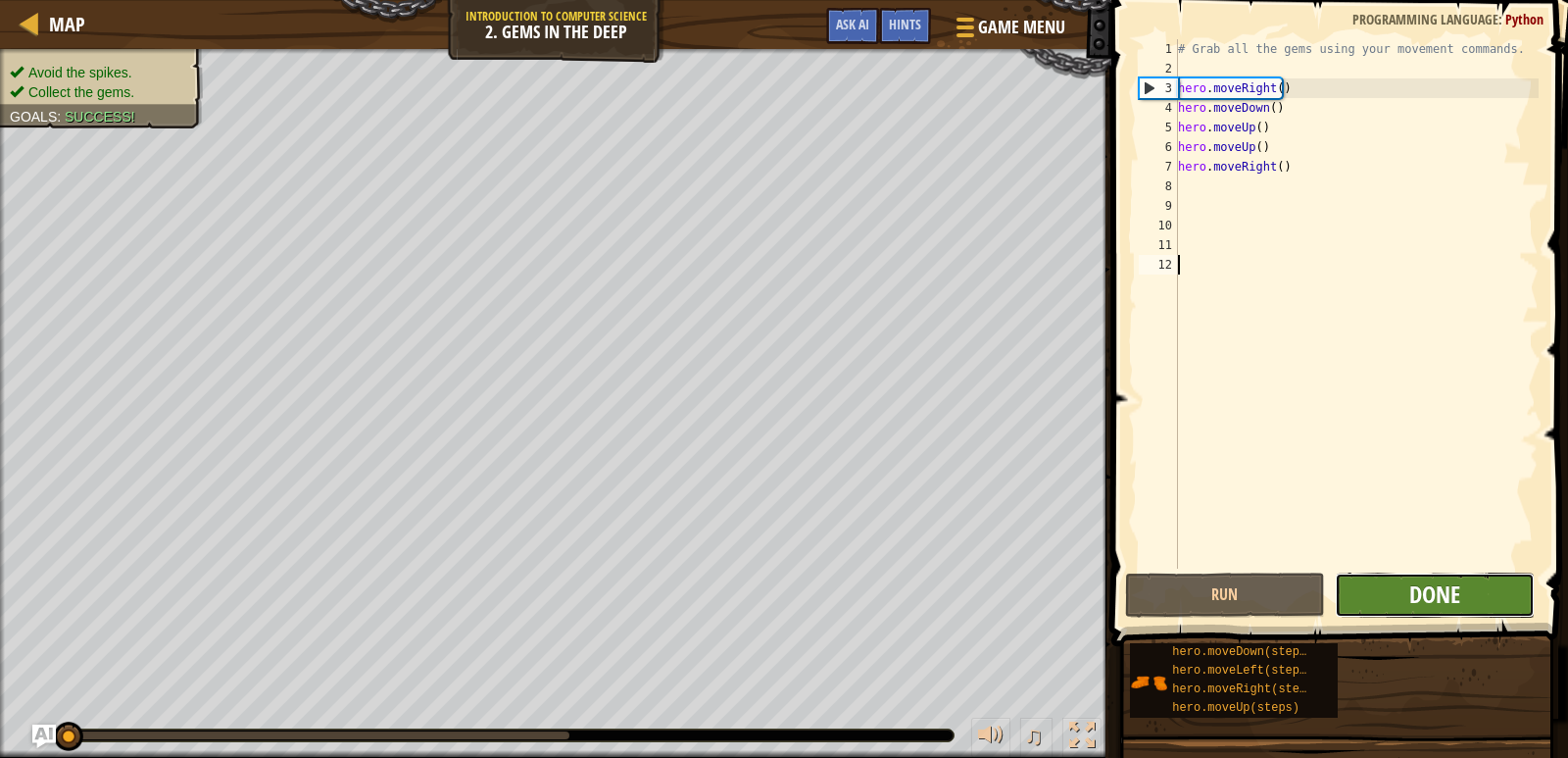
click at [1421, 589] on span "Done" at bounding box center [1434, 594] width 51 height 32
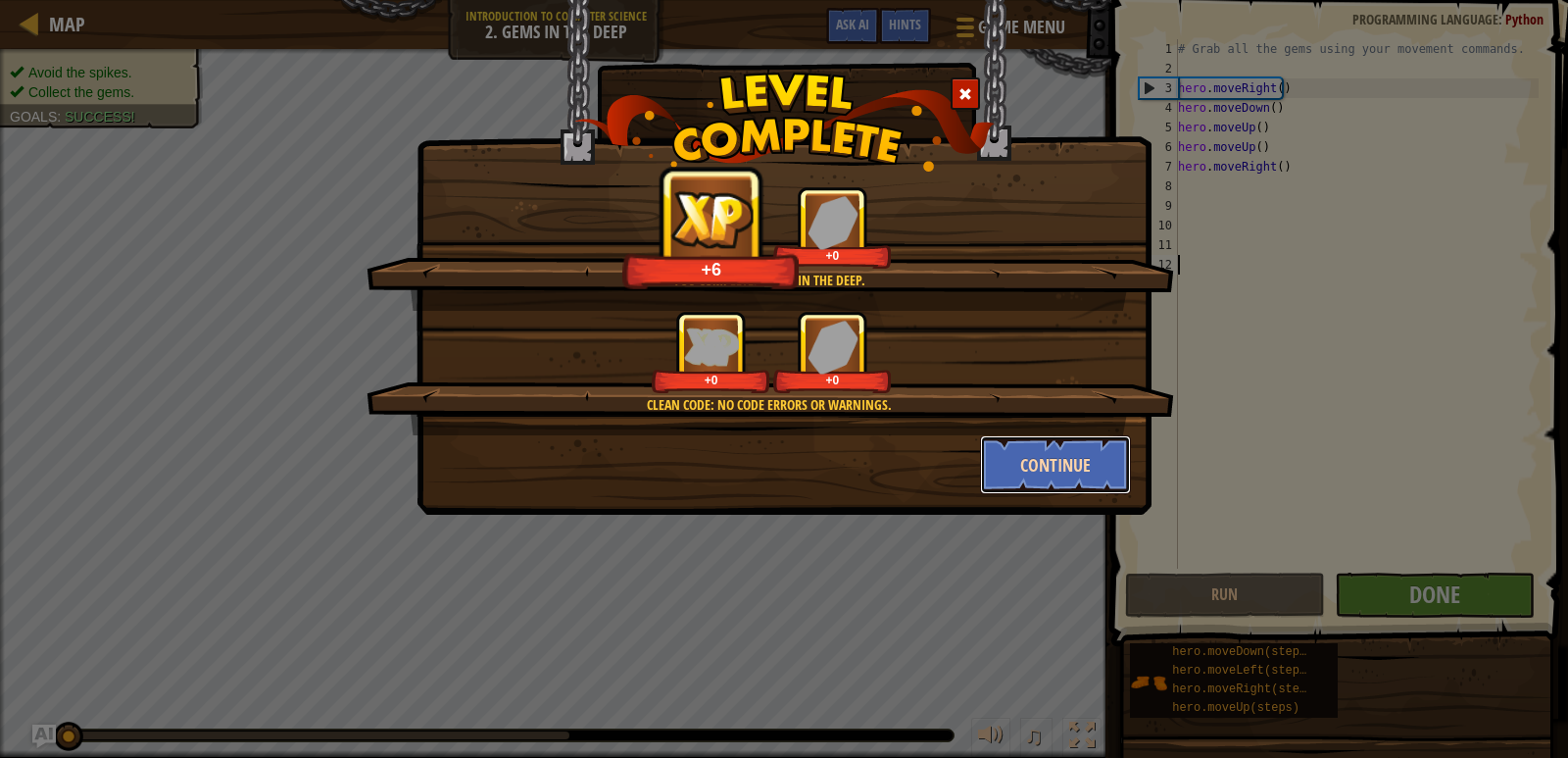
click at [1050, 453] on button "Continue" at bounding box center [1055, 464] width 152 height 59
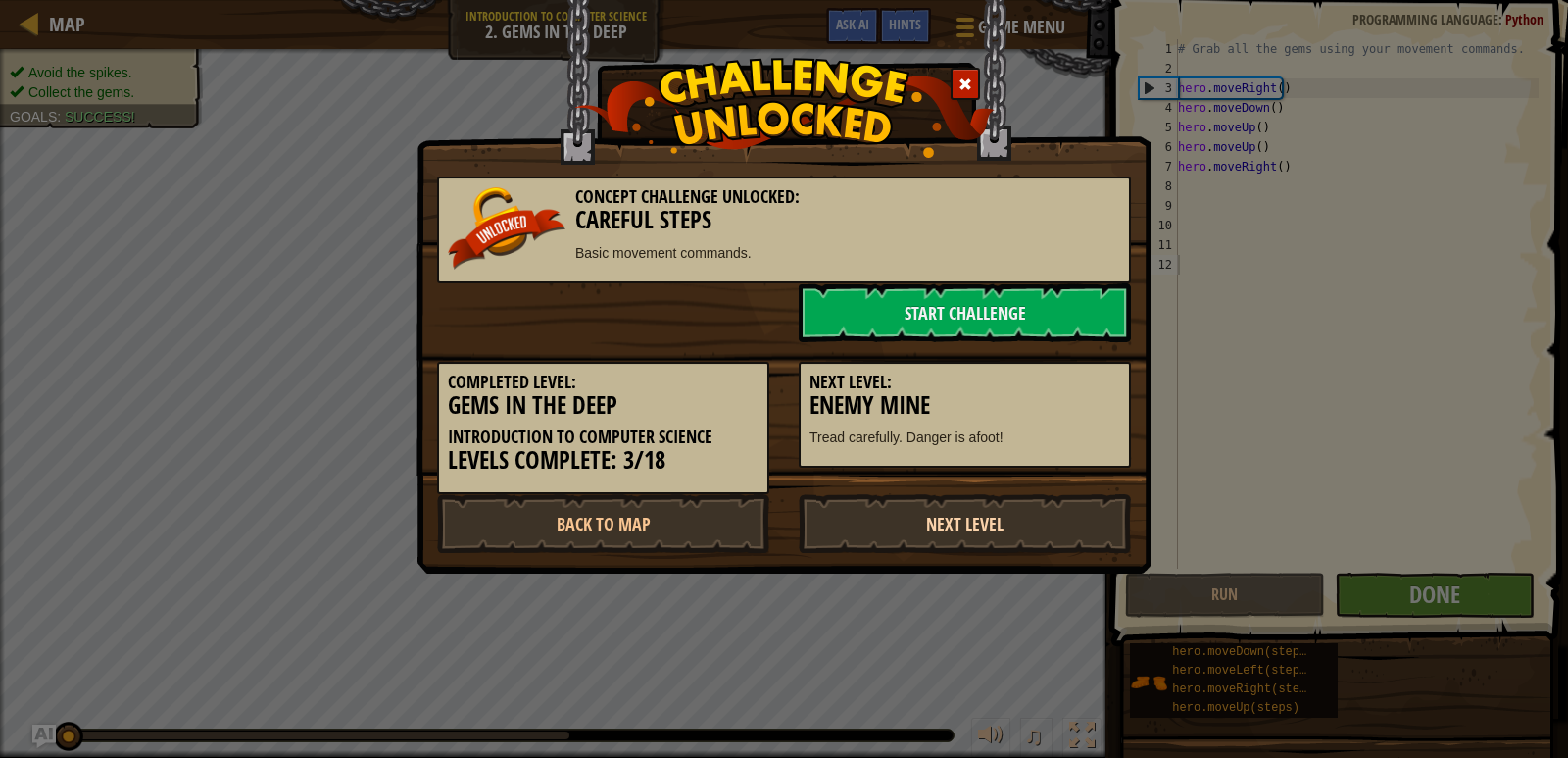
click at [1000, 505] on link "Next Level" at bounding box center [964, 523] width 332 height 59
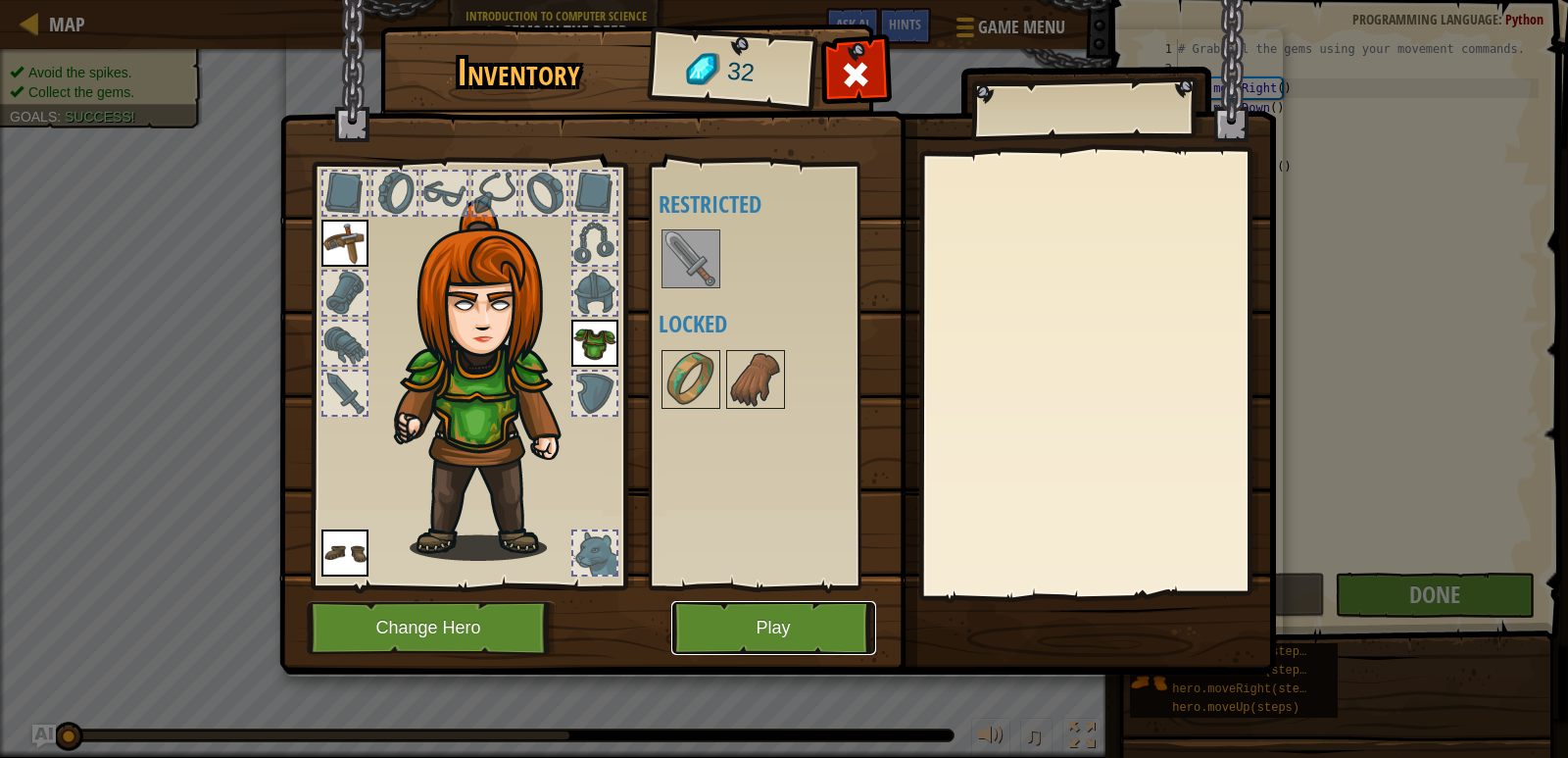
click at [806, 603] on button "Play" at bounding box center [774, 628] width 204 height 54
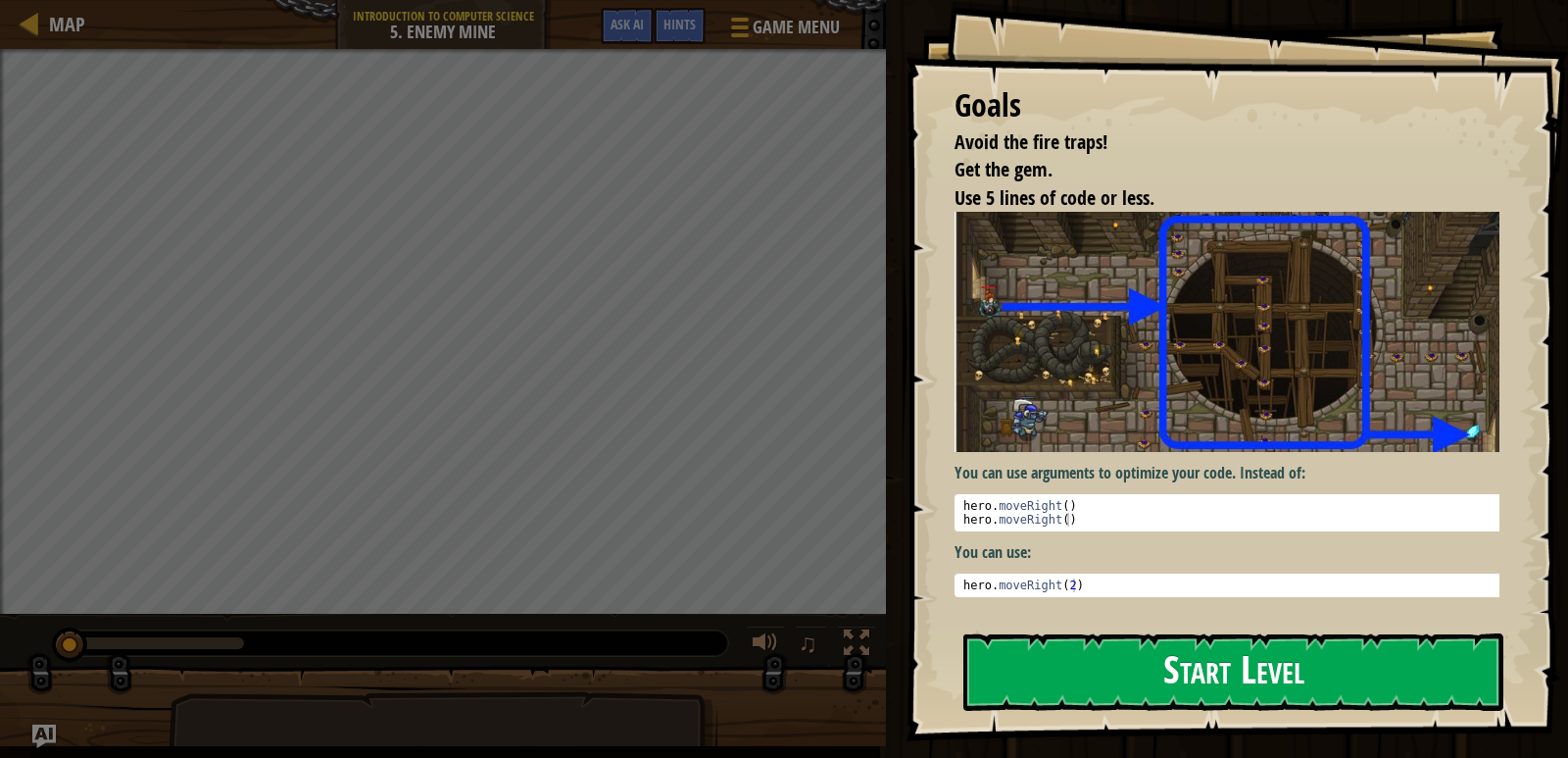
click at [1079, 668] on button "Start Level" at bounding box center [1233, 672] width 540 height 77
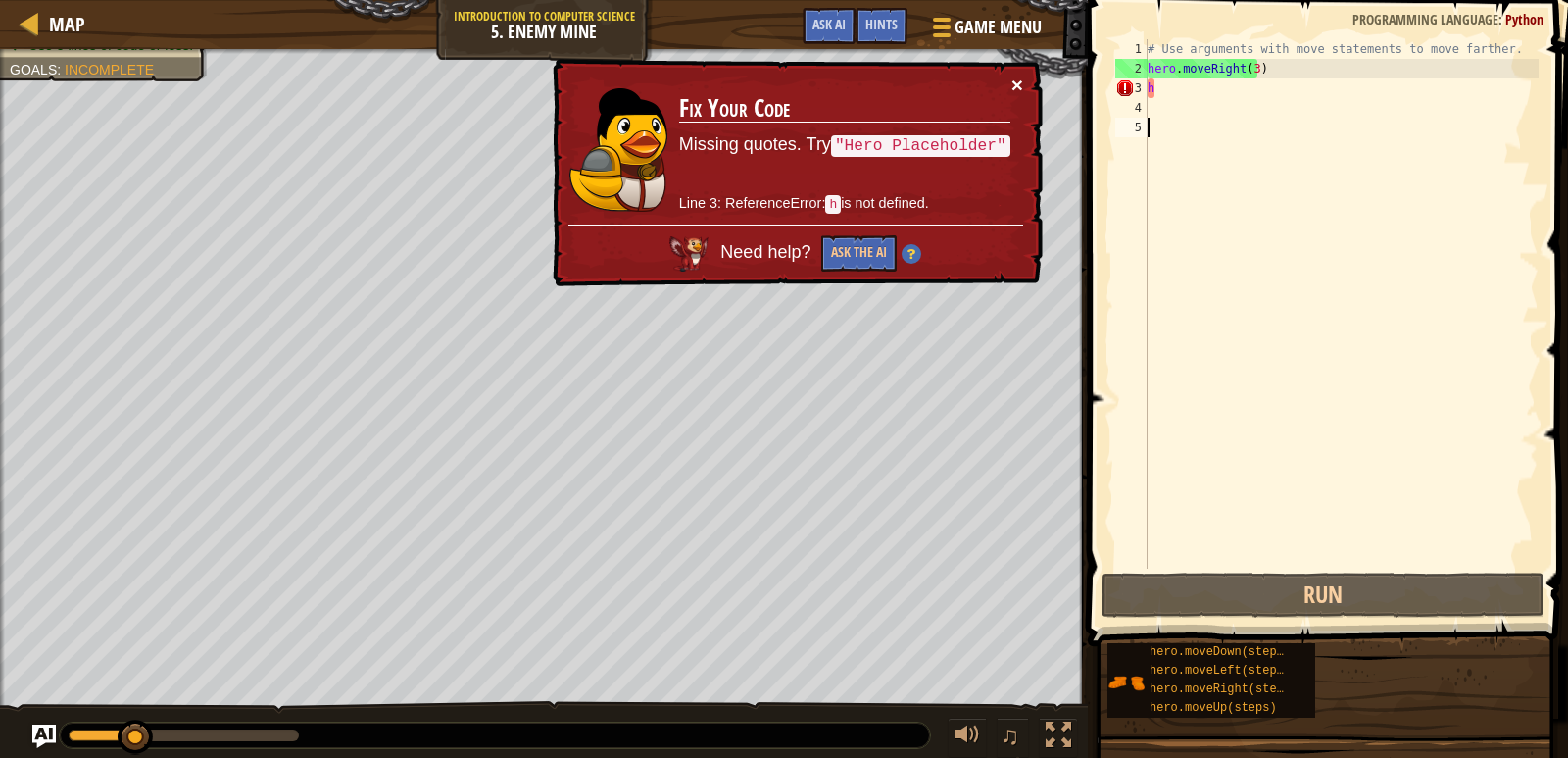
click at [1017, 77] on button "×" at bounding box center [1018, 84] width 12 height 21
click at [1195, 81] on div "# Use arguments with move statements to move farther. hero . moveRight ( 3 ) h" at bounding box center [1341, 323] width 395 height 568
type textarea "h"
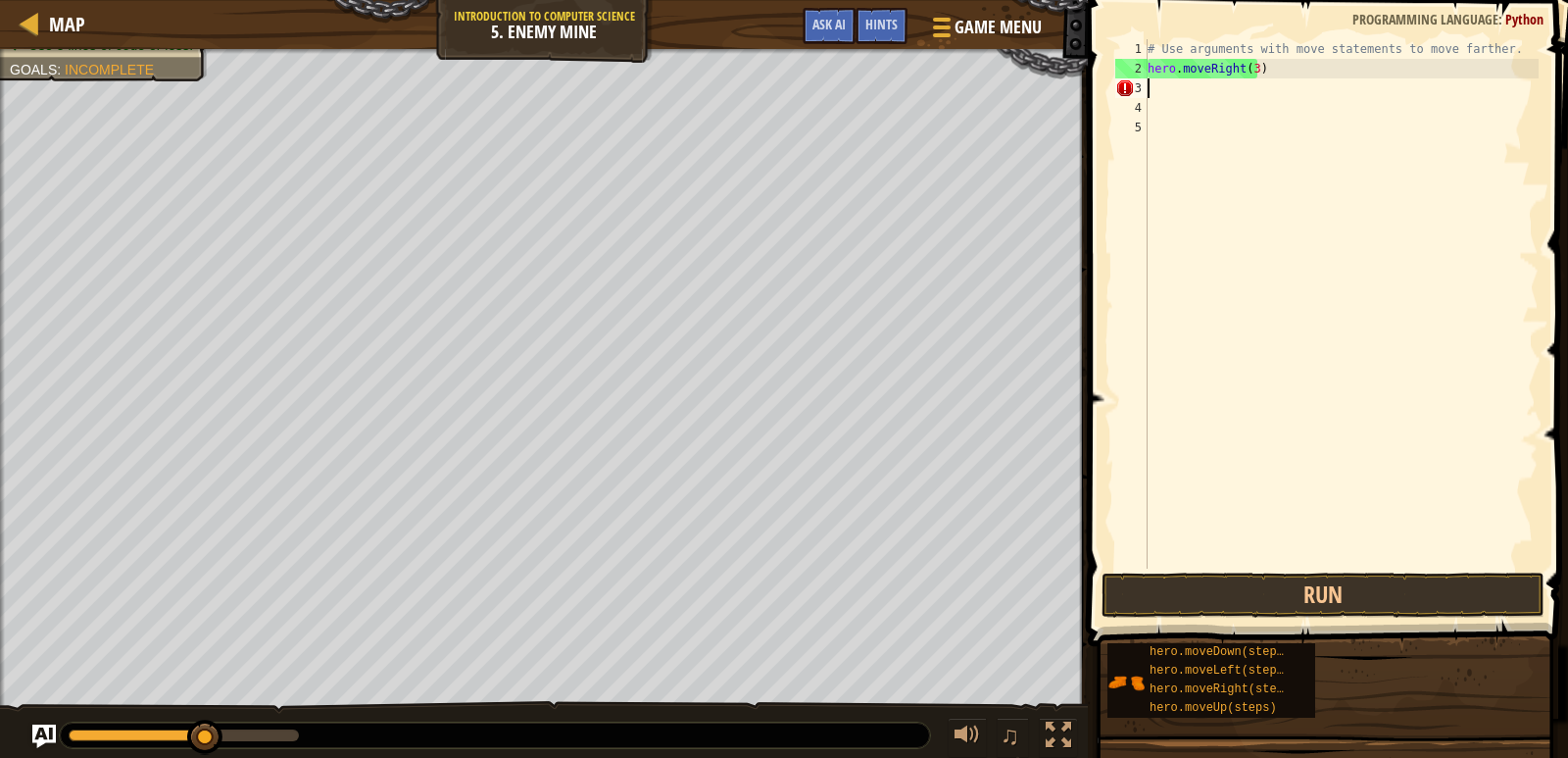
type textarea "h"
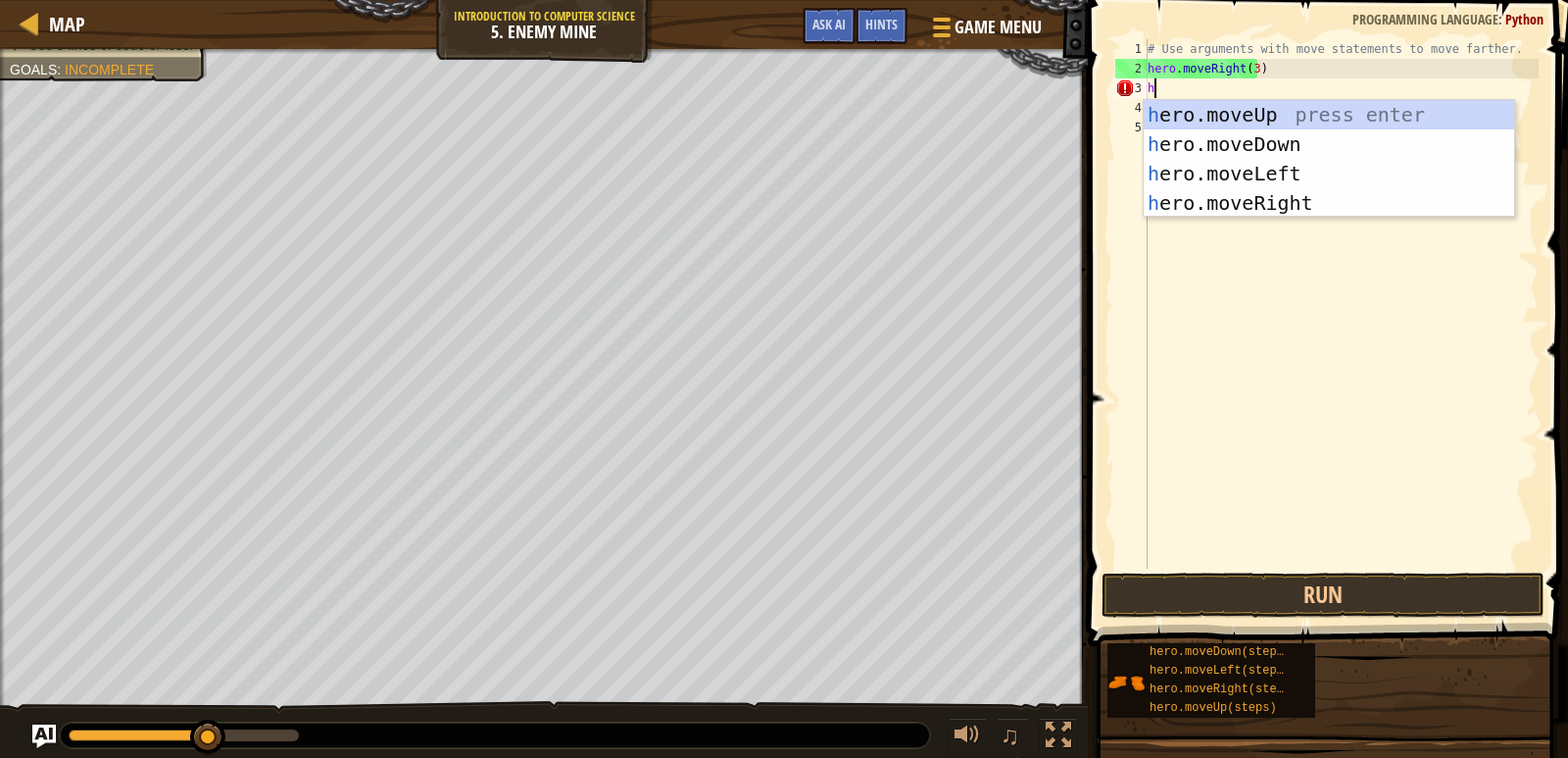
scroll to position [9, 0]
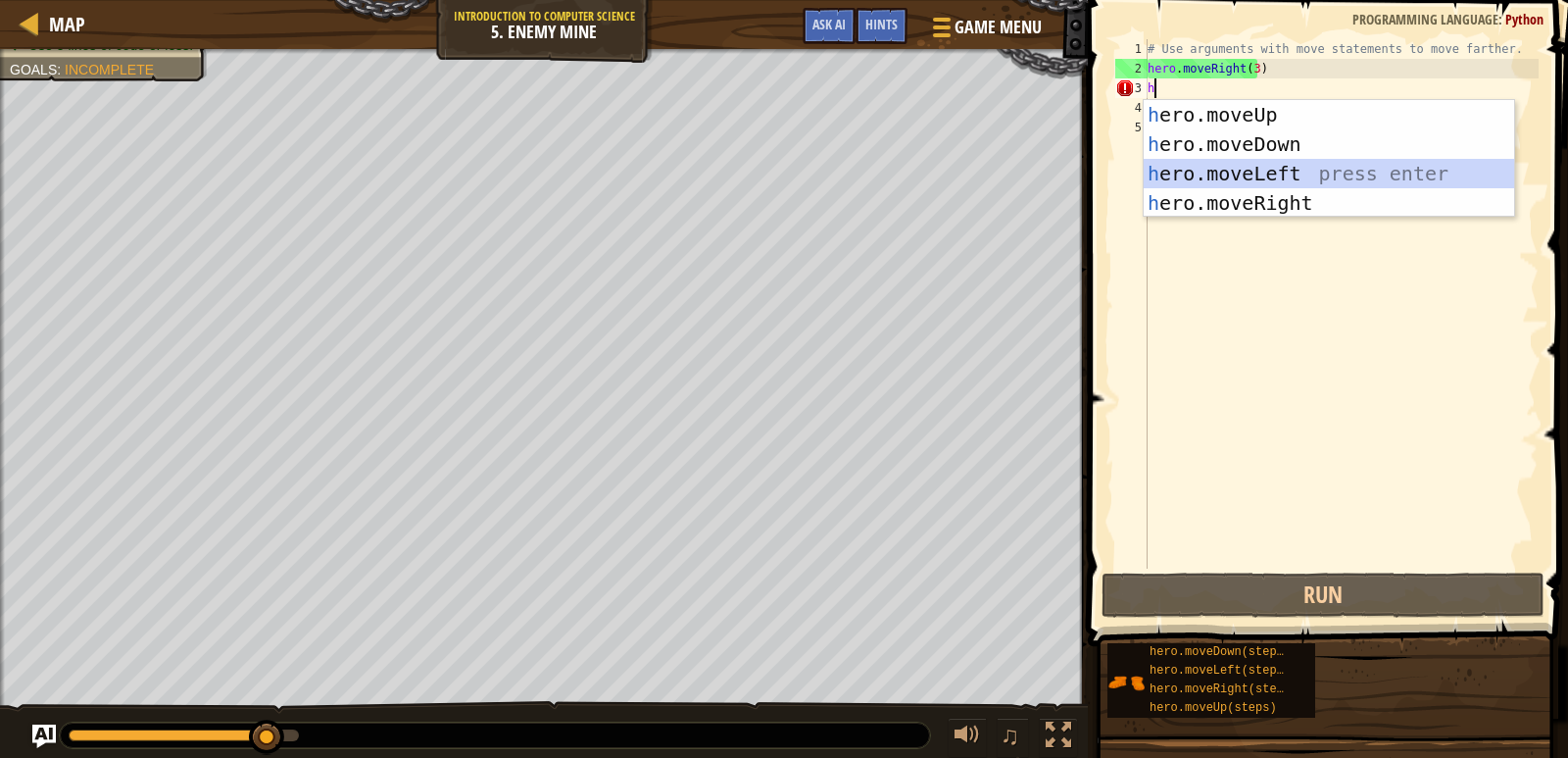
click at [1233, 170] on div "h ero.moveUp press enter h ero.moveDown press enter h ero.moveLeft press enter …" at bounding box center [1328, 189] width 370 height 177
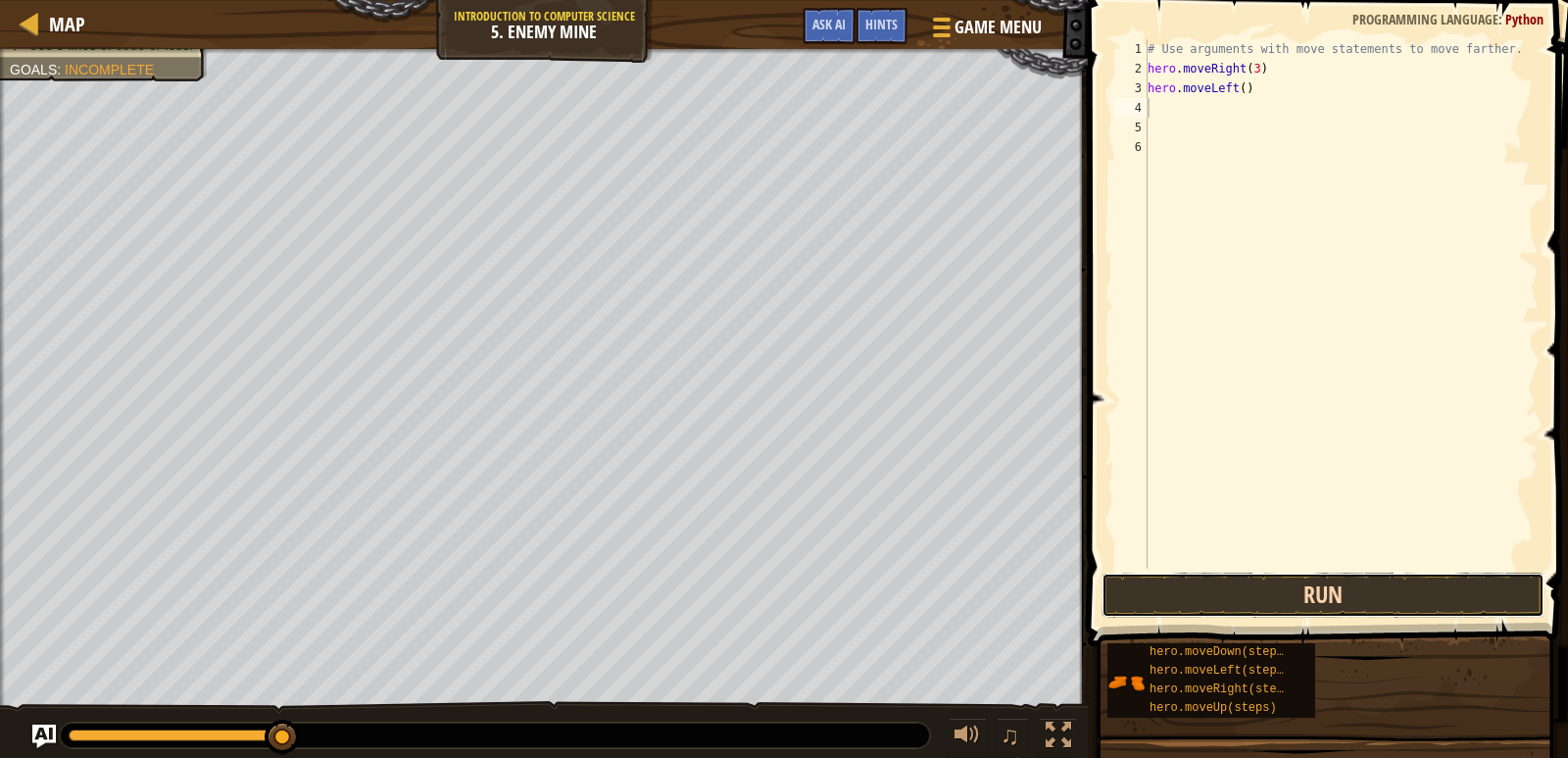
click at [1226, 581] on button "Run" at bounding box center [1322, 594] width 443 height 45
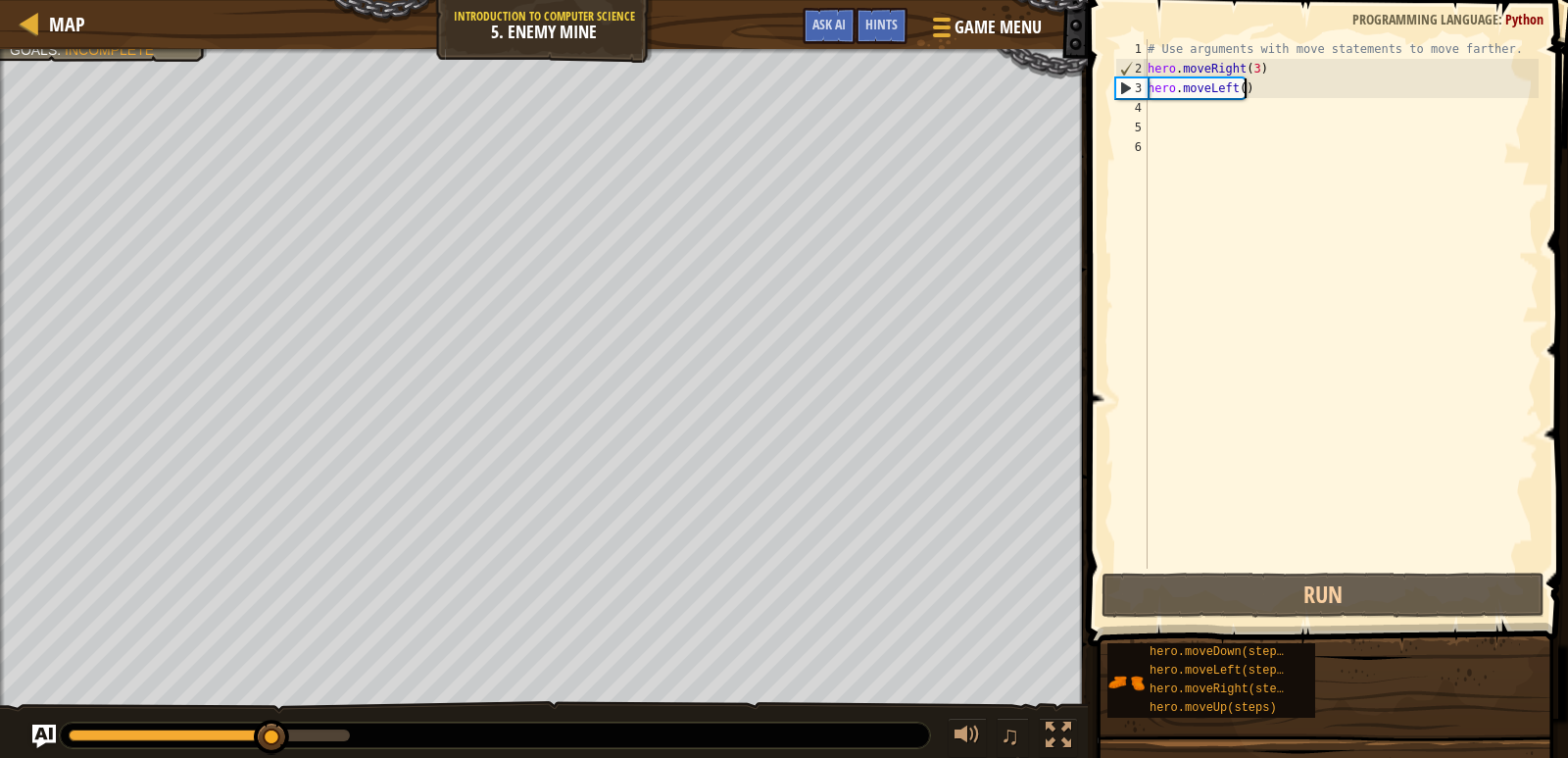
click at [1263, 93] on div "# Use arguments with move statements to move farther. hero . moveRight ( 3 ) he…" at bounding box center [1341, 323] width 395 height 568
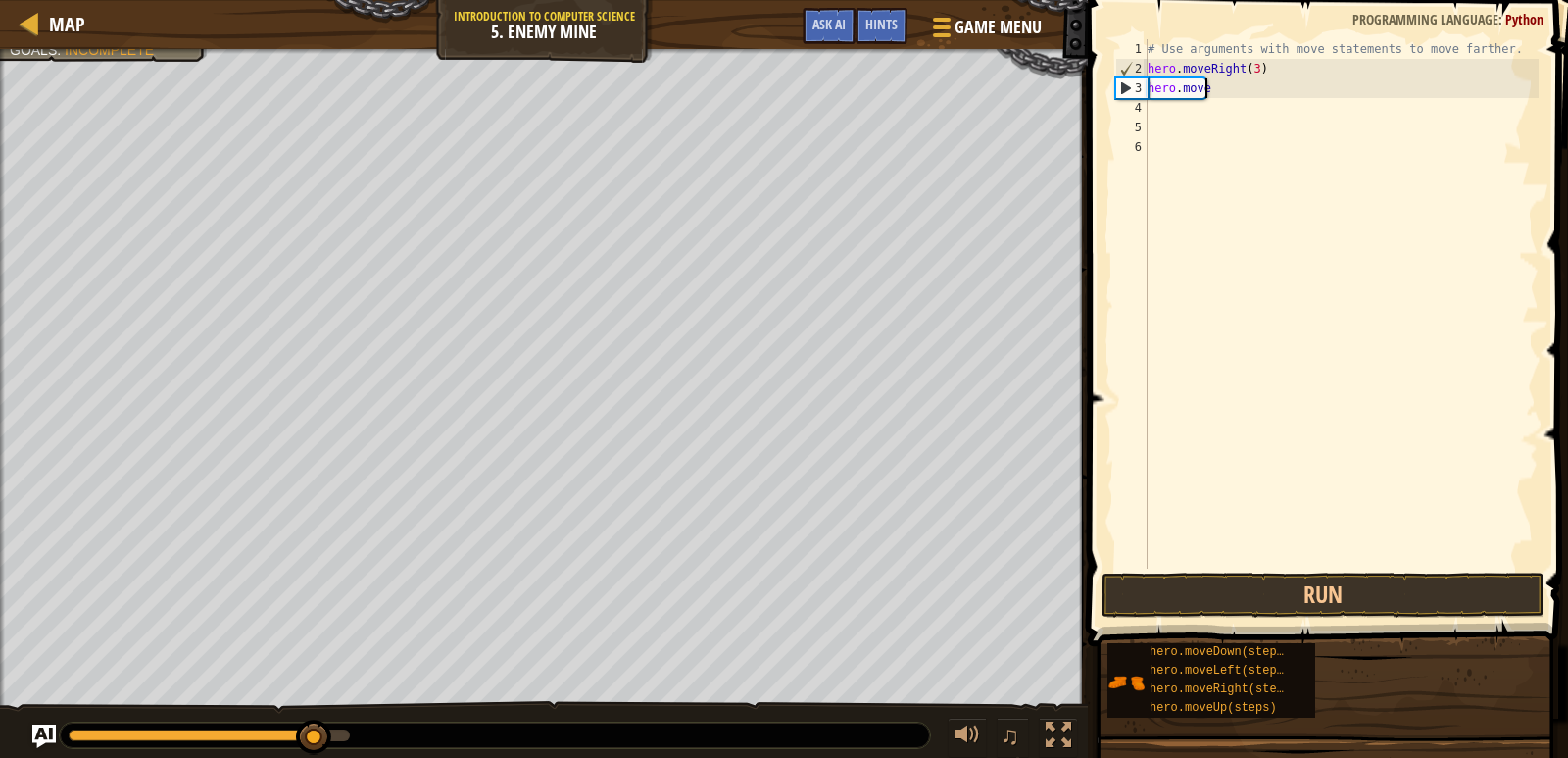
type textarea "h"
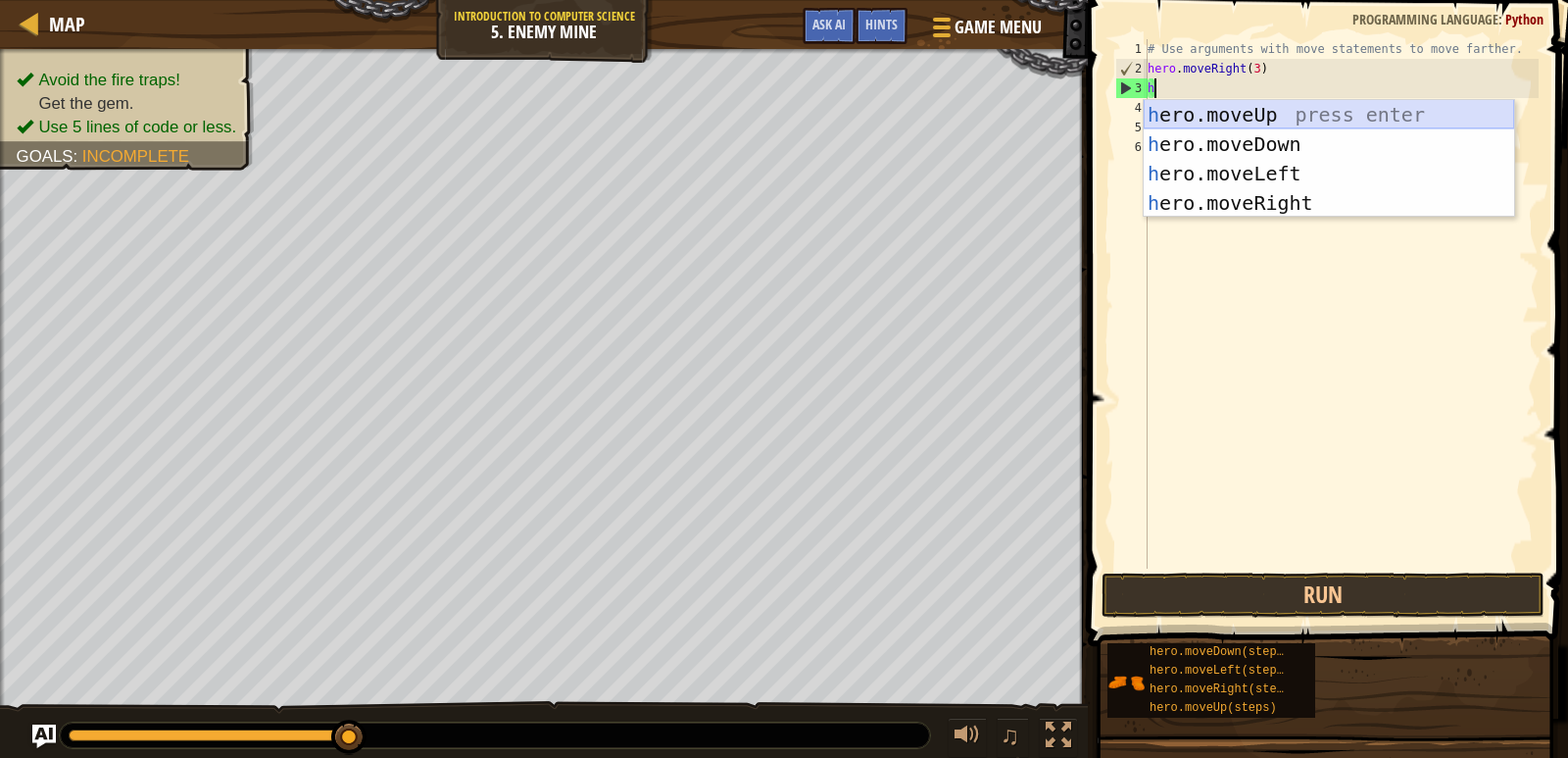
click at [1277, 102] on div "h ero.moveUp press enter h ero.moveDown press enter h ero.moveLeft press enter …" at bounding box center [1328, 189] width 370 height 177
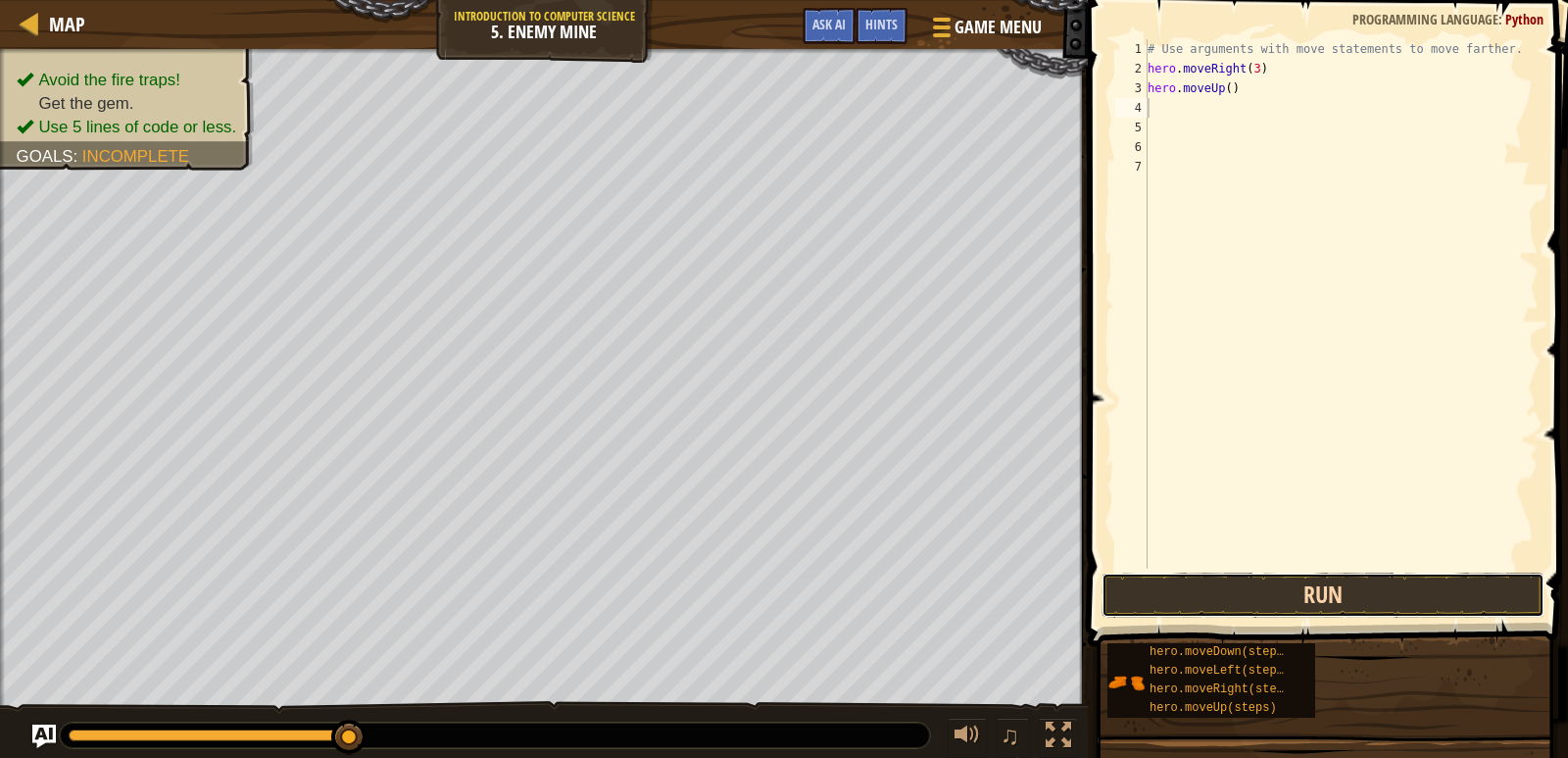
click at [1237, 581] on button "Run" at bounding box center [1322, 594] width 443 height 45
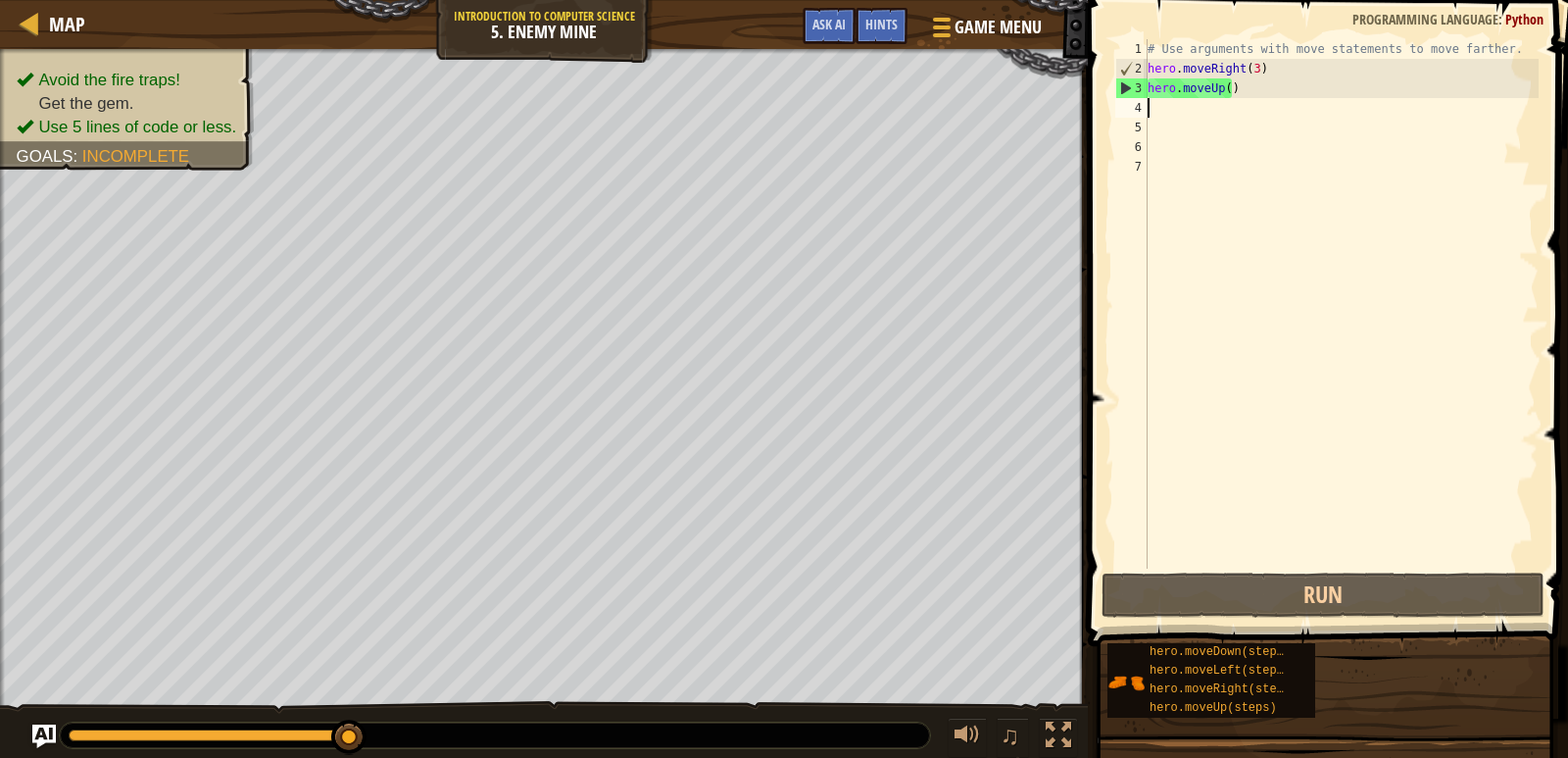
type textarea "h"
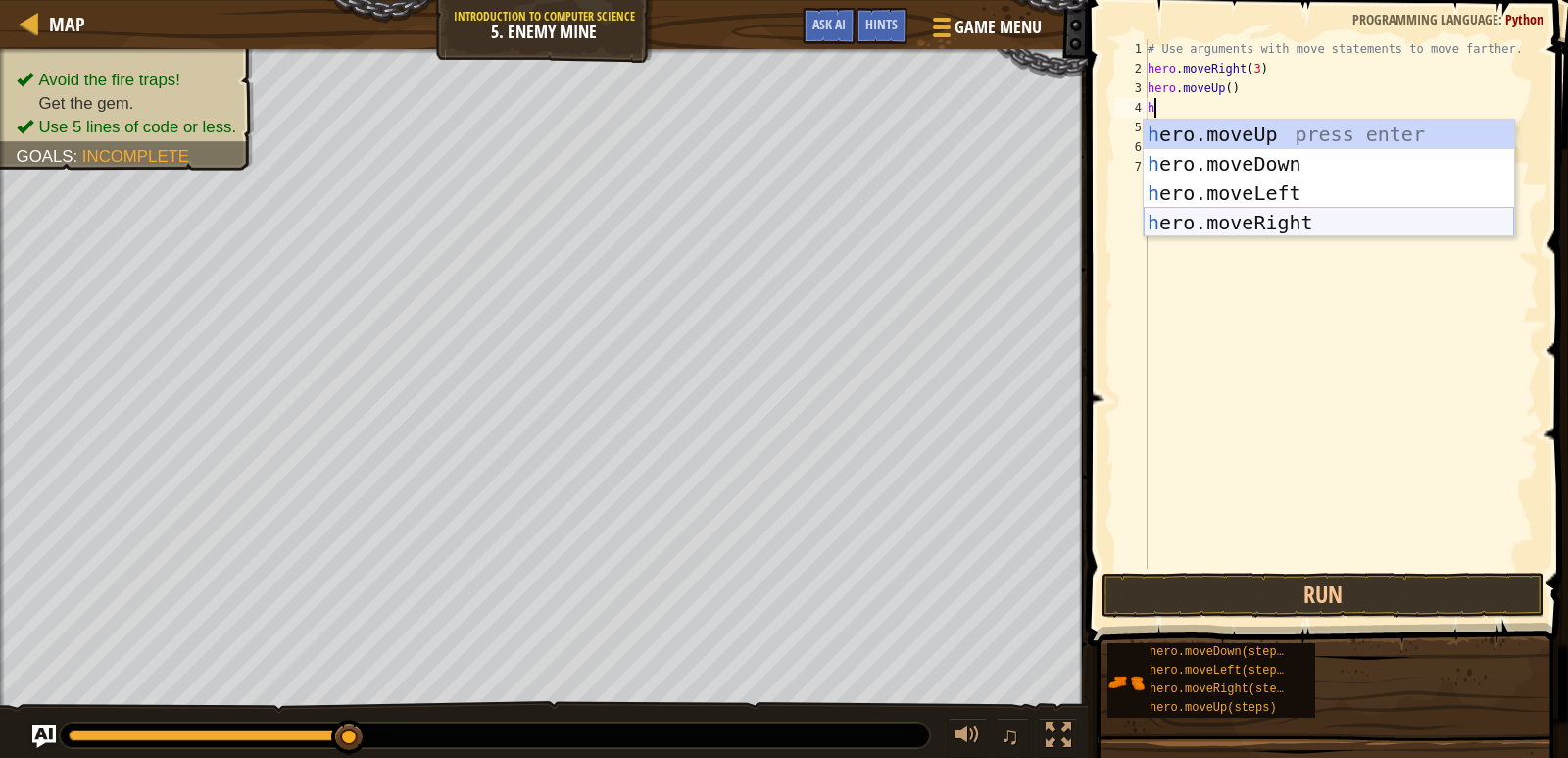
click at [1248, 223] on div "h ero.moveUp press enter h ero.moveDown press enter h ero.moveLeft press enter …" at bounding box center [1328, 208] width 370 height 177
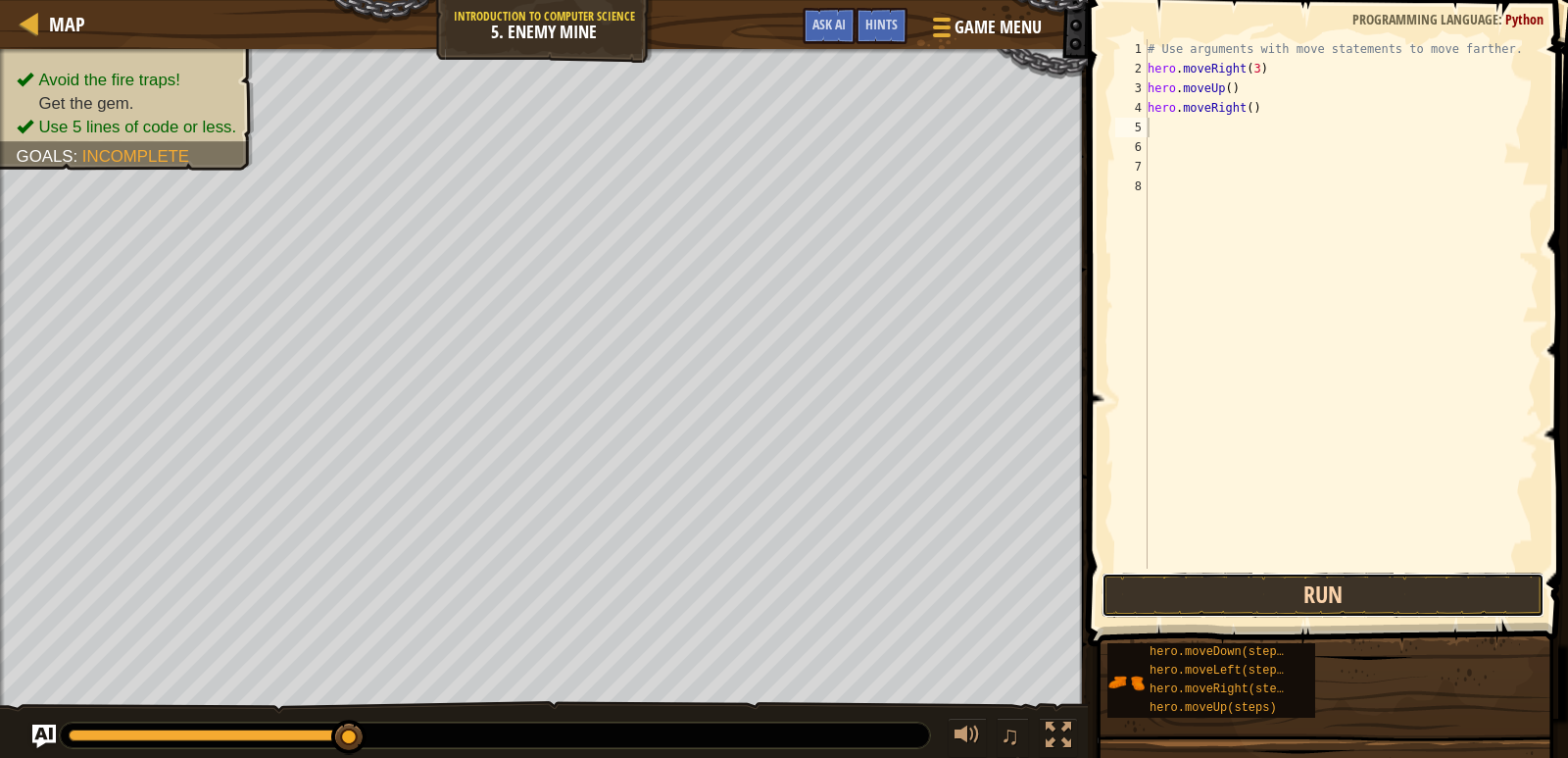
click at [1221, 616] on button "Run" at bounding box center [1322, 594] width 443 height 45
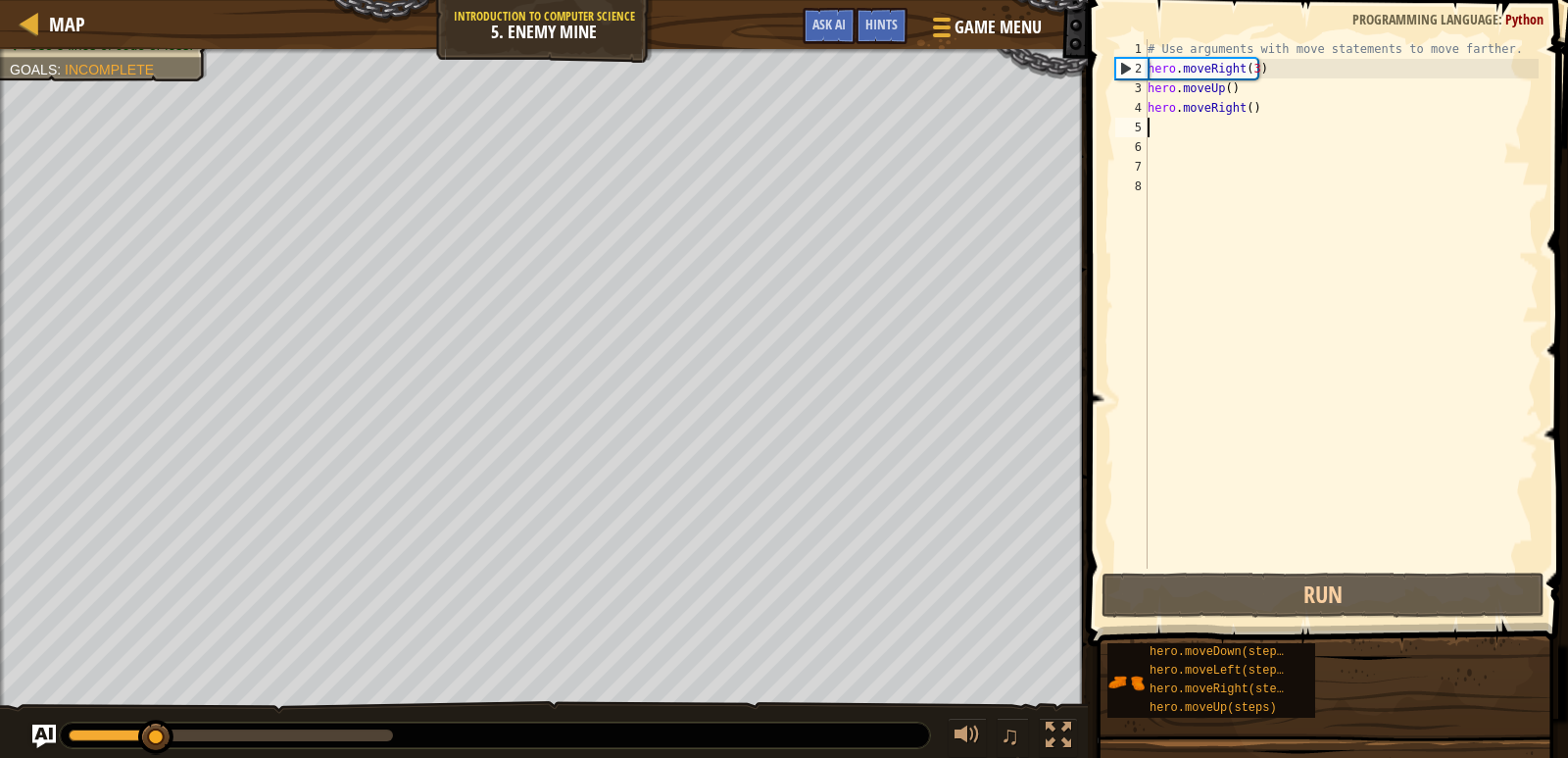
type textarea "h"
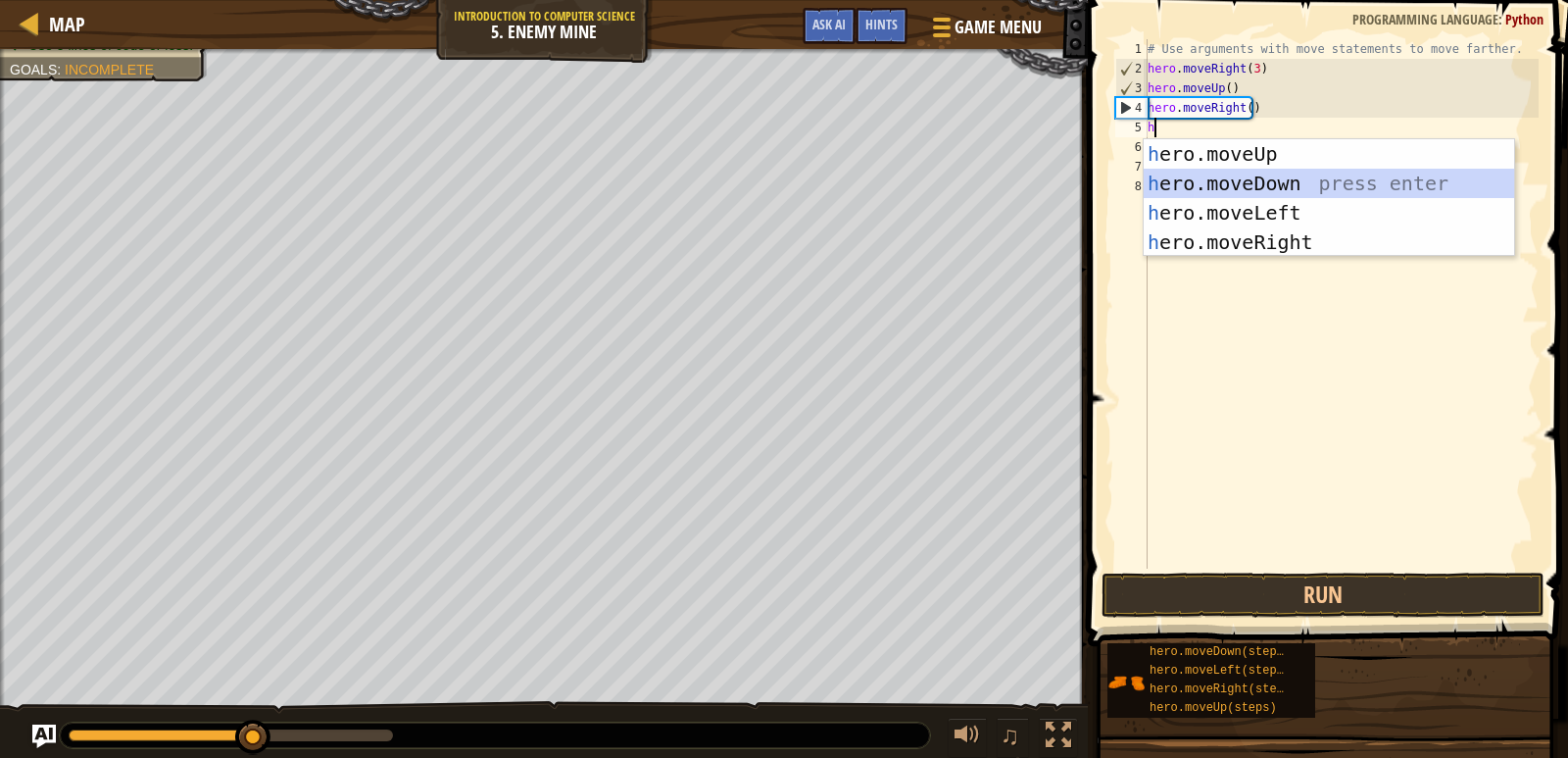
click at [1228, 172] on div "h ero.moveUp press enter h ero.moveDown press enter h ero.moveLeft press enter …" at bounding box center [1328, 227] width 370 height 177
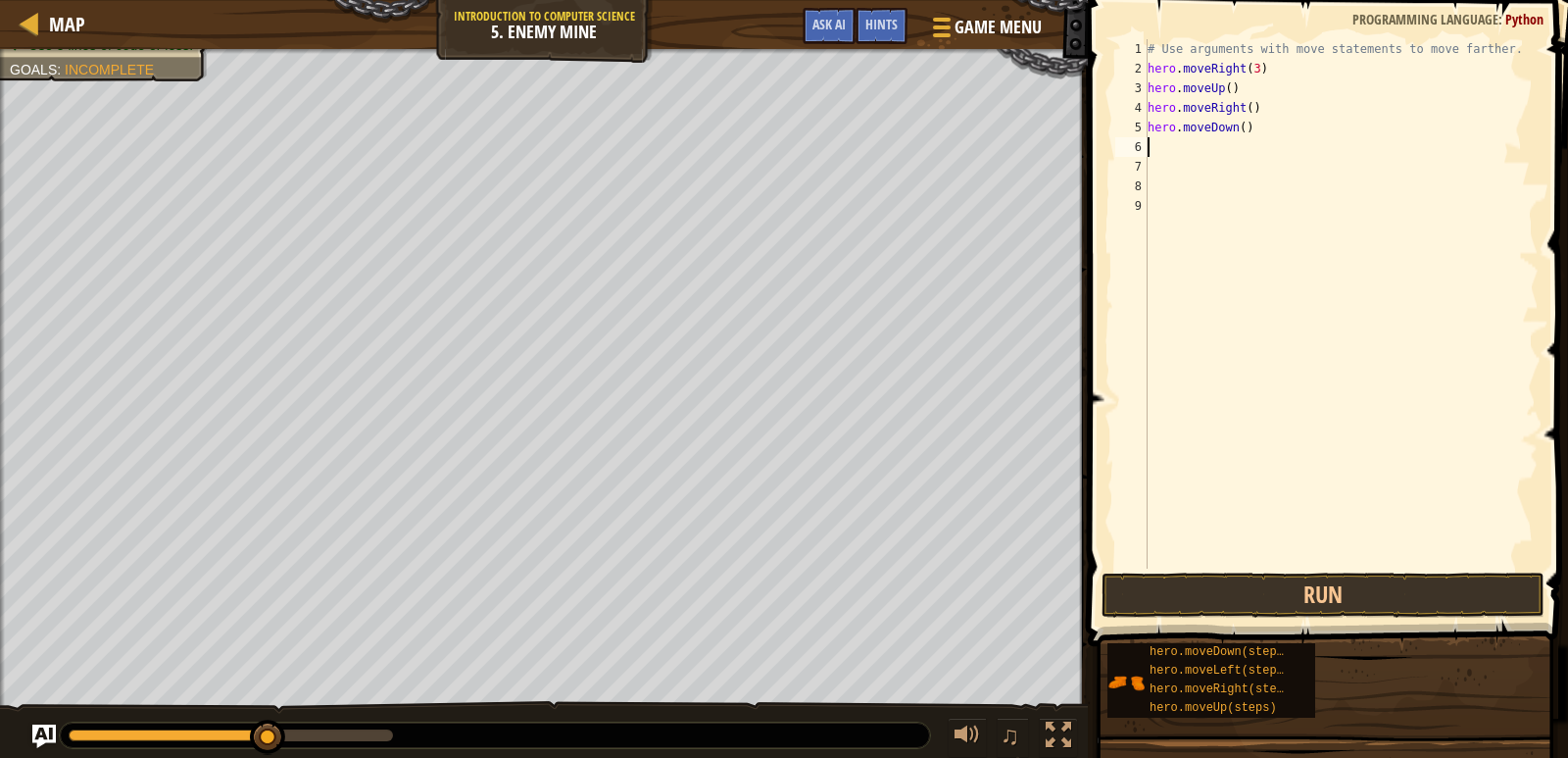
type textarea "h"
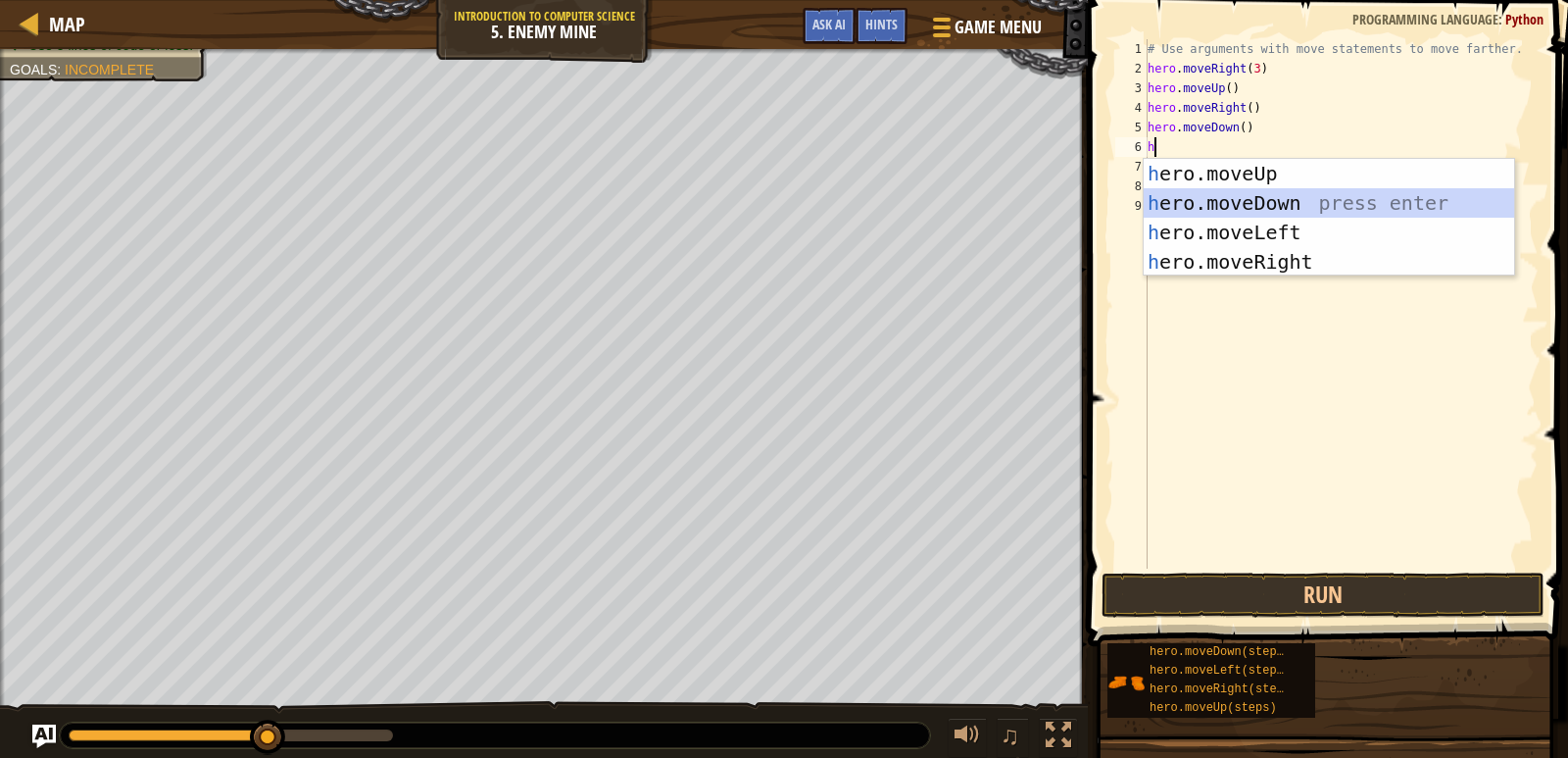
click at [1266, 200] on div "h ero.moveUp press enter h ero.moveDown press enter h ero.moveLeft press enter …" at bounding box center [1328, 247] width 370 height 177
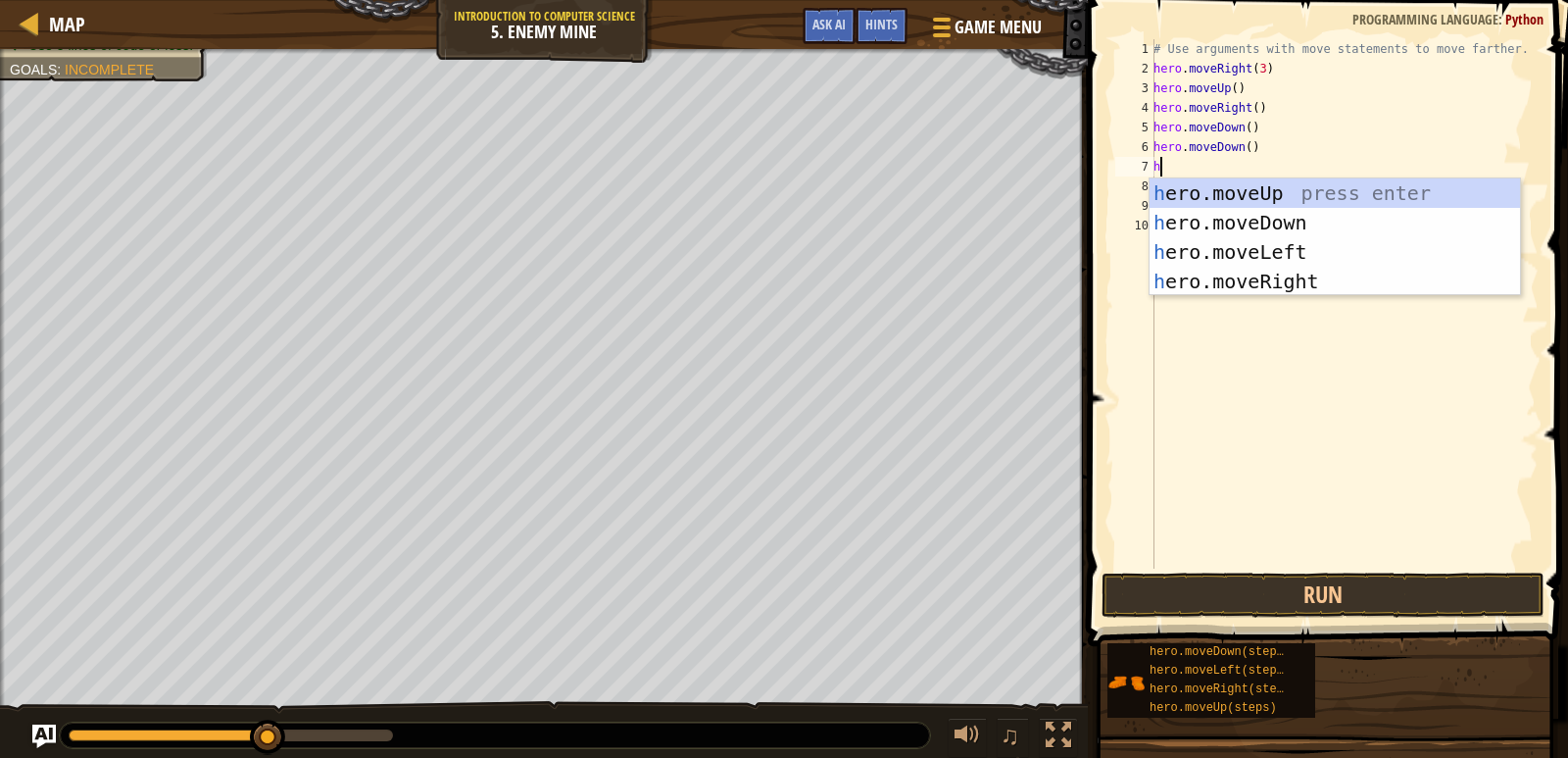
type textarea "h"
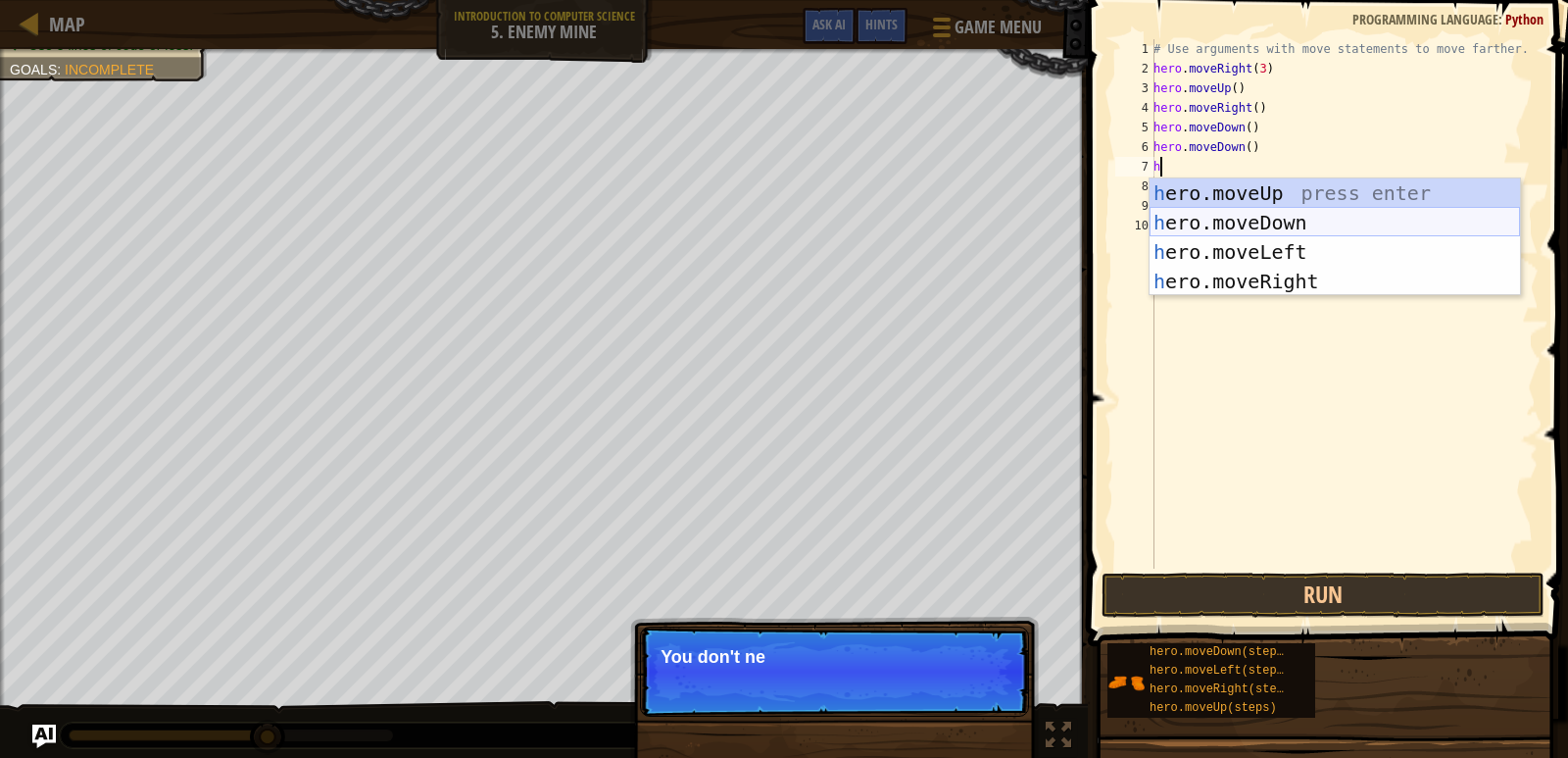
click at [1266, 218] on div "h ero.moveUp press enter h ero.moveDown press enter h ero.moveLeft press enter …" at bounding box center [1334, 267] width 370 height 177
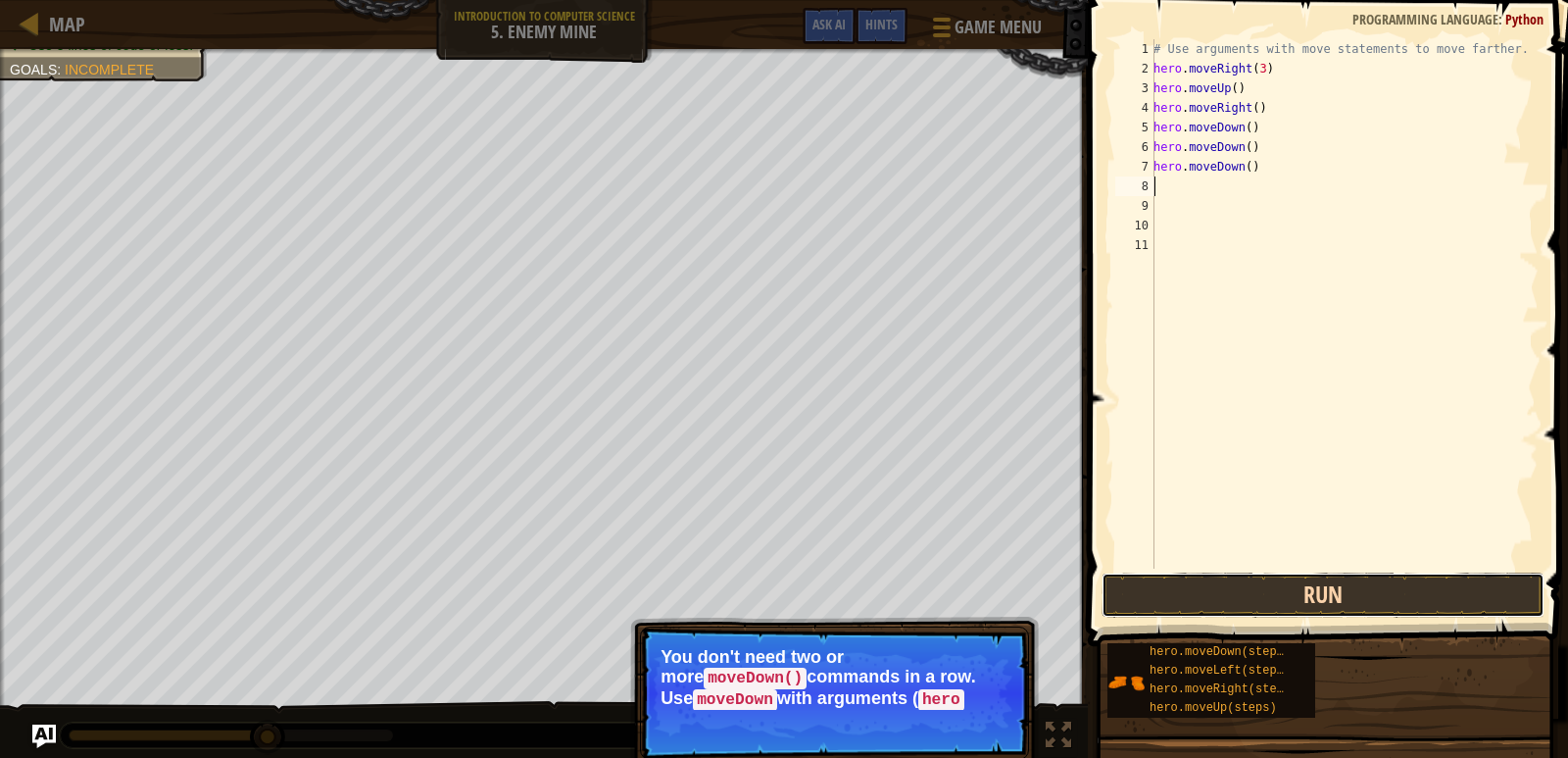
click at [1255, 604] on button "Run" at bounding box center [1322, 594] width 443 height 45
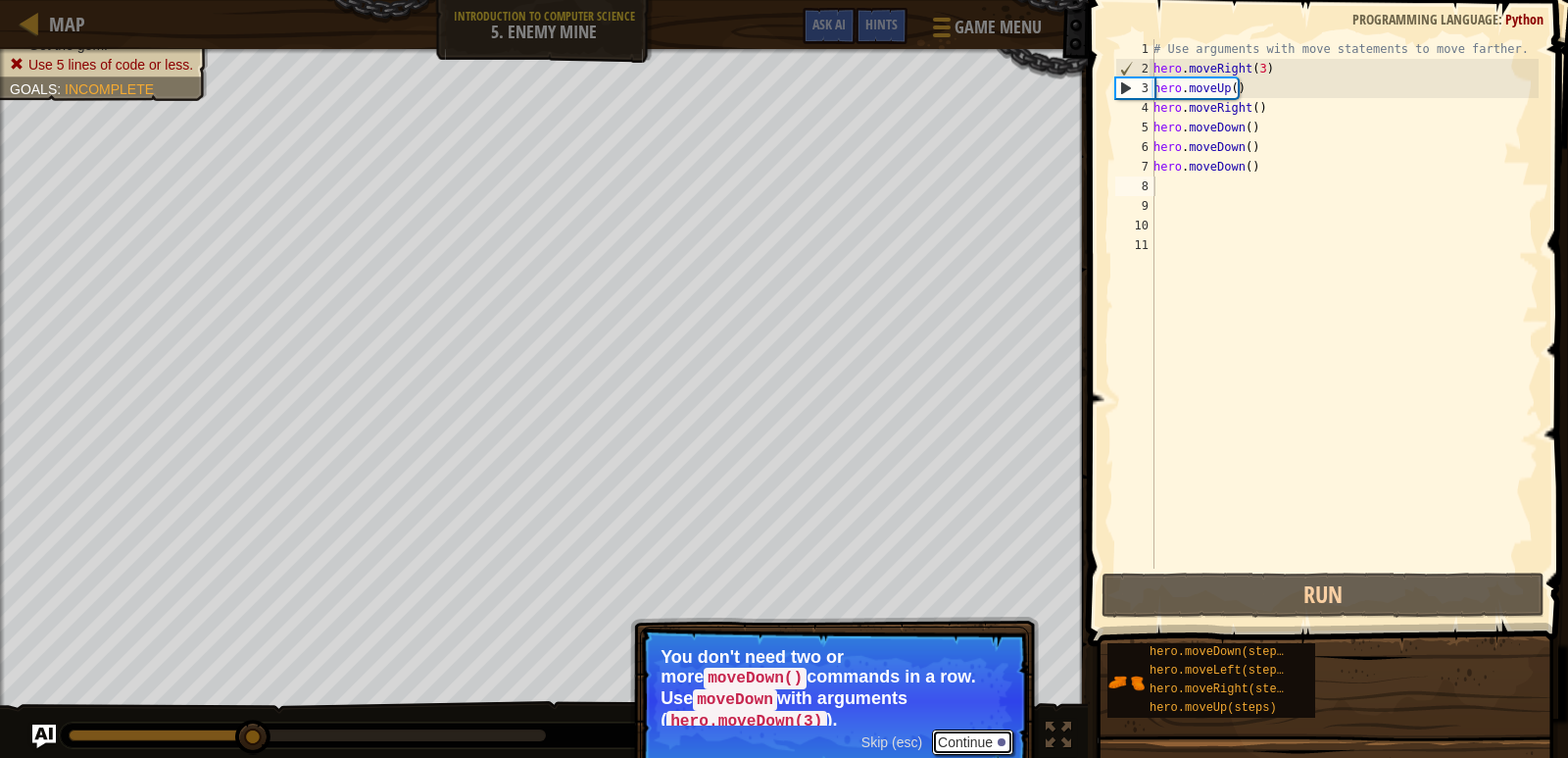
click at [973, 729] on button "Continue" at bounding box center [972, 742] width 81 height 26
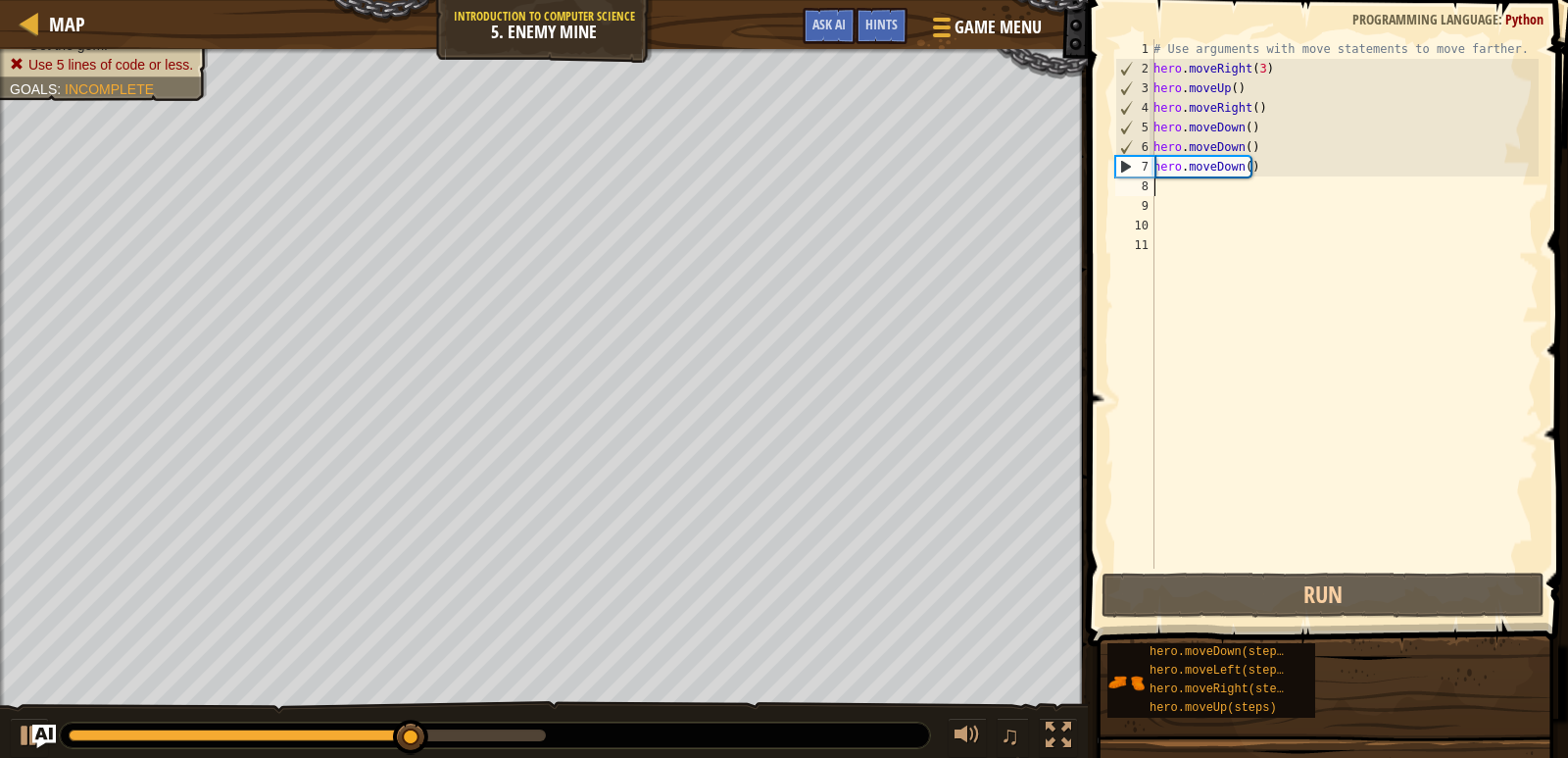
type textarea "h"
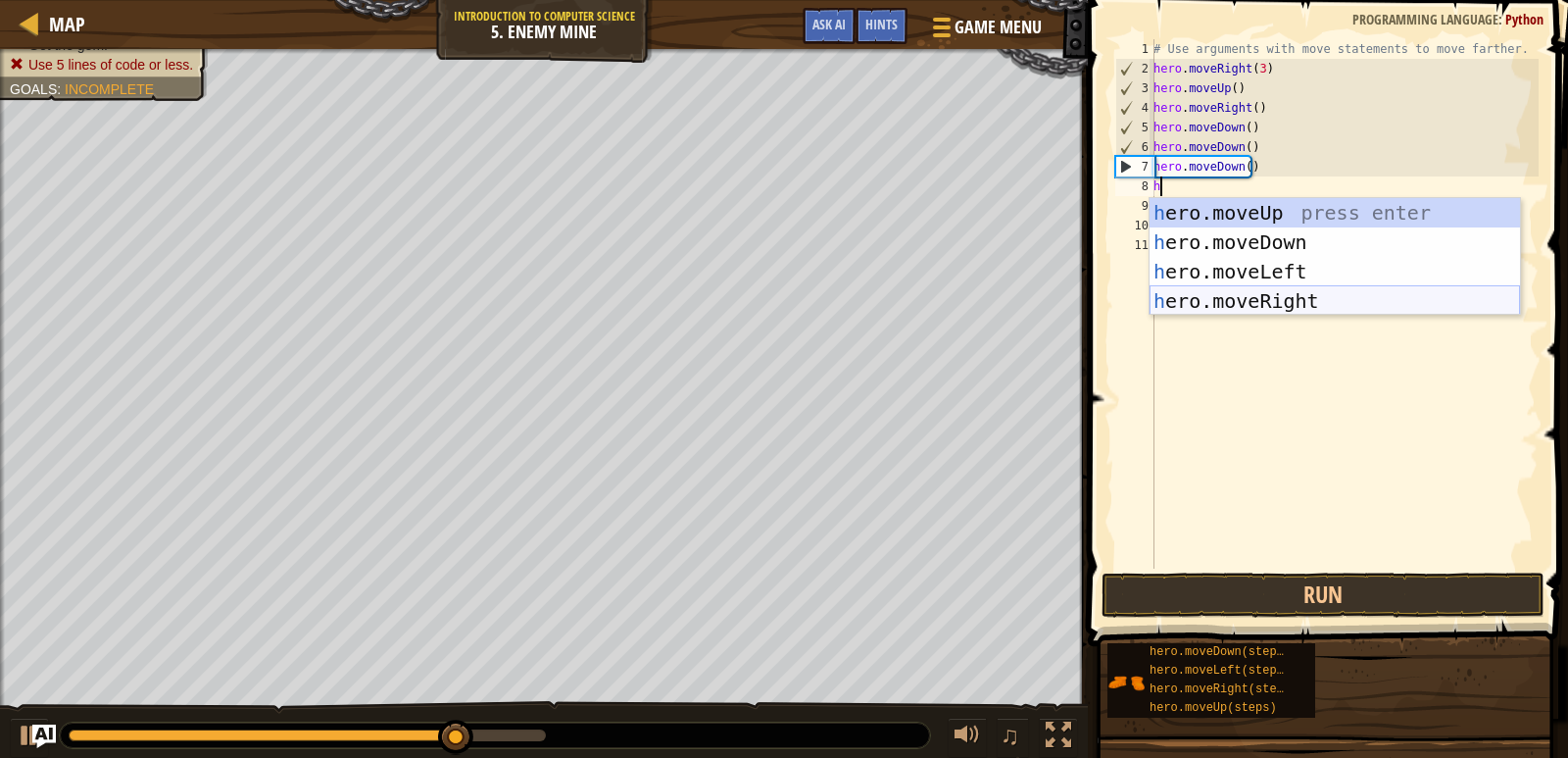
click at [1204, 288] on div "h ero.moveUp press enter h ero.moveDown press enter h ero.moveLeft press enter …" at bounding box center [1334, 287] width 370 height 177
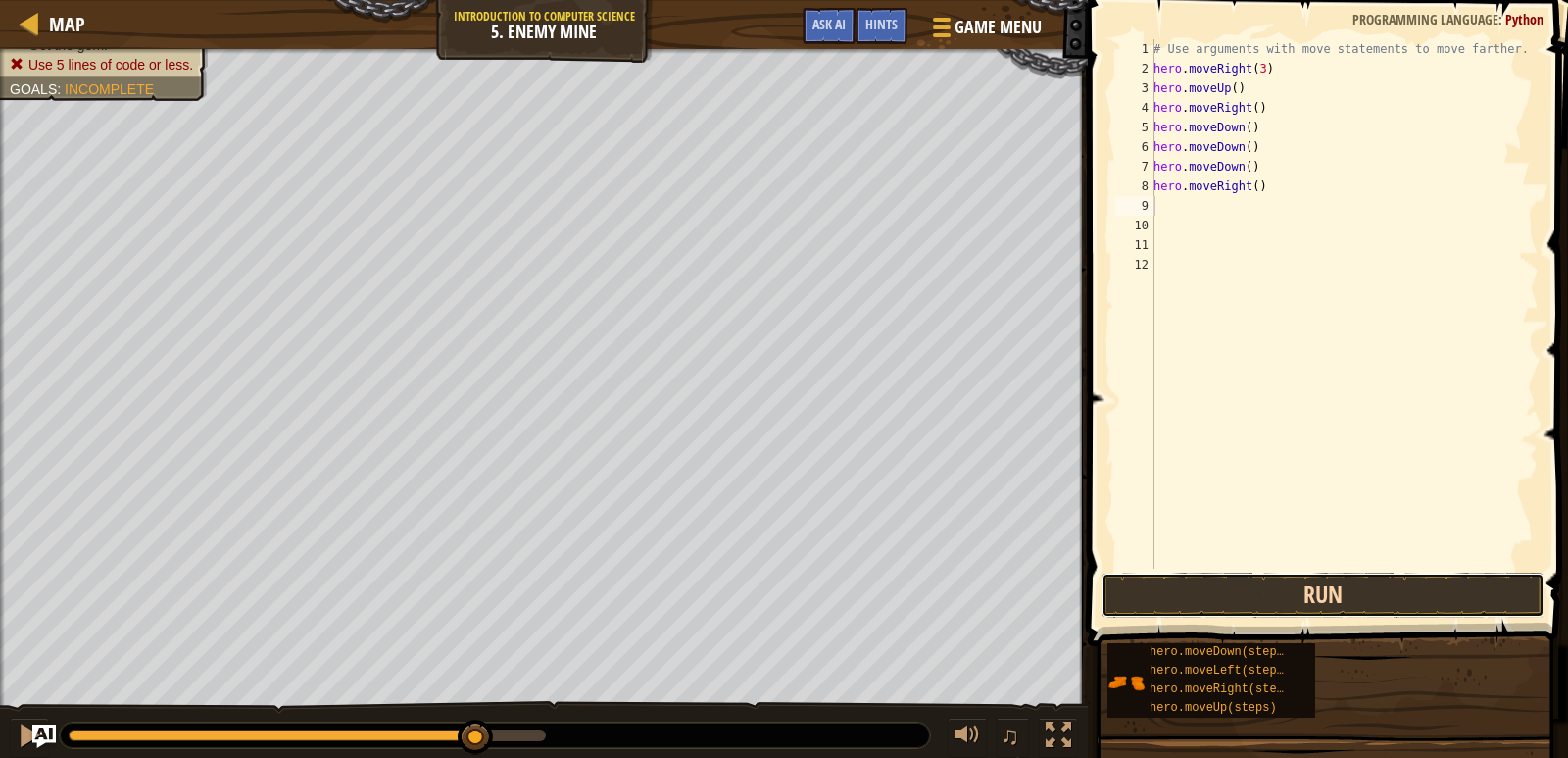
click at [1313, 604] on button "Run" at bounding box center [1322, 594] width 443 height 45
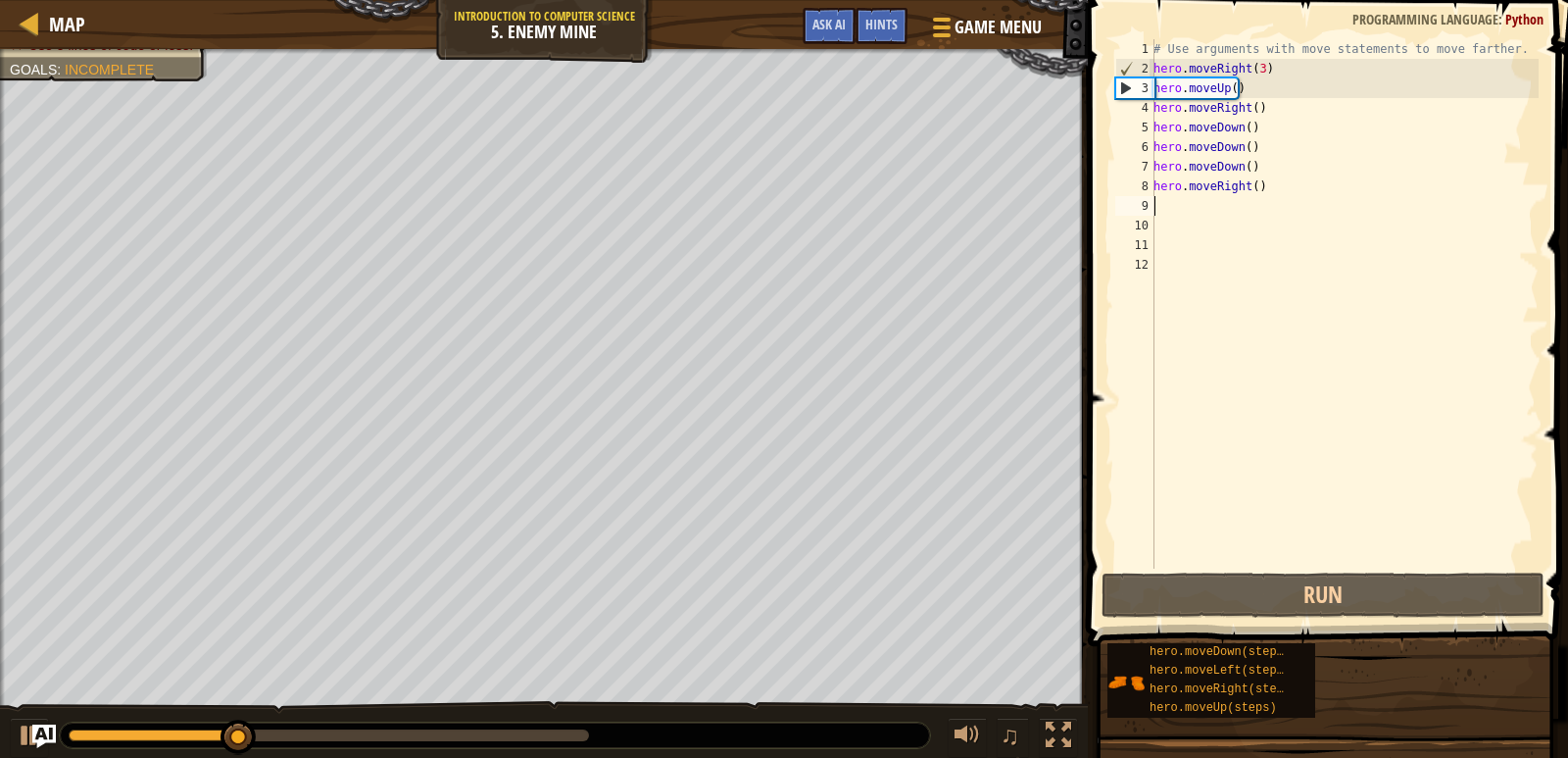
type textarea "h"
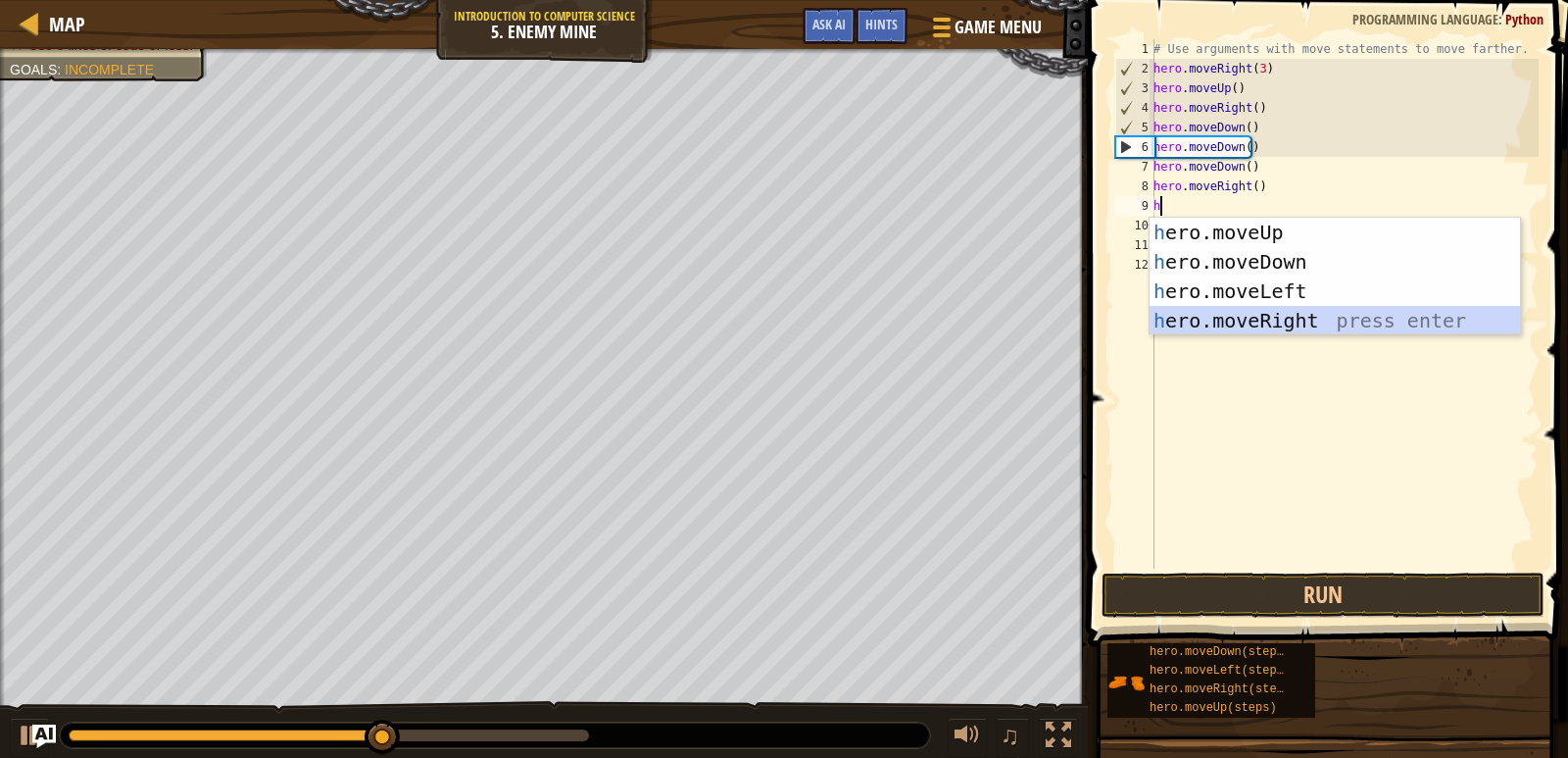
click at [1271, 331] on div "h ero.moveUp press enter h ero.moveDown press enter h ero.moveLeft press enter …" at bounding box center [1334, 306] width 370 height 177
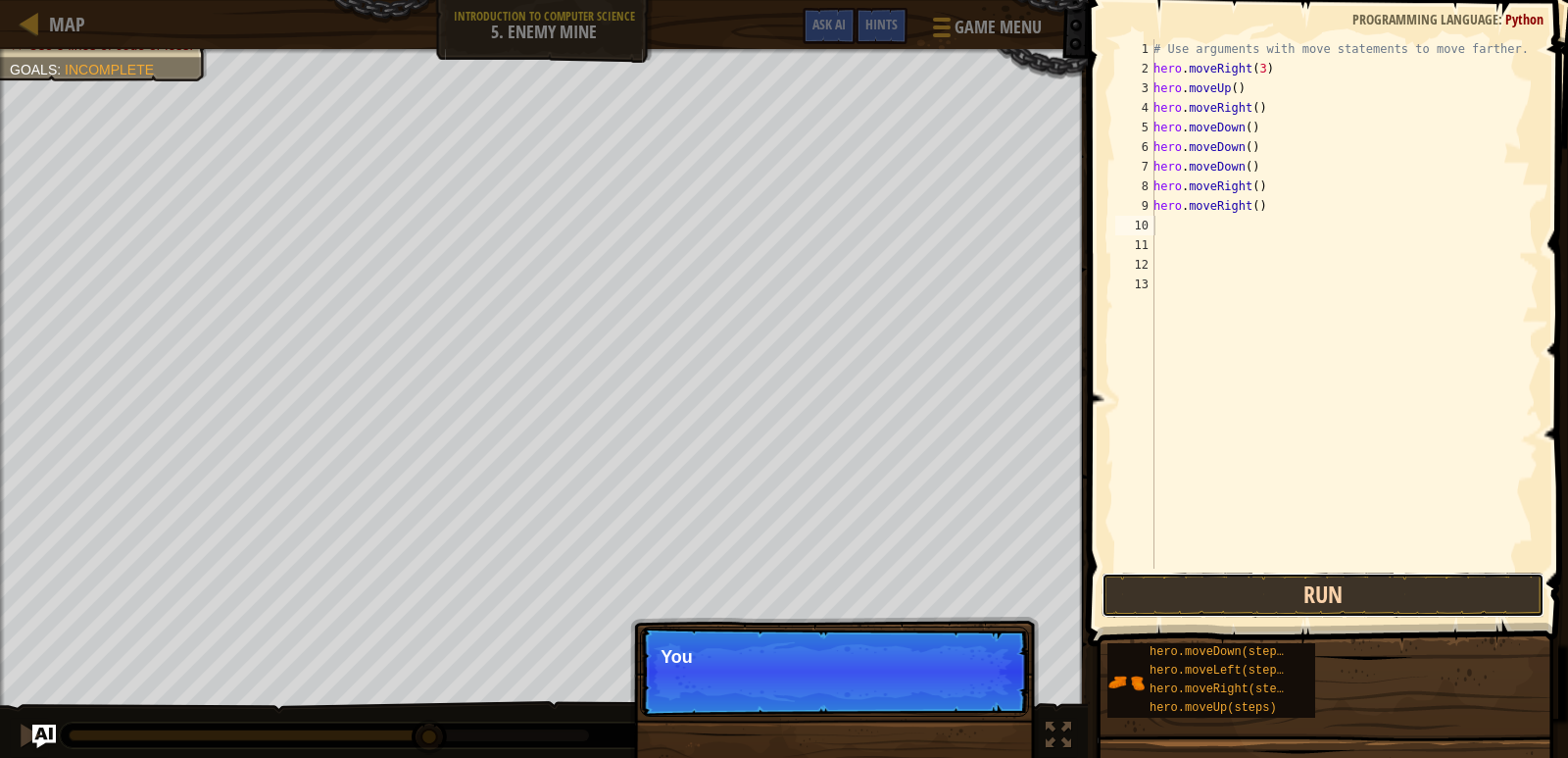
click at [1213, 578] on button "Run" at bounding box center [1322, 594] width 443 height 45
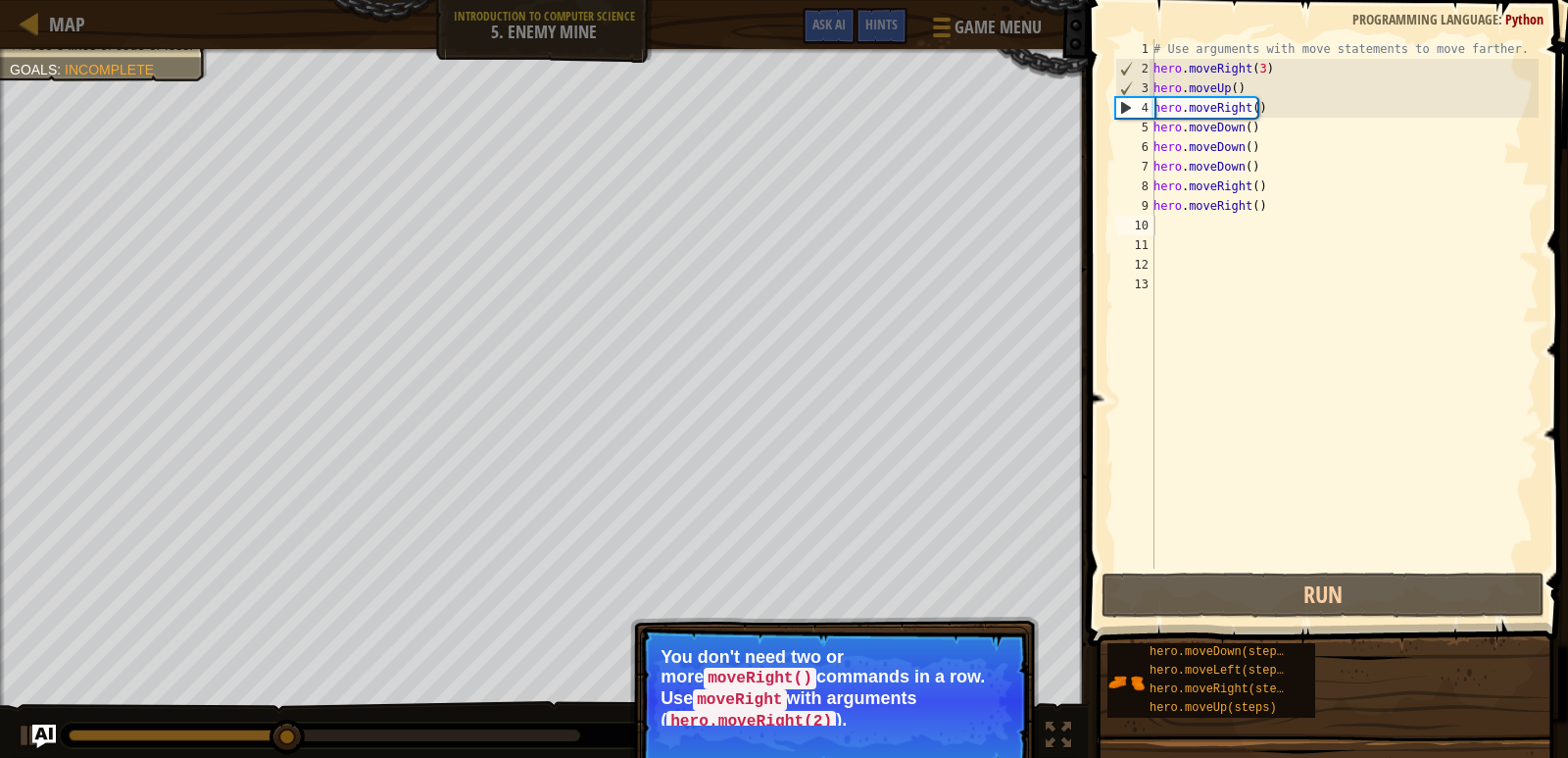
click at [785, 689] on code "moveRight" at bounding box center [739, 699] width 93 height 22
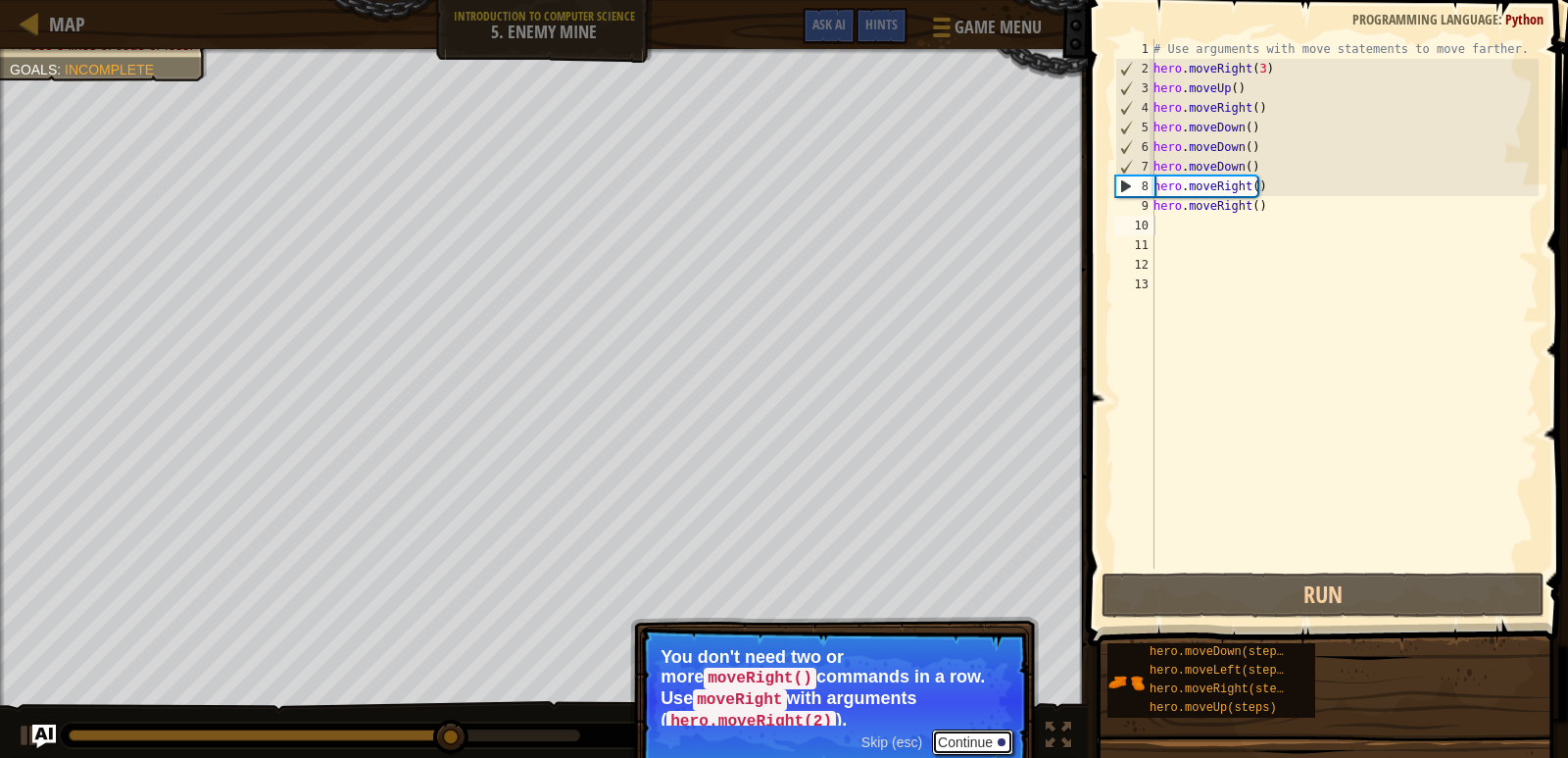
click at [967, 729] on button "Continue" at bounding box center [972, 742] width 81 height 26
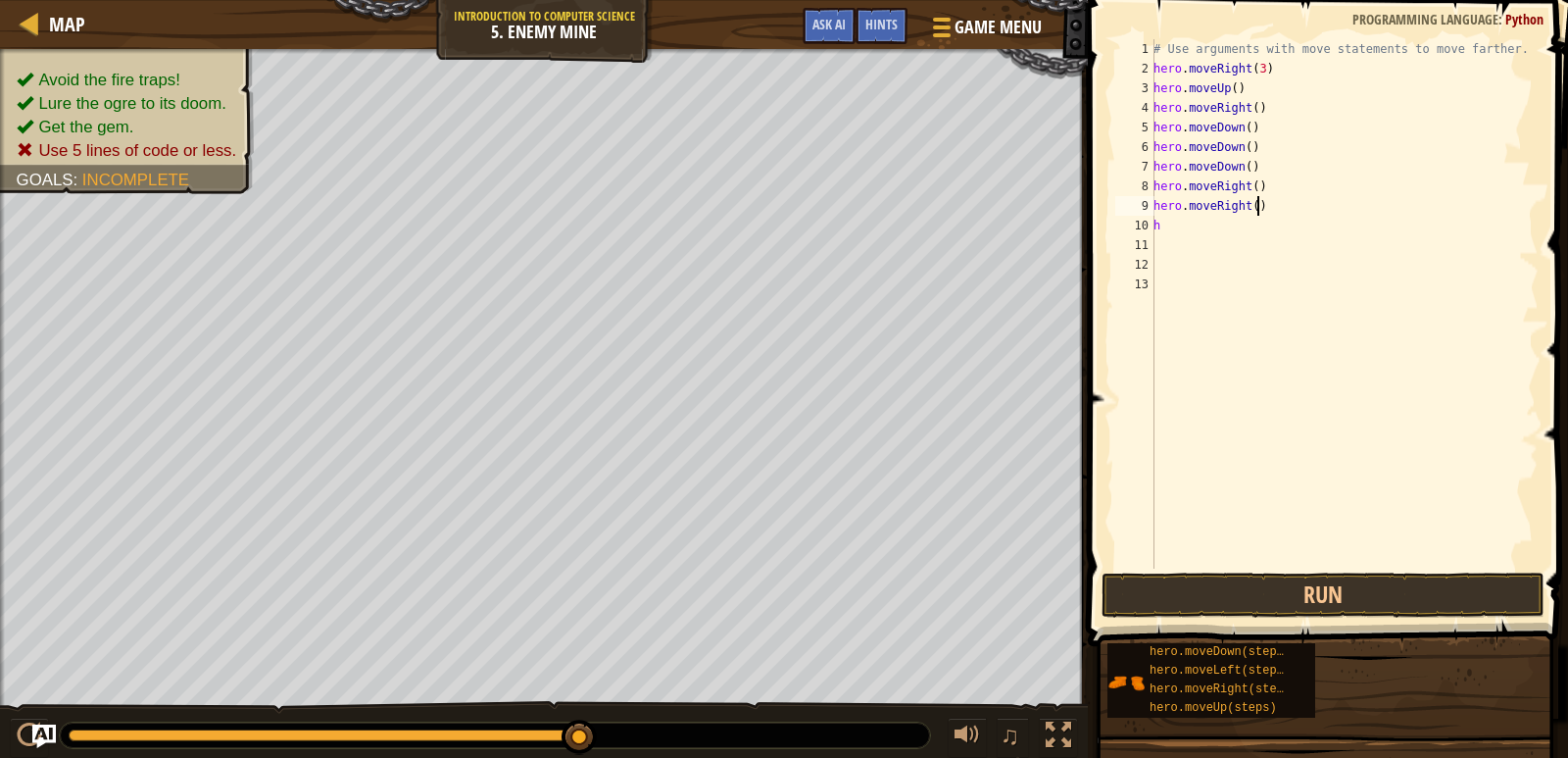
click at [1265, 203] on div "# Use arguments with move statements to move farther. hero . moveRight ( 3 ) he…" at bounding box center [1344, 323] width 389 height 568
type textarea "h"
click at [1173, 230] on div "# Use arguments with move statements to move farther. hero . moveRight ( 3 ) he…" at bounding box center [1344, 323] width 389 height 568
type textarea "h"
click at [1173, 592] on button "Run" at bounding box center [1322, 594] width 443 height 45
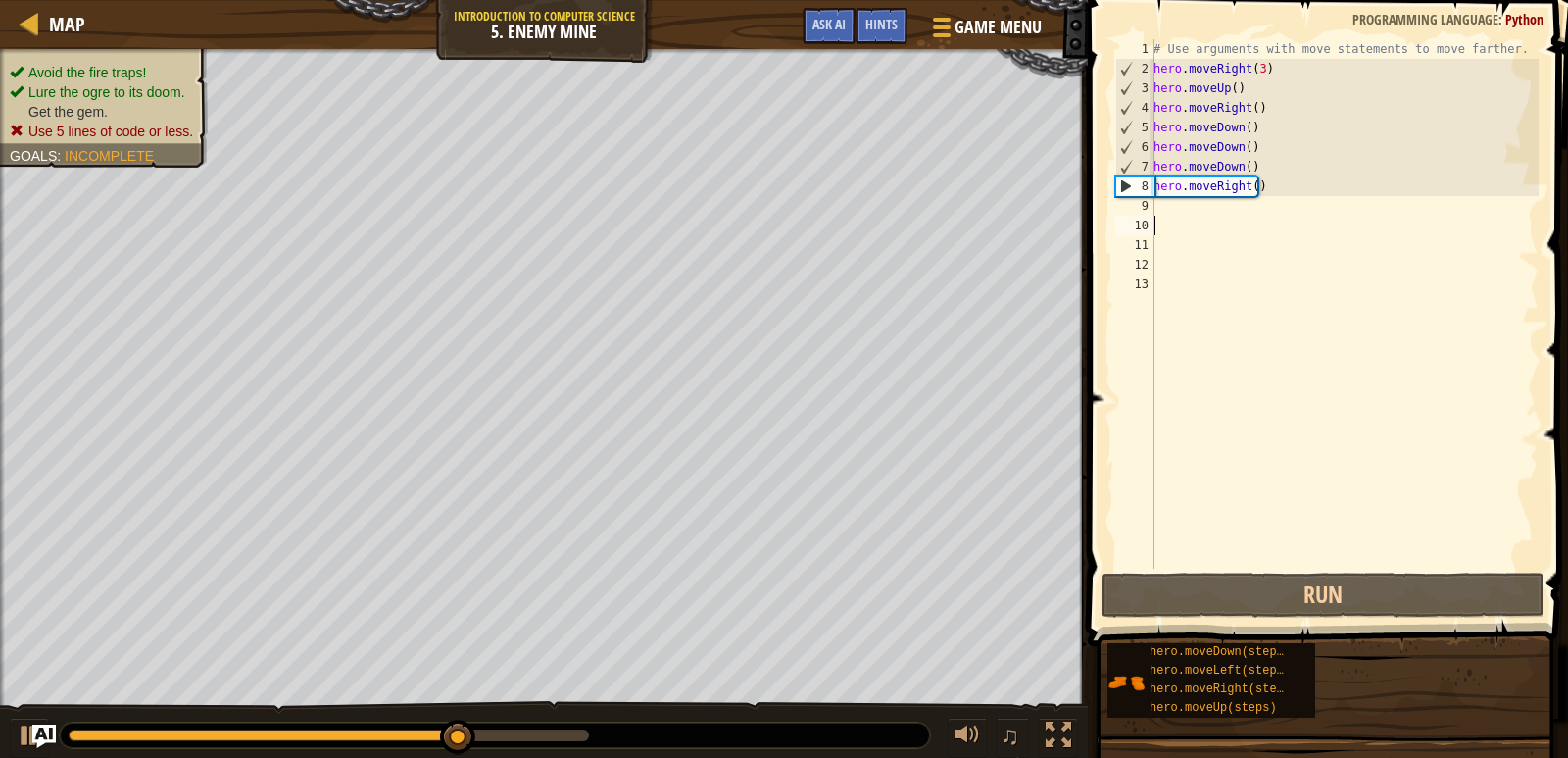
click at [184, 63] on ul "Avoid the fire traps! Lure the ogre to its doom. Get the gem. Use 5 lines of co…" at bounding box center [104, 101] width 188 height 78
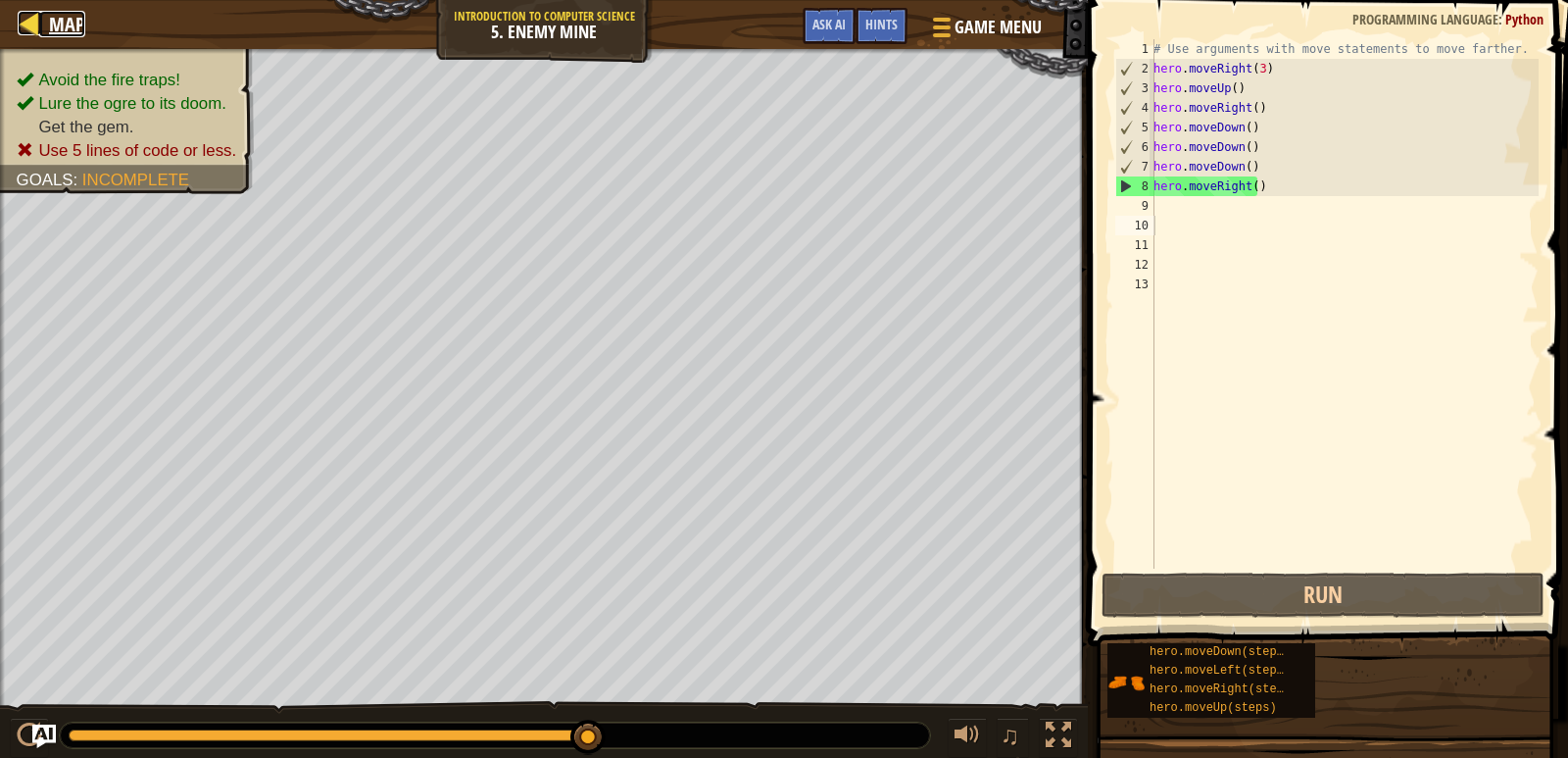
click at [35, 13] on div at bounding box center [30, 23] width 25 height 25
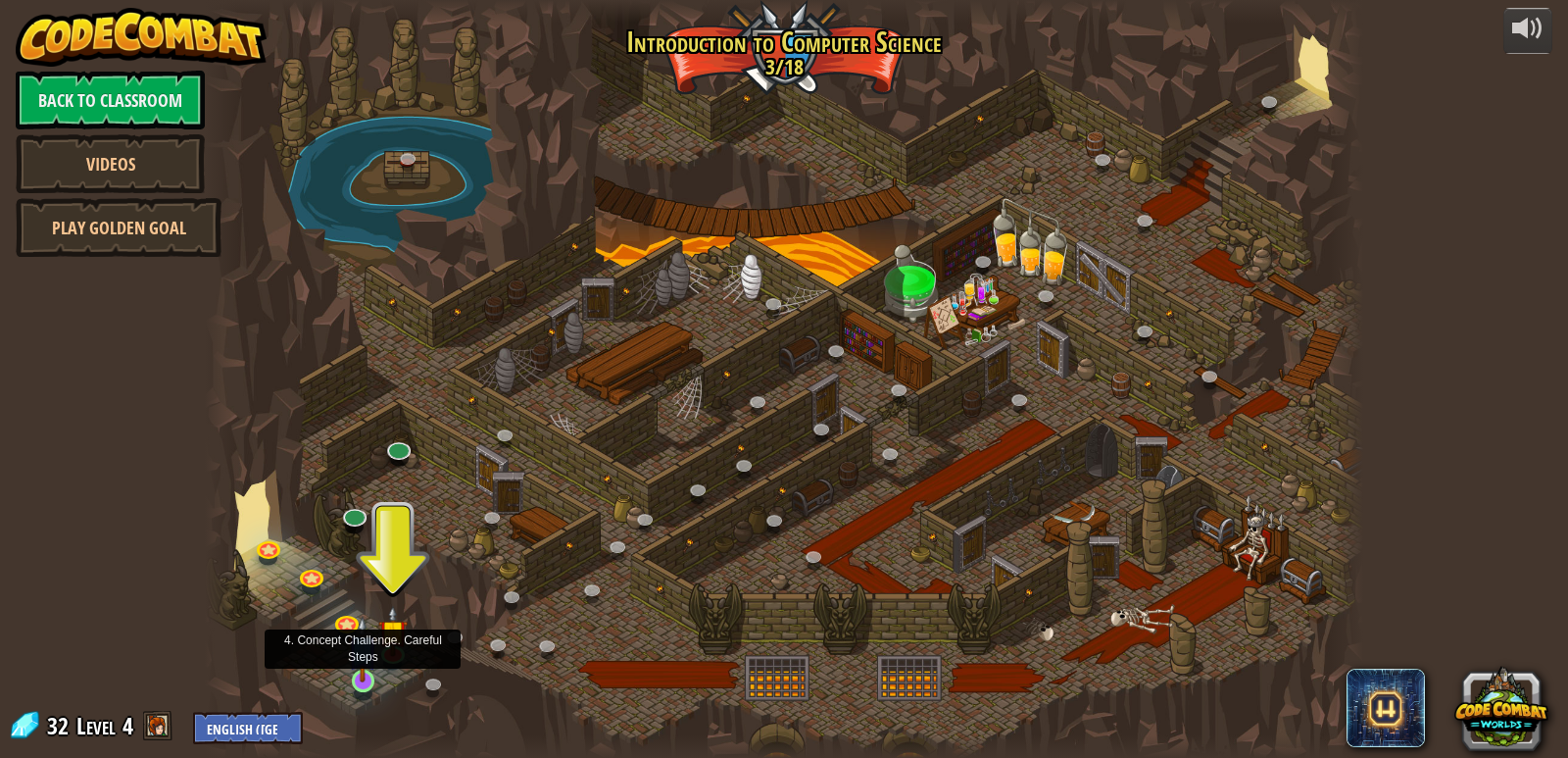
click at [364, 649] on img at bounding box center [363, 649] width 30 height 67
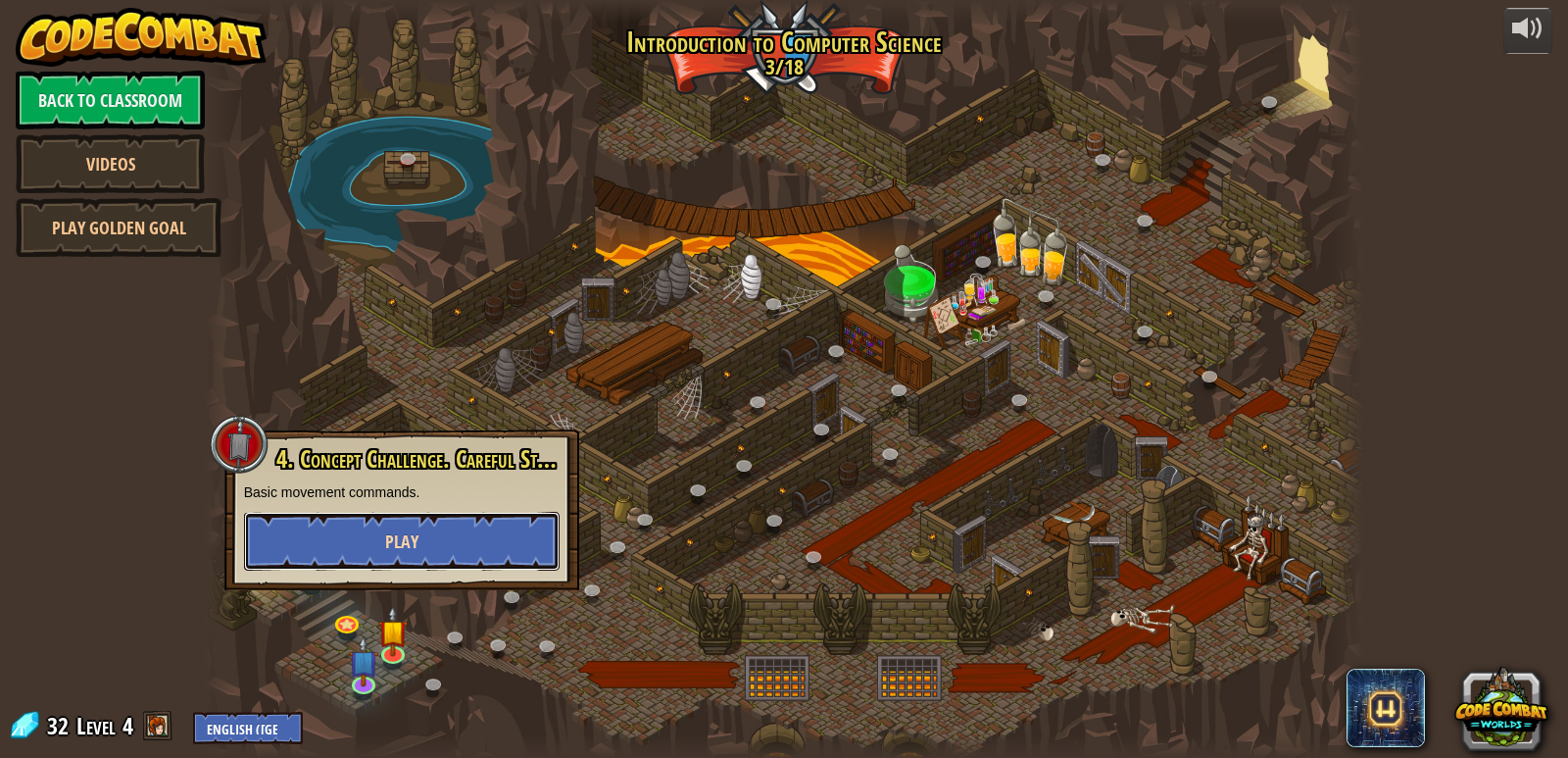
click at [438, 552] on button "Play" at bounding box center [402, 541] width 315 height 59
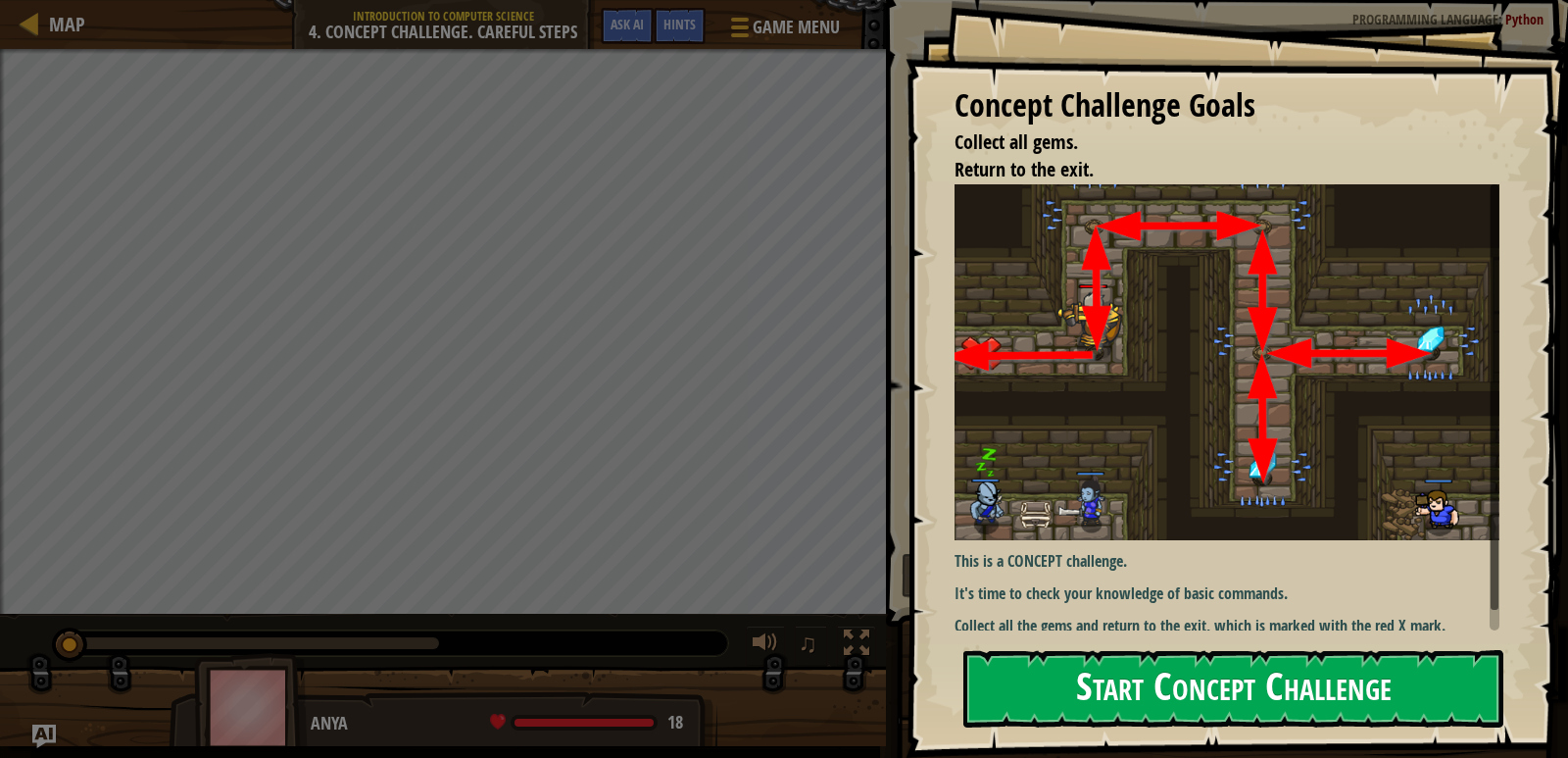
click at [1060, 713] on button "Start Concept Challenge" at bounding box center [1233, 689] width 540 height 77
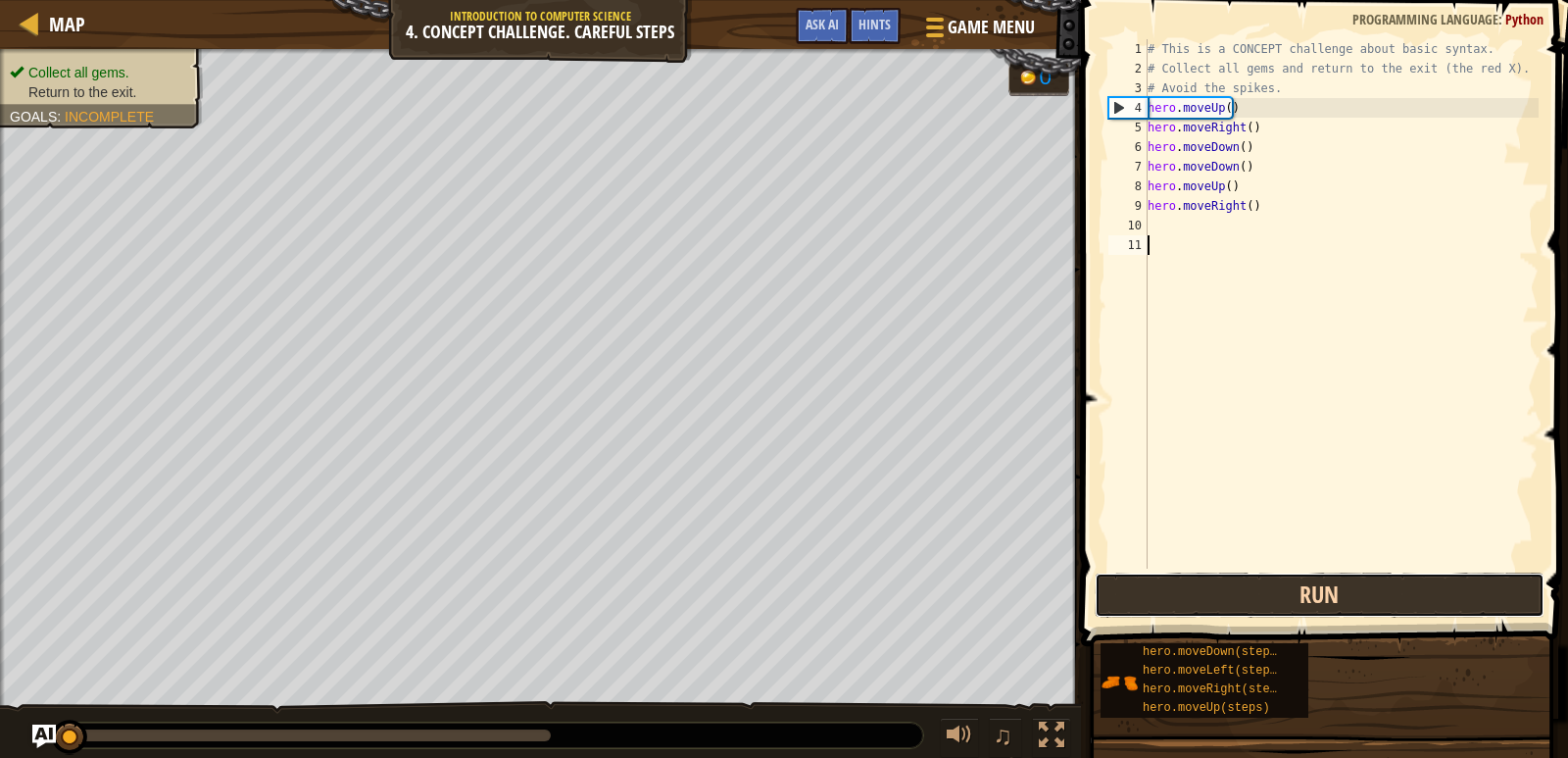
click at [1173, 598] on button "Run" at bounding box center [1318, 594] width 449 height 45
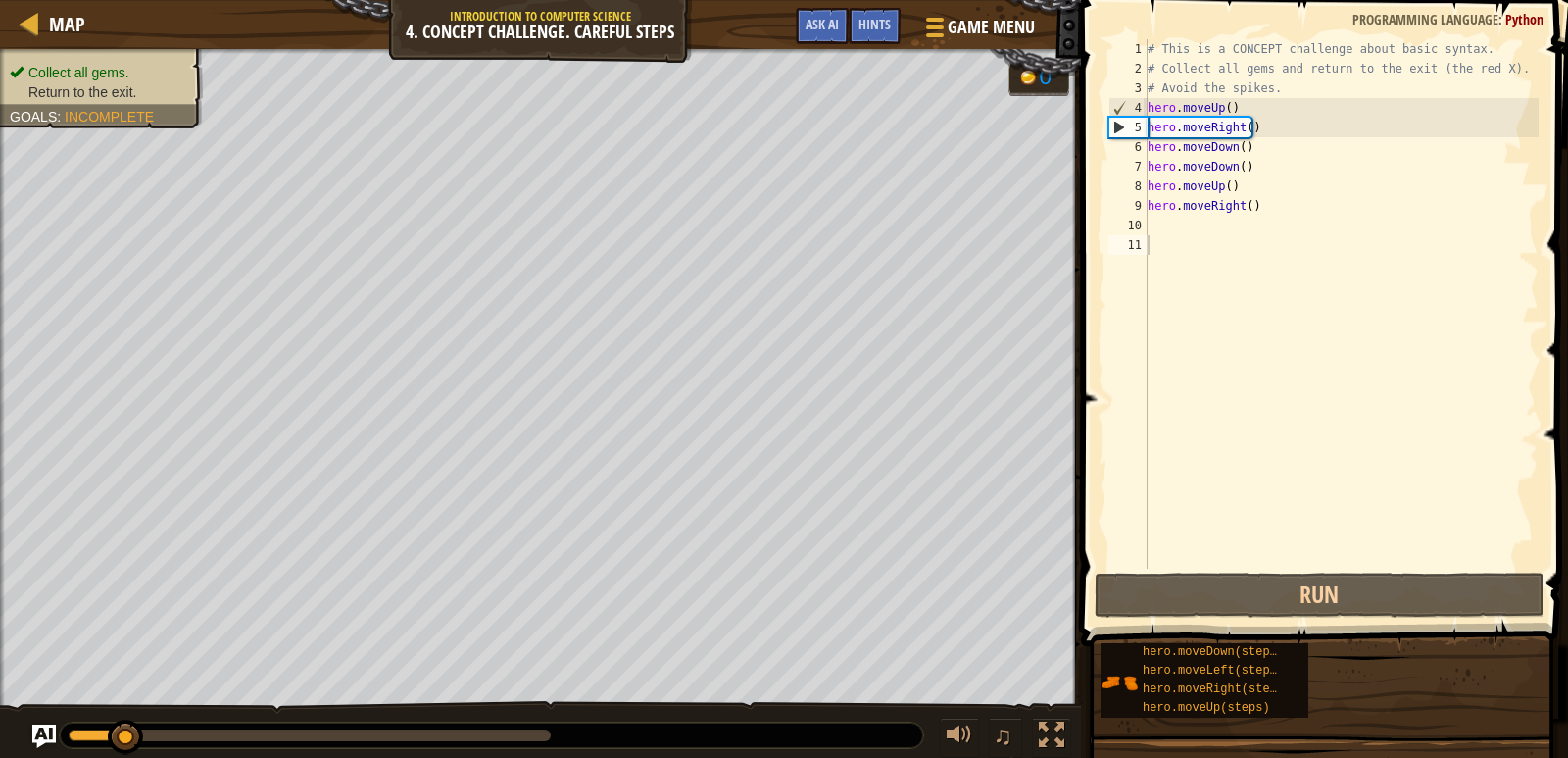
click at [63, 64] on span "Collect all gems." at bounding box center [79, 72] width 101 height 16
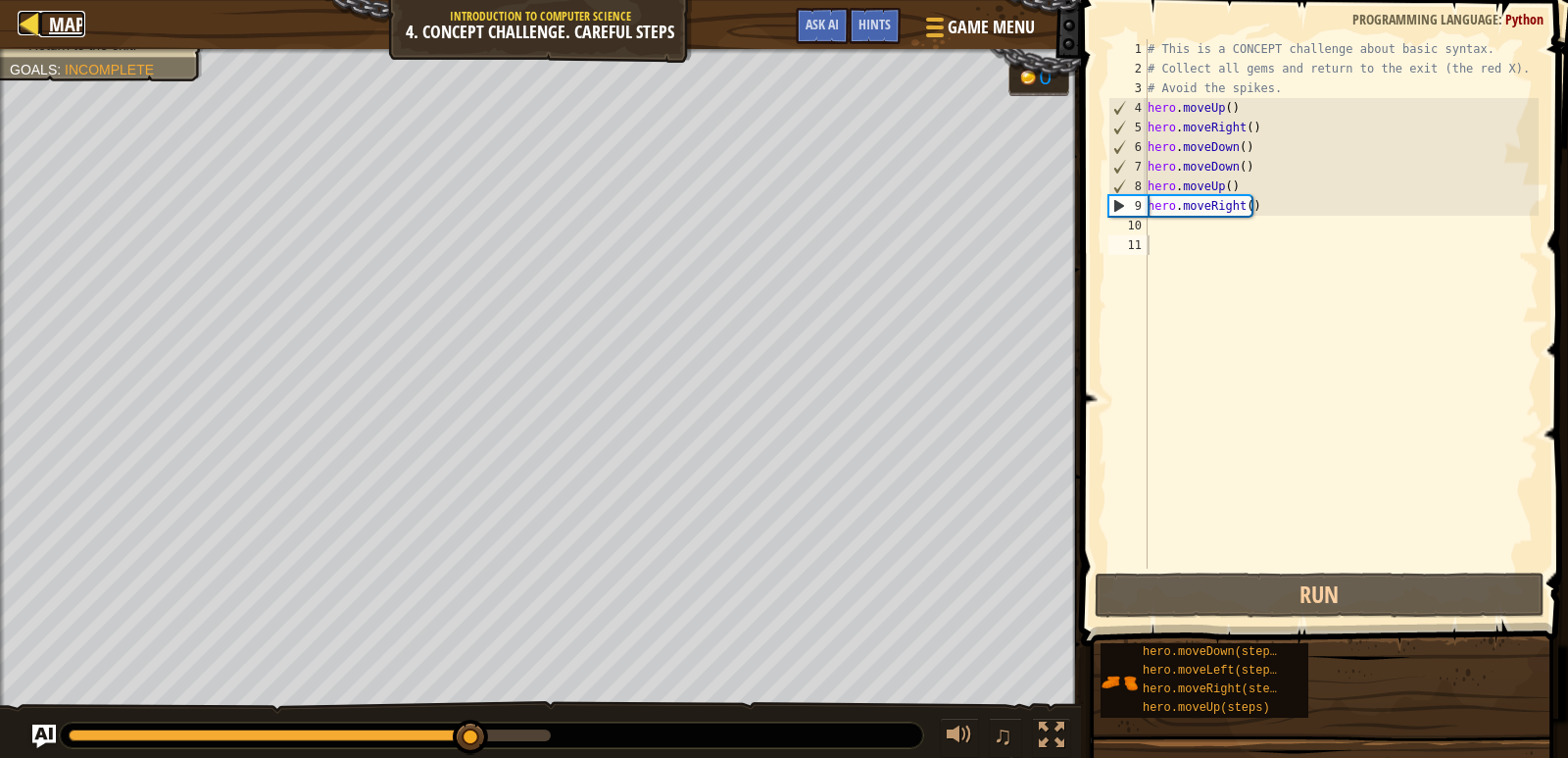
click at [39, 21] on div at bounding box center [30, 23] width 25 height 25
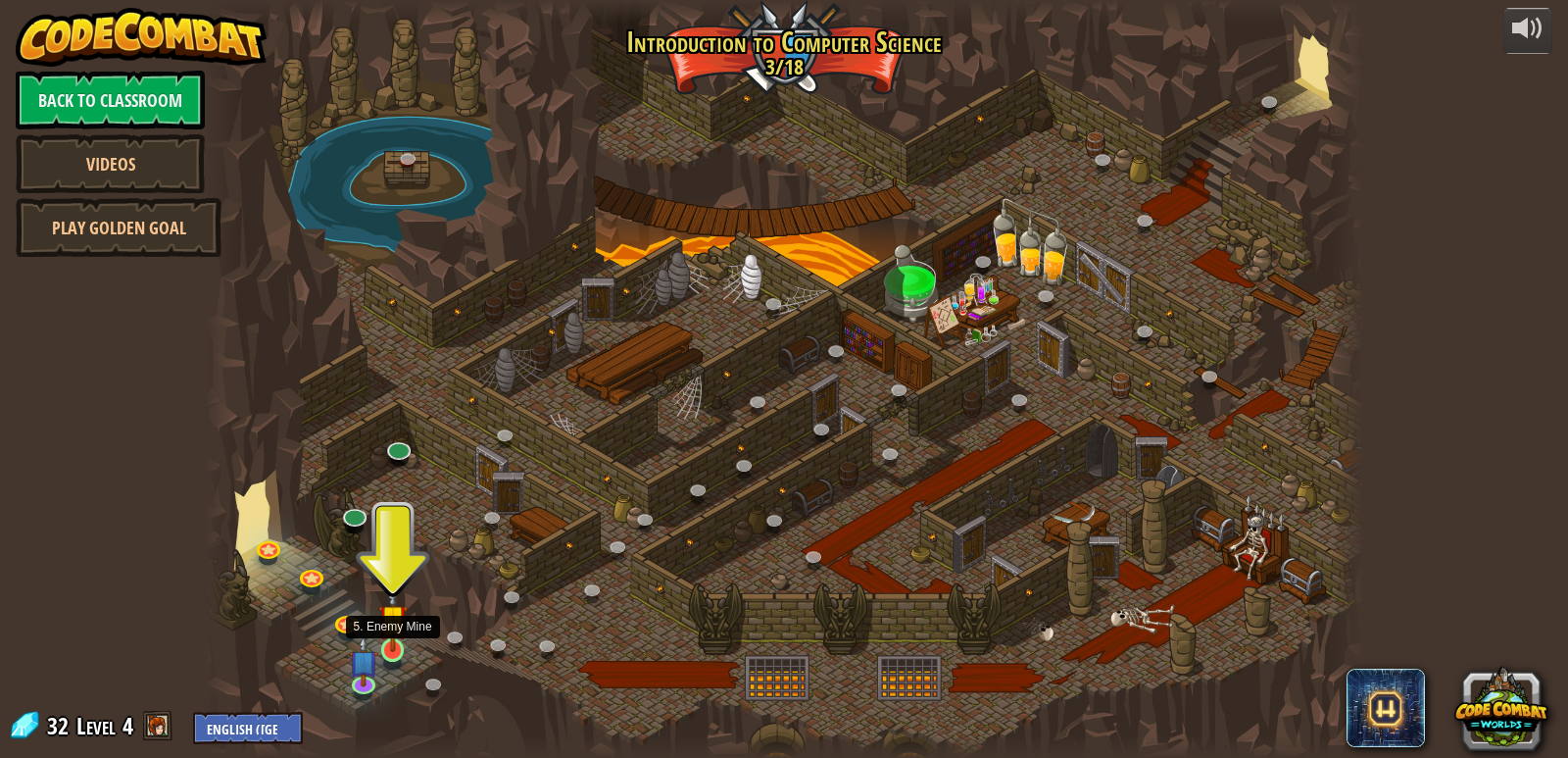
click at [387, 631] on img at bounding box center [393, 619] width 30 height 67
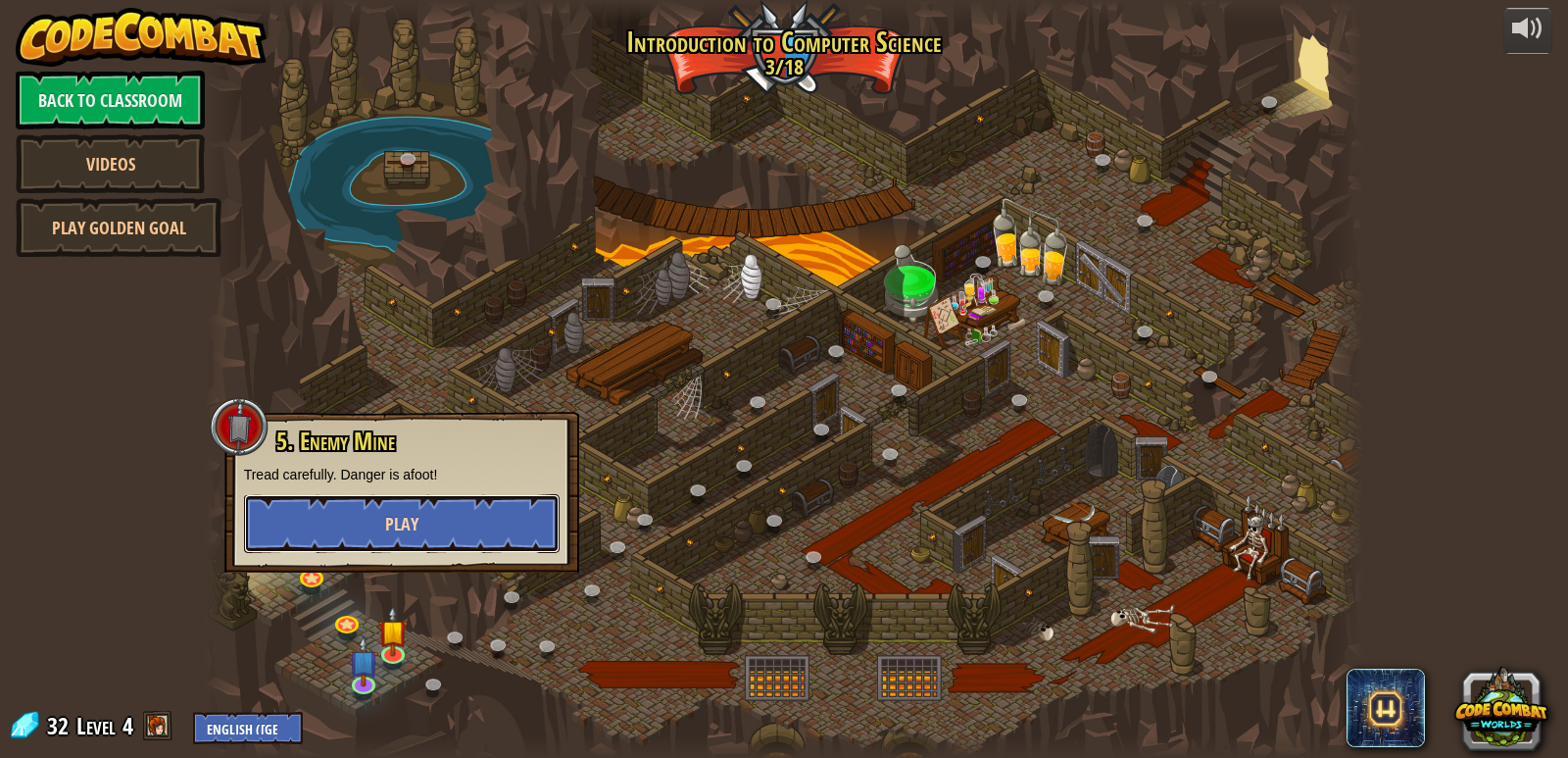
click at [427, 523] on button "Play" at bounding box center [402, 523] width 315 height 59
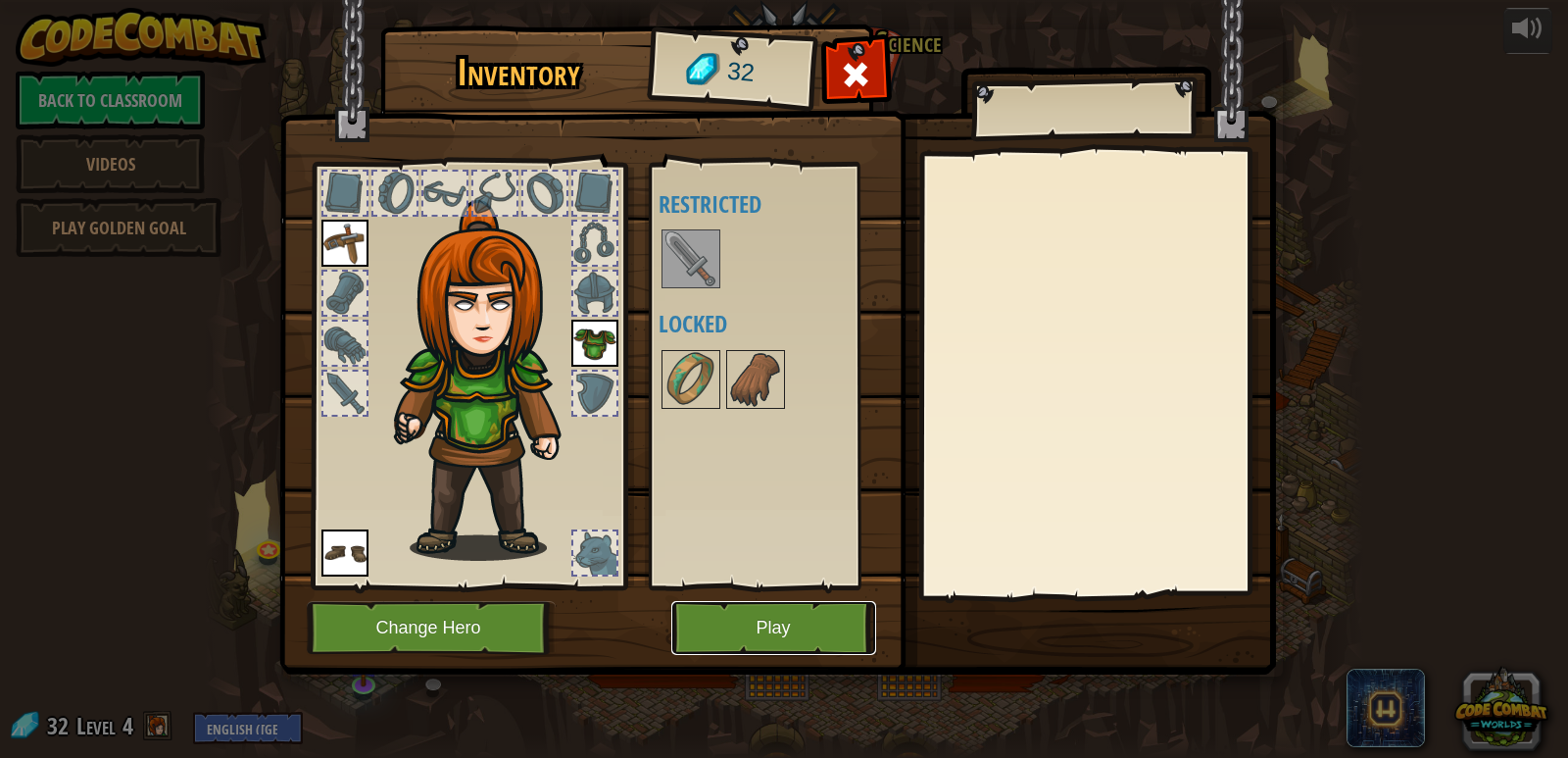
click at [748, 607] on button "Play" at bounding box center [774, 628] width 204 height 54
